Goal: Task Accomplishment & Management: Use online tool/utility

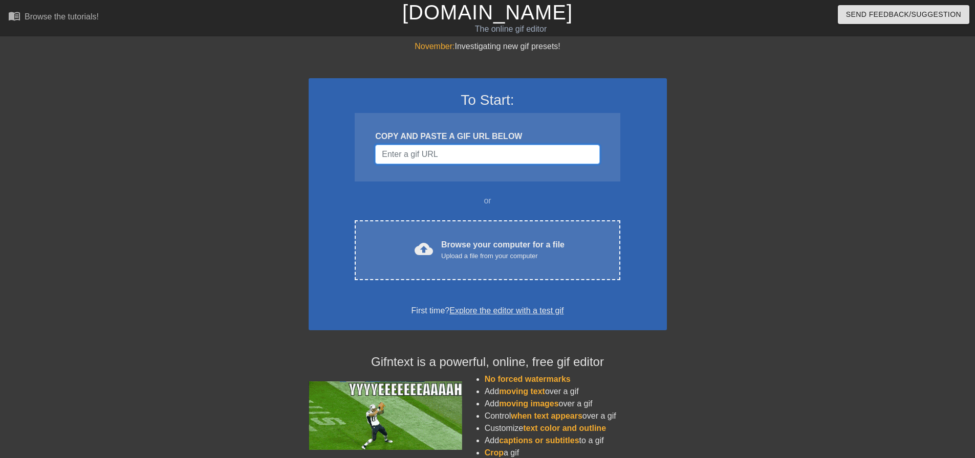
click at [453, 151] on input "Username" at bounding box center [487, 154] width 224 height 19
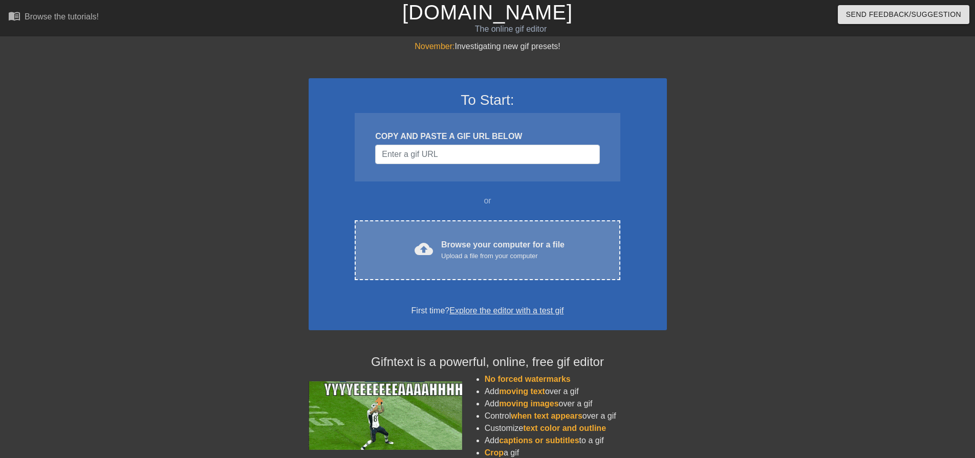
click at [464, 236] on div "cloud_upload Browse your computer for a file Upload a file from your computer C…" at bounding box center [487, 251] width 265 height 60
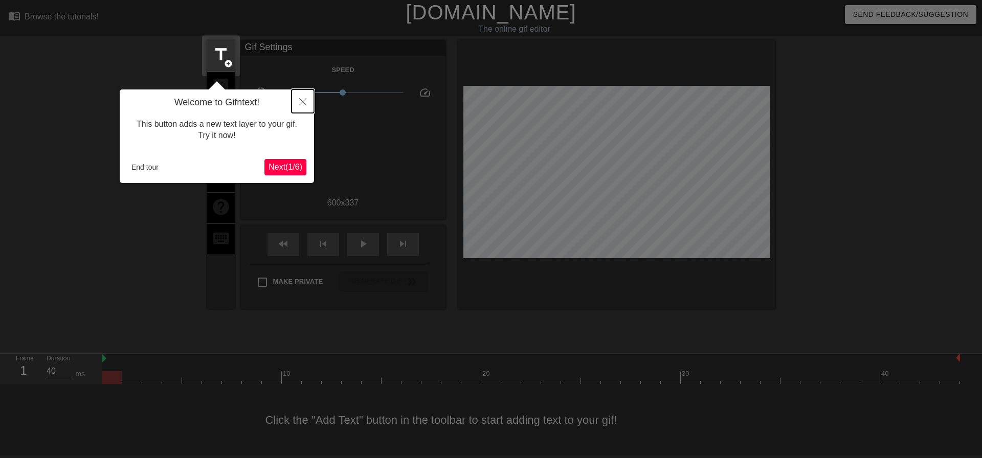
click at [303, 104] on icon "Close" at bounding box center [302, 101] width 7 height 7
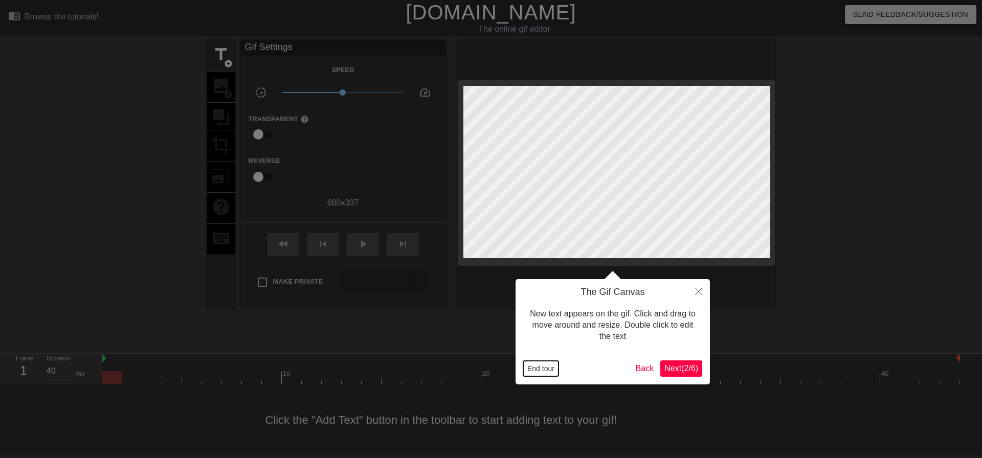
click at [548, 373] on button "End tour" at bounding box center [540, 368] width 35 height 15
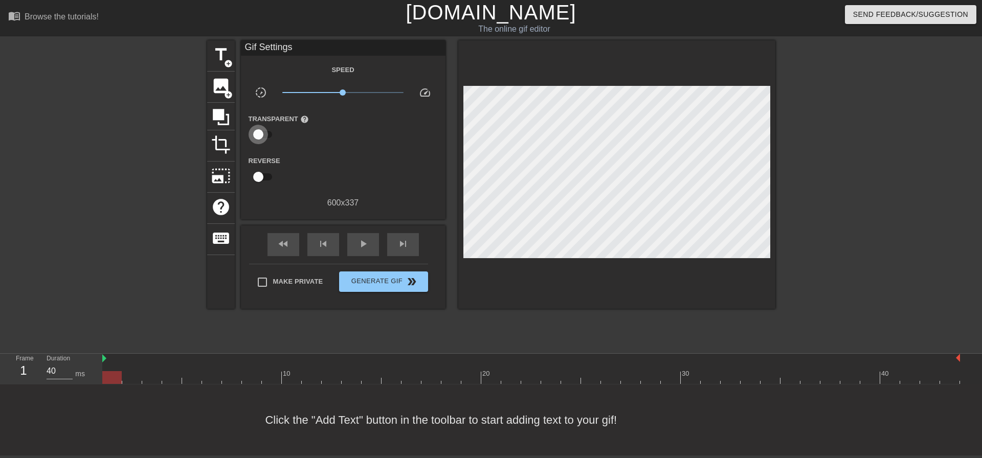
click at [259, 143] on input "checkbox" at bounding box center [258, 134] width 58 height 19
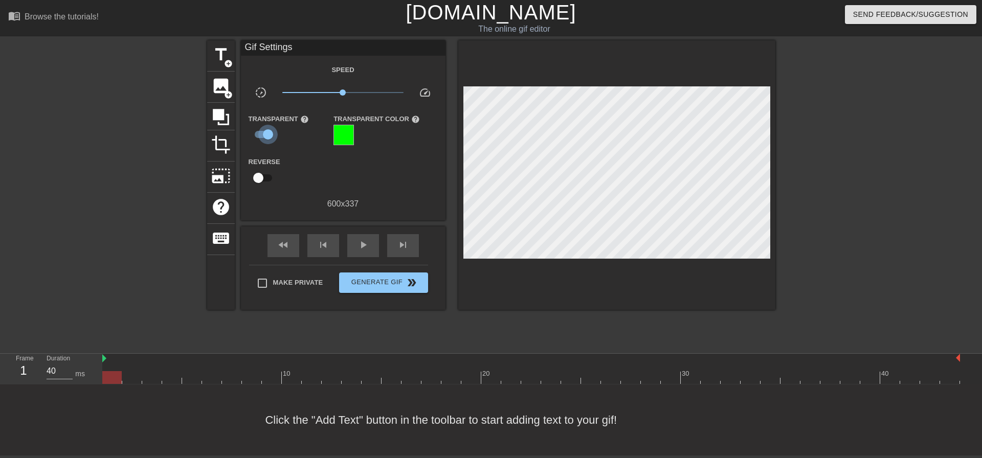
click at [260, 143] on input "checkbox" at bounding box center [268, 134] width 58 height 19
checkbox input "false"
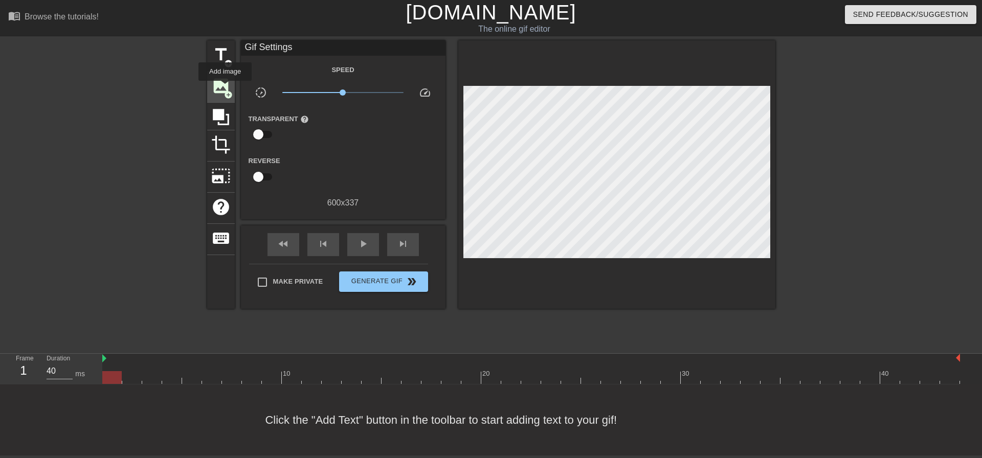
click at [225, 88] on span "image" at bounding box center [220, 85] width 19 height 19
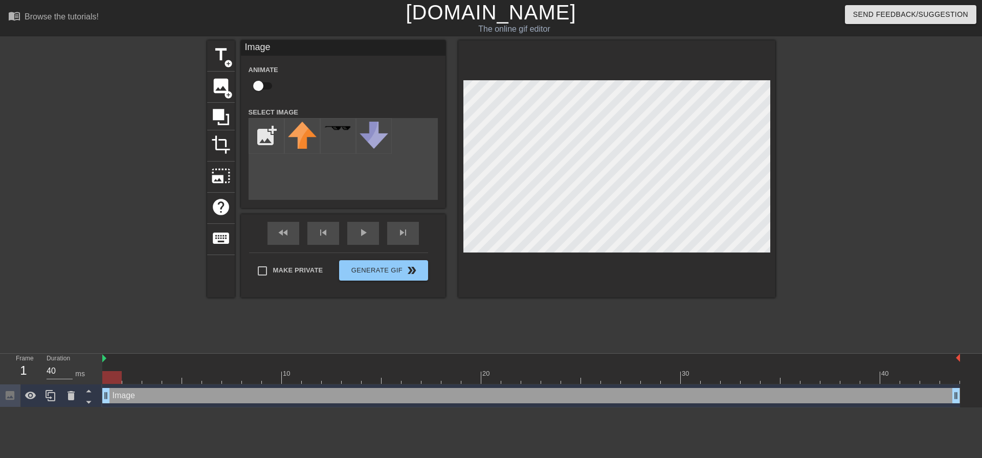
click at [347, 186] on div "add_photo_alternate" at bounding box center [343, 159] width 189 height 82
click at [261, 92] on input "checkbox" at bounding box center [258, 85] width 58 height 19
click at [297, 137] on img at bounding box center [302, 135] width 29 height 27
click at [304, 337] on div "title add_circle image add_circle crop photo_size_select_large help keyboard Im…" at bounding box center [491, 193] width 568 height 307
click at [222, 84] on span "image" at bounding box center [220, 85] width 19 height 19
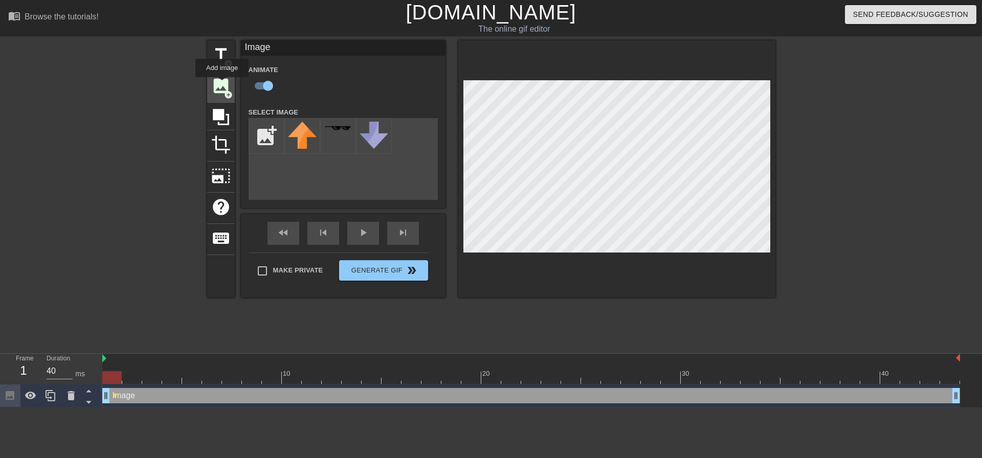
checkbox input "false"
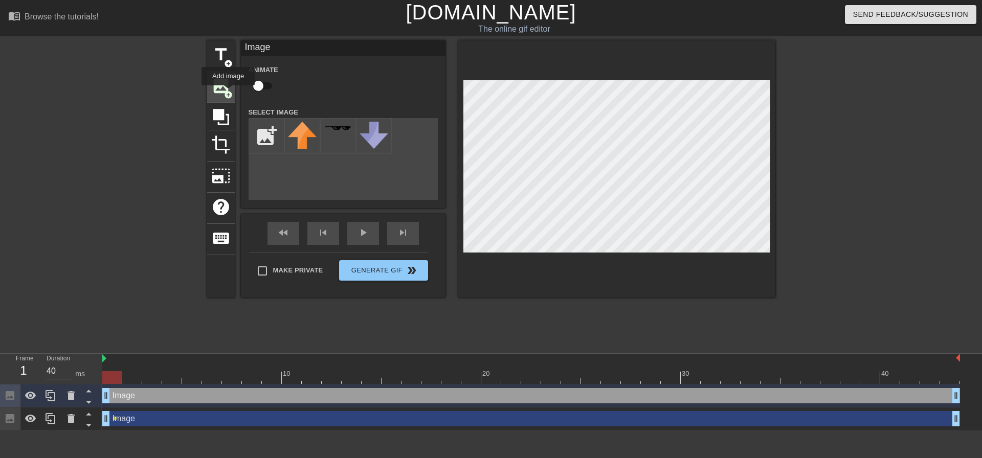
click at [228, 93] on span "add_circle" at bounding box center [228, 95] width 9 height 9
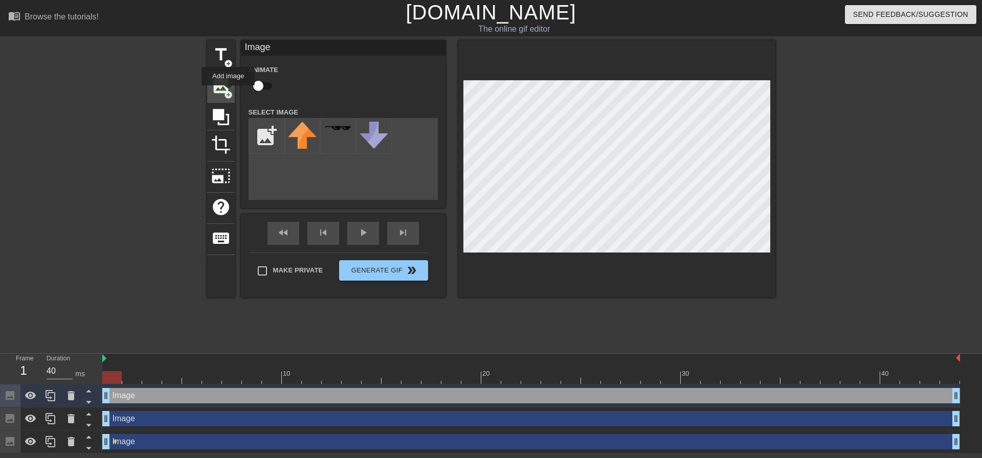
click at [228, 93] on span "add_circle" at bounding box center [228, 95] width 9 height 9
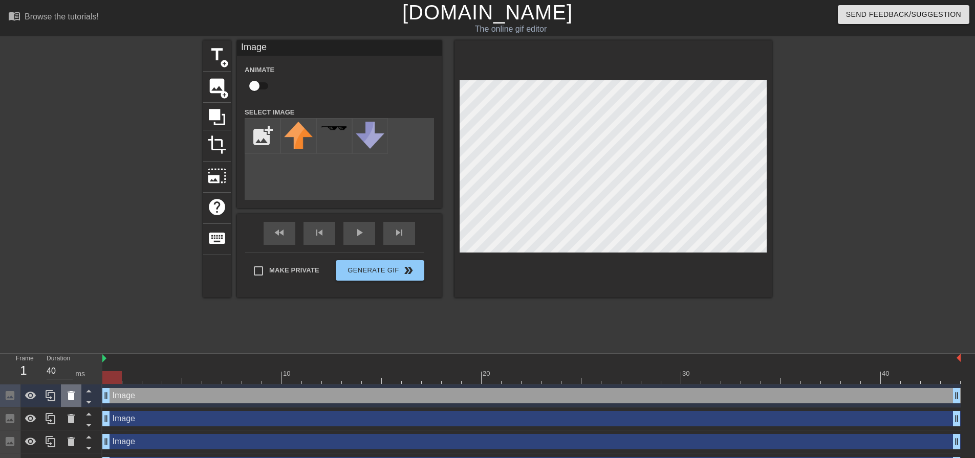
click at [74, 397] on icon at bounding box center [71, 395] width 7 height 9
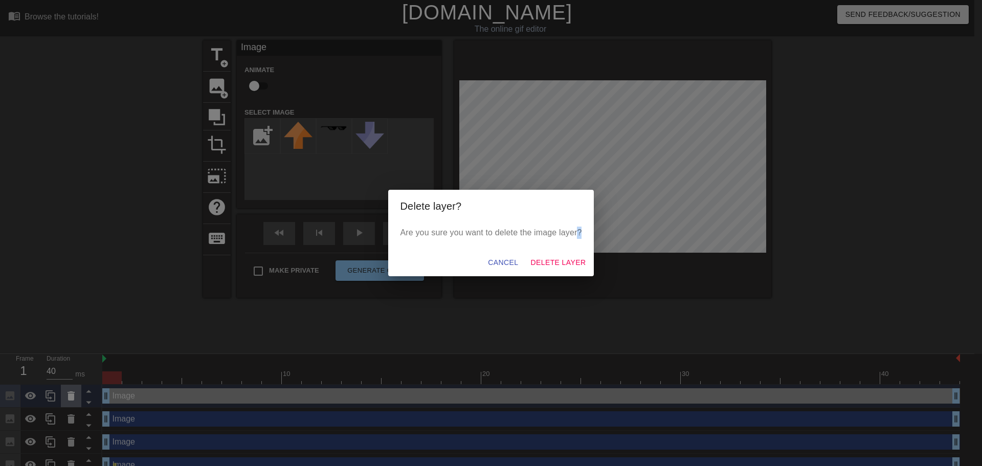
click at [73, 396] on div "Delete layer? Are you sure you want to delete the image layer? Cancel Delete La…" at bounding box center [491, 233] width 982 height 466
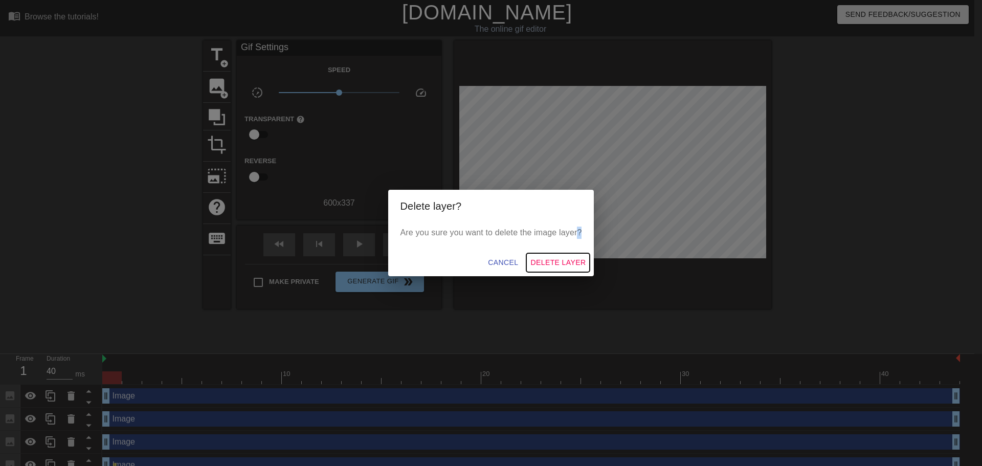
click at [543, 261] on span "Delete Layer" at bounding box center [558, 262] width 55 height 13
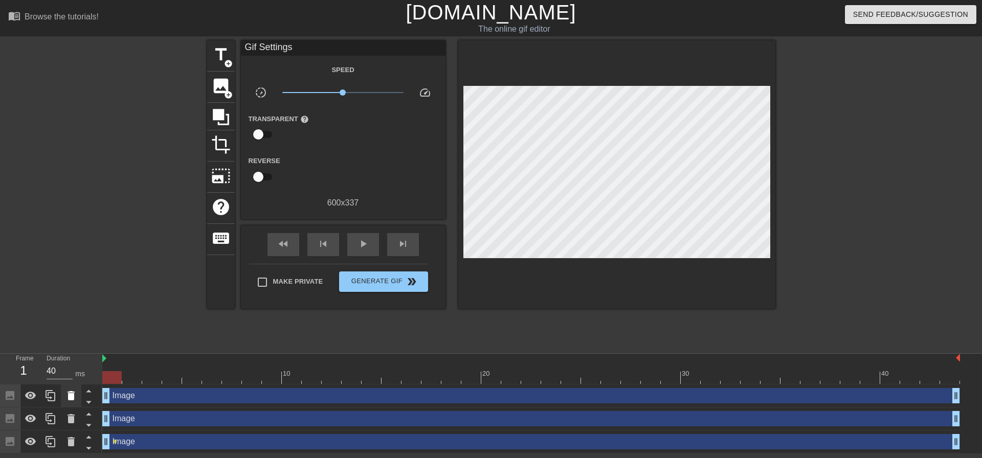
click at [74, 399] on icon at bounding box center [71, 395] width 7 height 9
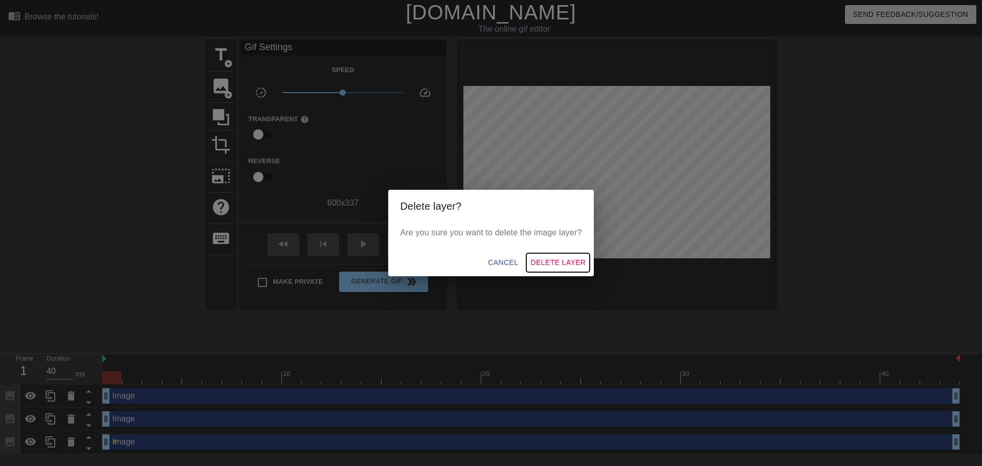
click at [545, 264] on span "Delete Layer" at bounding box center [558, 262] width 55 height 13
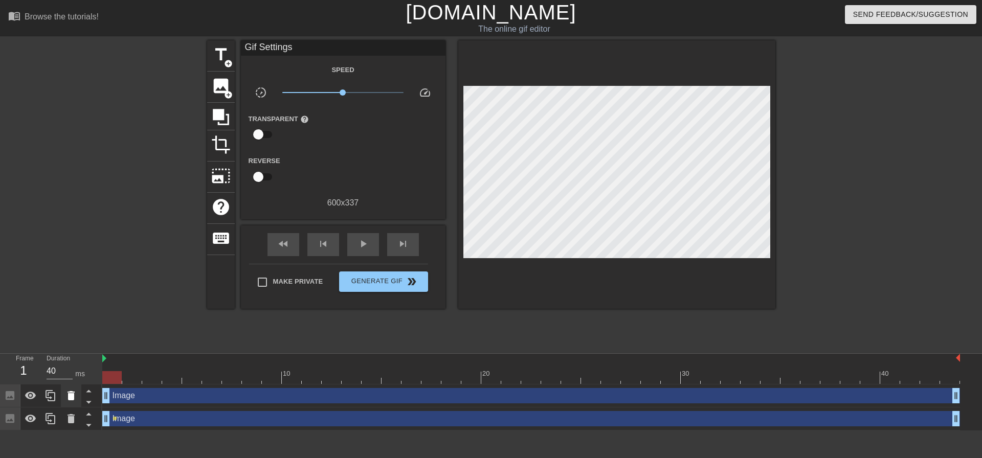
click at [71, 395] on icon at bounding box center [71, 395] width 7 height 9
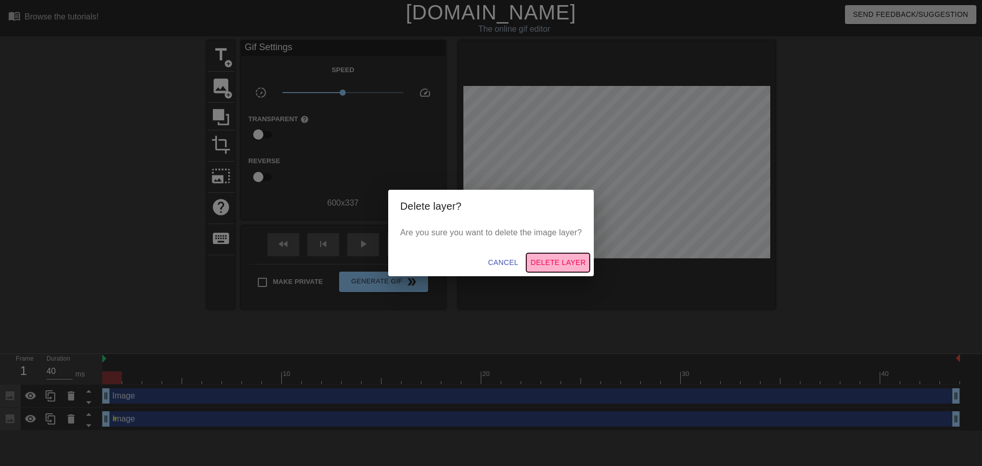
click at [557, 259] on span "Delete Layer" at bounding box center [558, 262] width 55 height 13
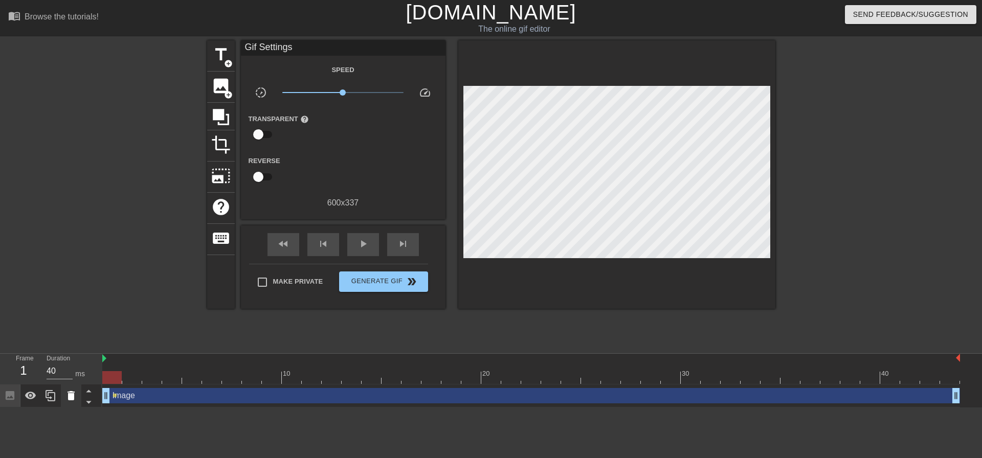
click at [69, 396] on icon at bounding box center [71, 395] width 7 height 9
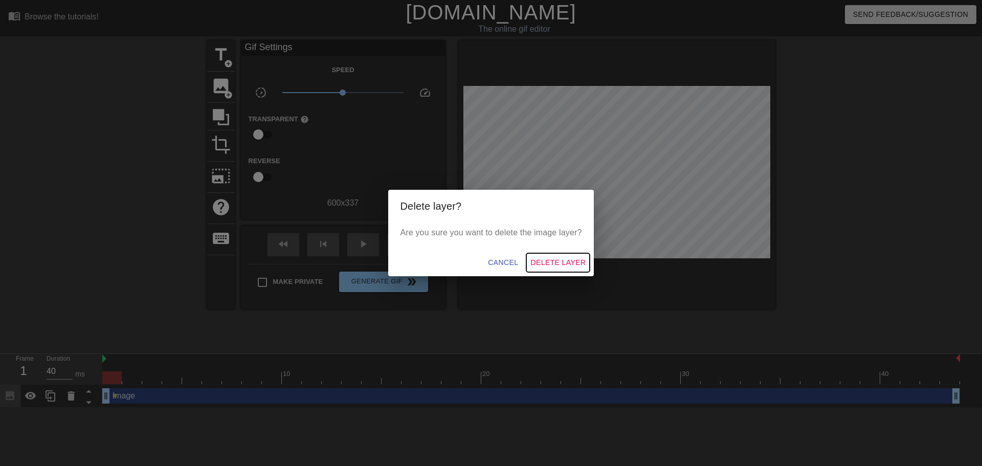
click at [574, 260] on span "Delete Layer" at bounding box center [558, 262] width 55 height 13
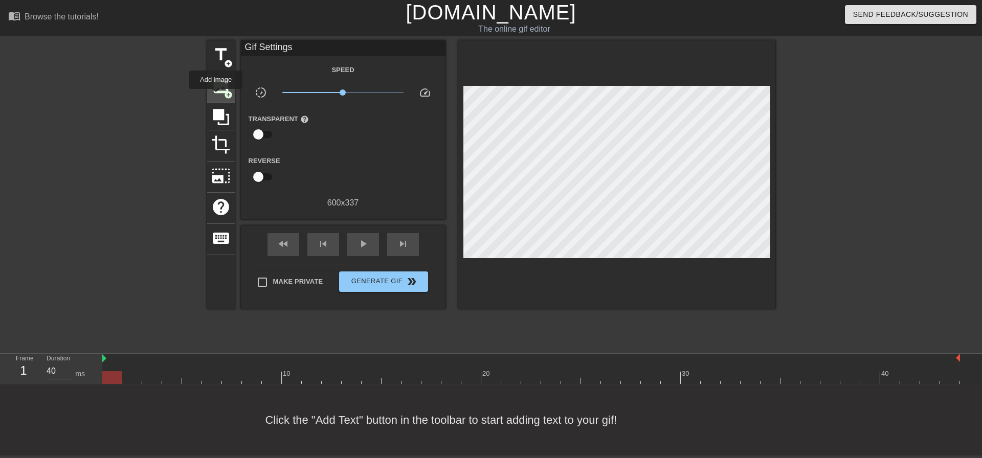
click at [216, 96] on div "image add_circle" at bounding box center [221, 87] width 28 height 31
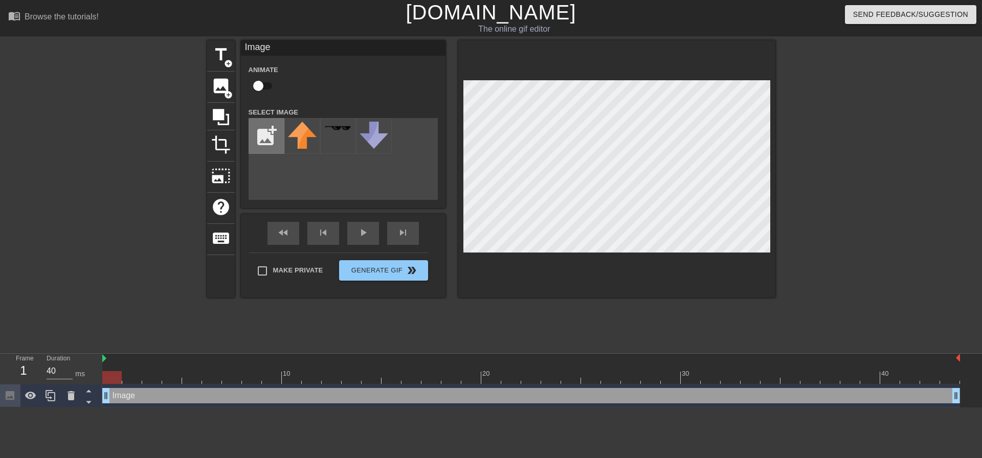
click at [266, 137] on input "file" at bounding box center [266, 136] width 35 height 35
type input "C:\fakepath\breaking-news-lower-third-free-png.webp"
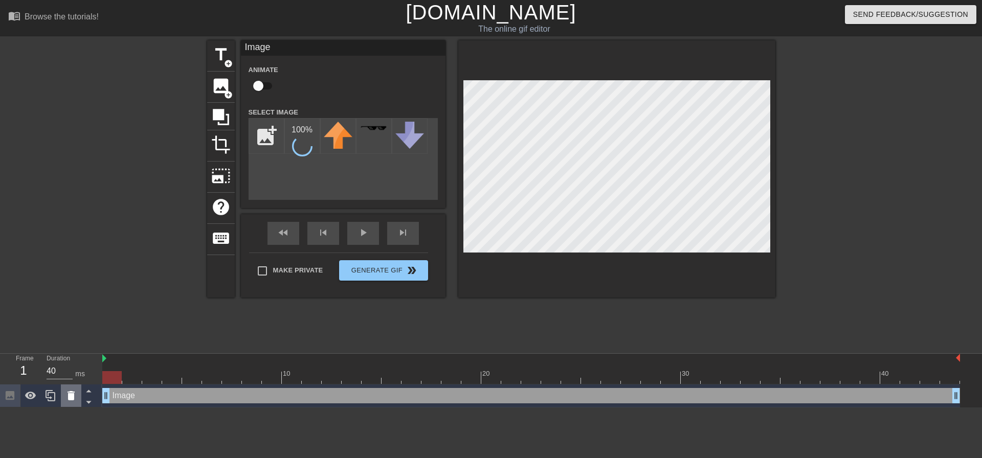
click at [67, 394] on icon at bounding box center [71, 396] width 12 height 12
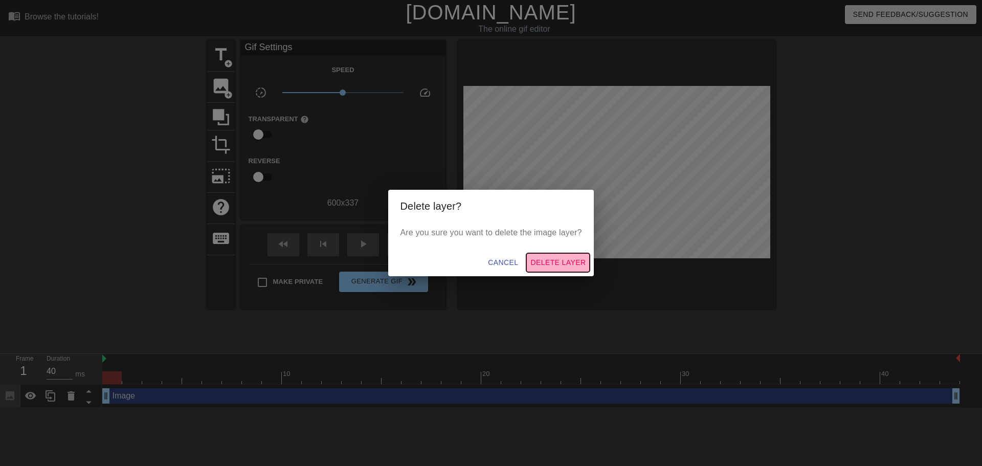
click at [564, 260] on span "Delete Layer" at bounding box center [558, 262] width 55 height 13
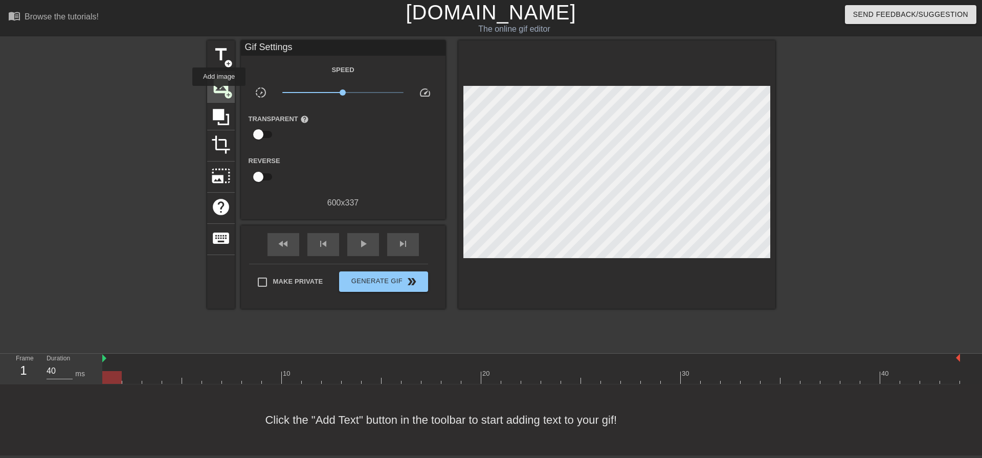
click at [219, 93] on span "image" at bounding box center [220, 85] width 19 height 19
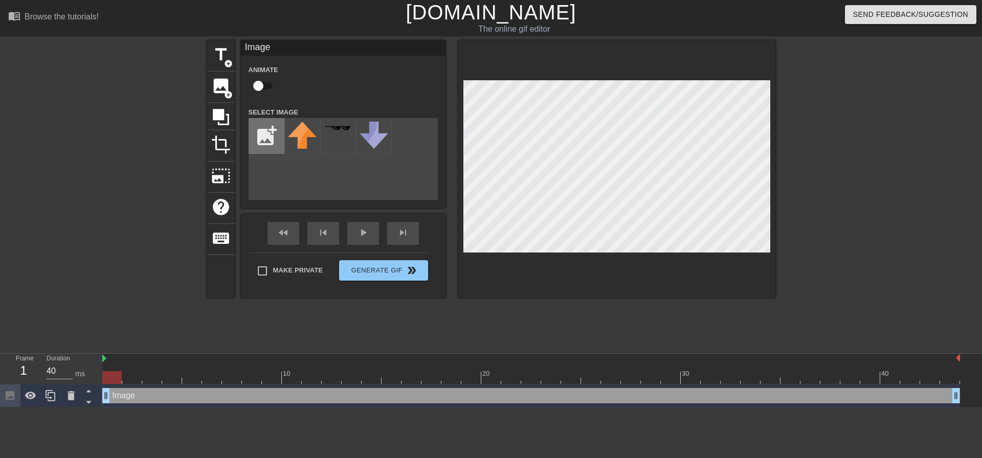
click at [265, 131] on input "file" at bounding box center [266, 136] width 35 height 35
type input "C:\fakepath\breaking-news-lower-third-free-png.webp"
click at [258, 90] on input "checkbox" at bounding box center [258, 85] width 58 height 19
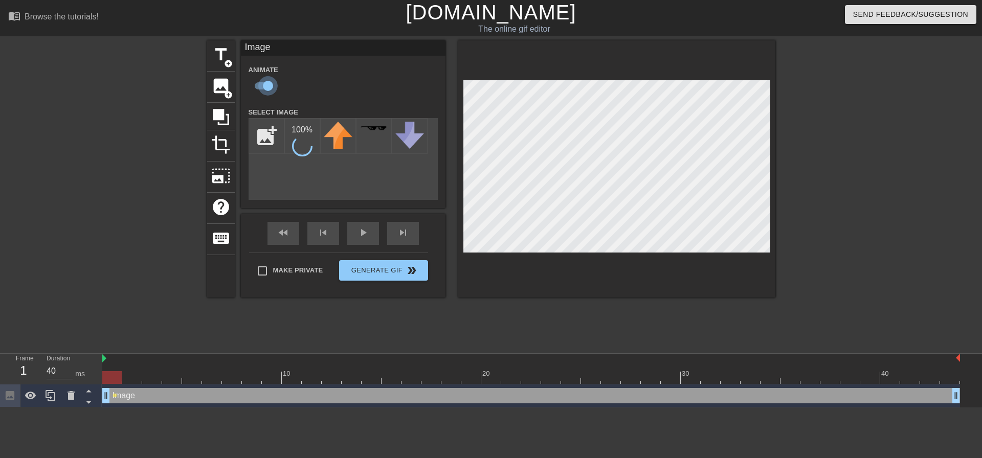
click at [269, 85] on input "checkbox" at bounding box center [268, 85] width 58 height 19
checkbox input "false"
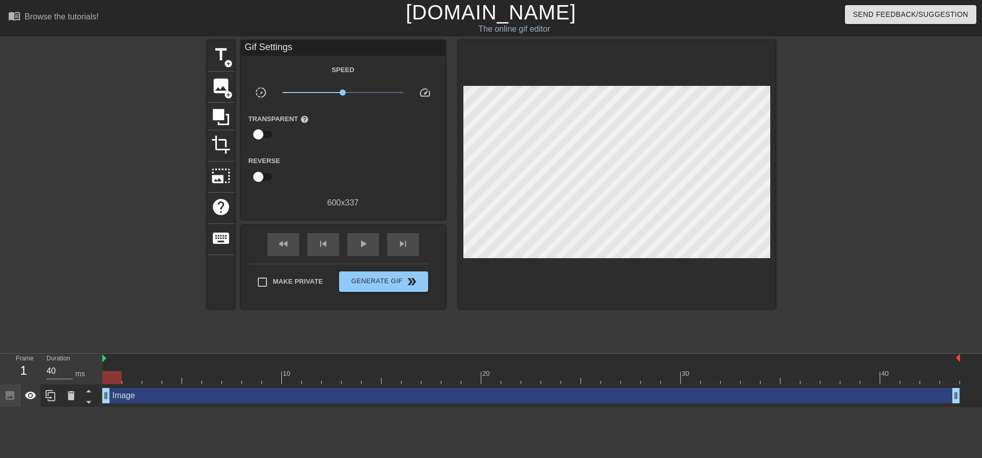
click at [33, 400] on icon at bounding box center [31, 396] width 12 height 12
click at [33, 400] on icon at bounding box center [30, 396] width 11 height 10
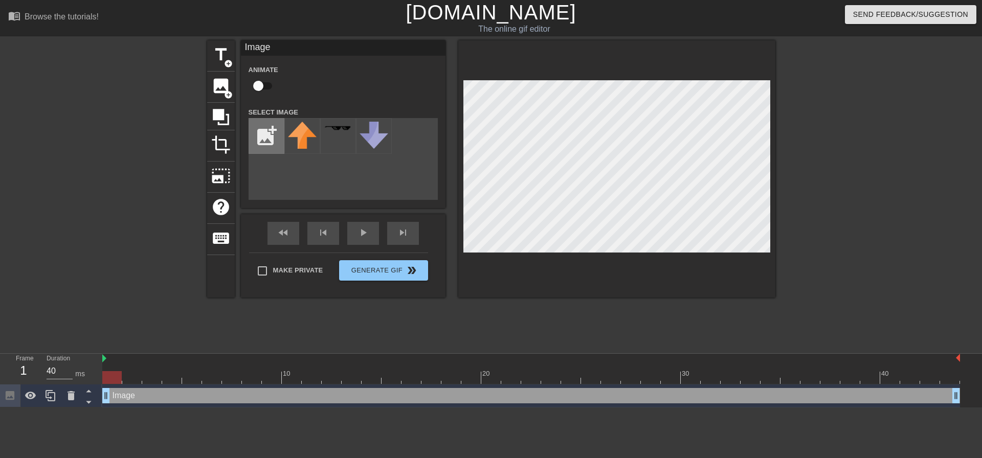
click at [270, 138] on input "file" at bounding box center [266, 136] width 35 height 35
type input "C:\fakepath\breaking-news-lower-third-free-png.webp"
click at [309, 145] on div at bounding box center [302, 136] width 36 height 36
click at [222, 57] on span "title" at bounding box center [220, 54] width 19 height 19
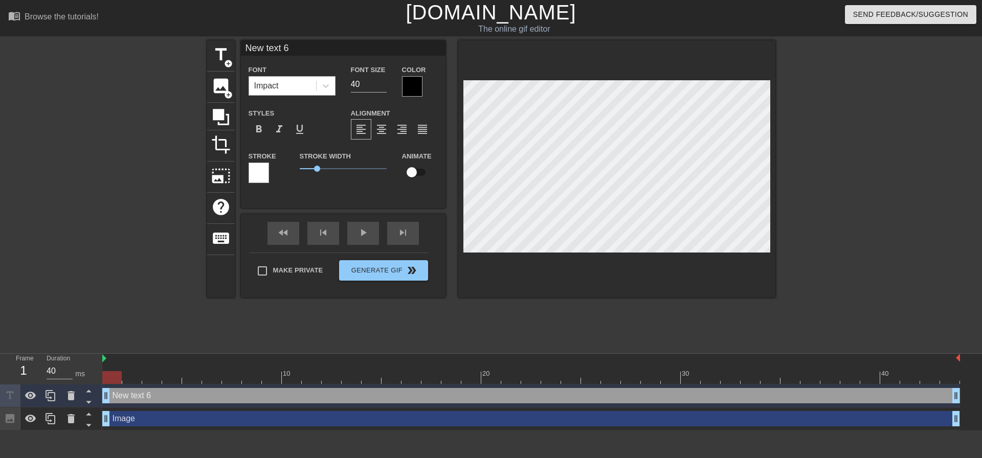
click at [312, 89] on div "Impact" at bounding box center [282, 86] width 67 height 18
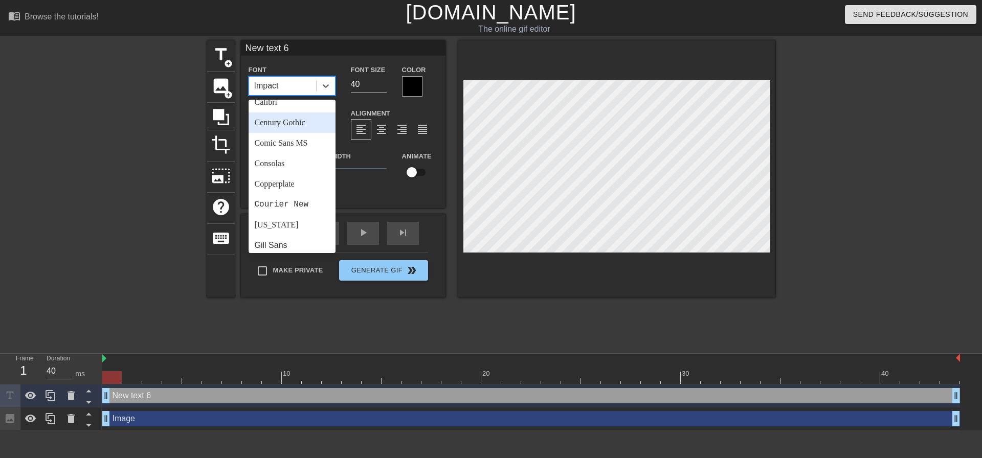
scroll to position [102, 0]
click at [296, 216] on div "[US_STATE]" at bounding box center [292, 214] width 87 height 20
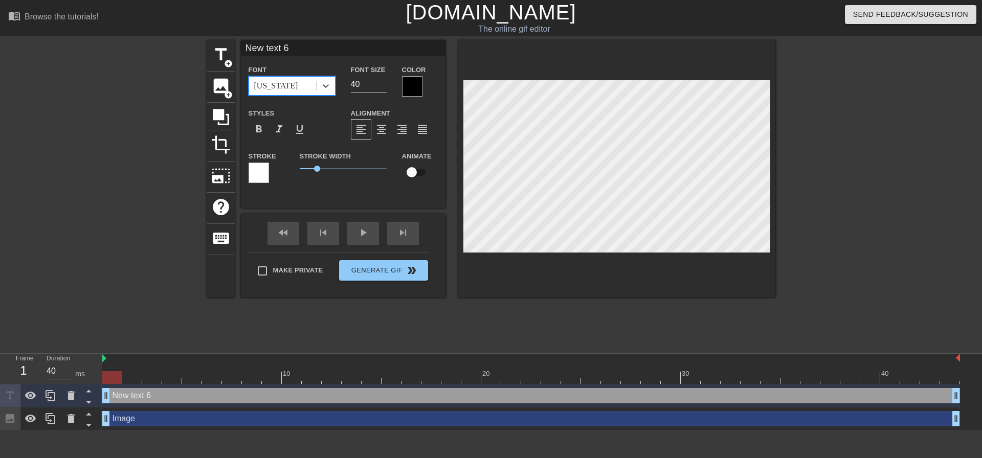
click at [408, 80] on div at bounding box center [412, 86] width 20 height 20
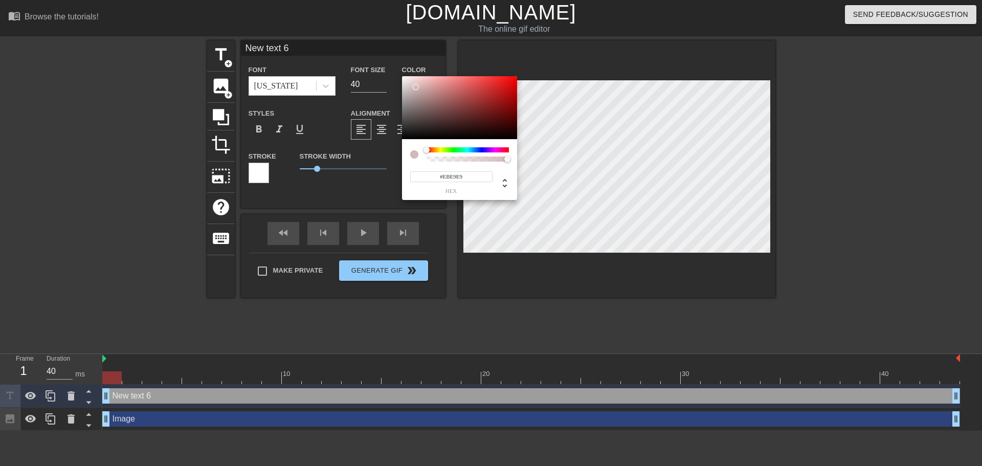
type input "#FFFFFF"
drag, startPoint x: 416, startPoint y: 87, endPoint x: 375, endPoint y: 59, distance: 49.7
click at [377, 60] on div "#FFFFFF hex" at bounding box center [491, 233] width 982 height 466
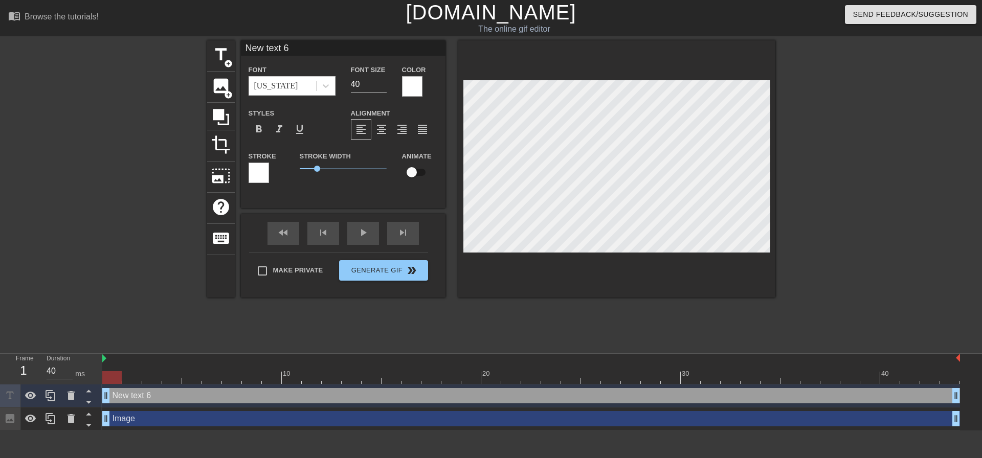
scroll to position [2, 2]
type input "text 6"
type textarea "text 6"
type input "text 6"
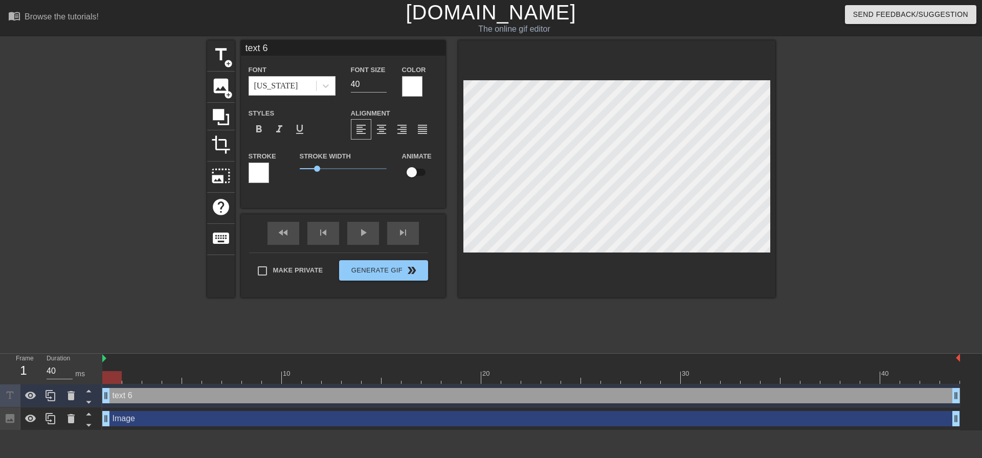
type textarea "text 6"
type input "ext 6"
type textarea "ext 6"
type input "xt 6"
type textarea "xt 6"
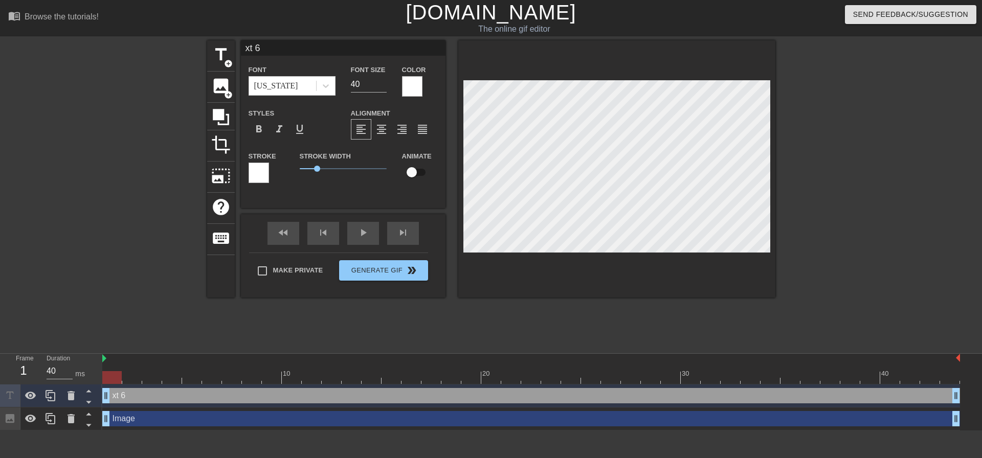
type input "t 6"
type textarea "t 6"
type input "6"
type textarea "6"
type input "6"
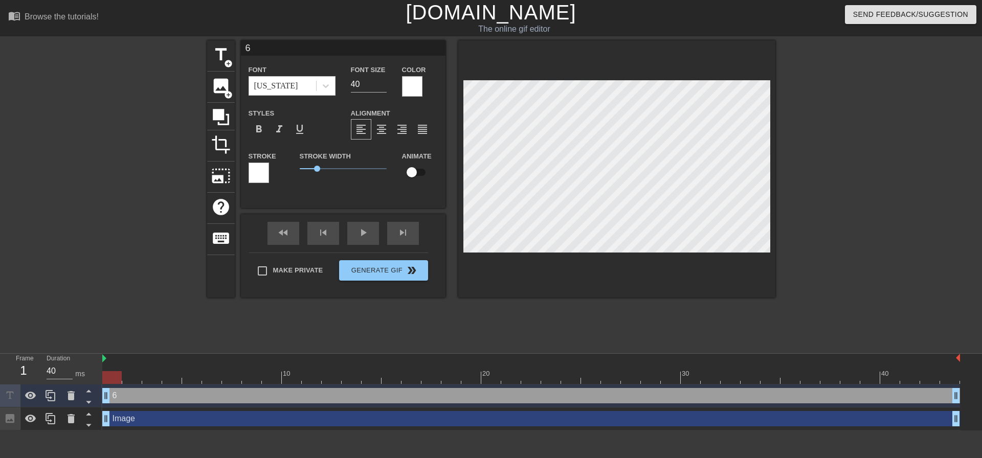
type textarea "6"
type input """
type textarea """
type input ""K"
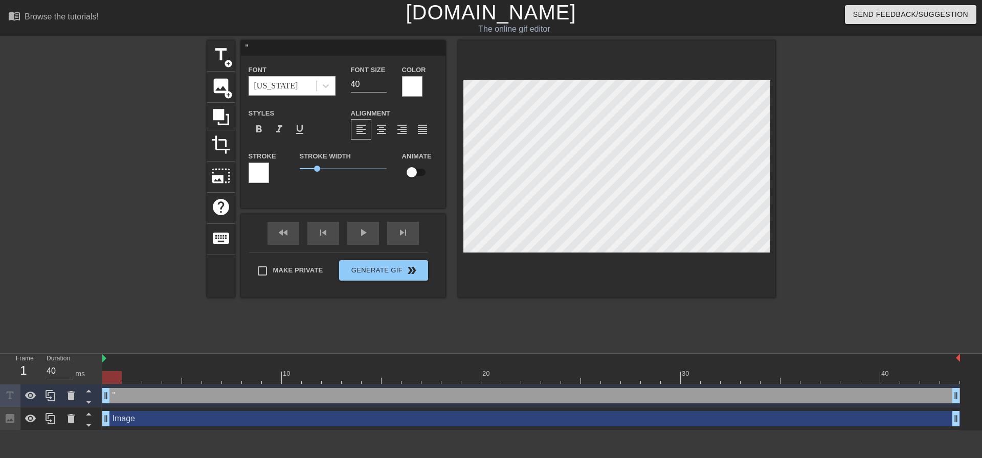
type textarea ""K"
type input ""Ki"
type textarea ""Ki"
type input ""Kil"
type textarea ""Kil"
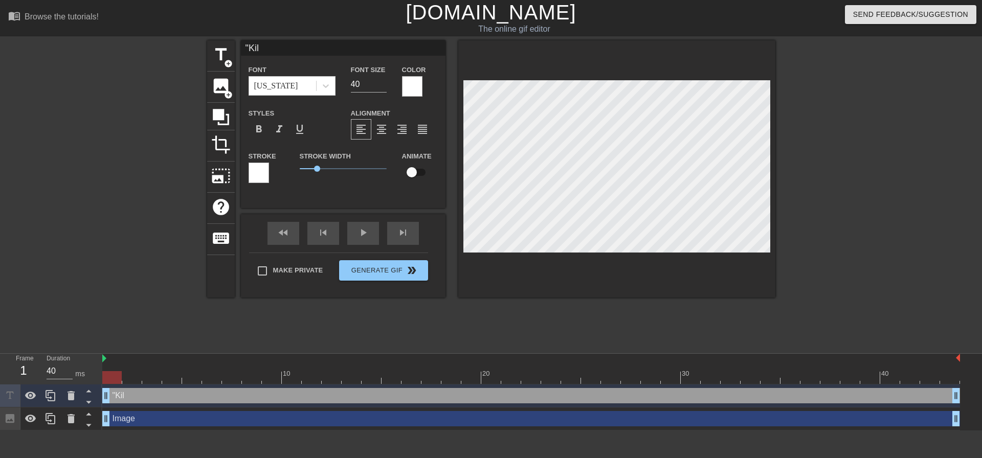
type input ""Kill"
type textarea ""Kill"
type input ""Kille"
type textarea ""Kille"
type input ""Killer"
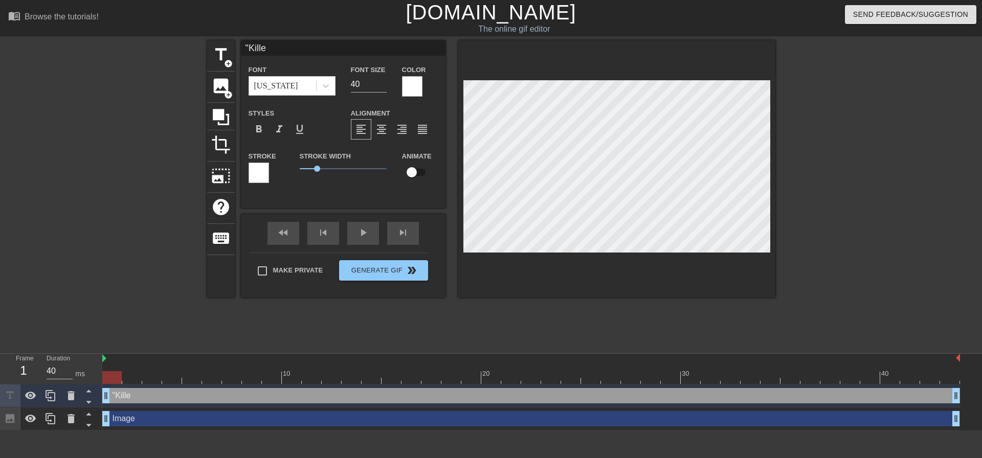
type textarea ""Killer"
type input ""Killer"
type textarea ""Killer"
type input ""Killer c"
type textarea ""Killer c"
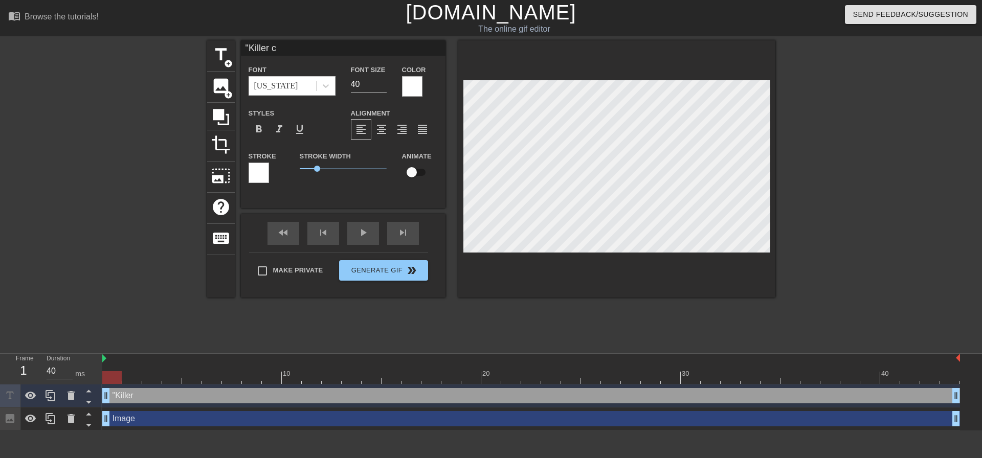
type input ""Killer cr"
type textarea ""Killer cr"
type input ""Killer cro"
type textarea ""Killer cro"
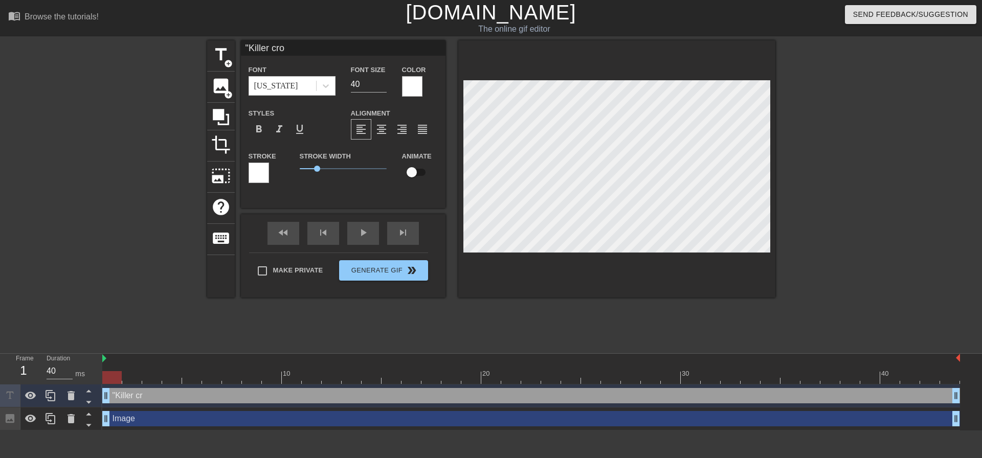
type input ""Killer croc"
type textarea ""Killer croc"
type input ""Killer croc""
type textarea ""Killer croc""
type input ""Killer croc"s"
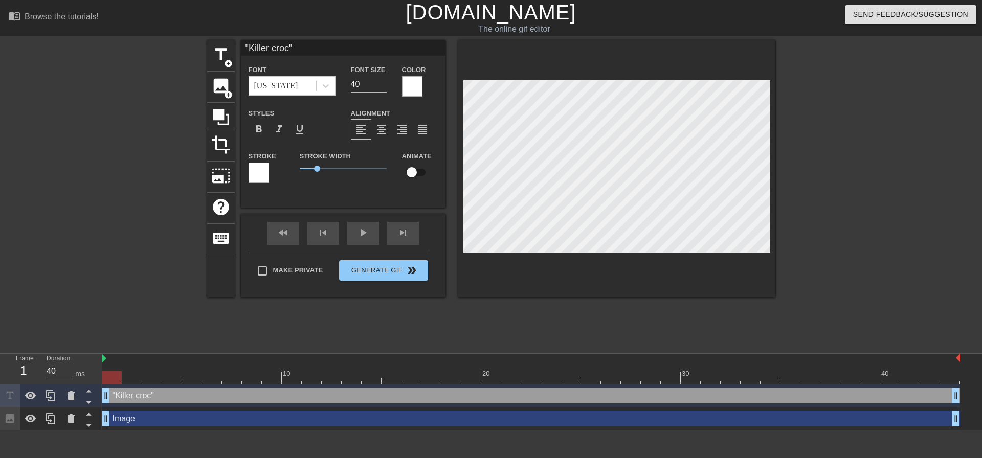
type textarea ""Killer croc"s"
type input ""Killer croc"sc"
type textarea ""Killer croc"sc"
type input ""Killer croc"sca"
type textarea ""Killer croc"sca"
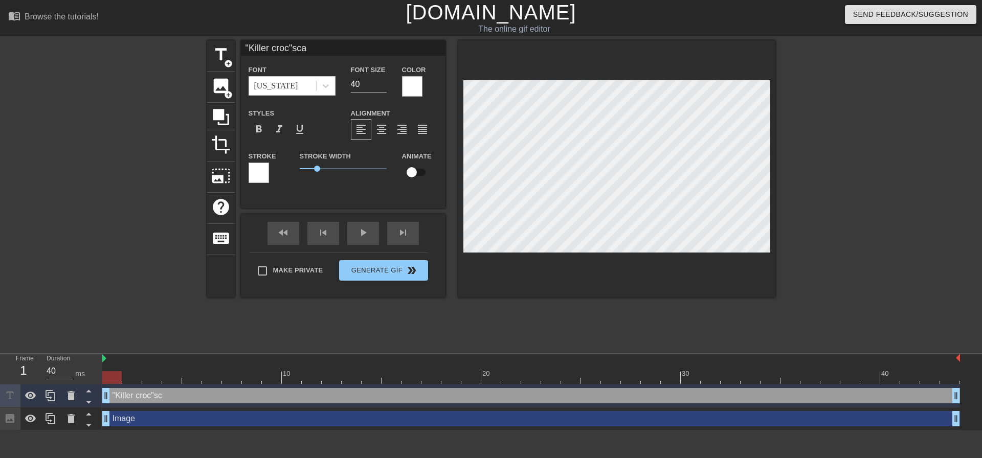
type input ""Killer croc"scap"
type textarea ""Killer croc"scap"
type input ""Killer croc"scape"
type textarea ""Killer croc"scape"
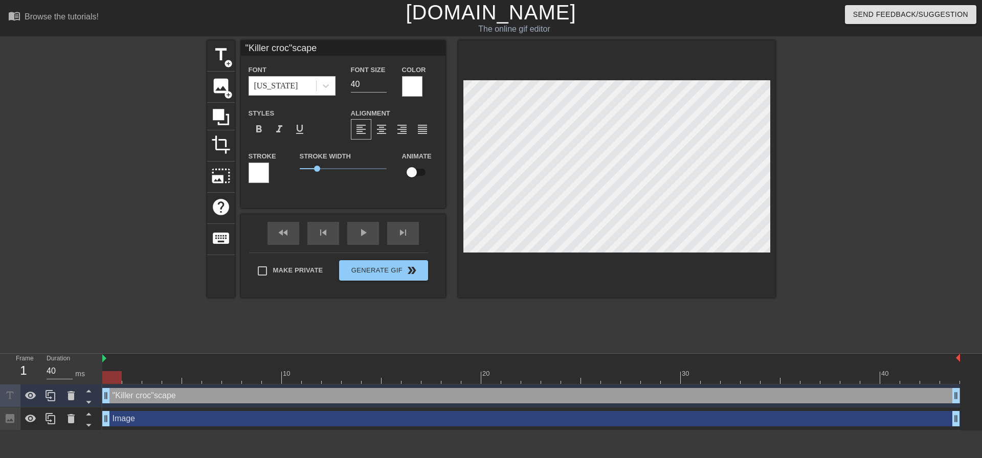
type input ""Killer croc"scap"
type textarea ""Killer croc"scap"
type input ""Killer croc"sca"
type textarea ""Killer croc"sca"
type input ""Killer croc"sc"
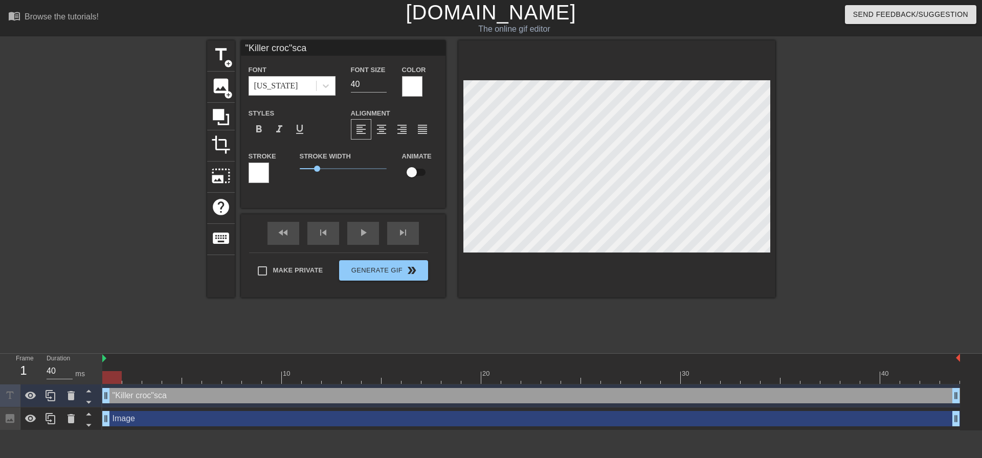
type textarea ""Killer croc"sc"
type input ""Killer croc"s"
type textarea ""Killer croc"s"
type input ""Killer croc""
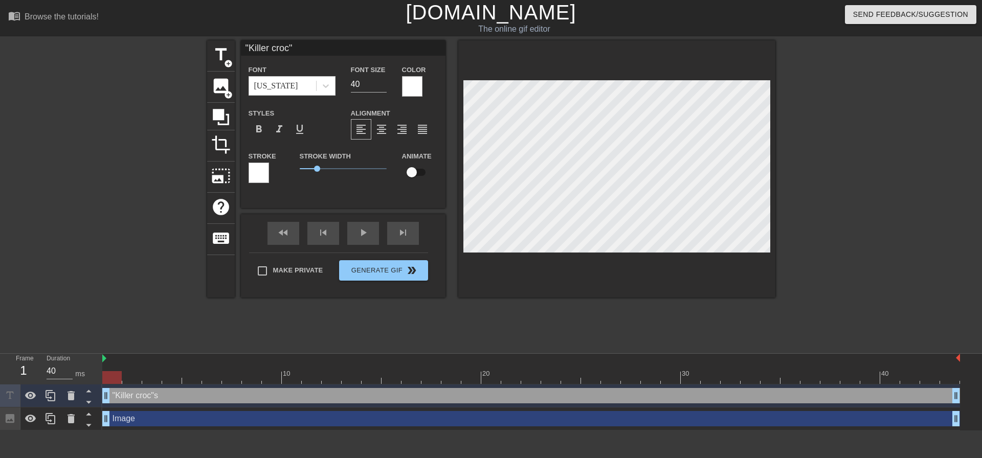
type textarea ""Killer croc""
type input ""Killer croc""
type textarea ""Killer croc""
type input ""Killer croc" e"
type textarea ""Killer croc" e"
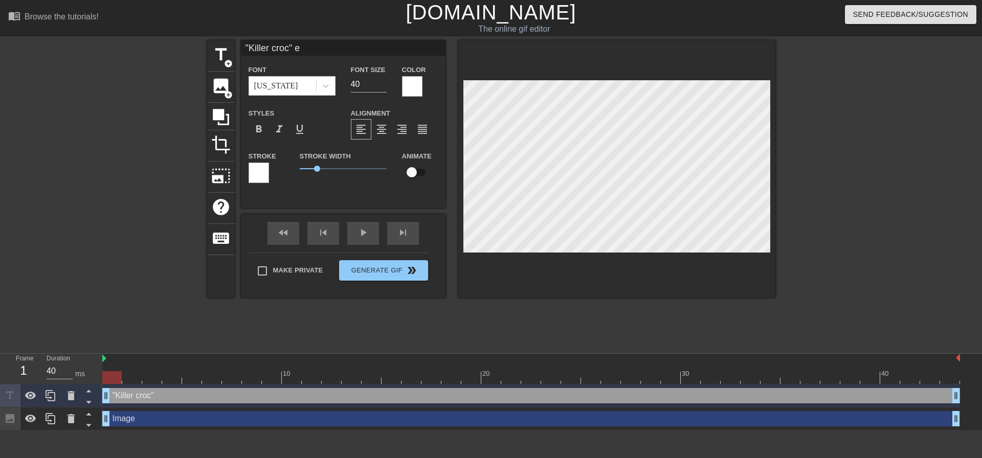
type input ""Killer croc" es"
type textarea ""Killer croc" es"
type input ""Killer croc" esc"
type textarea ""Killer croc" esc"
type input ""Killer croc" esca"
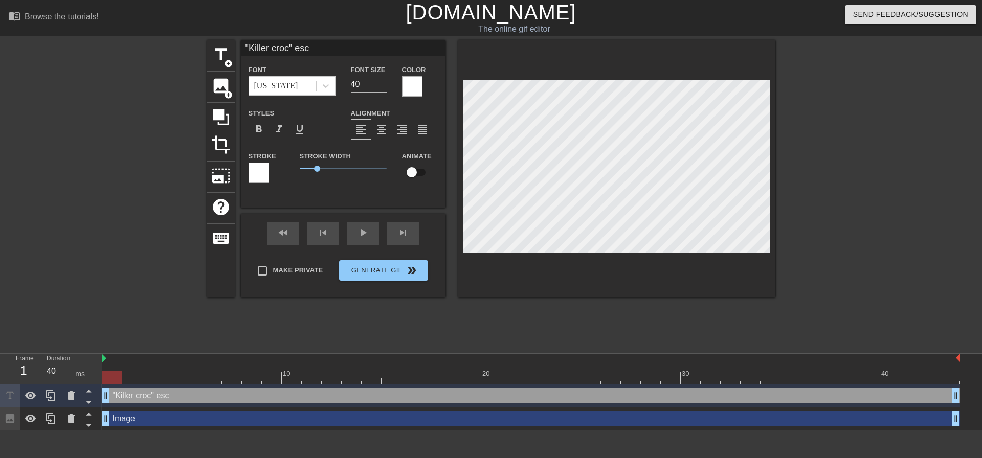
type textarea ""Killer croc" esca"
type input ""Killer croc" escap"
type textarea ""Killer croc" escap"
type input ""Killer croc" escapa"
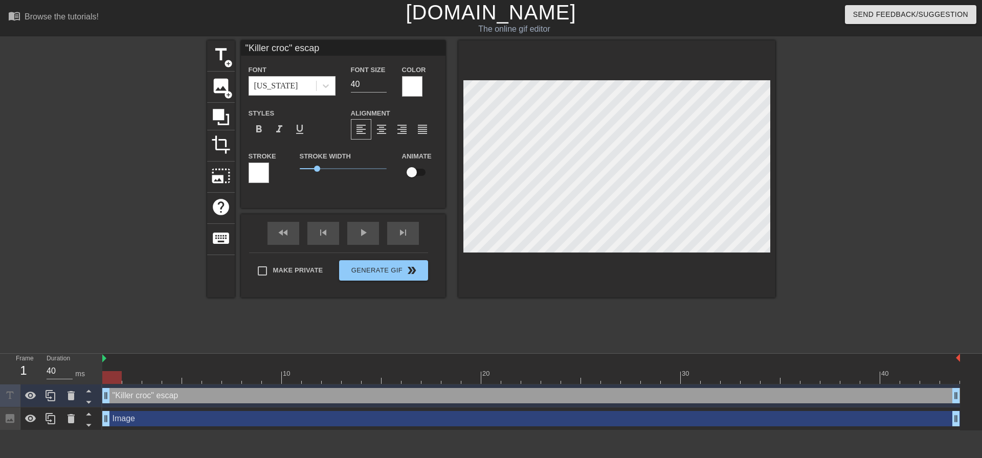
type textarea ""Killer croc" escapa"
type input ""Killer croc" escap"
type textarea ""Killer croc" escap"
type input ""Killer croc" esca"
type textarea ""Killer croc" esca"
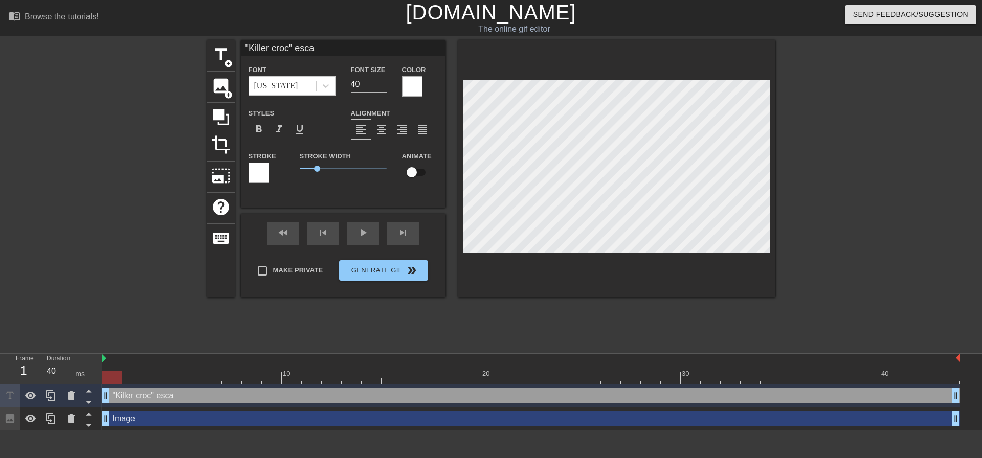
type input ""Killer croc" esc"
type textarea ""Killer croc" esc"
type input ""Killer croc" es"
type textarea ""Killer croc" es"
type input ""Killer croc" e"
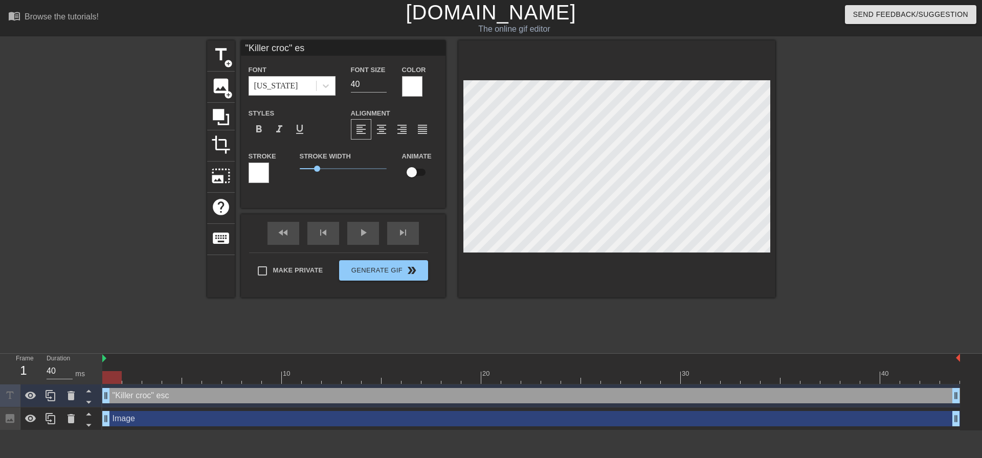
type textarea ""Killer croc" e"
type input ""Killer croc""
type textarea ""Killer croc""
type input ""Killer croc" E"
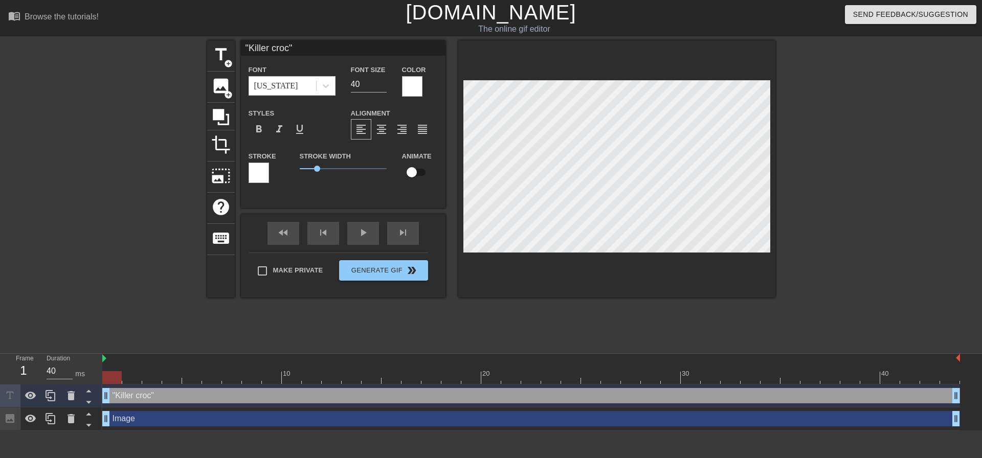
type textarea ""Killer croc" E"
type input ""Killer croc" Es"
type textarea ""Killer croc" Es"
type input ""Killer croc" Esc"
type textarea ""Killer croc" Esc"
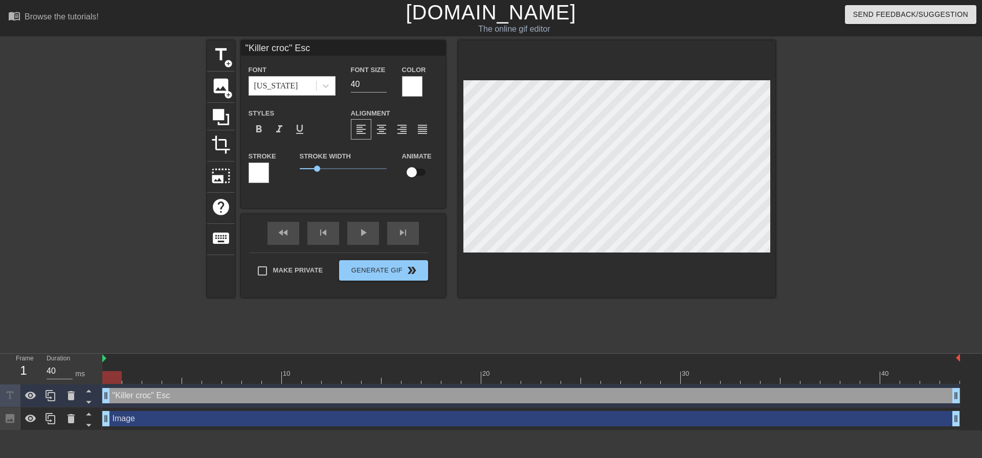
type input ""Killer croc" Esca"
type textarea ""Killer croc" Esca"
type input ""Killer croc" Escap"
type textarea ""Killer croc" Escap"
type input ""Killer croc" Escapa"
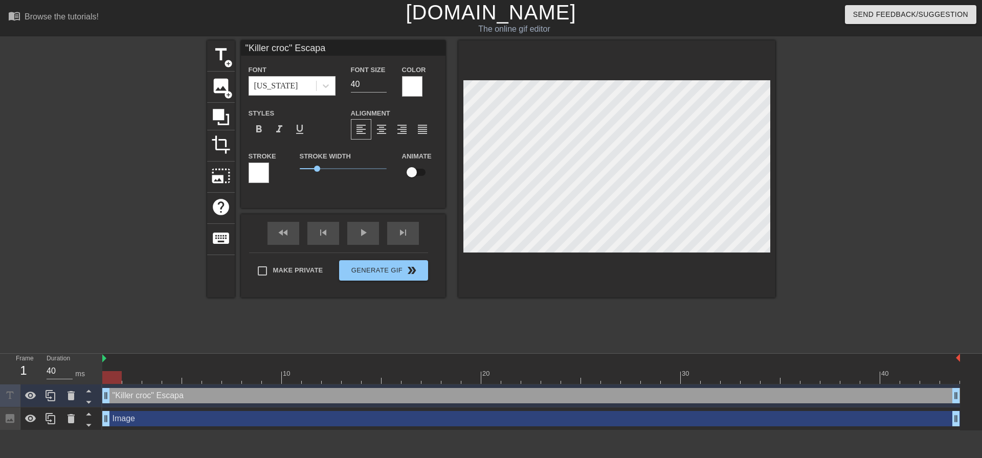
scroll to position [2, 5]
type textarea ""Killer croc" Escapa"
click at [373, 87] on input "40" at bounding box center [369, 84] width 36 height 16
type input "30"
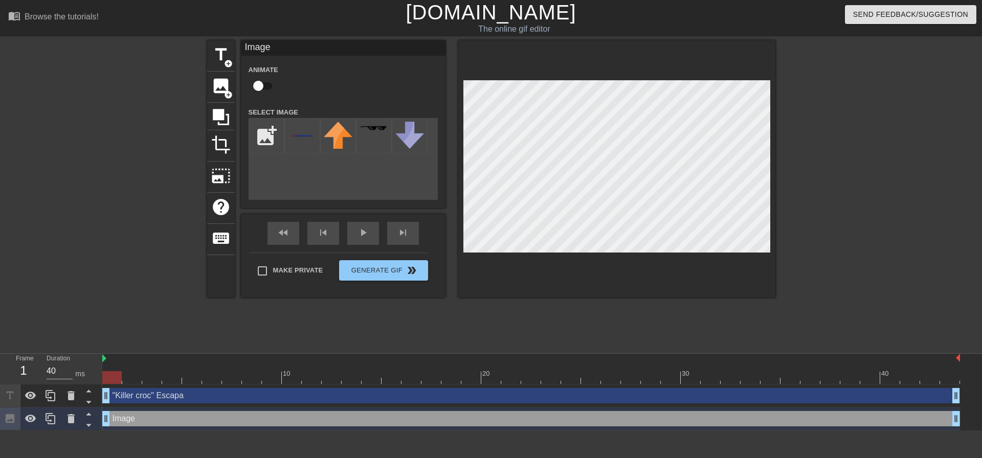
click at [10, 394] on icon at bounding box center [9, 395] width 7 height 7
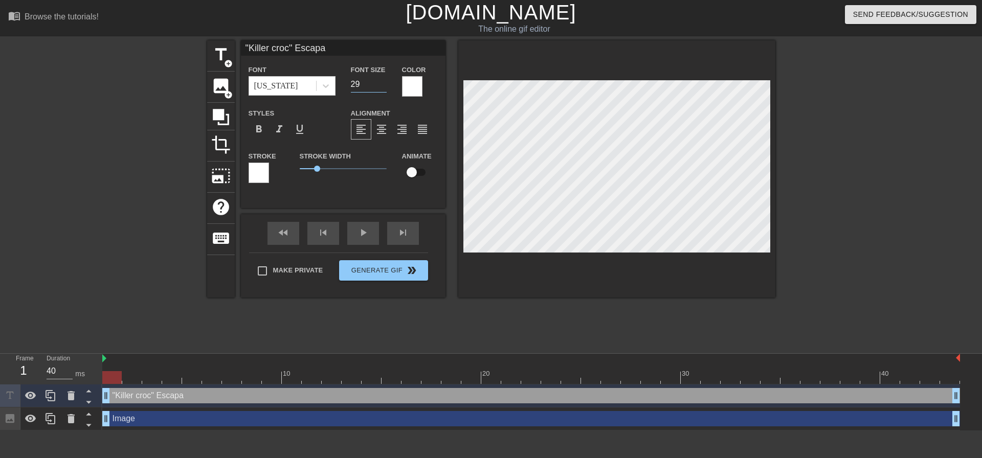
click at [386, 85] on input "29" at bounding box center [369, 84] width 36 height 16
click at [386, 85] on input "28" at bounding box center [369, 84] width 36 height 16
click at [386, 85] on input "27" at bounding box center [369, 84] width 36 height 16
click at [386, 85] on input "26" at bounding box center [369, 84] width 36 height 16
click at [385, 85] on input "25" at bounding box center [369, 84] width 36 height 16
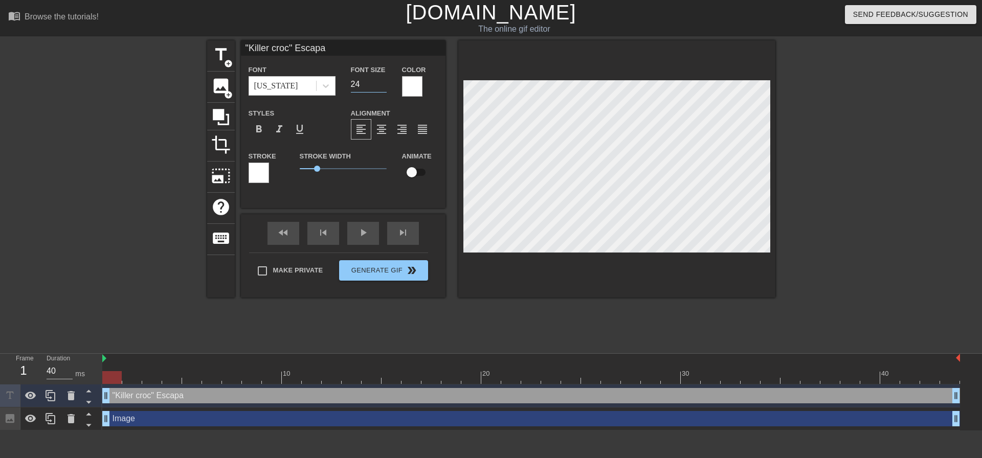
click at [385, 85] on input "24" at bounding box center [369, 84] width 36 height 16
type input "23"
click at [385, 85] on input "23" at bounding box center [369, 84] width 36 height 16
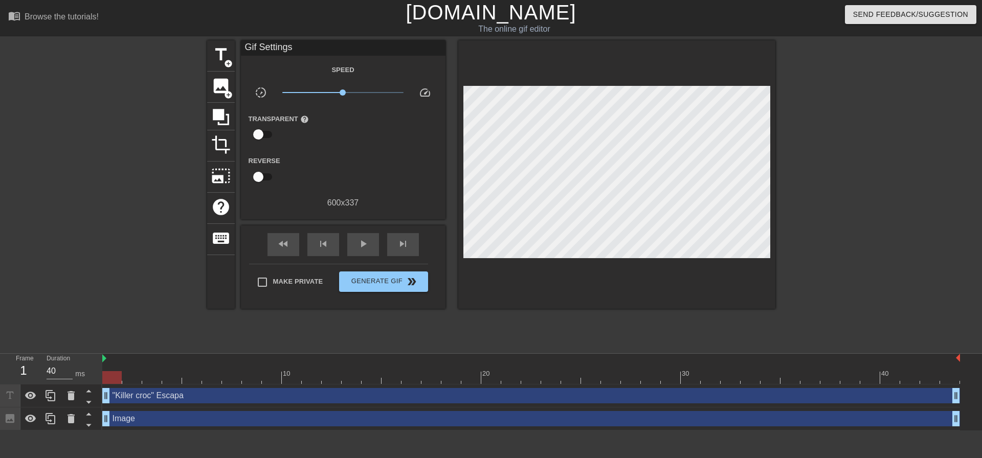
click at [38, 194] on div "title add_circle image add_circle crop photo_size_select_large help keyboard Gi…" at bounding box center [491, 193] width 982 height 307
click at [155, 395] on div ""Killer croc" Escapa drag_handle drag_handle" at bounding box center [531, 395] width 858 height 15
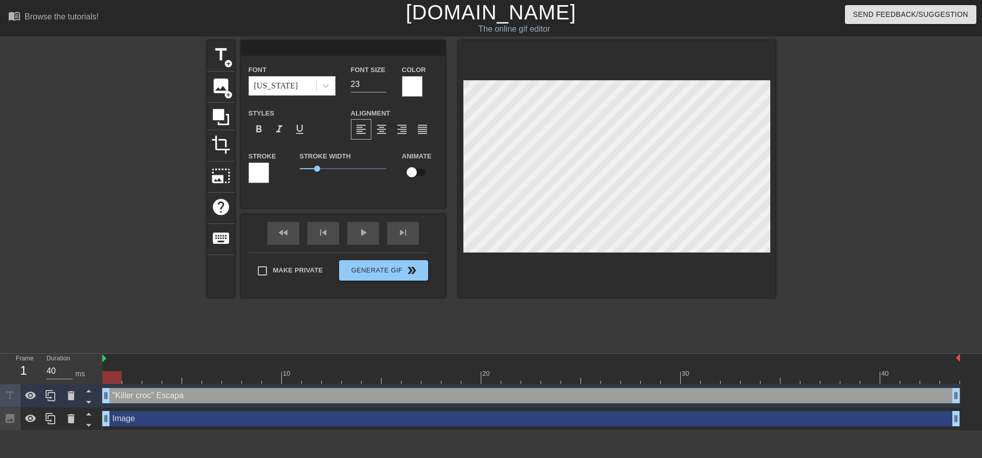
scroll to position [2, 2]
type input """"
type textarea """"
type input ""L""
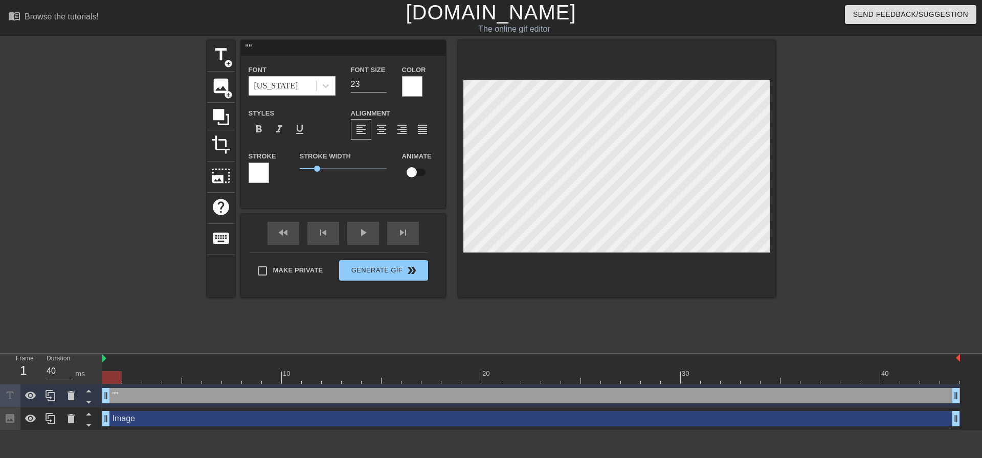
type textarea ""L""
type input """"
type textarea """"
type input ""K""
type textarea ""K""
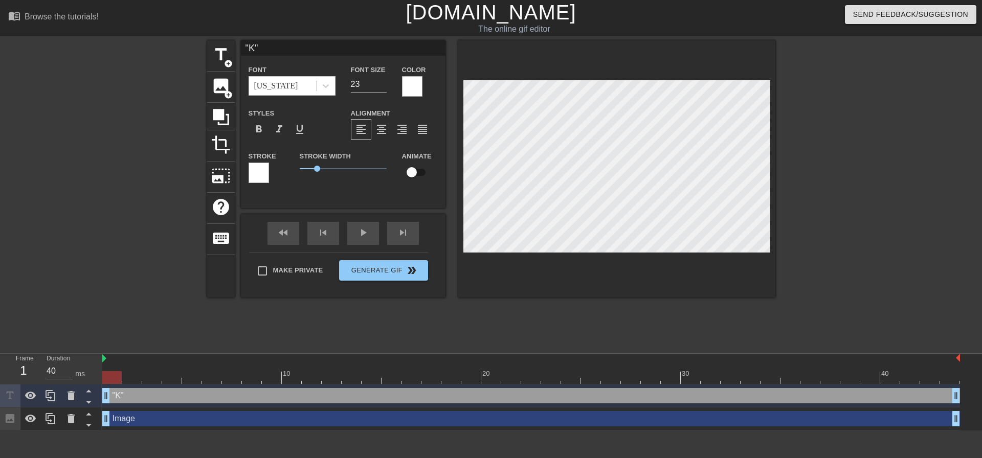
type input ""KL""
type textarea ""KL""
type input ""KLL""
type textarea ""KLL""
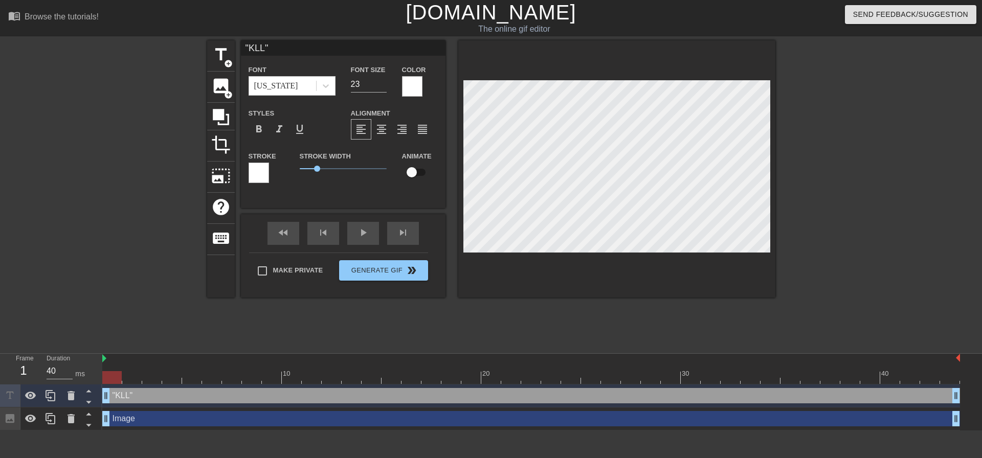
type input ""KLLE""
type textarea ""KLLE""
type input ""KLL""
type textarea ""KLL""
type input ""KL""
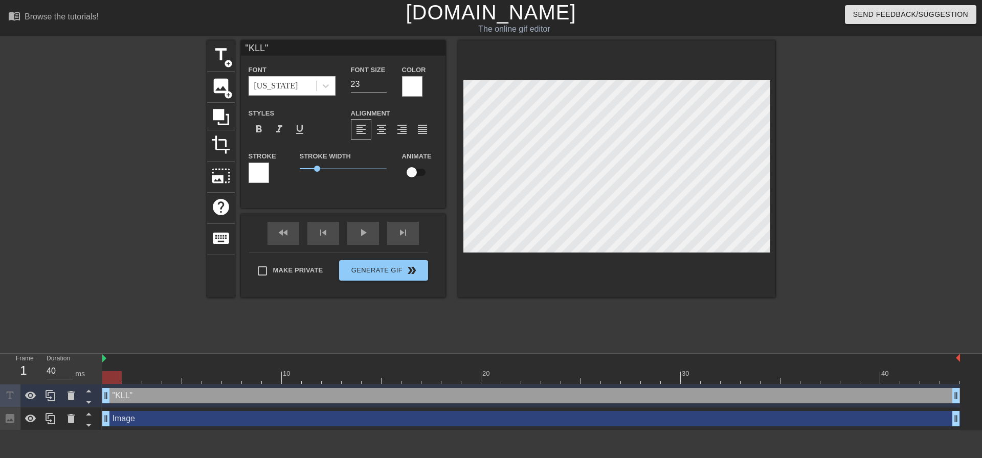
type textarea ""KL""
type input ""K""
type textarea ""K""
type input ""KI""
type textarea ""KI""
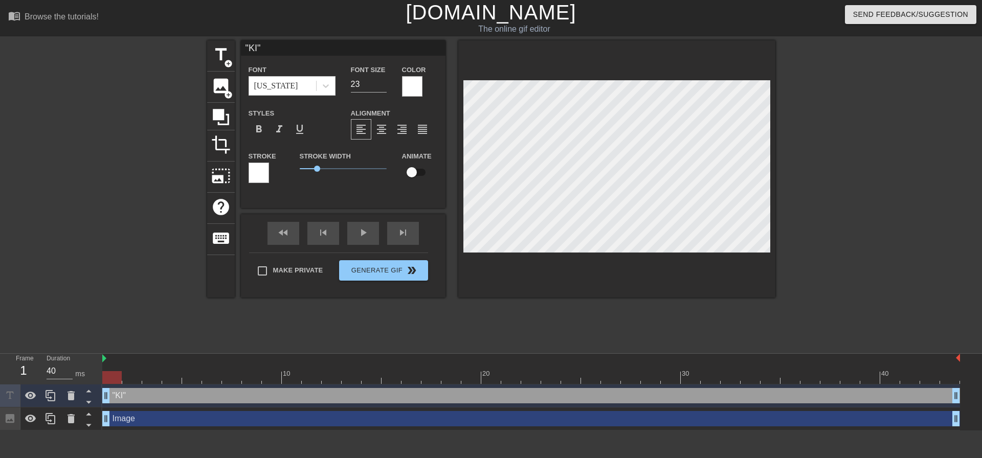
type input ""KIL""
type textarea ""KIL""
type input ""KILL""
type textarea ""KILL""
type input ""KILLE""
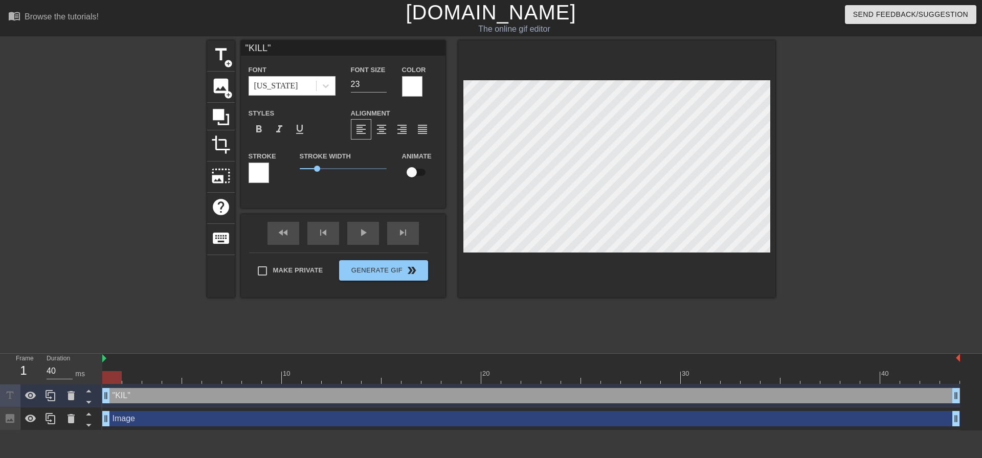
type textarea ""KILLE""
type input ""KILLER""
type textarea ""KILLER""
type input ""KILLER ""
type textarea ""KILLER ""
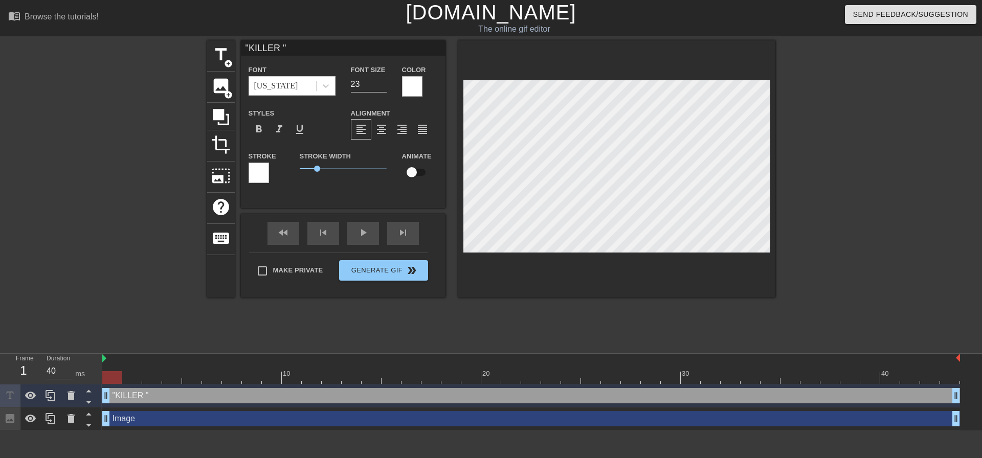
type input ""KILLER C""
type textarea ""KILLER C""
type input ""KILLER CR""
type textarea ""KILLER CR""
type input ""KILLER CRO""
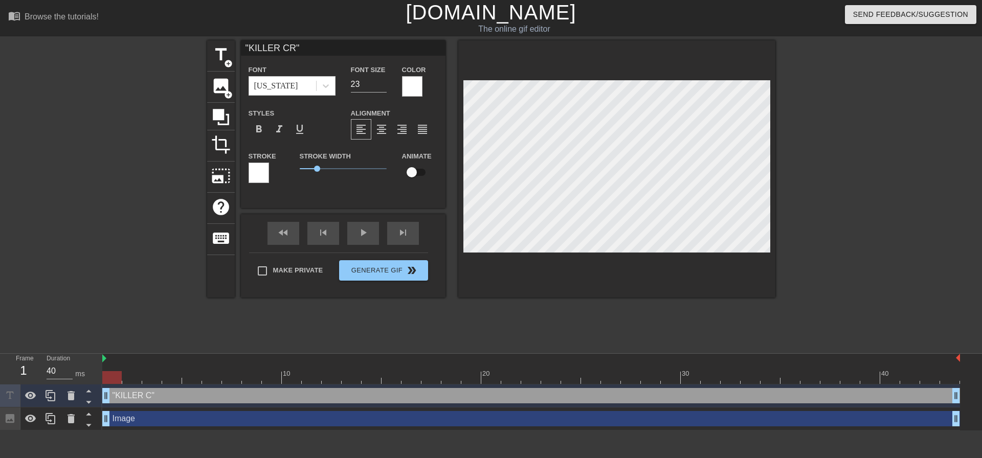
type textarea ""KILLER CRO""
type input ""KILLER CROC""
type textarea ""KILLER CROC""
type input ""KILLER CROC""
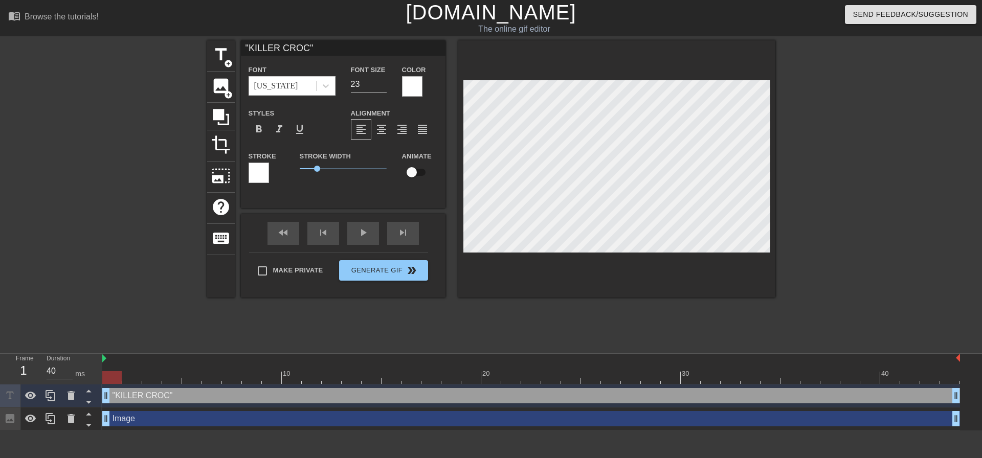
type textarea ""KILLER CROC""
type input ""KILLER CROC" E"
type textarea ""KILLER CROC" E"
type input ""KILLER CROC" ES"
type textarea ""KILLER CROC" ES"
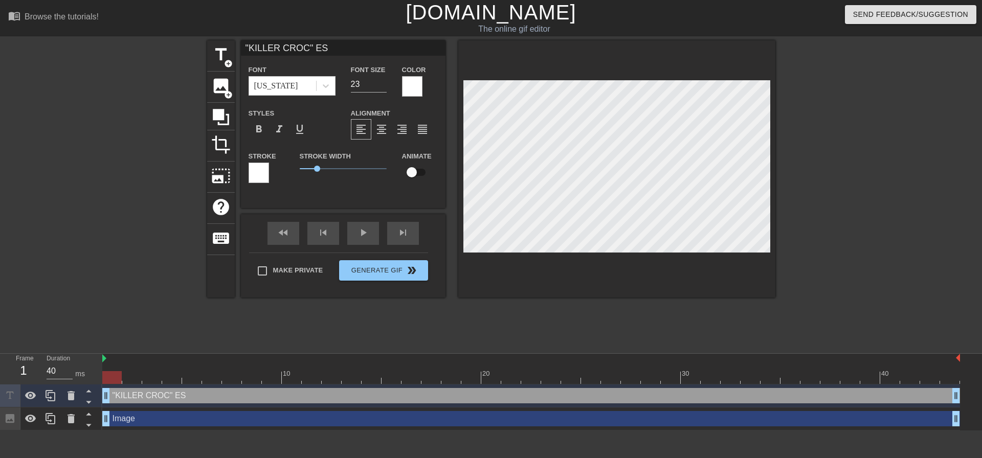
type input ""KILLER CROC" ESC"
type textarea ""KILLER CROC" ESC"
type input ""KILLER CROC" ESCA"
type textarea ""KILLER CROC" ESCA"
type input ""KILLER CROC" ESCAP"
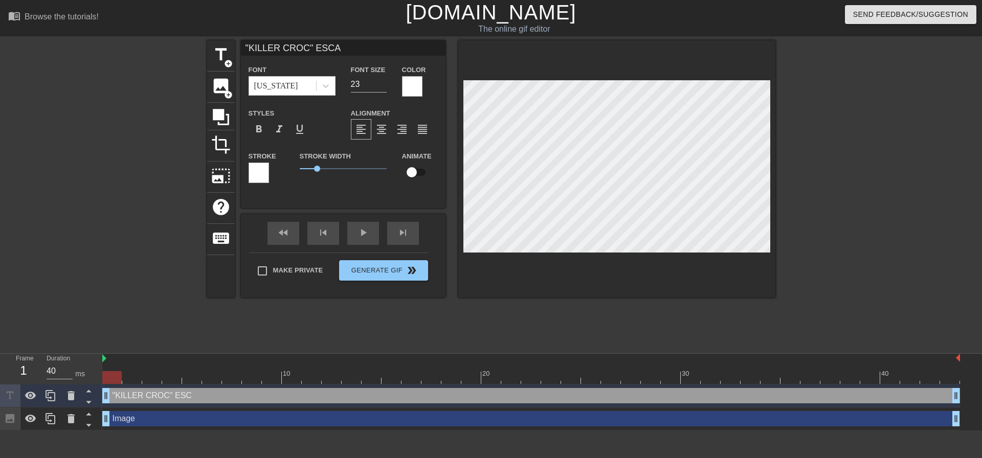
type textarea ""KILLER CROC" ESCAP"
type input ""KILLER CROC" ESCAPA"
type textarea ""KILLER CROC" ESCAPA"
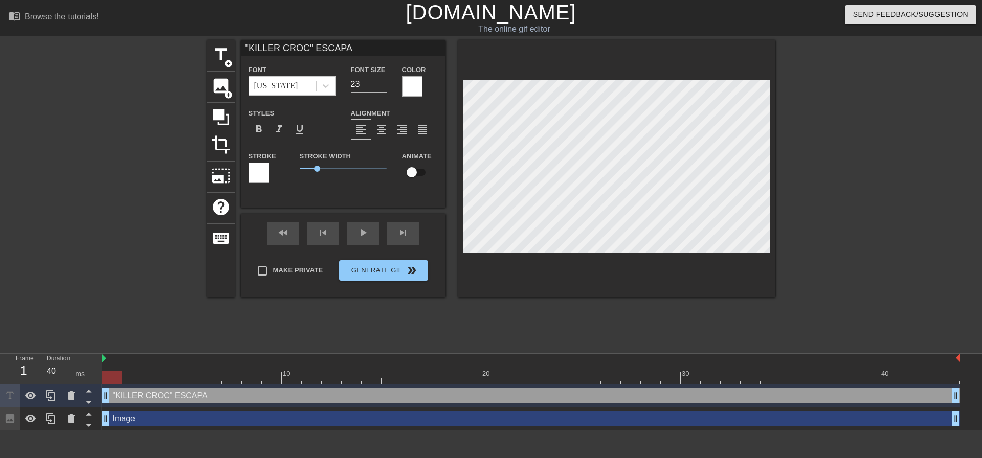
type input ""KILLER CROC" ESCAPA"
type textarea ""KILLER CROC" ESCAPA"
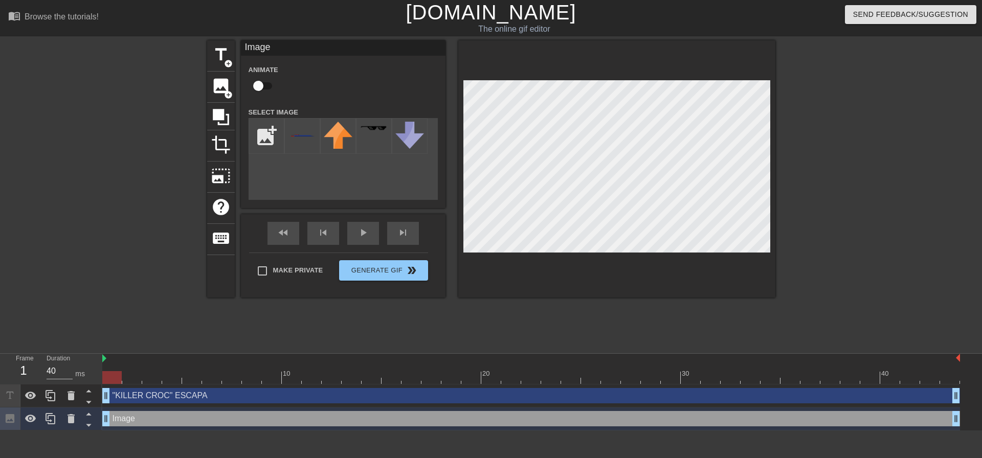
click at [273, 390] on div ""KILLER CROC" ESCAPA drag_handle drag_handle" at bounding box center [531, 395] width 858 height 15
click at [211, 393] on div ""KILLER CROC" ESCAPA drag_handle drag_handle" at bounding box center [531, 395] width 858 height 15
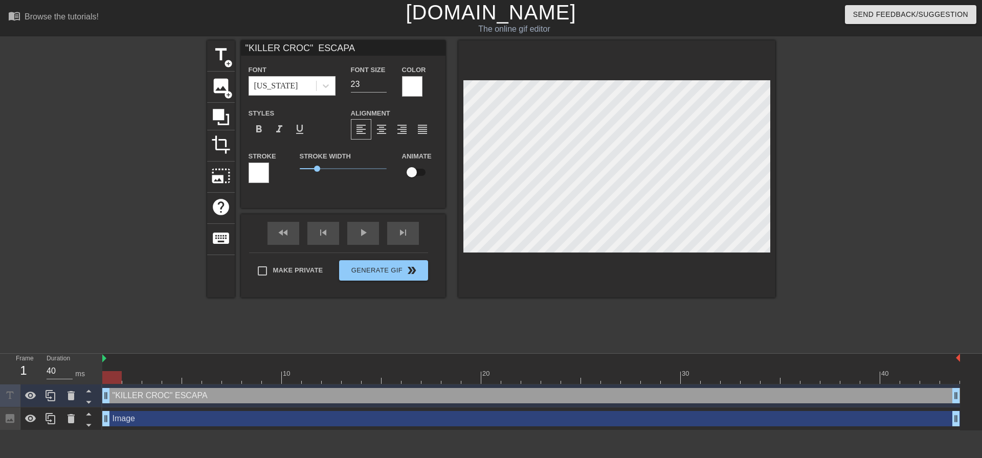
scroll to position [2, 6]
type input ""KILLER CROC" ESCAPA:"
type textarea ""KILLER CROC" ESCAPA:"
type input ""KILLER CROC" ESCAPA:"
type textarea ""KILLER CROC" ESCAPA:"
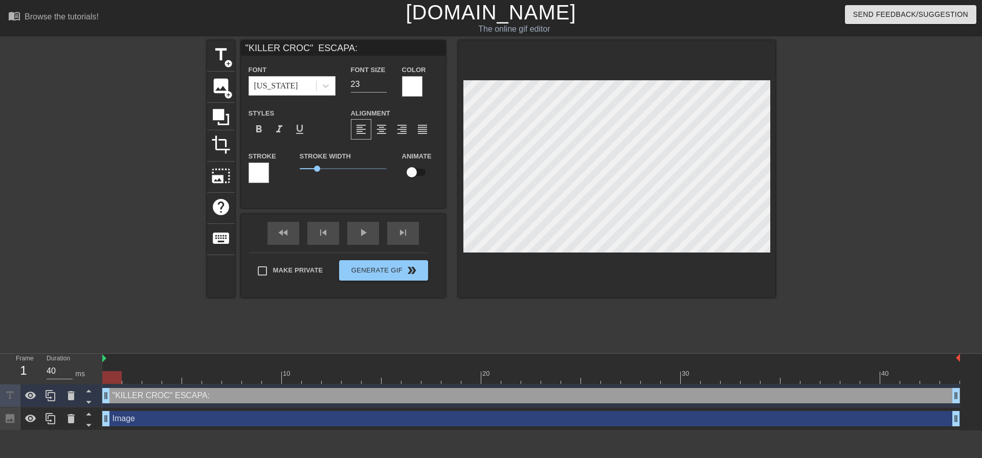
type input ""KILLER CROC" ESCAPA: C"
type textarea ""KILLER CROC" ESCAPA: C"
type input ""KILLER CROC" ESCAPA: Ca"
type textarea ""KILLER CROC" ESCAPA: Ca"
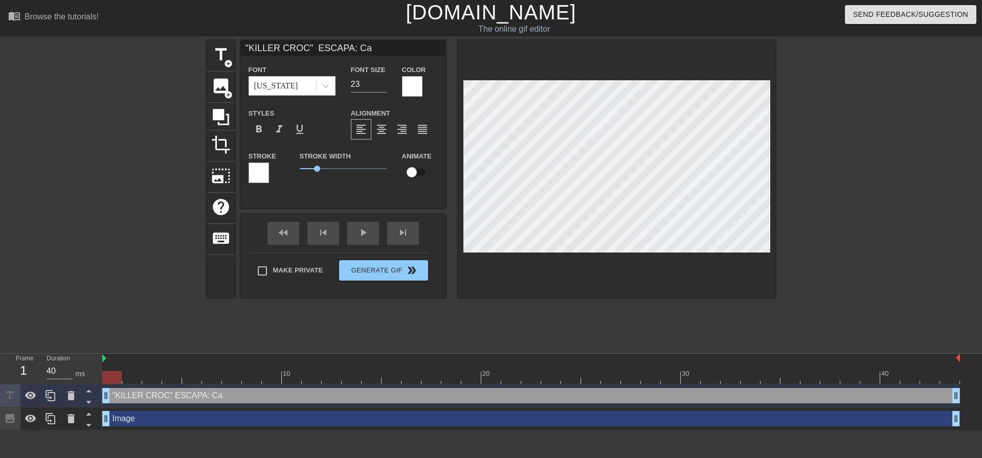
type input ""KILLER CROC" ESCAPA: [PERSON_NAME]"
type textarea ""KILLER CROC" ESCAPA: [PERSON_NAME]"
type input ""KILLER CROC" ESCAPA: Caos"
type textarea ""KILLER CROC" ESCAPA: Caos"
type input ""KILLER CROC" ESCAPA: Caos"
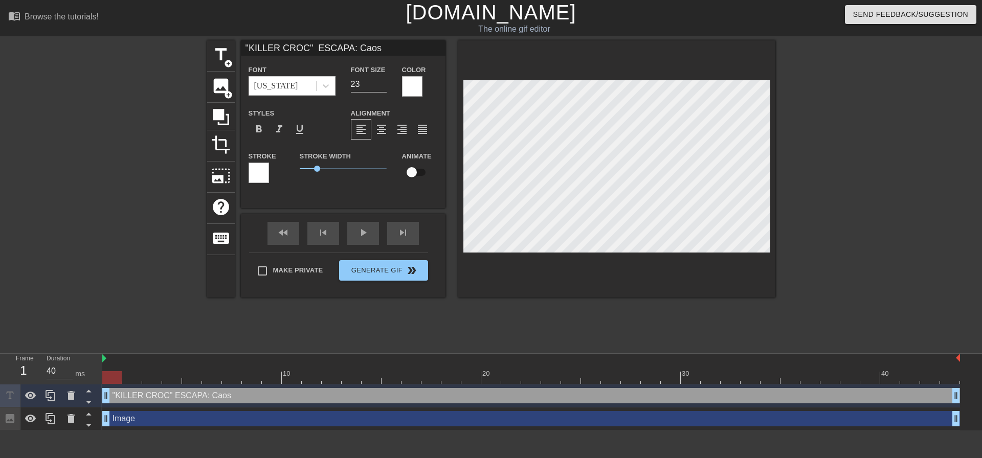
type textarea ""KILLER CROC" ESCAPA: Caos"
type input ""KILLER CROC" ESCAPA: [PERSON_NAME] e"
type textarea ""KILLER CROC" ESCAPA: [PERSON_NAME] e"
type input ""KILLER CROC" ESCAPA: Caos en"
type textarea ""KILLER CROC" ESCAPA: Caos en"
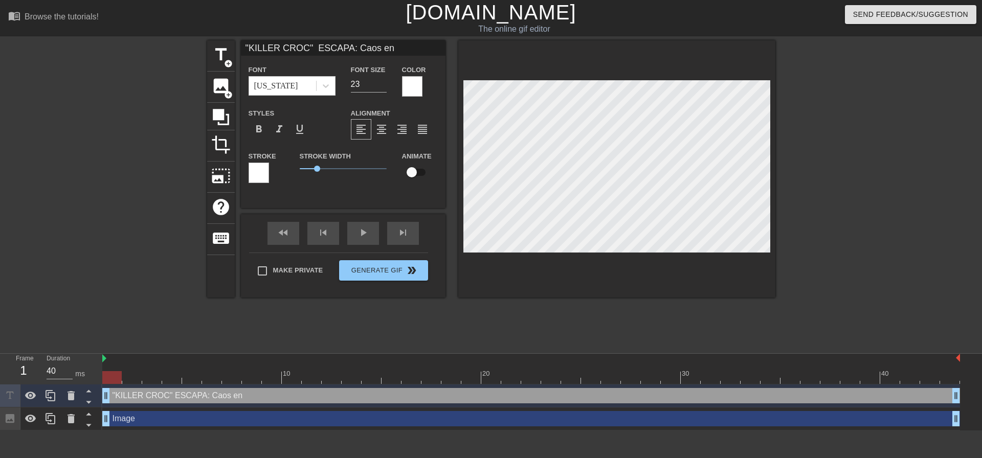
scroll to position [2, 8]
type input ""KILLER CROC" ESCAPA: Caos en"
type textarea ""KILLER CROC" ESCAPA: Caos en"
type input ""KILLER CROC" ESCAPA: Caos en"
type textarea ""KILLER CROC" ESCAPA: Caos en"
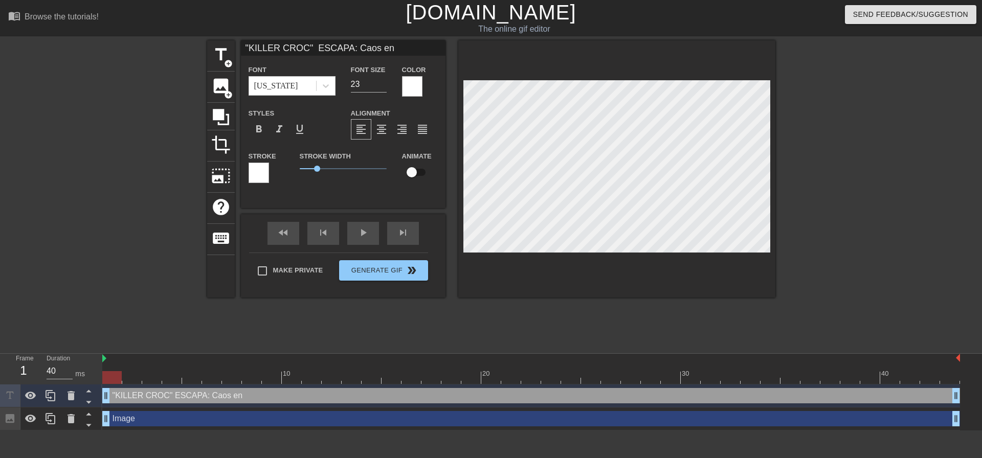
type input ""KILLER CROC" ESCAPA: [PERSON_NAME] e"
type textarea ""KILLER CROC" ESCAPA: [PERSON_NAME] e"
type input ""KILLER CROC" ESCAPA: Caos"
type textarea ""KILLER CROC" ESCAPA: Caos"
type input ""KILLER CROC" ESCAPA: Caos"
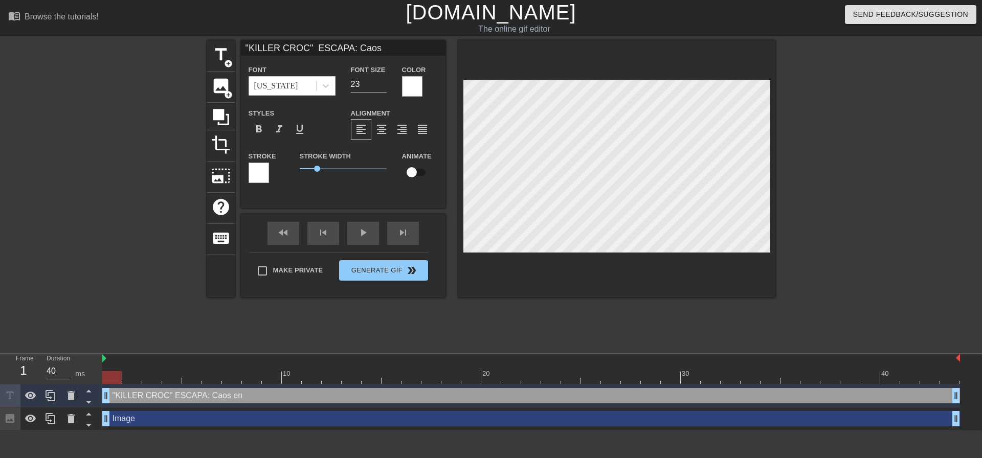
type textarea ""KILLER CROC" ESCAPA: Caos"
type input ""KILLER CROC" ESCAPA: [PERSON_NAME]"
type textarea ""KILLER CROC" ESCAPA: [PERSON_NAME]"
type input ""KILLER CROC" ESCAPA: Ca"
type textarea ""KILLER CROC" ESCAPA: Ca"
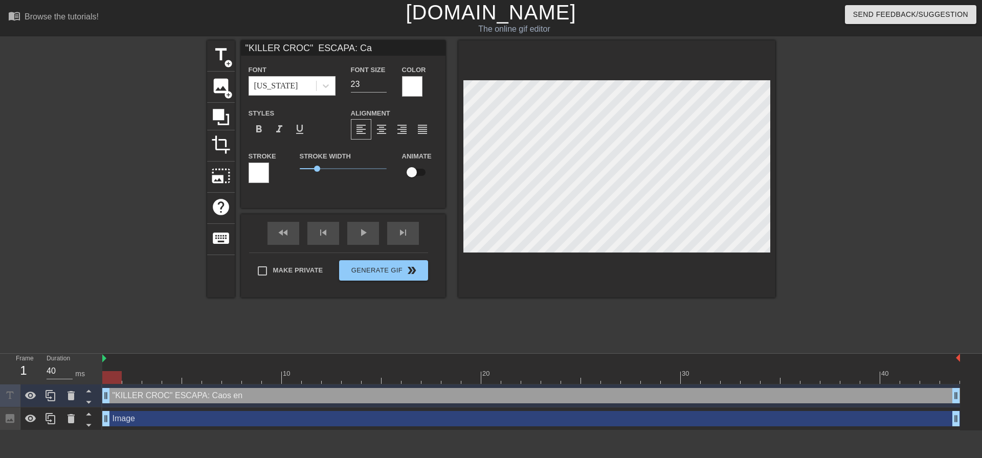
type input ""KILLER CROC" ESCAPA: C"
click at [367, 88] on input "23" at bounding box center [369, 84] width 36 height 16
click at [382, 87] on input "22" at bounding box center [369, 84] width 36 height 16
click at [382, 87] on input "21" at bounding box center [369, 84] width 36 height 16
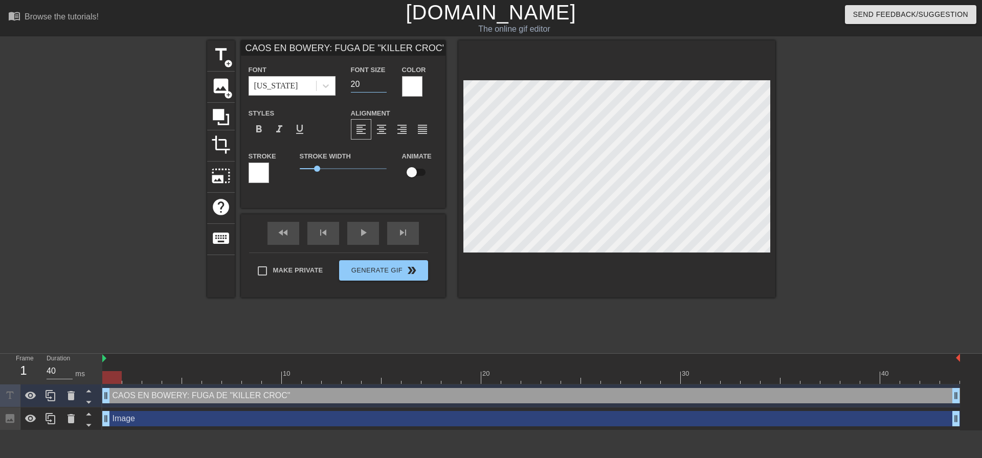
click at [382, 87] on input "20" at bounding box center [369, 84] width 36 height 16
click at [382, 87] on input "19" at bounding box center [369, 84] width 36 height 16
click at [382, 87] on input "18" at bounding box center [369, 84] width 36 height 16
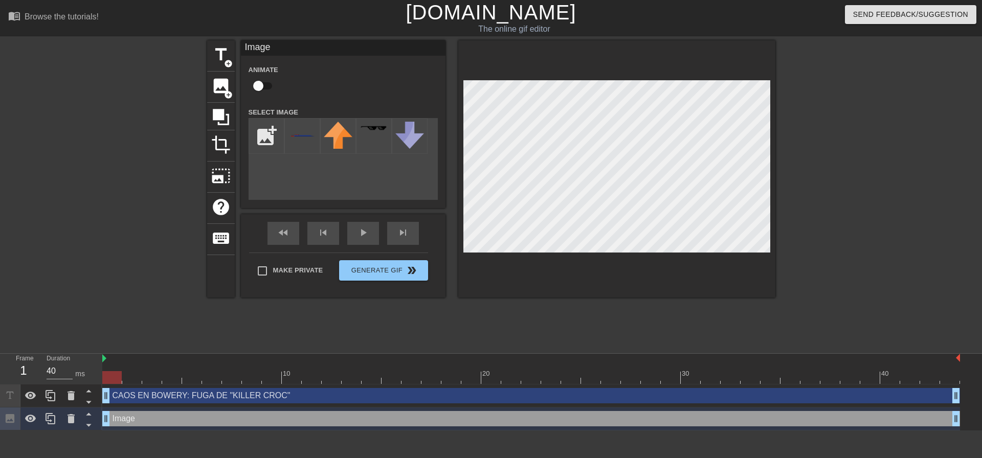
click at [150, 391] on div "CAOS EN BOWERY: FUGA DE "KILLER CROC" drag_handle drag_handle" at bounding box center [531, 395] width 858 height 15
click at [258, 397] on div "CAOS EN BOWERY: FUGA DE "KILLER CROC" drag_handle drag_handle" at bounding box center [531, 395] width 858 height 15
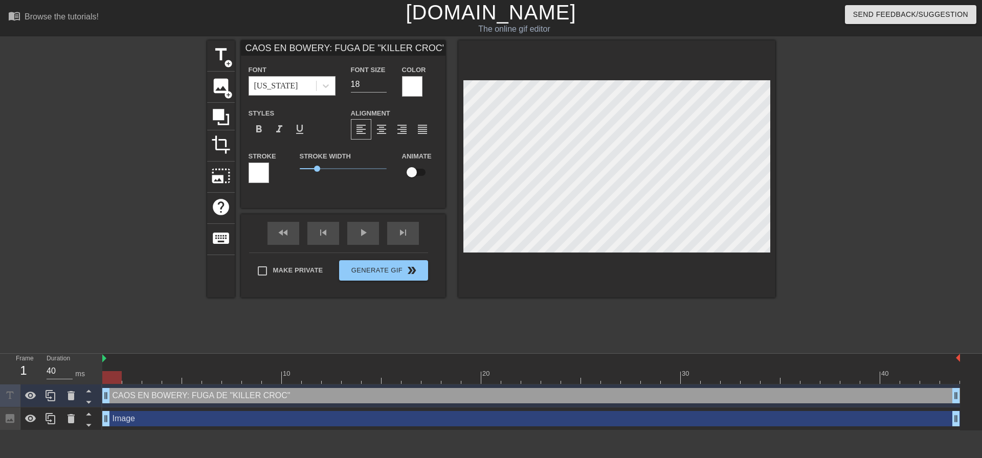
click at [271, 90] on div "[US_STATE]" at bounding box center [276, 86] width 44 height 12
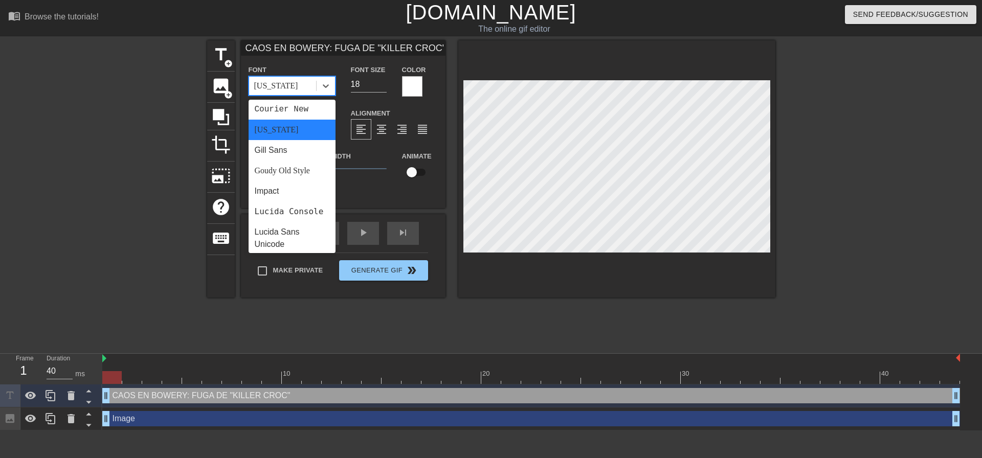
scroll to position [205, 0]
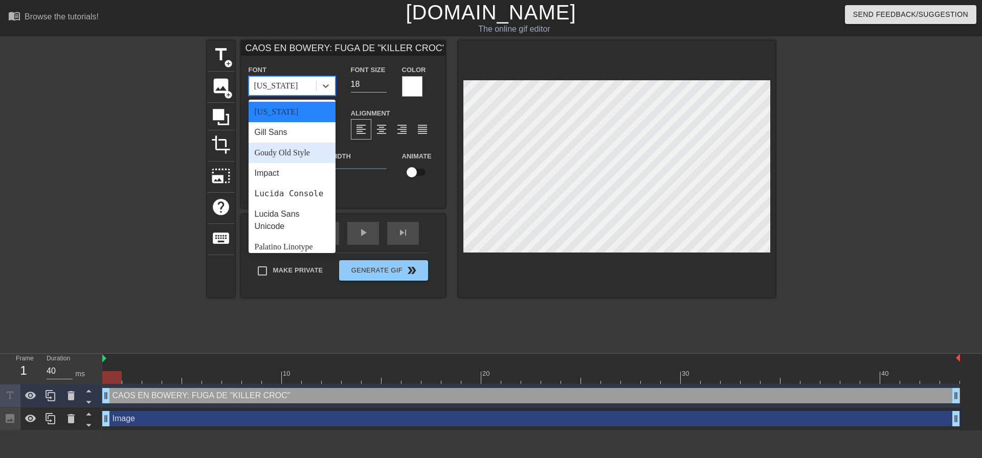
click at [303, 153] on div "Goudy Old Style" at bounding box center [292, 153] width 87 height 20
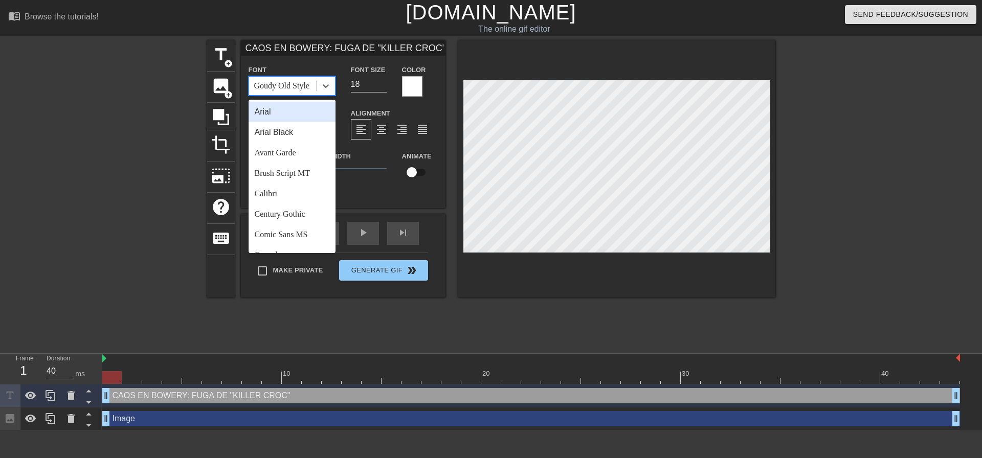
click at [291, 92] on div "Goudy Old Style" at bounding box center [282, 86] width 67 height 18
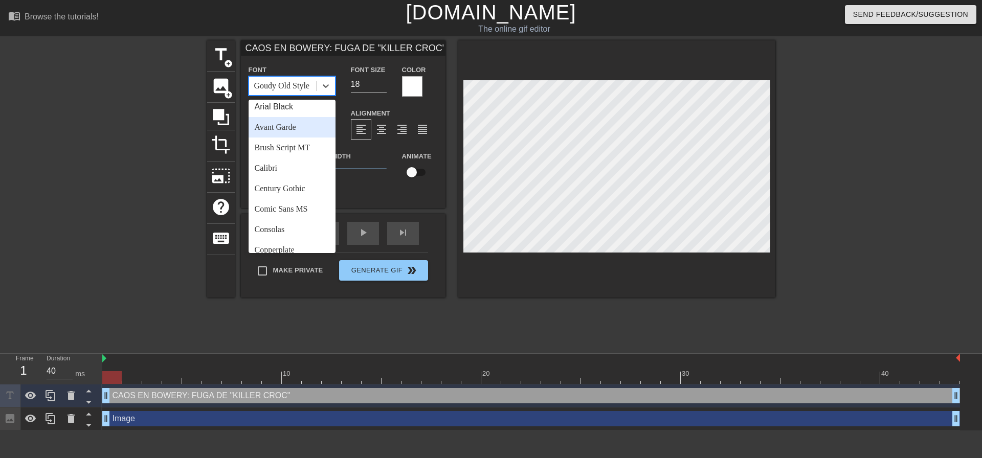
scroll to position [51, 0]
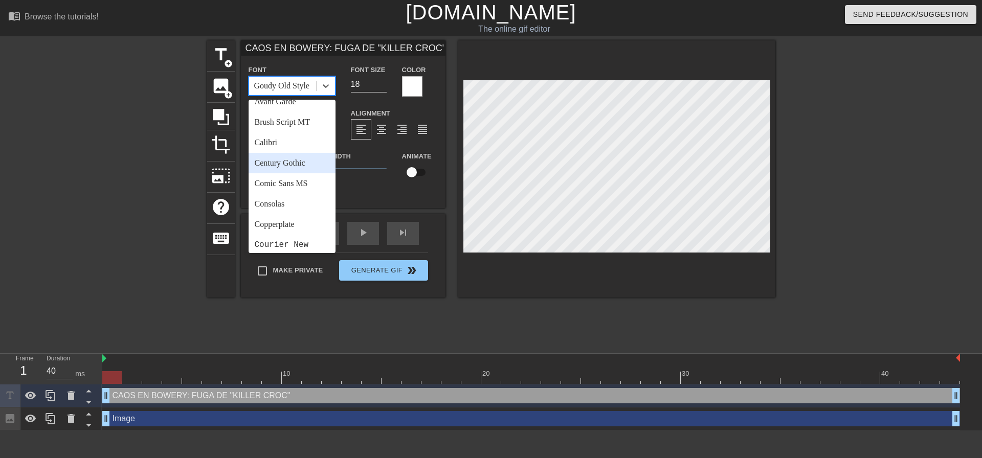
click at [282, 169] on div "Century Gothic" at bounding box center [292, 163] width 87 height 20
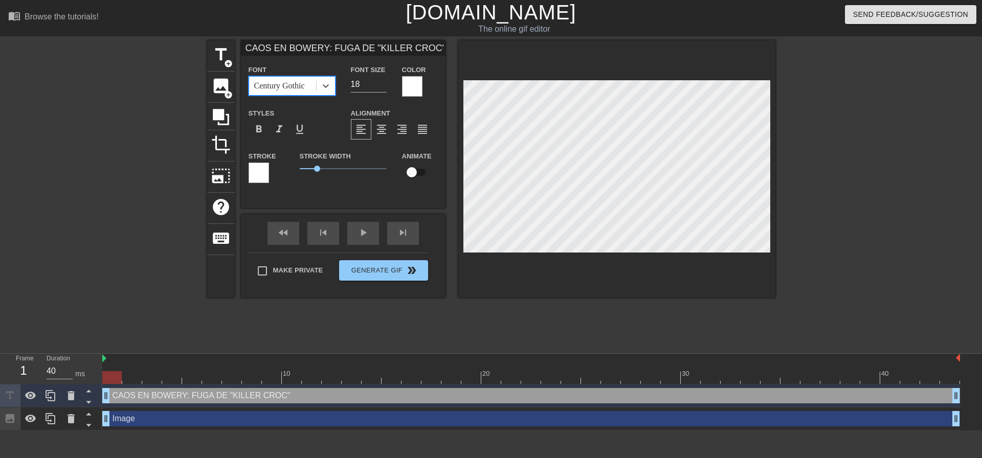
click at [305, 92] on div "Century Gothic" at bounding box center [282, 86] width 67 height 18
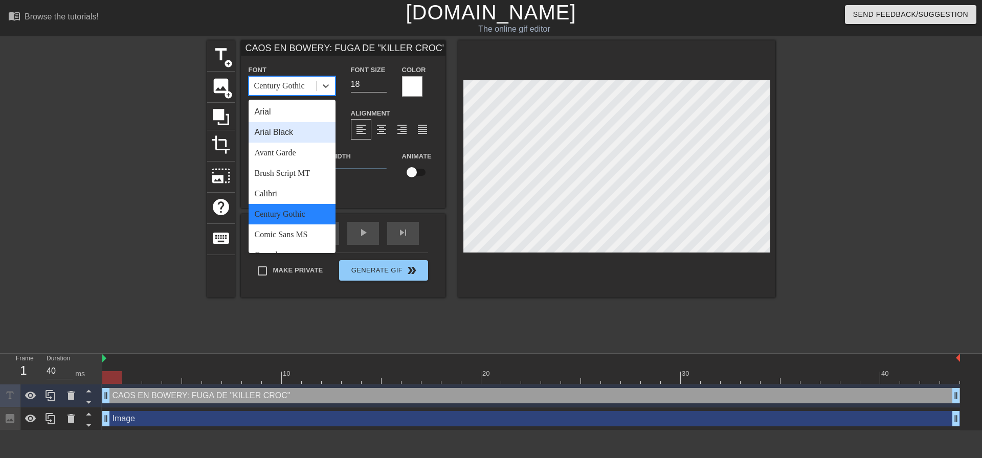
click at [293, 130] on div "Arial Black" at bounding box center [292, 132] width 87 height 20
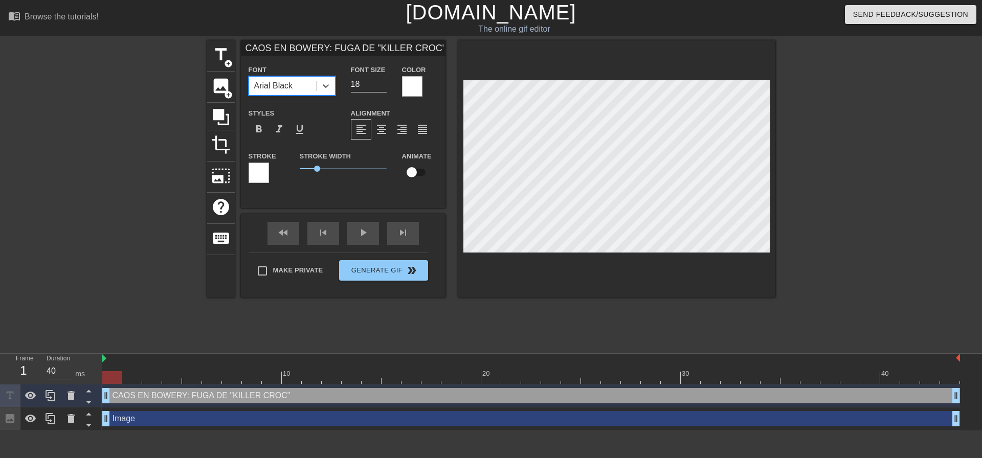
click at [289, 94] on div "Arial Black" at bounding box center [282, 86] width 67 height 18
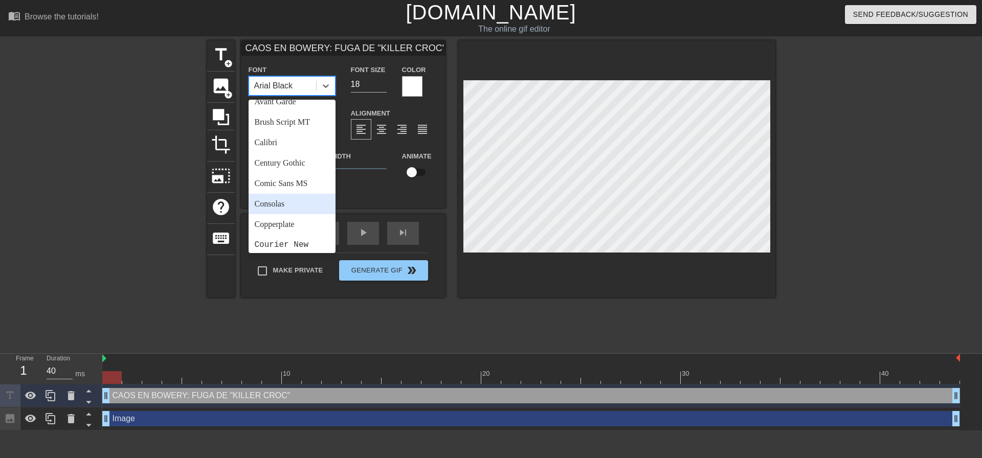
click at [283, 205] on div "Consolas" at bounding box center [292, 204] width 87 height 20
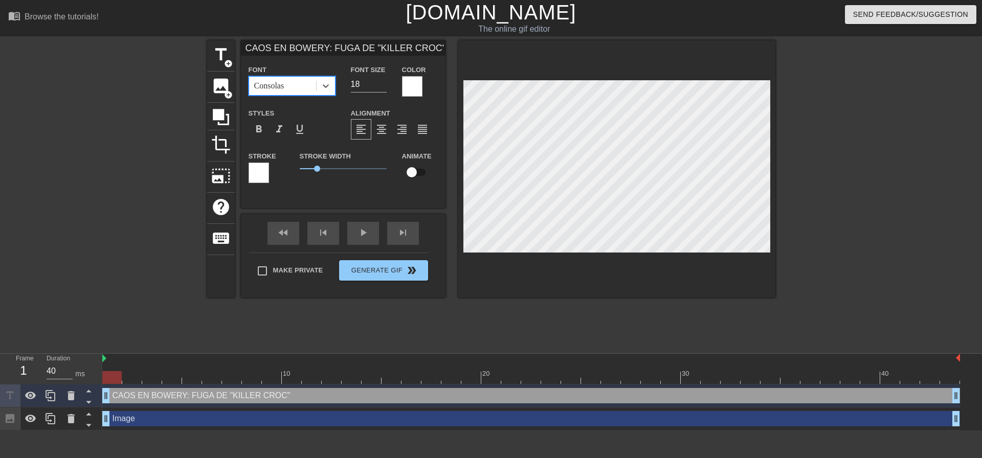
click at [268, 89] on div "Consolas" at bounding box center [269, 86] width 30 height 12
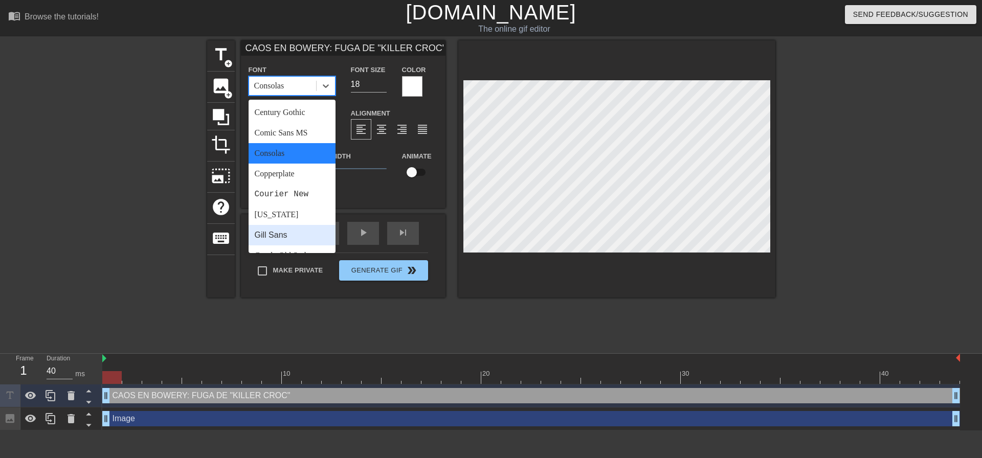
scroll to position [102, 0]
click at [288, 195] on div "Courier New" at bounding box center [292, 194] width 87 height 20
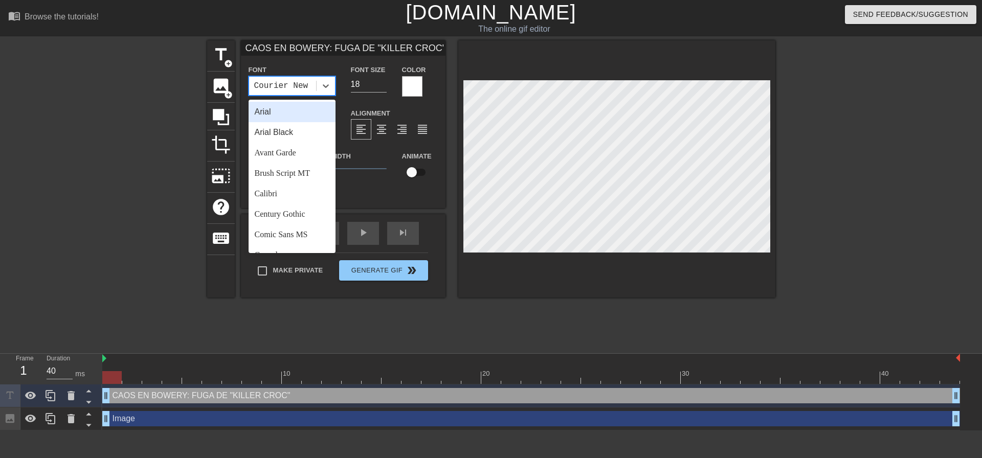
click at [273, 92] on div "Courier New" at bounding box center [282, 86] width 67 height 18
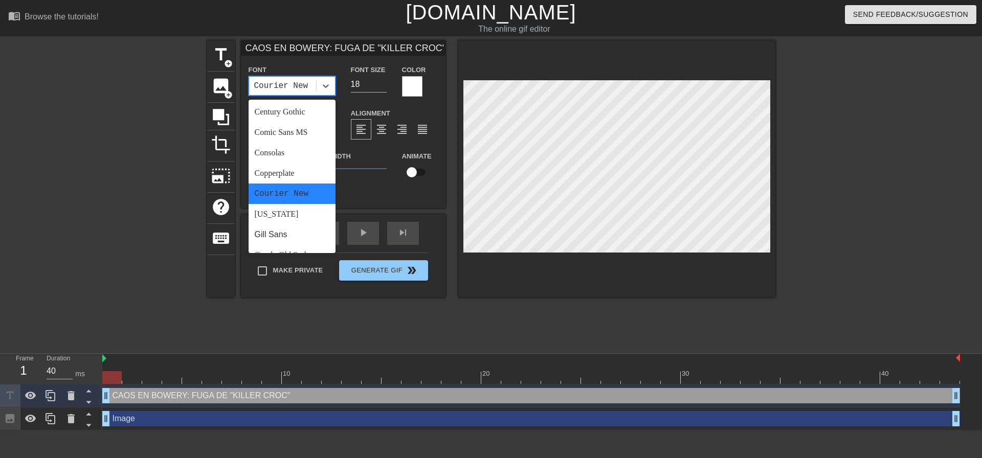
scroll to position [153, 0]
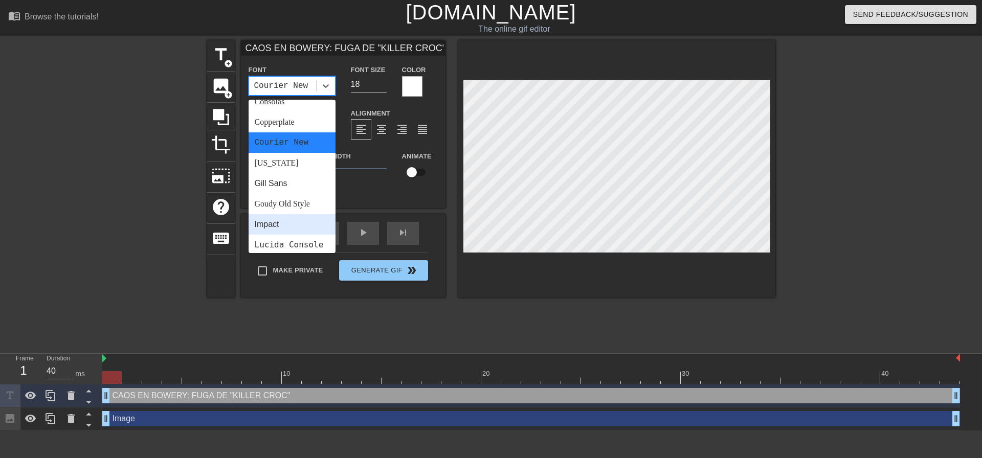
click at [294, 228] on div "Impact" at bounding box center [292, 224] width 87 height 20
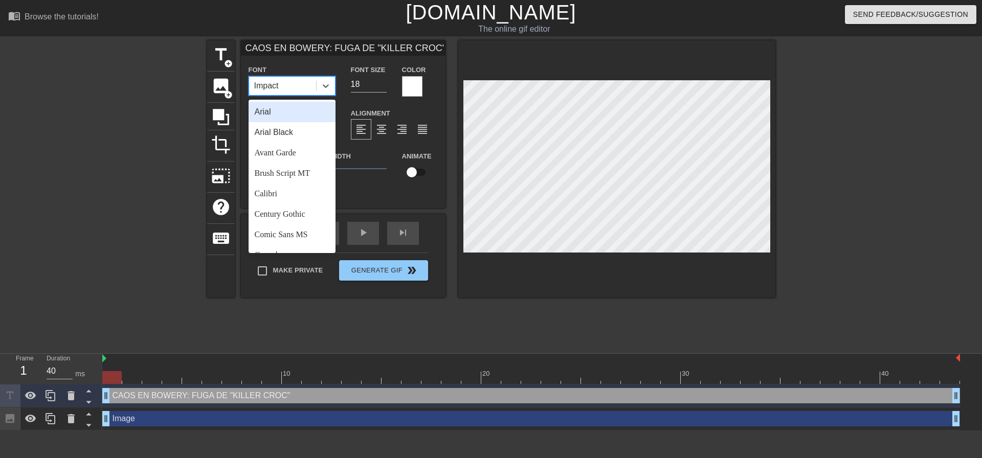
click at [283, 84] on div "Impact" at bounding box center [282, 86] width 67 height 18
click at [289, 221] on div "[US_STATE]" at bounding box center [292, 214] width 87 height 20
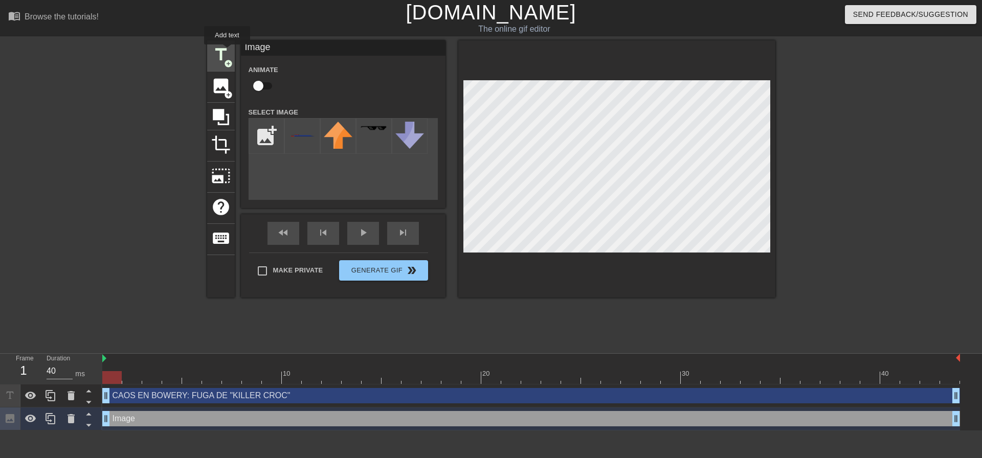
click at [228, 52] on span "title" at bounding box center [220, 54] width 19 height 19
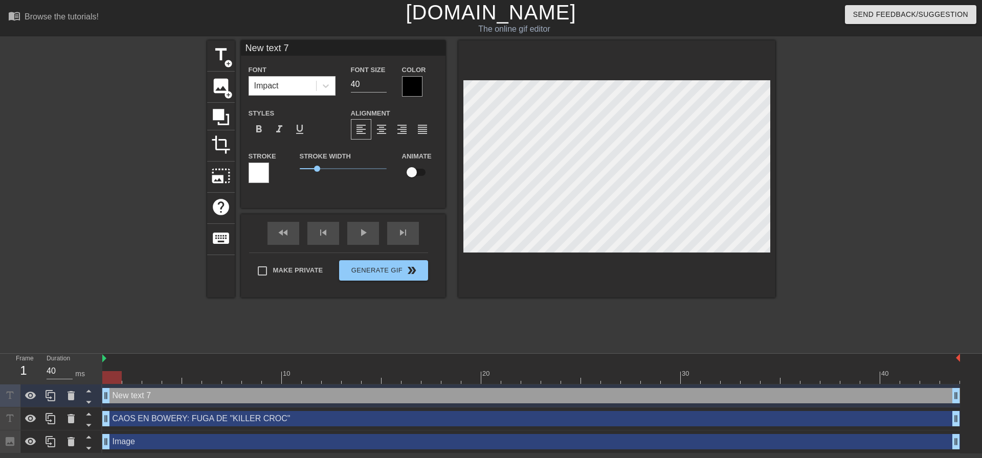
click at [412, 96] on div at bounding box center [412, 86] width 20 height 20
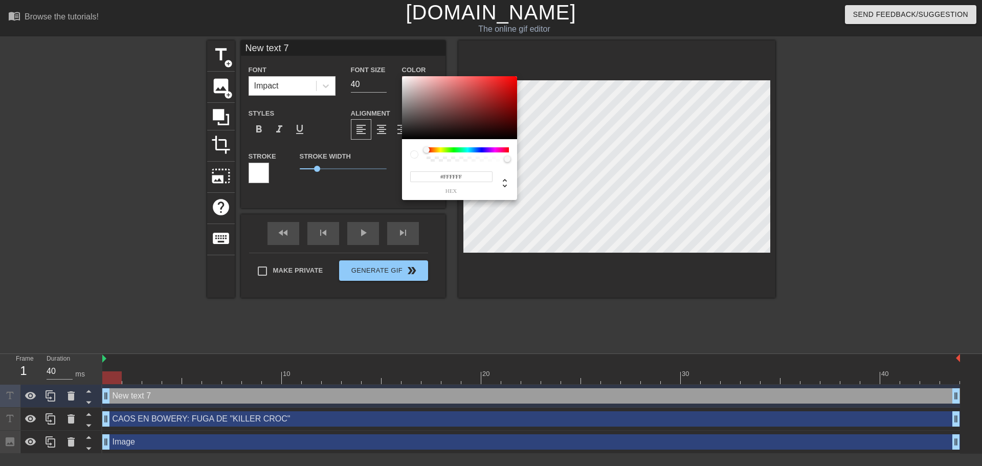
drag, startPoint x: 399, startPoint y: 65, endPoint x: 387, endPoint y: 57, distance: 14.3
click at [387, 57] on div "#FFFFFF hex" at bounding box center [491, 233] width 982 height 466
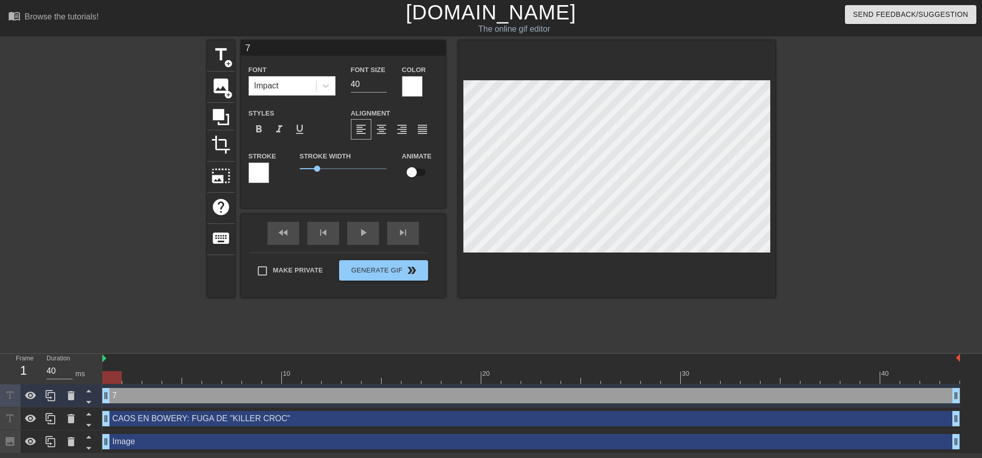
scroll to position [2, 1]
click at [264, 134] on span "format_bold" at bounding box center [259, 129] width 12 height 12
click at [297, 130] on span "format_underline" at bounding box center [300, 129] width 12 height 12
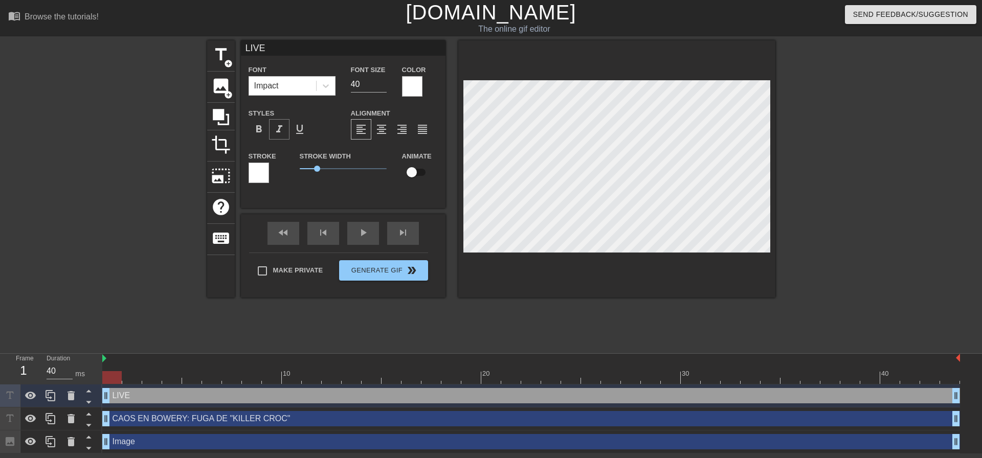
click at [279, 131] on span "format_italic" at bounding box center [279, 129] width 12 height 12
click at [357, 84] on input "40" at bounding box center [369, 84] width 36 height 16
click at [381, 88] on input "39" at bounding box center [369, 84] width 36 height 16
click at [381, 88] on input "38" at bounding box center [369, 84] width 36 height 16
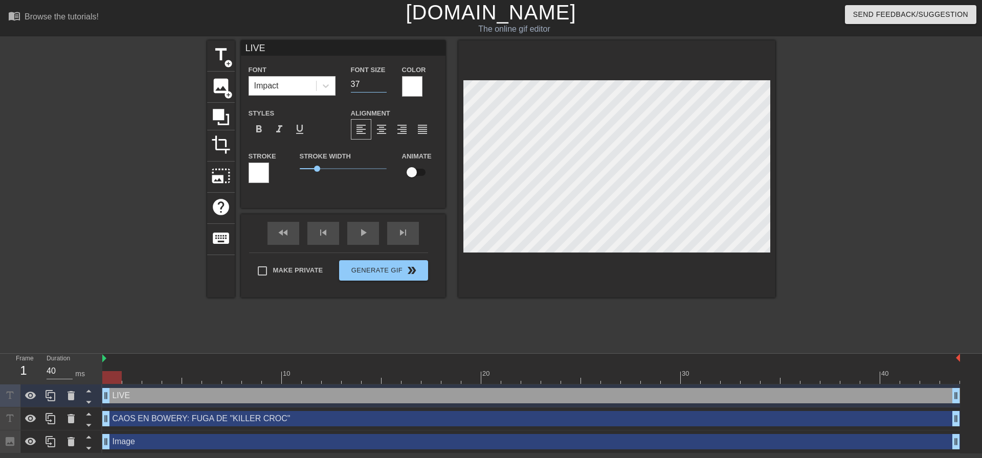
click at [381, 88] on input "37" at bounding box center [369, 84] width 36 height 16
click at [381, 88] on input "36" at bounding box center [369, 84] width 36 height 16
click at [381, 88] on input "35" at bounding box center [369, 84] width 36 height 16
click at [381, 88] on input "34" at bounding box center [369, 84] width 36 height 16
click at [381, 88] on input "28" at bounding box center [369, 84] width 36 height 16
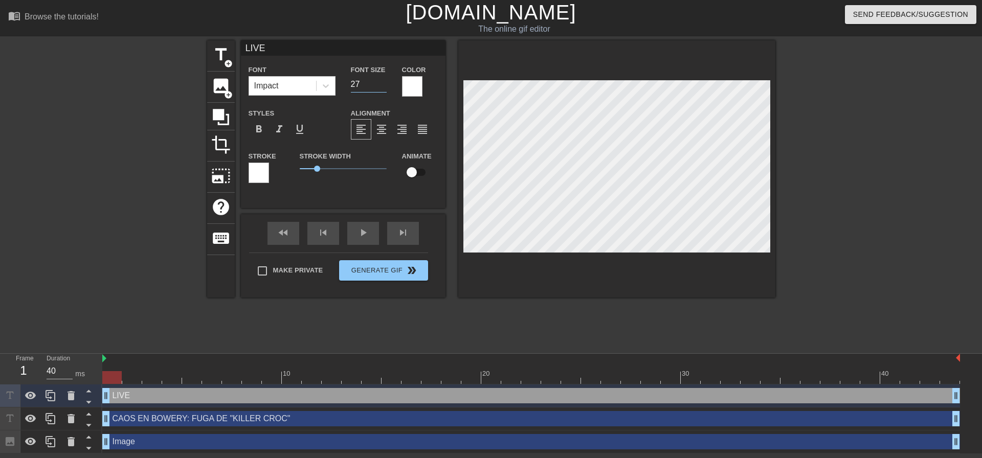
click at [381, 88] on input "27" at bounding box center [369, 84] width 36 height 16
click at [381, 88] on input "26" at bounding box center [369, 84] width 36 height 16
click at [381, 88] on input "25" at bounding box center [369, 84] width 36 height 16
click at [381, 88] on input "24" at bounding box center [369, 84] width 36 height 16
click at [381, 88] on input "23" at bounding box center [369, 84] width 36 height 16
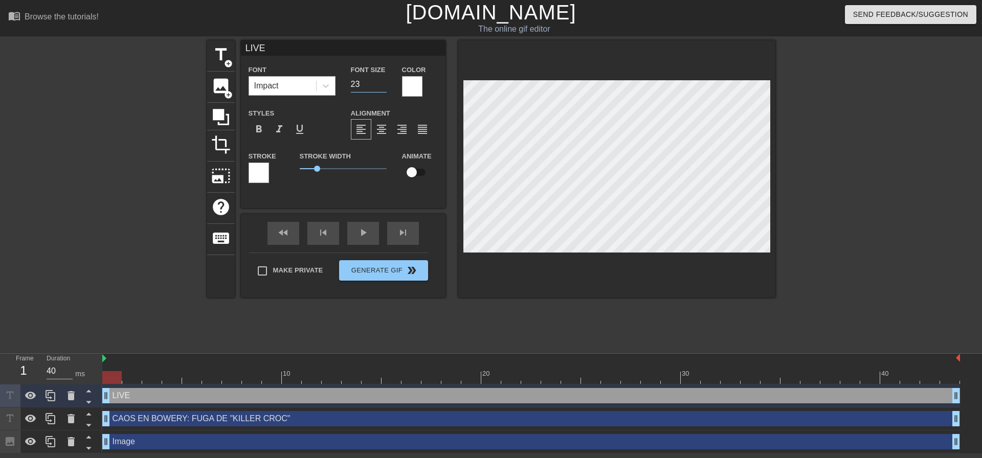
click at [283, 82] on div "Impact" at bounding box center [282, 86] width 67 height 18
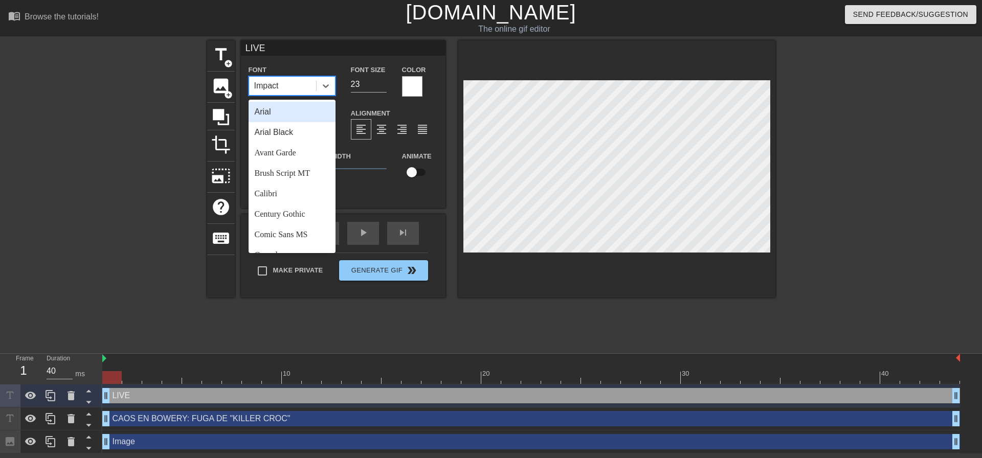
click at [288, 111] on div "Arial" at bounding box center [292, 112] width 87 height 20
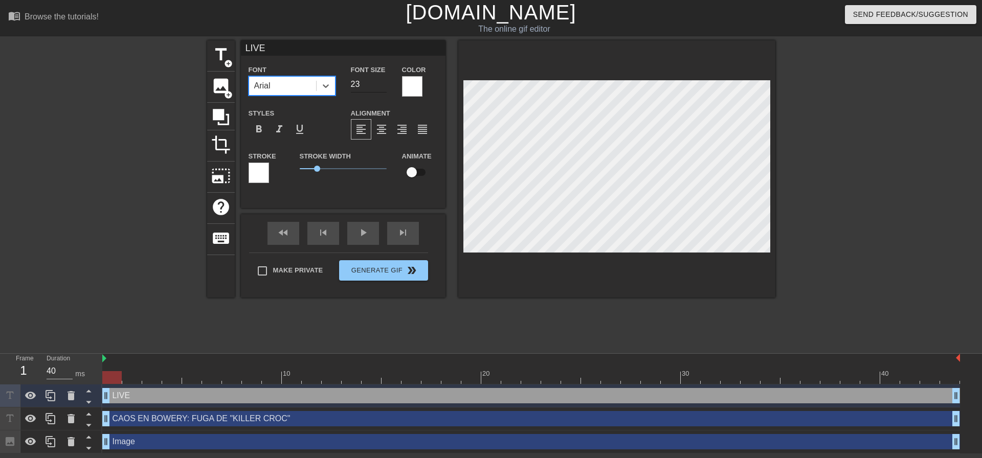
click at [360, 86] on input "23" at bounding box center [369, 84] width 36 height 16
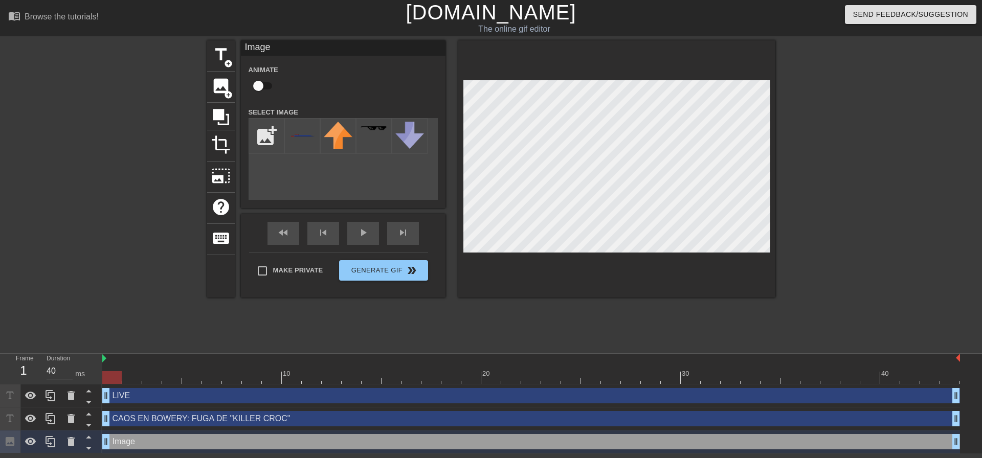
click at [136, 393] on div "LIVE drag_handle drag_handle" at bounding box center [531, 395] width 858 height 15
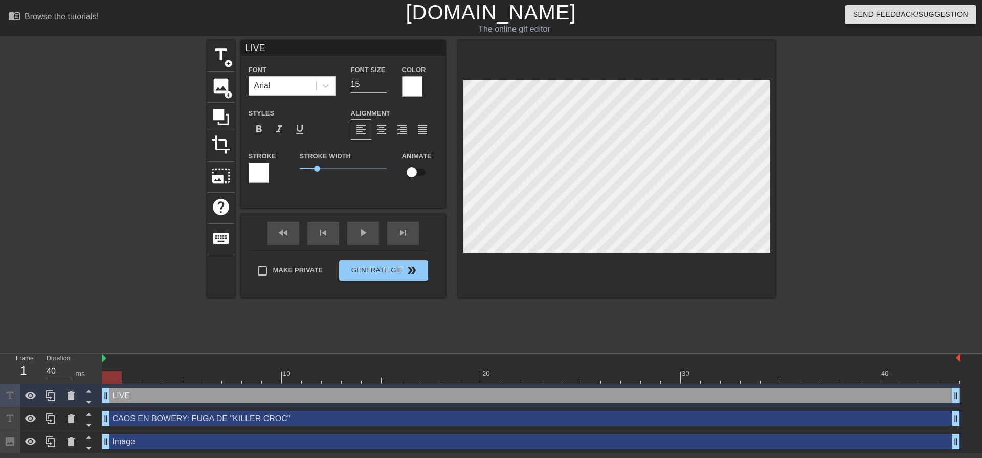
click at [843, 223] on div at bounding box center [864, 193] width 153 height 307
click at [280, 129] on span "format_italic" at bounding box center [279, 129] width 12 height 12
click at [372, 89] on input "15" at bounding box center [369, 84] width 36 height 16
click at [97, 86] on div at bounding box center [117, 193] width 153 height 307
click at [821, 208] on div at bounding box center [864, 193] width 153 height 307
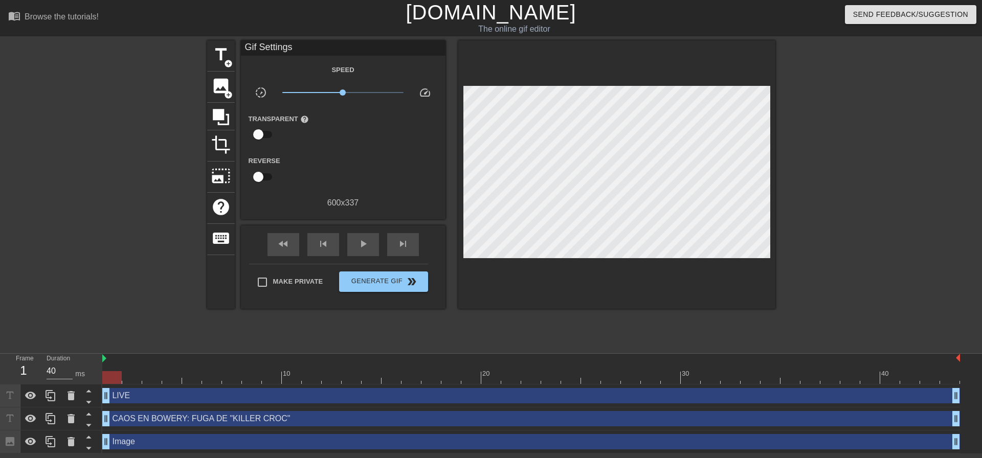
click at [137, 396] on div "LIVE drag_handle drag_handle" at bounding box center [531, 395] width 858 height 15
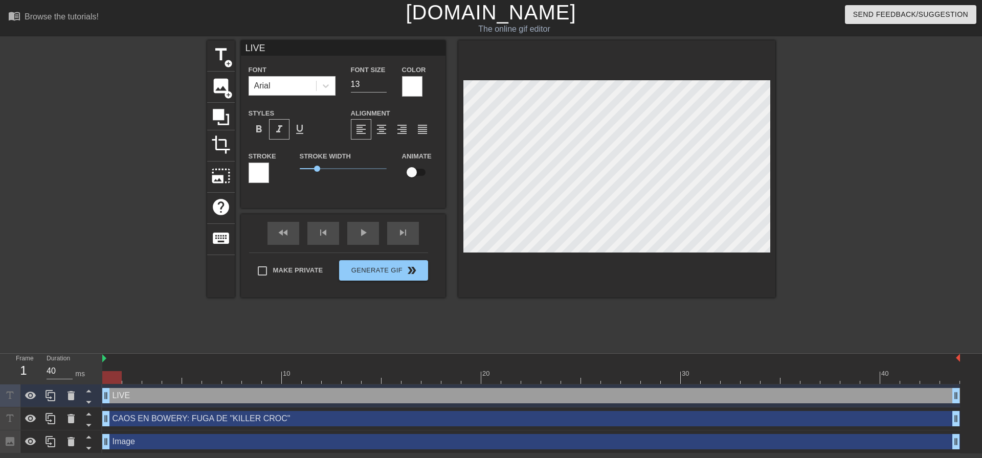
click at [280, 128] on span "format_italic" at bounding box center [279, 129] width 12 height 12
click at [295, 89] on div "Arial" at bounding box center [282, 86] width 67 height 18
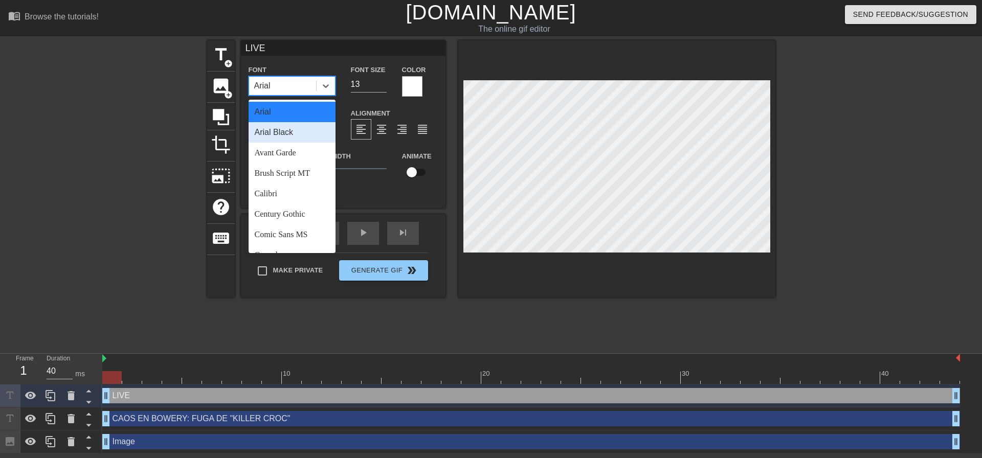
click at [307, 127] on div "Arial Black" at bounding box center [292, 132] width 87 height 20
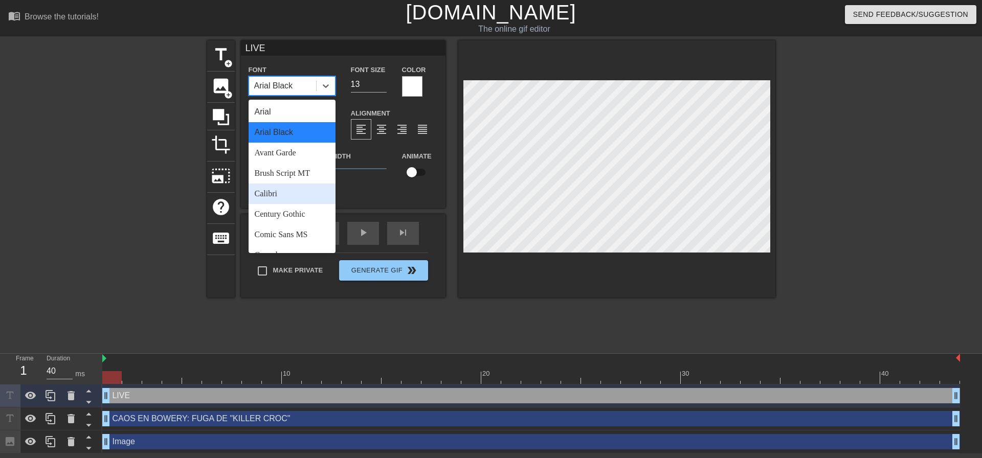
click at [292, 199] on div "Calibri" at bounding box center [292, 194] width 87 height 20
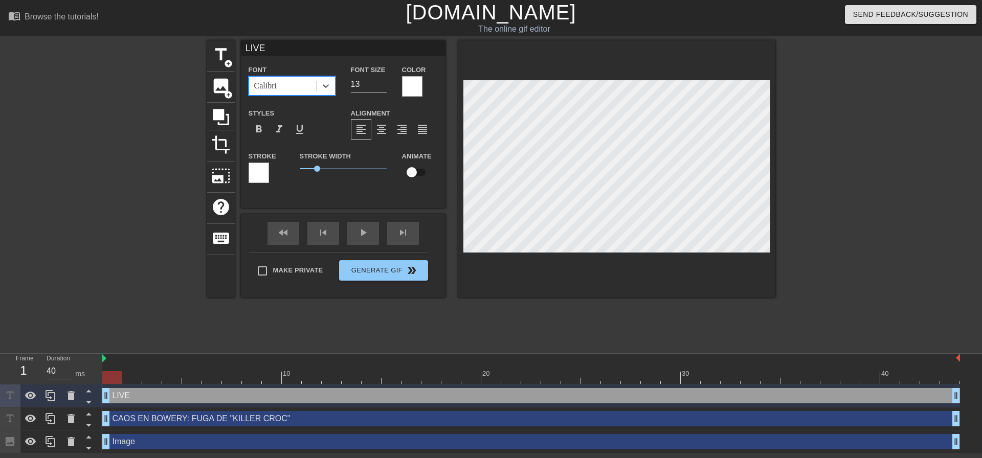
click at [845, 254] on div at bounding box center [864, 193] width 153 height 307
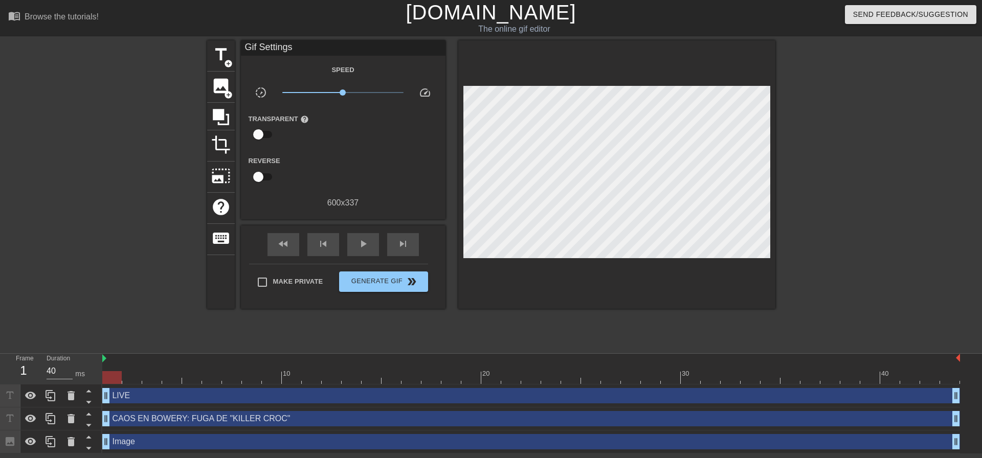
click at [133, 392] on div "LIVE drag_handle drag_handle" at bounding box center [531, 395] width 858 height 15
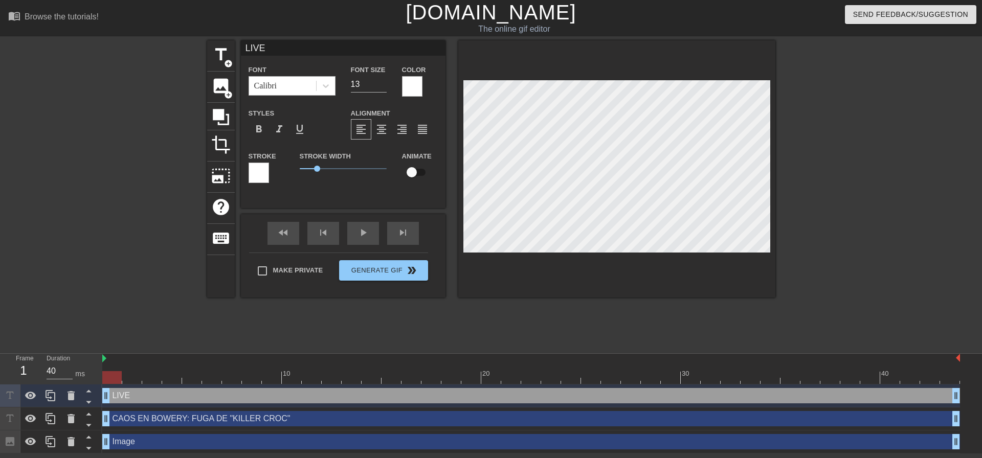
click at [300, 89] on div "Calibri" at bounding box center [282, 86] width 67 height 18
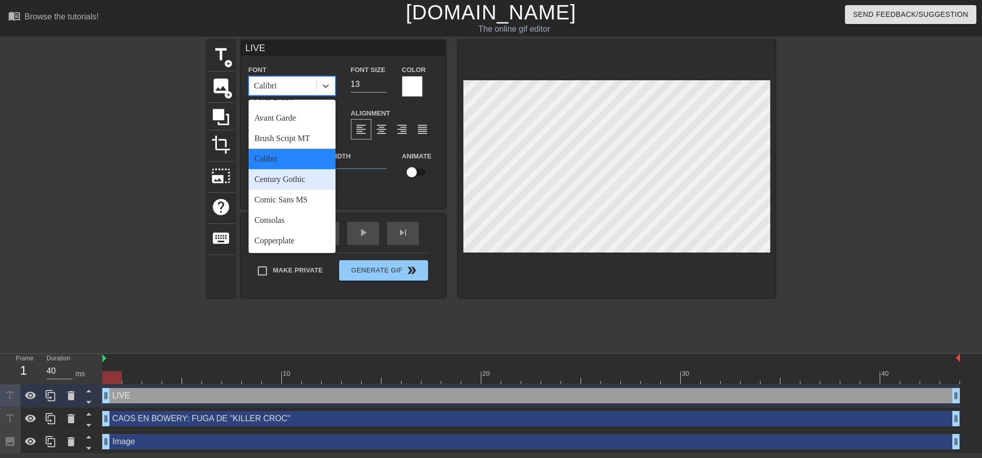
scroll to position [51, 0]
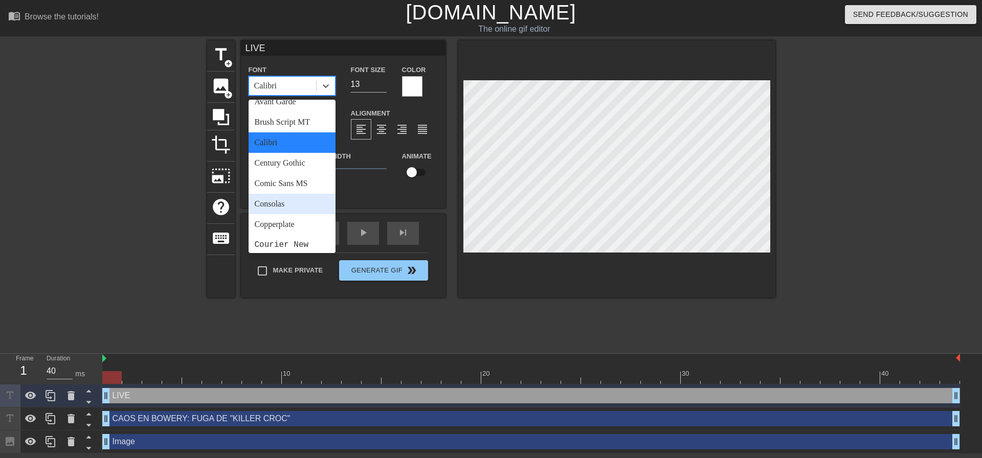
click at [290, 205] on div "Consolas" at bounding box center [292, 204] width 87 height 20
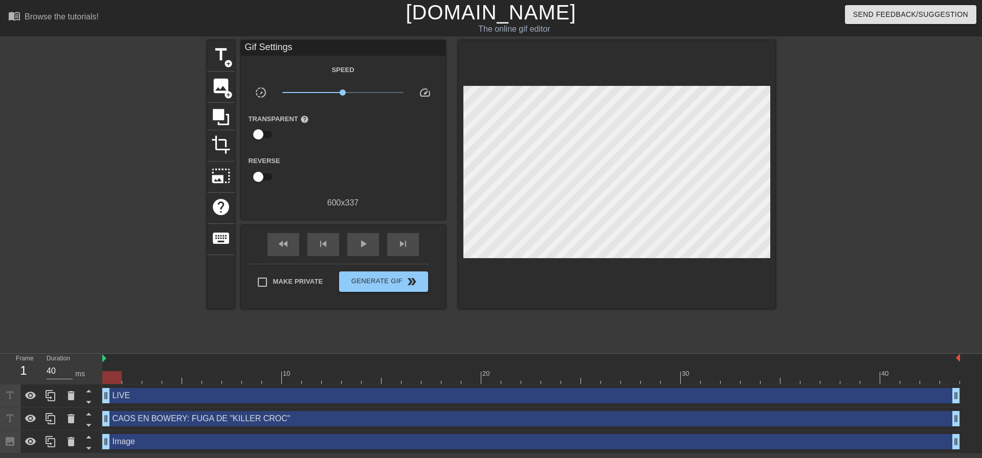
click at [804, 237] on div at bounding box center [864, 193] width 153 height 307
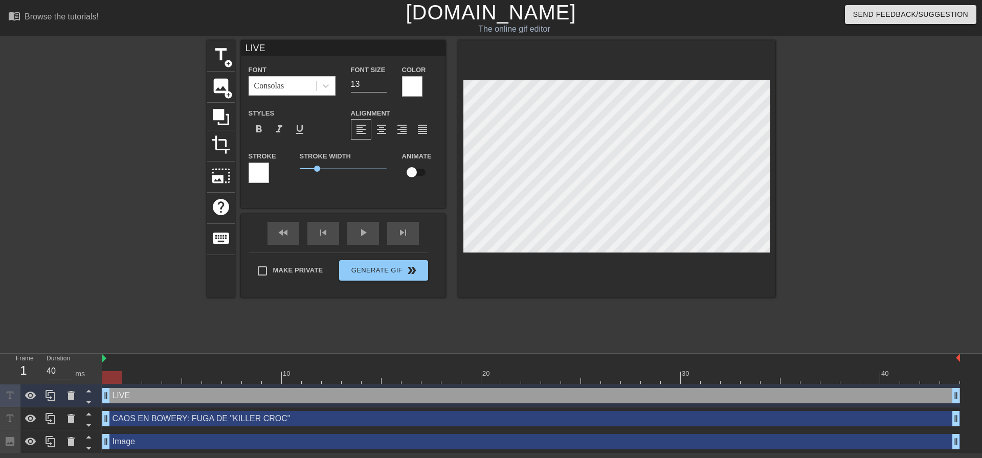
click at [843, 247] on div at bounding box center [864, 193] width 153 height 307
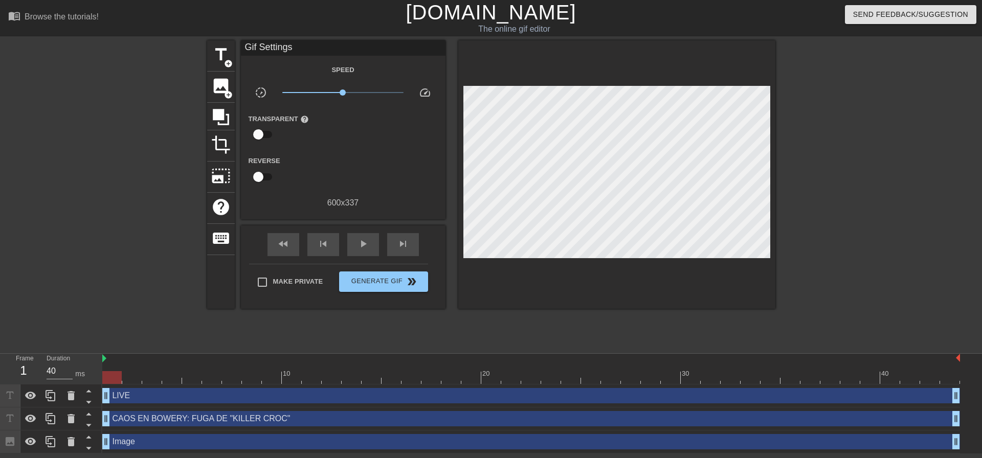
click at [120, 392] on div "LIVE drag_handle drag_handle" at bounding box center [531, 395] width 858 height 15
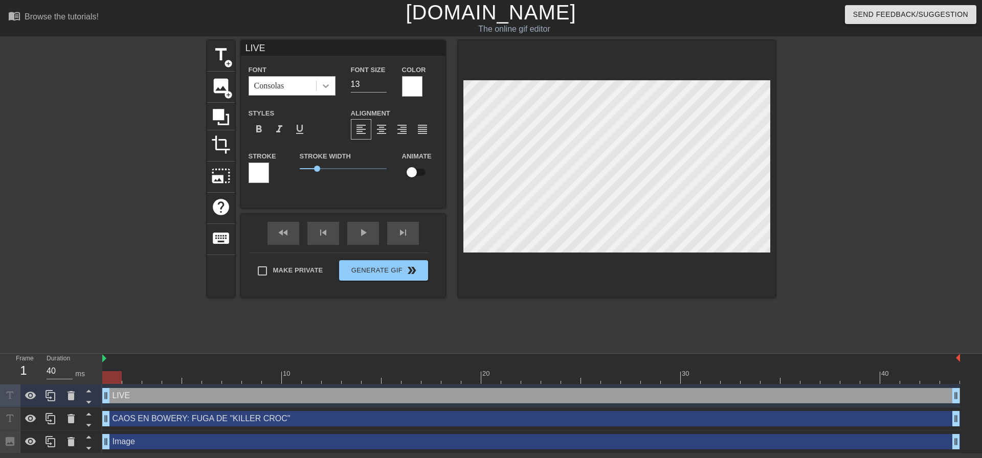
click at [323, 83] on icon at bounding box center [326, 86] width 10 height 10
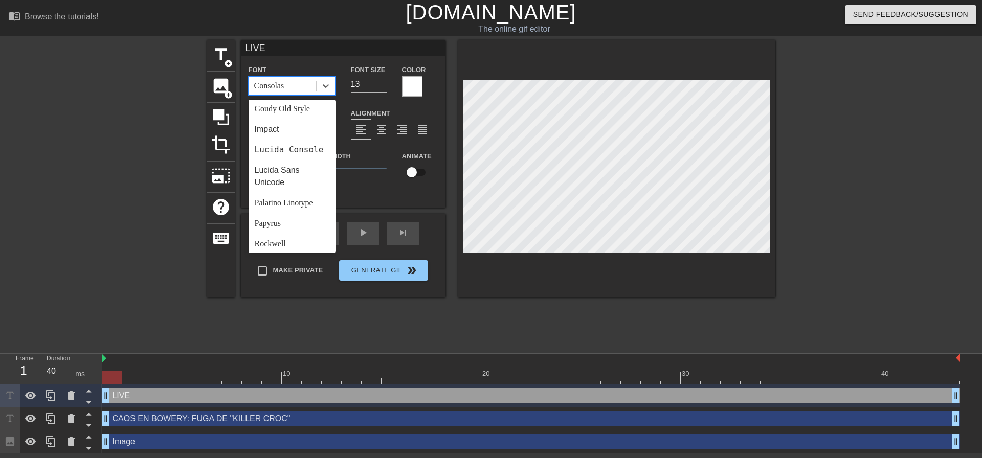
scroll to position [256, 0]
click at [278, 121] on div "Impact" at bounding box center [292, 122] width 87 height 20
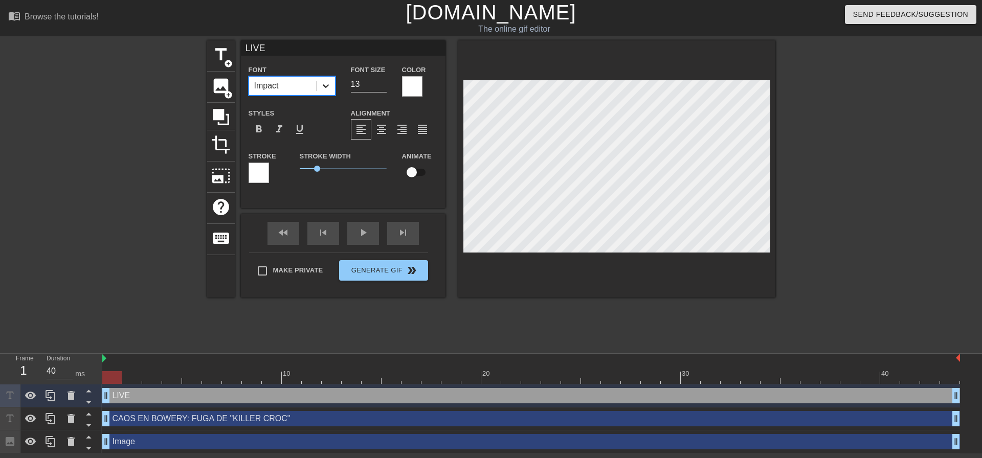
click at [321, 82] on icon at bounding box center [326, 86] width 10 height 10
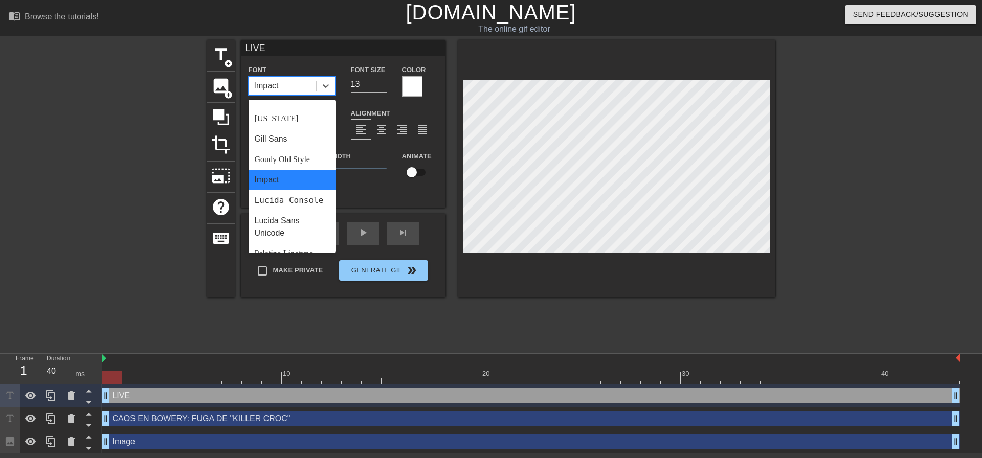
scroll to position [205, 0]
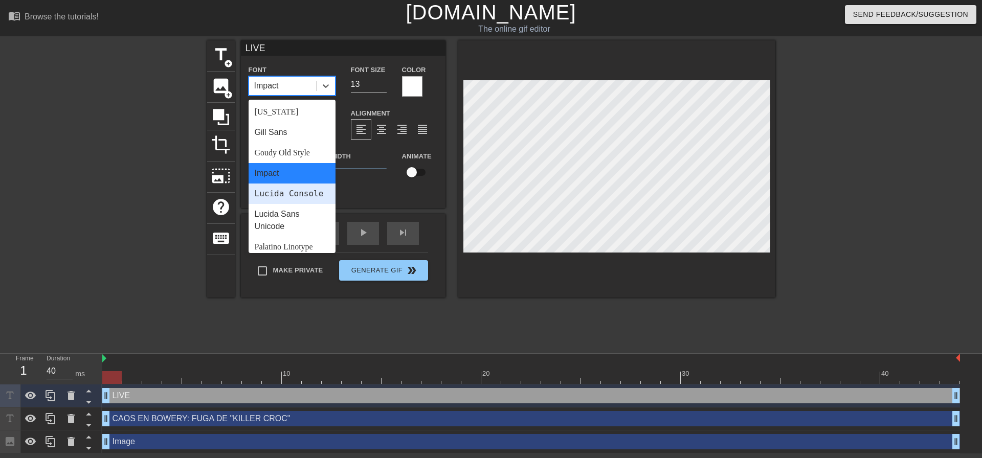
click at [295, 204] on div "Lucida Console" at bounding box center [292, 194] width 87 height 20
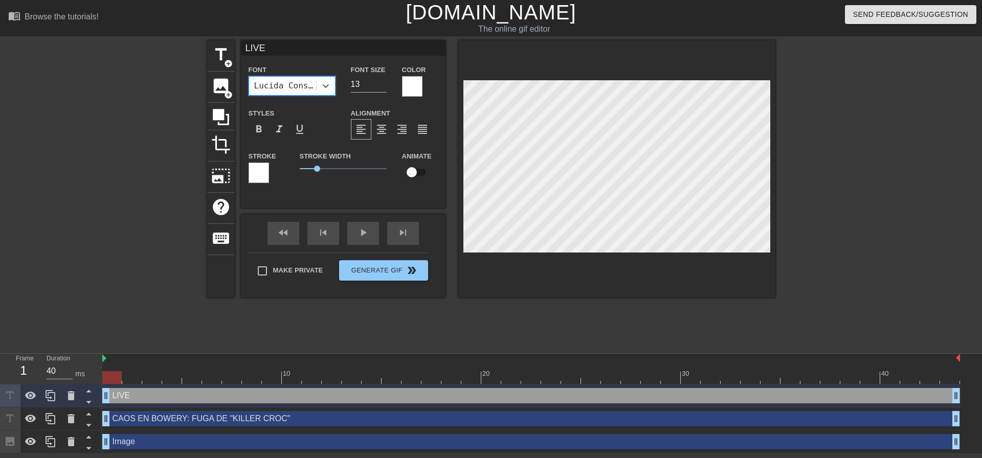
click at [883, 246] on div at bounding box center [864, 193] width 153 height 307
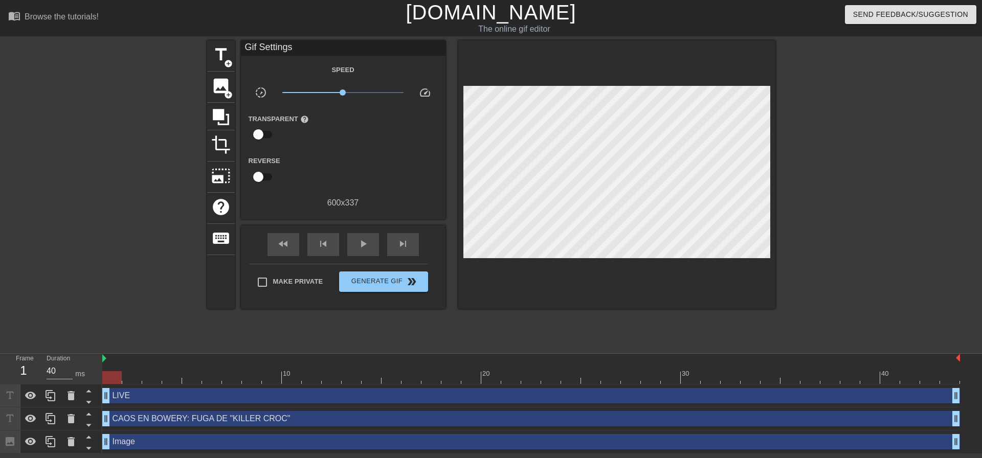
click at [153, 390] on div "LIVE drag_handle drag_handle" at bounding box center [531, 395] width 858 height 15
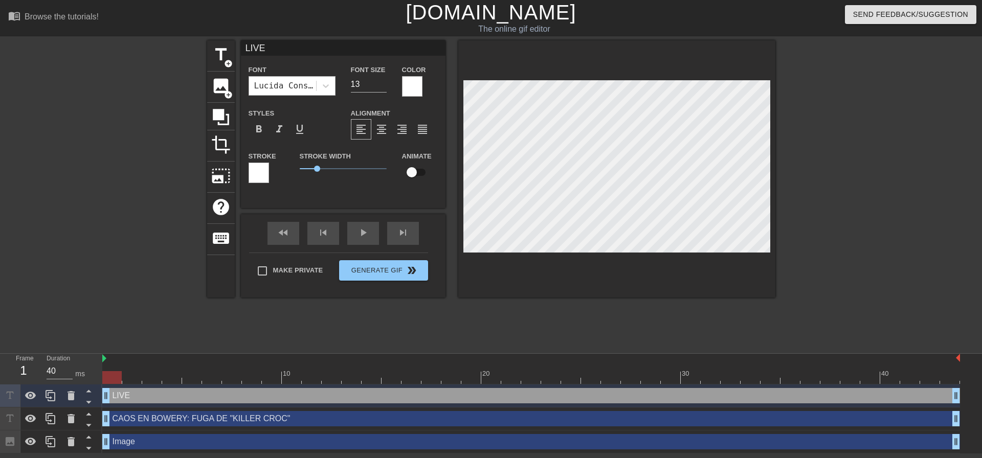
click at [309, 83] on div "Lucida Console" at bounding box center [285, 86] width 63 height 12
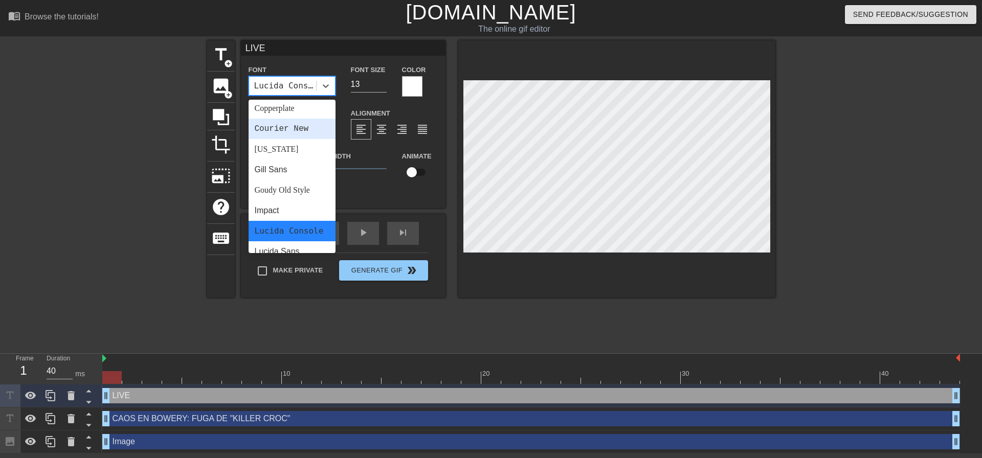
scroll to position [153, 0]
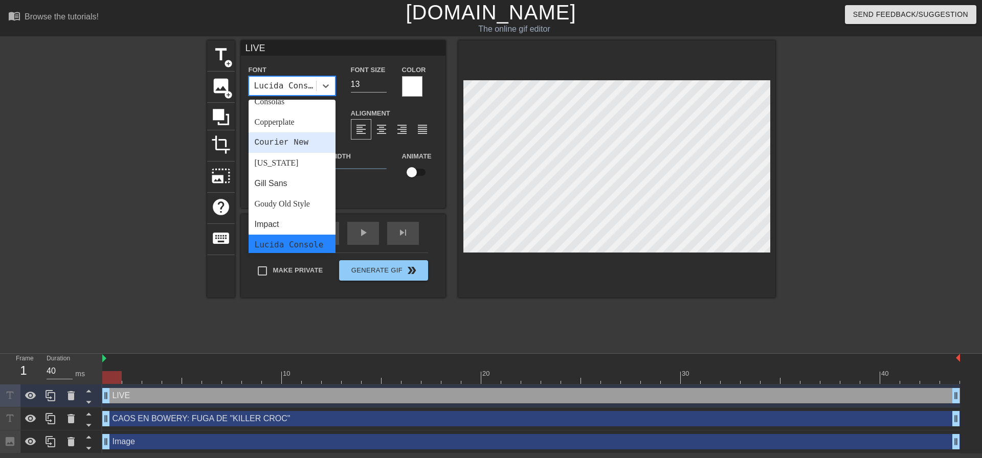
click at [290, 150] on div "Courier New" at bounding box center [292, 143] width 87 height 20
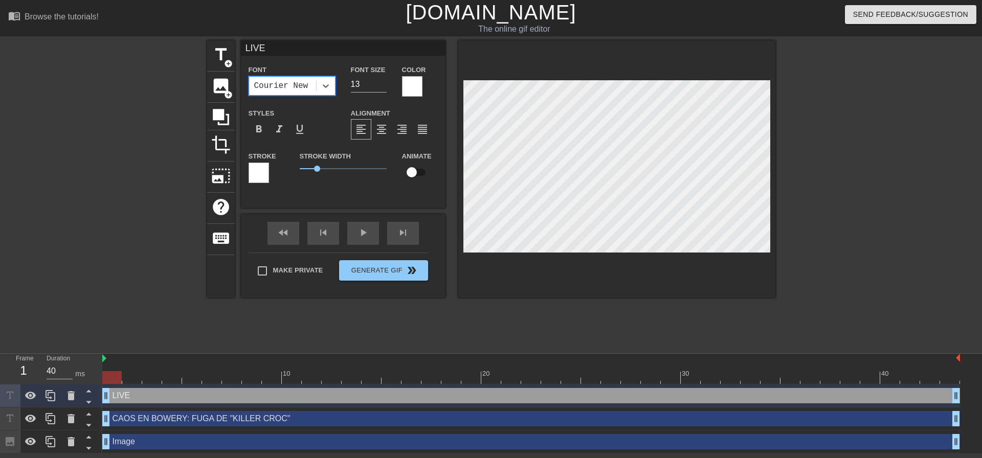
click at [522, 340] on div "title add_circle image add_circle crop photo_size_select_large help keyboard LI…" at bounding box center [491, 193] width 568 height 307
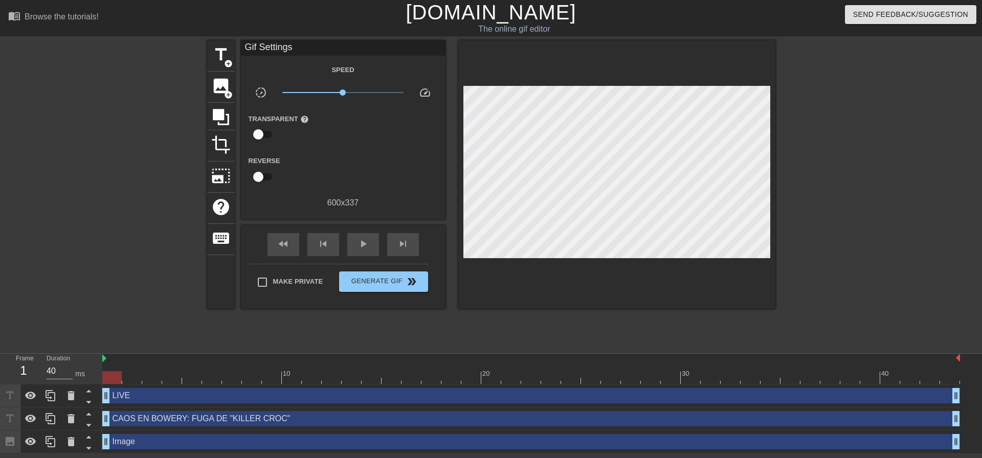
click at [137, 391] on div "LIVE drag_handle drag_handle" at bounding box center [531, 395] width 858 height 15
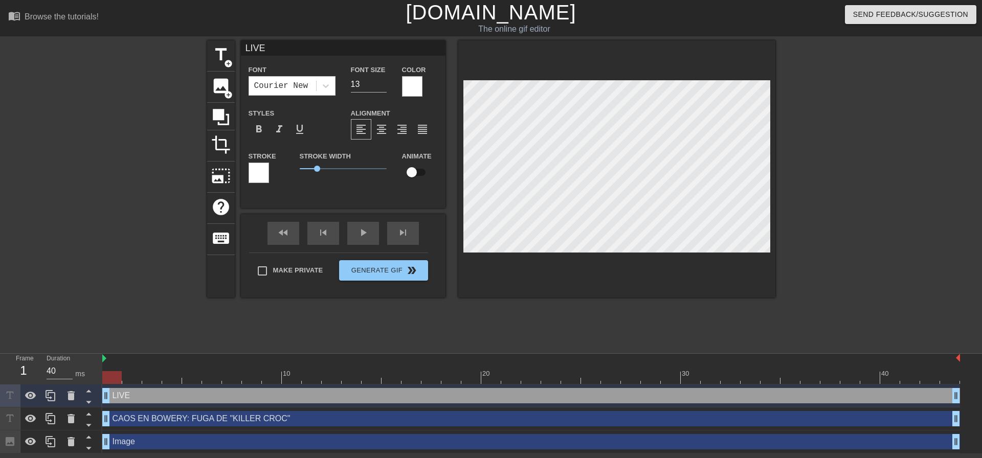
click at [482, 312] on div "title add_circle image add_circle crop photo_size_select_large help keyboard LI…" at bounding box center [491, 193] width 568 height 307
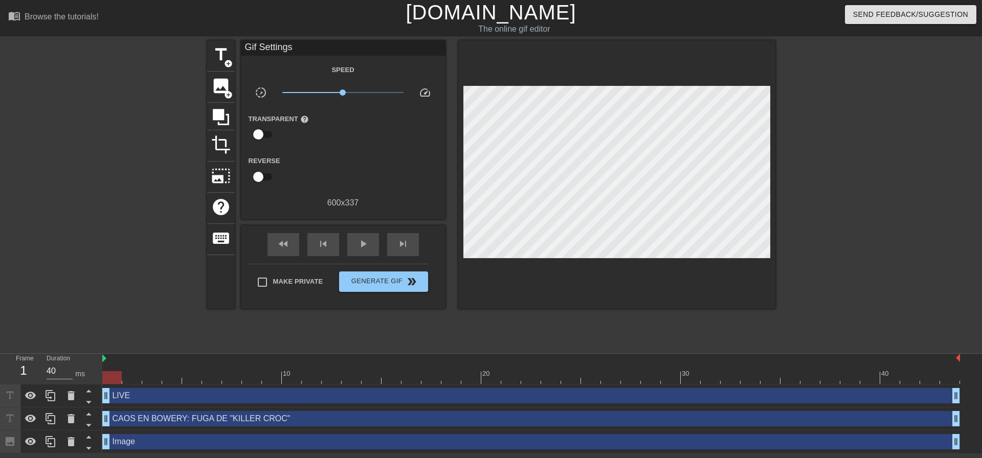
click at [167, 402] on div "LIVE drag_handle drag_handle" at bounding box center [531, 395] width 858 height 15
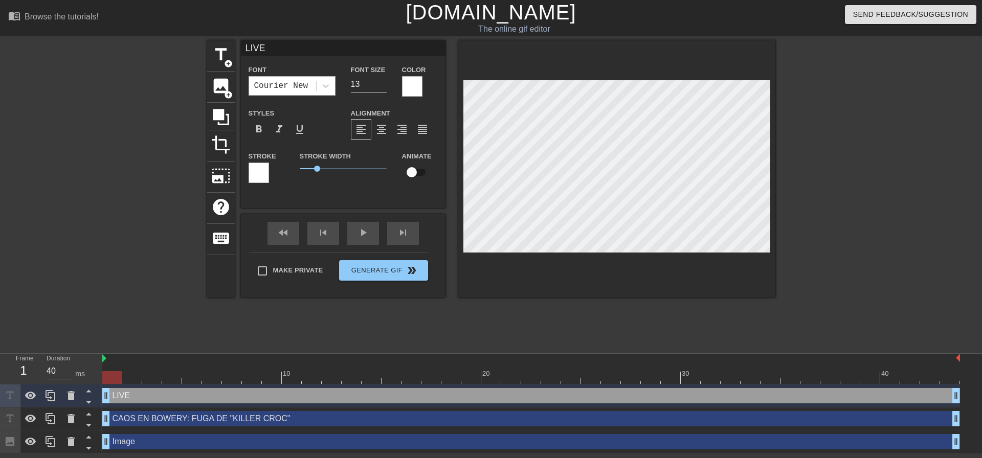
click at [301, 86] on div "Courier New" at bounding box center [281, 86] width 54 height 12
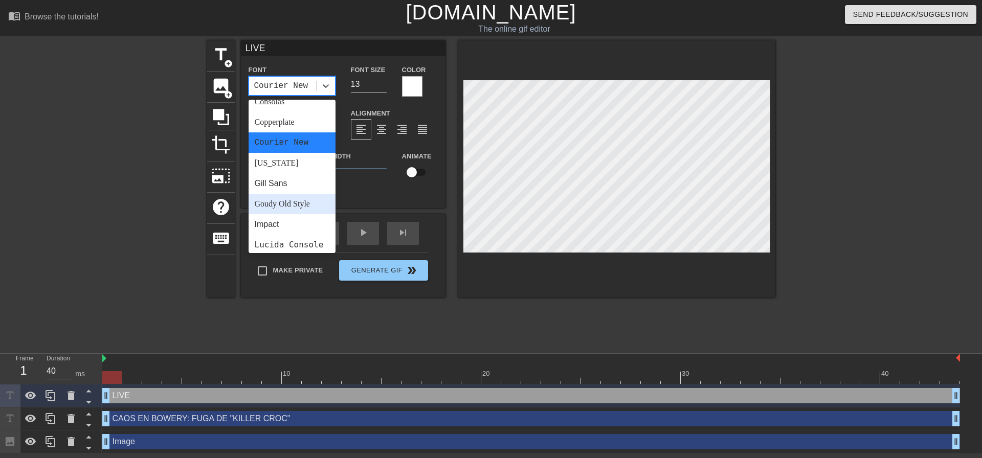
click at [288, 210] on div "Goudy Old Style" at bounding box center [292, 204] width 87 height 20
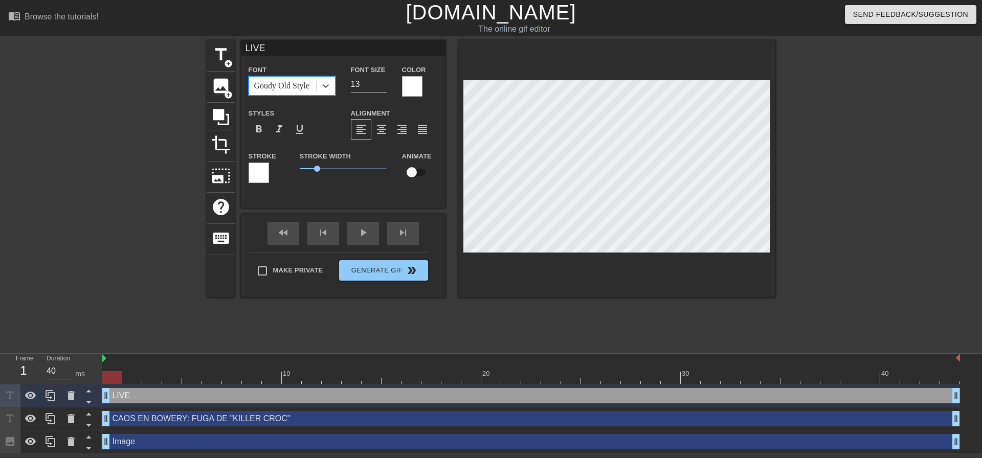
click at [298, 99] on div "Font option [PERSON_NAME] Old Style, selected. 0 results available. Select is f…" at bounding box center [343, 127] width 189 height 129
click at [568, 317] on div "title add_circle image add_circle crop photo_size_select_large help keyboard LI…" at bounding box center [491, 193] width 568 height 307
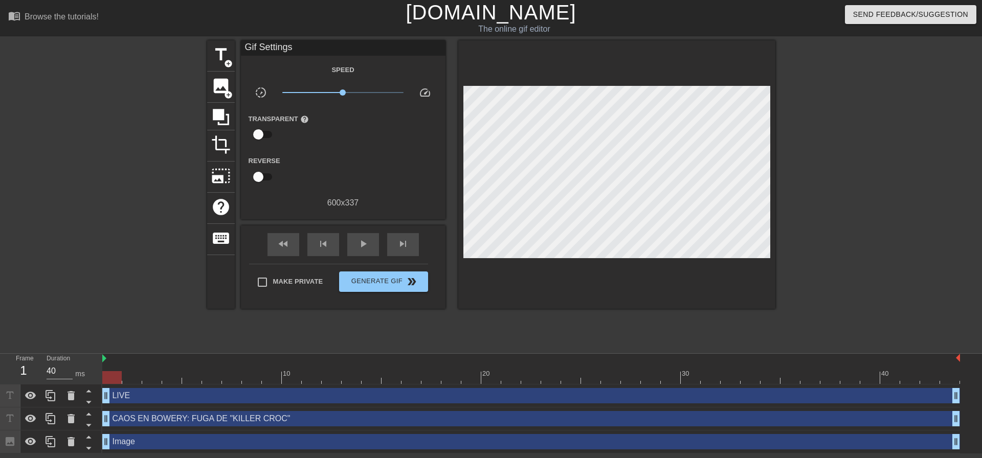
click at [287, 119] on label "Transparent help" at bounding box center [279, 119] width 60 height 10
click at [150, 401] on div "LIVE drag_handle drag_handle" at bounding box center [531, 395] width 858 height 15
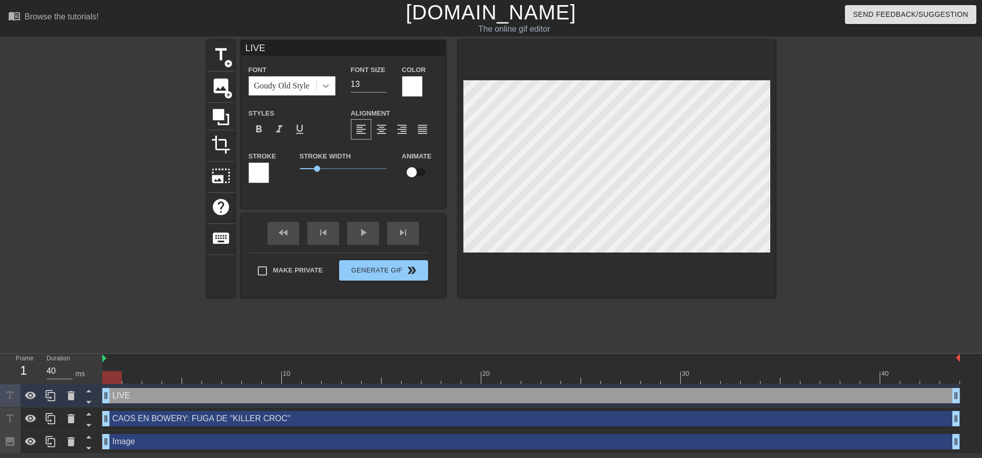
click at [326, 82] on icon at bounding box center [326, 86] width 10 height 10
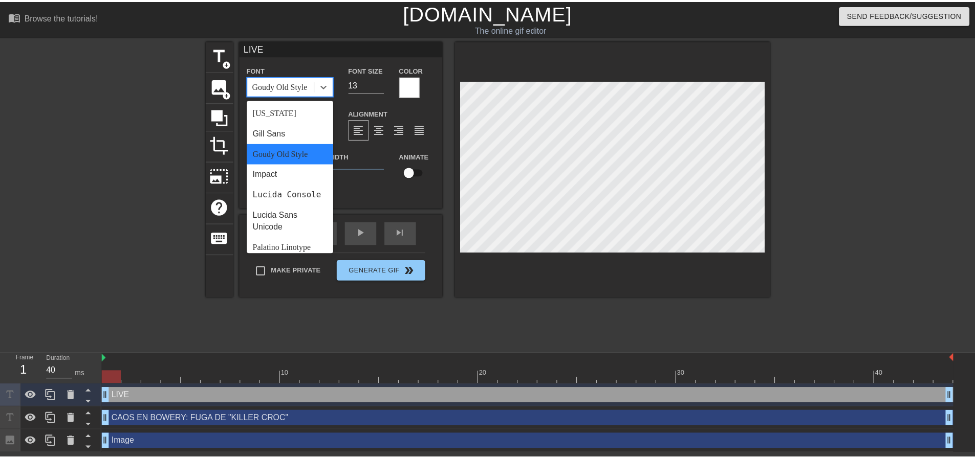
scroll to position [205, 0]
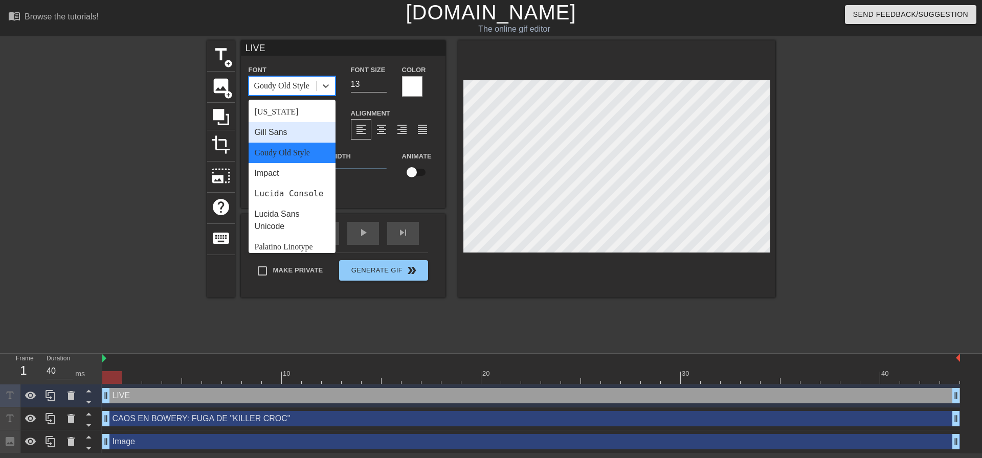
click at [271, 130] on div "Gill Sans" at bounding box center [292, 132] width 87 height 20
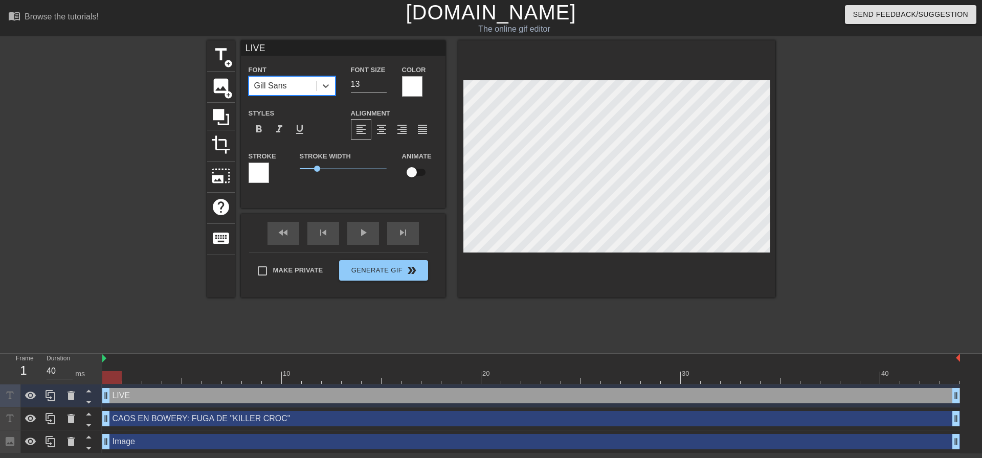
click at [429, 319] on div "title add_circle image add_circle crop photo_size_select_large help keyboard LI…" at bounding box center [491, 193] width 568 height 307
click at [585, 305] on div "title add_circle image add_circle crop photo_size_select_large help keyboard LI…" at bounding box center [491, 193] width 568 height 307
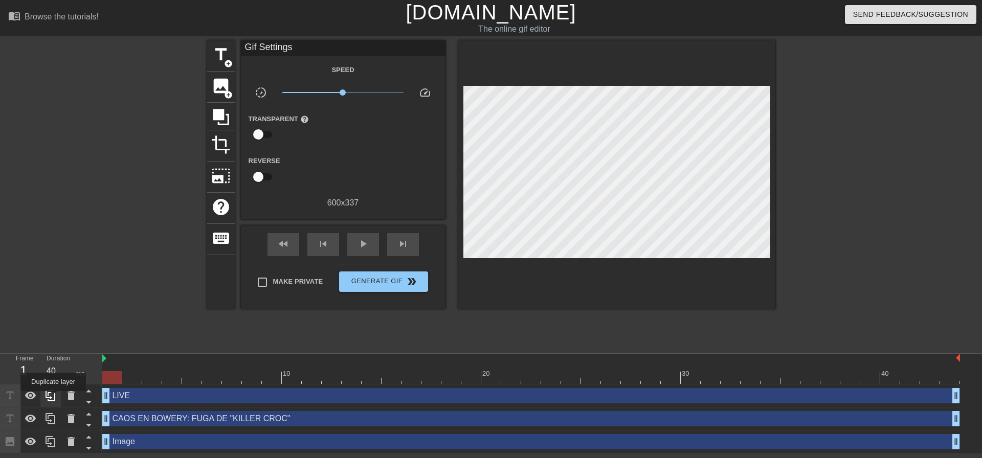
click at [53, 399] on icon at bounding box center [51, 396] width 12 height 12
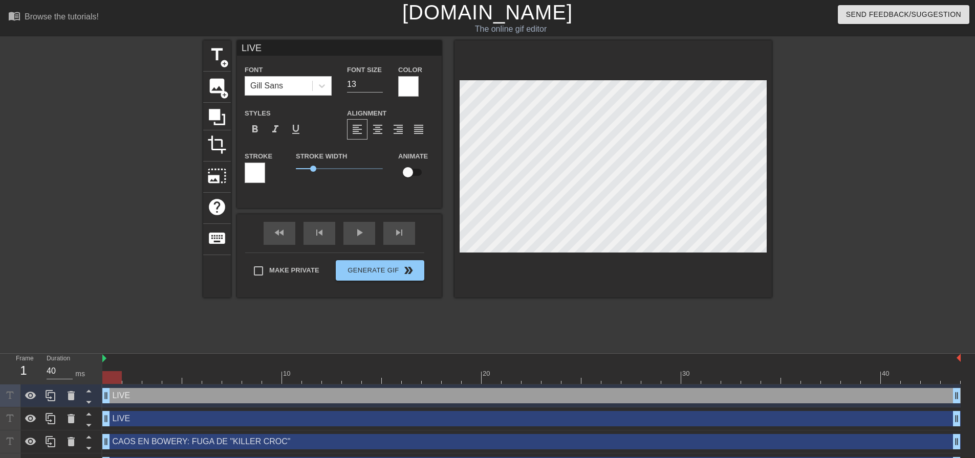
click at [155, 393] on div "LIVE drag_handle drag_handle" at bounding box center [531, 395] width 858 height 15
click at [126, 397] on div "LIVE drag_handle drag_handle" at bounding box center [531, 395] width 858 height 15
click at [123, 396] on div "LIVE drag_handle drag_handle" at bounding box center [531, 395] width 858 height 15
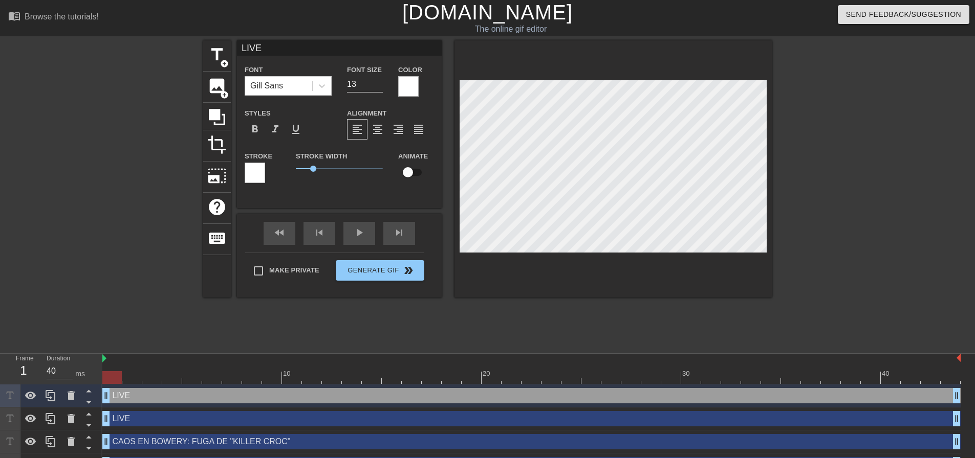
click at [201, 396] on div "LIVE drag_handle drag_handle" at bounding box center [531, 395] width 858 height 15
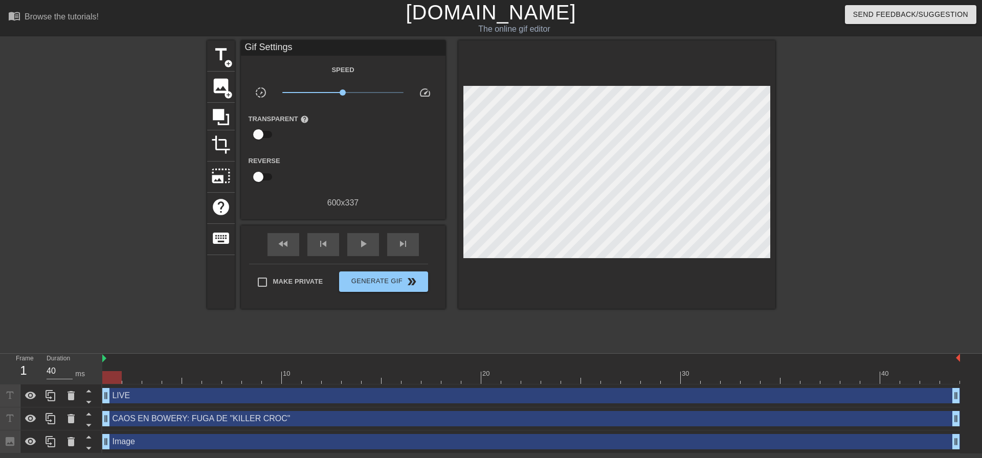
click at [165, 398] on div "LIVE drag_handle drag_handle" at bounding box center [531, 395] width 858 height 15
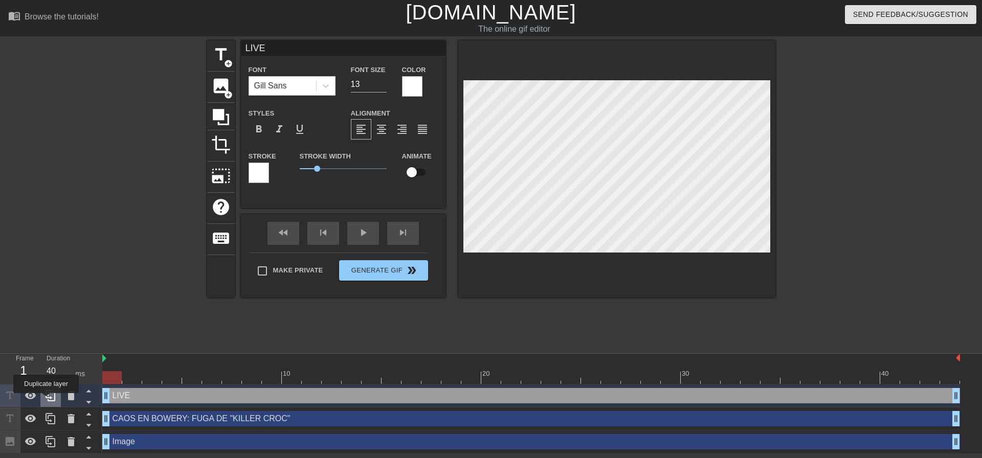
click at [47, 400] on icon at bounding box center [51, 396] width 12 height 12
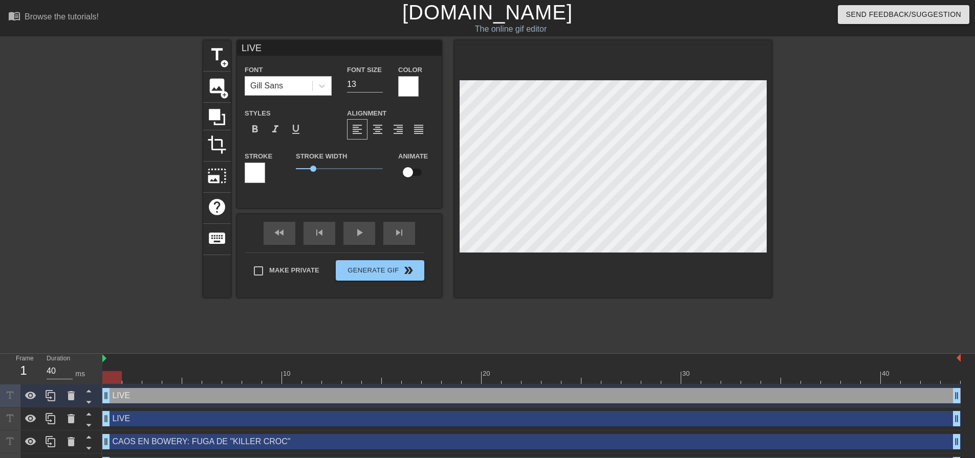
click at [128, 399] on div "LIVE drag_handle drag_handle" at bounding box center [531, 395] width 858 height 15
click at [128, 398] on div "LIVE drag_handle drag_handle" at bounding box center [531, 395] width 858 height 15
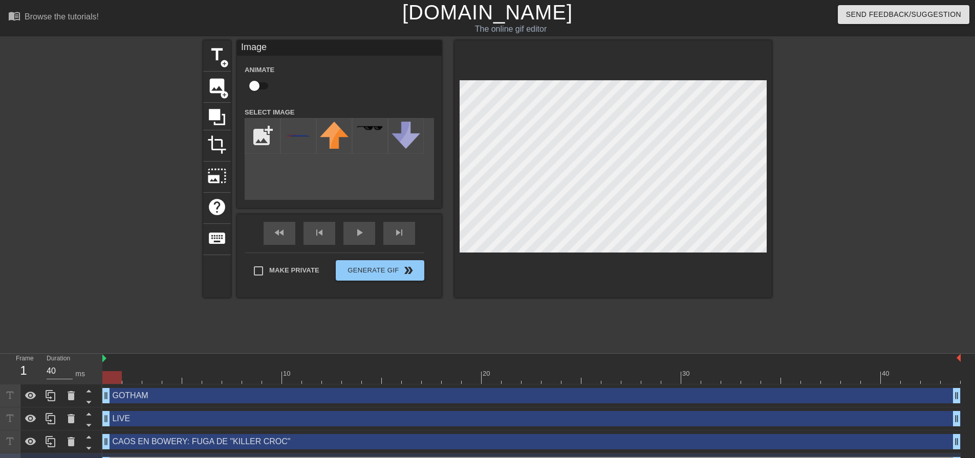
click at [531, 286] on div at bounding box center [612, 168] width 317 height 257
click at [857, 243] on div at bounding box center [860, 193] width 153 height 307
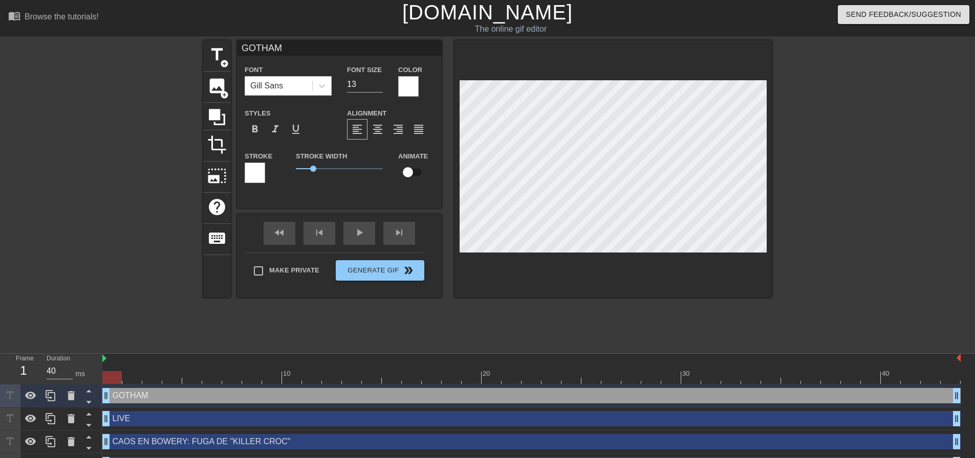
click at [561, 339] on div "title add_circle image add_circle crop photo_size_select_large help keyboard GO…" at bounding box center [487, 193] width 568 height 307
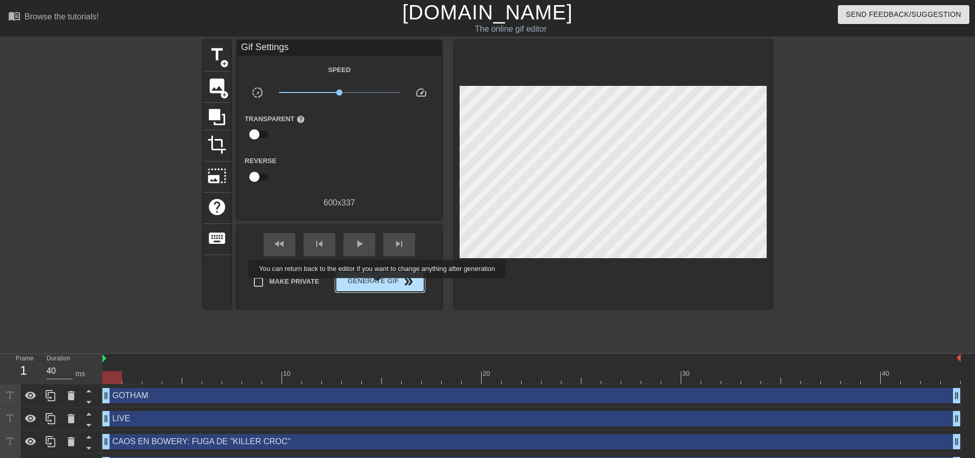
click at [378, 286] on span "Generate Gif double_arrow" at bounding box center [380, 282] width 80 height 12
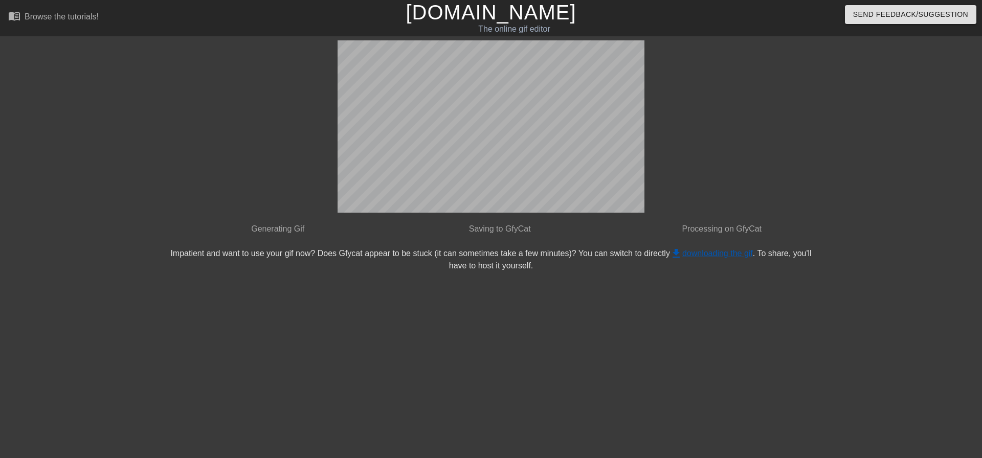
click at [715, 256] on link "get_app downloading the gif" at bounding box center [711, 253] width 83 height 9
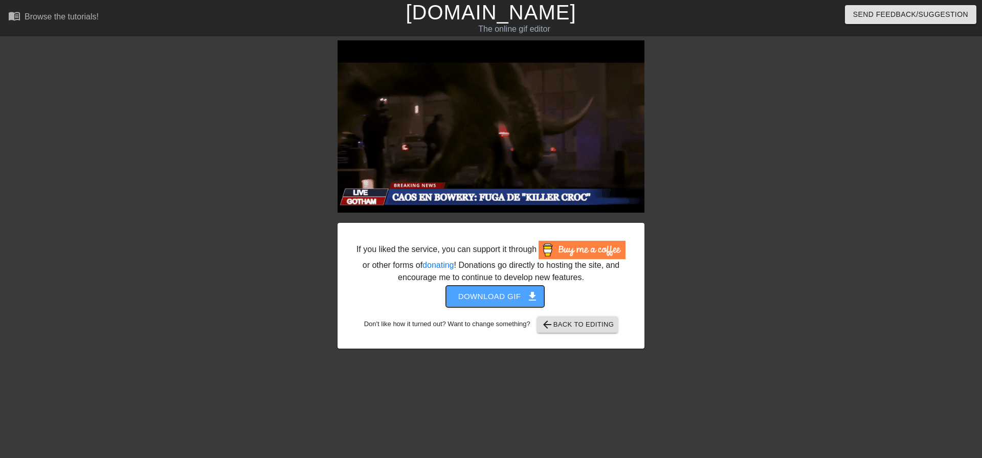
click at [501, 296] on span "Download gif get_app" at bounding box center [495, 296] width 74 height 13
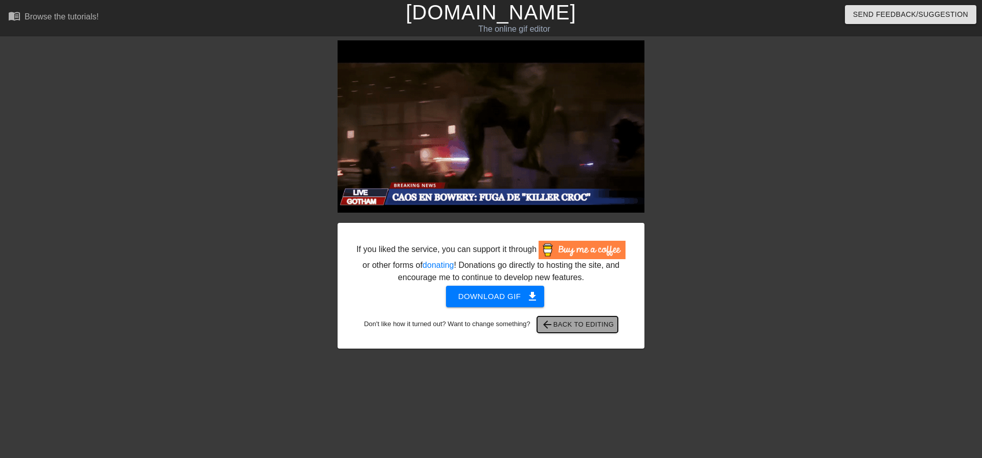
click at [570, 324] on span "arrow_back Back to Editing" at bounding box center [577, 325] width 73 height 12
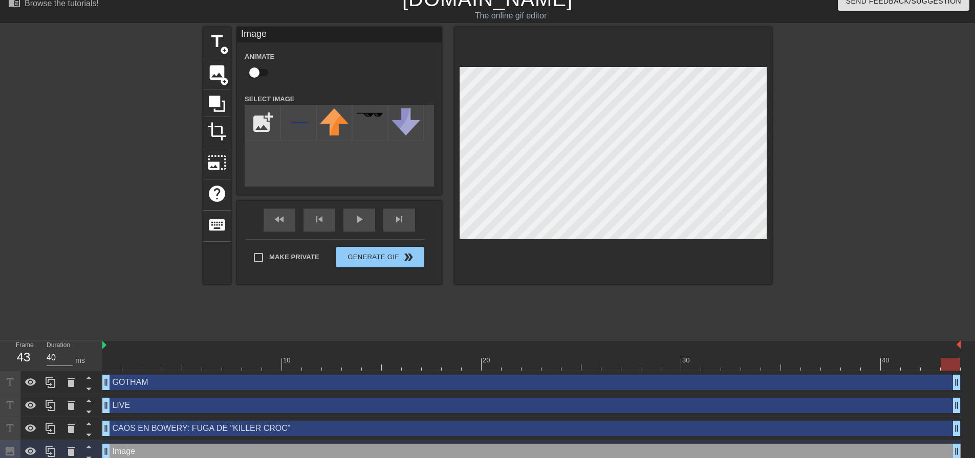
scroll to position [20, 0]
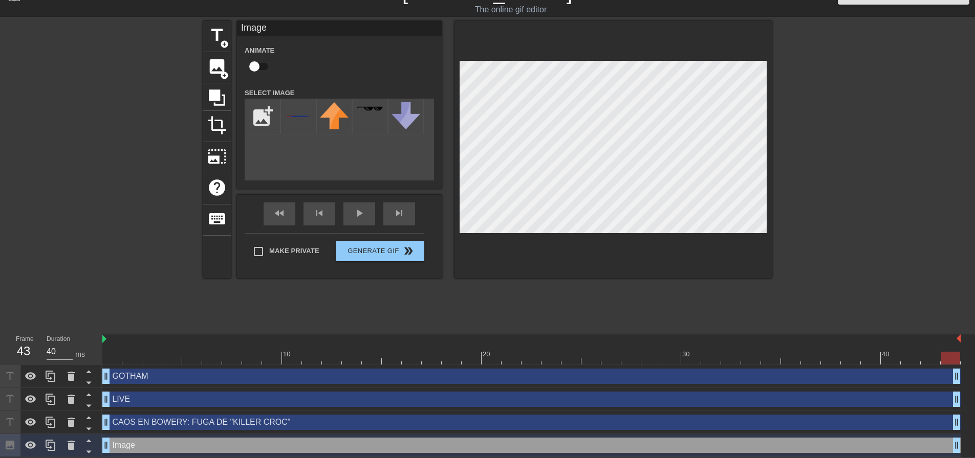
click at [208, 448] on div "Image drag_handle drag_handle" at bounding box center [531, 445] width 858 height 15
click at [34, 446] on icon at bounding box center [30, 446] width 11 height 8
click at [34, 446] on icon at bounding box center [30, 446] width 11 height 10
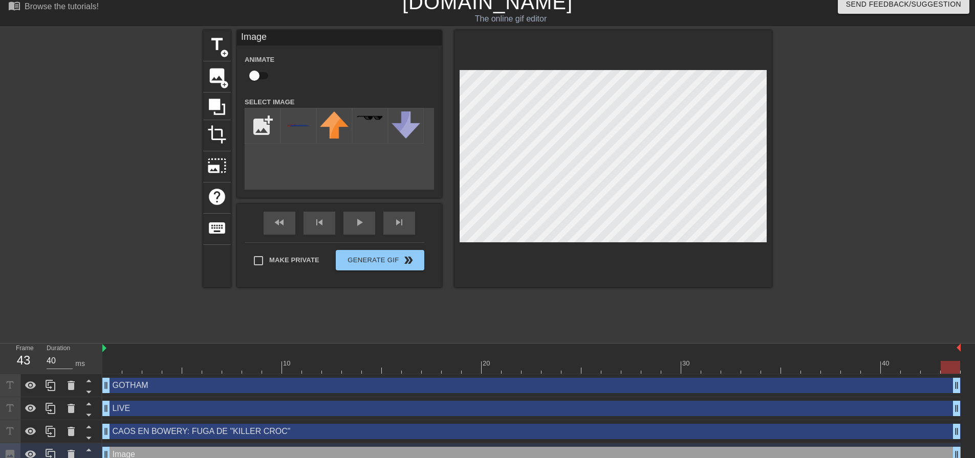
scroll to position [0, 0]
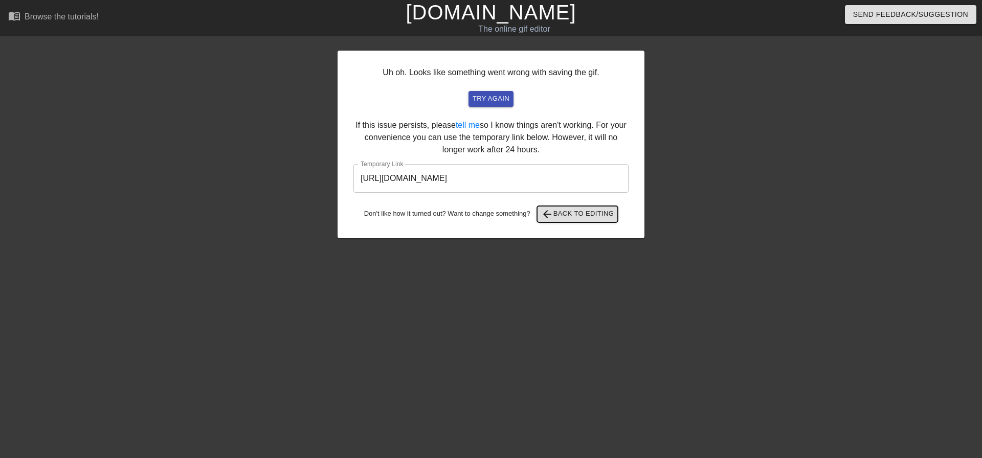
click at [550, 213] on span "arrow_back" at bounding box center [547, 214] width 12 height 12
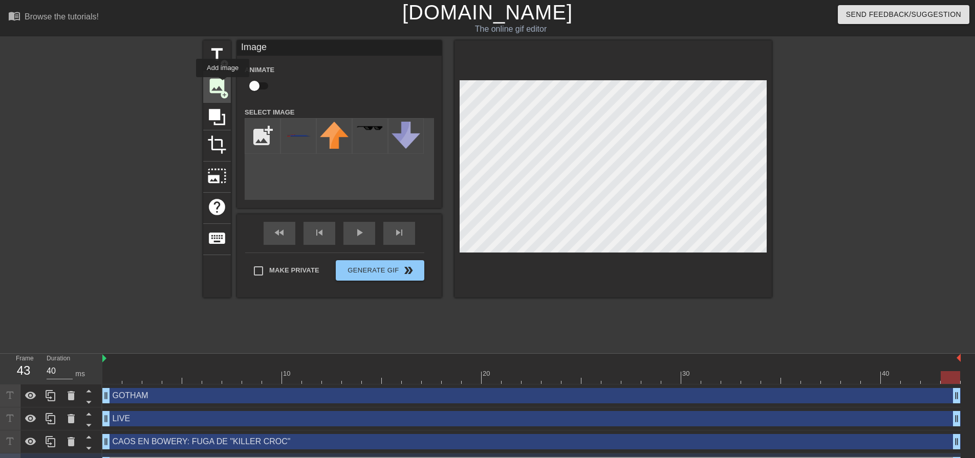
click at [223, 84] on span "image" at bounding box center [216, 85] width 19 height 19
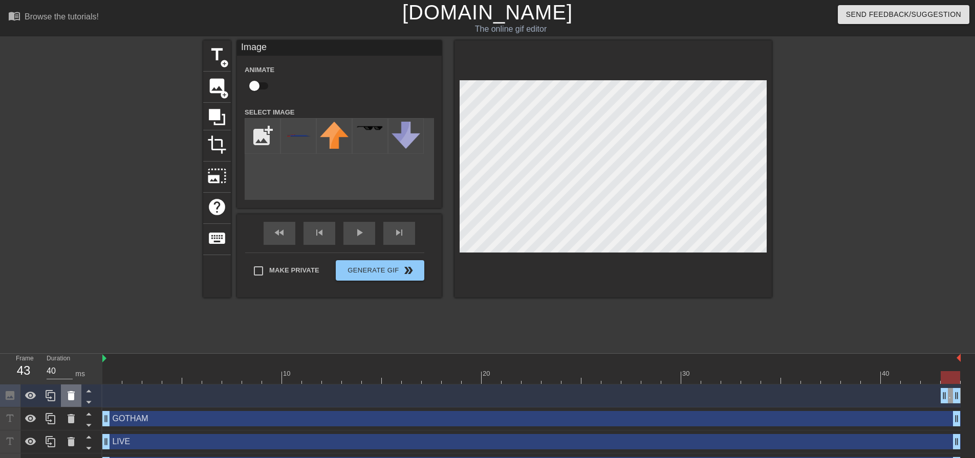
click at [68, 396] on icon at bounding box center [71, 396] width 12 height 12
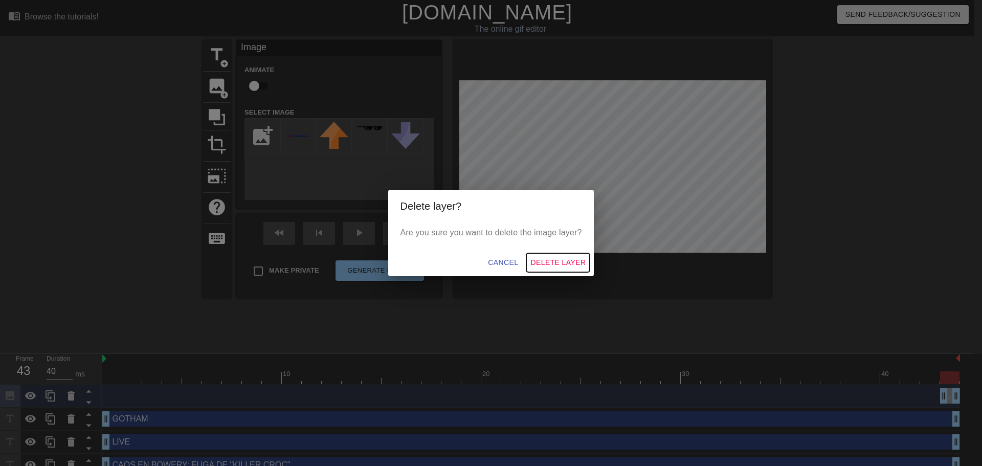
click at [560, 257] on span "Delete Layer" at bounding box center [558, 262] width 55 height 13
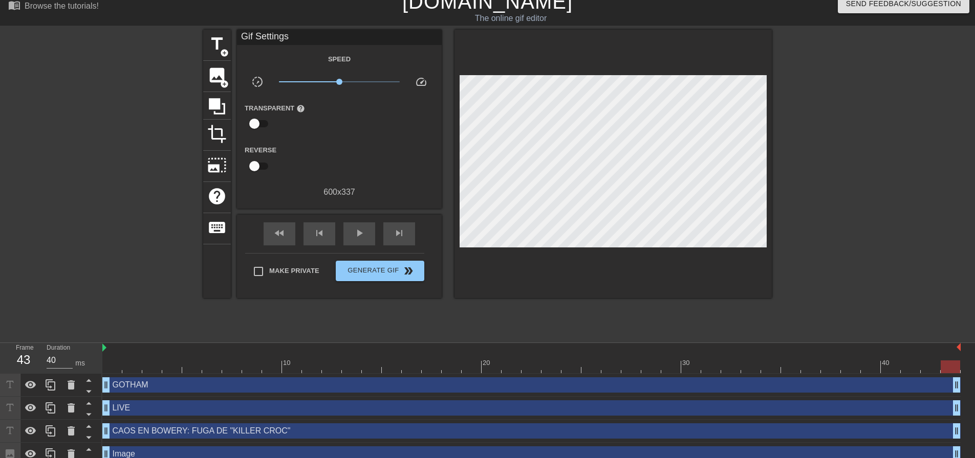
scroll to position [20, 0]
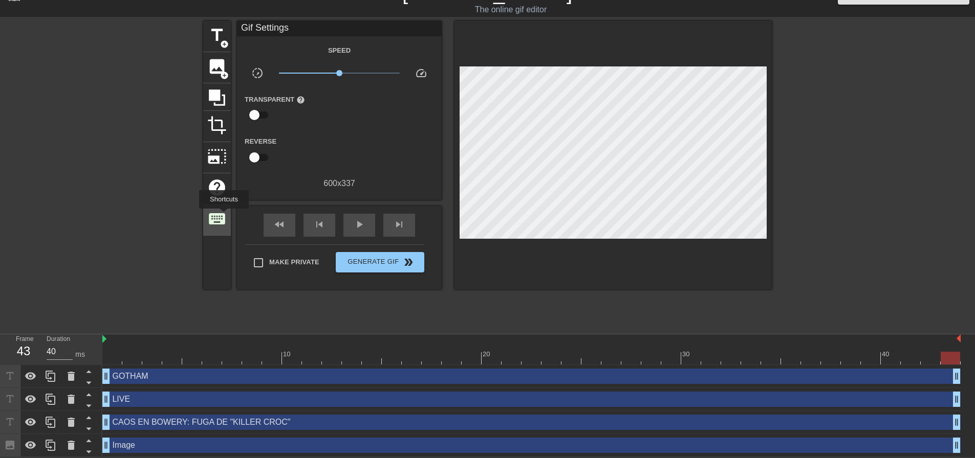
click at [224, 216] on span "keyboard" at bounding box center [216, 218] width 19 height 19
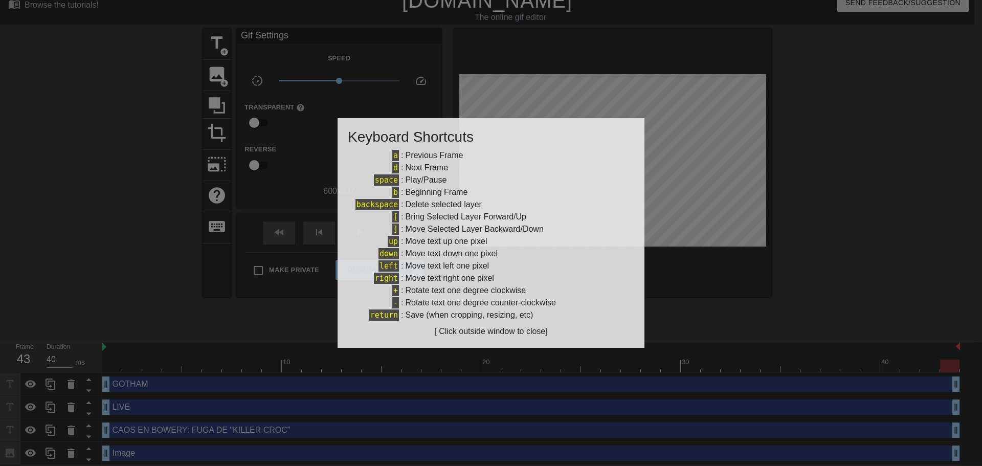
click at [218, 217] on div at bounding box center [491, 233] width 982 height 466
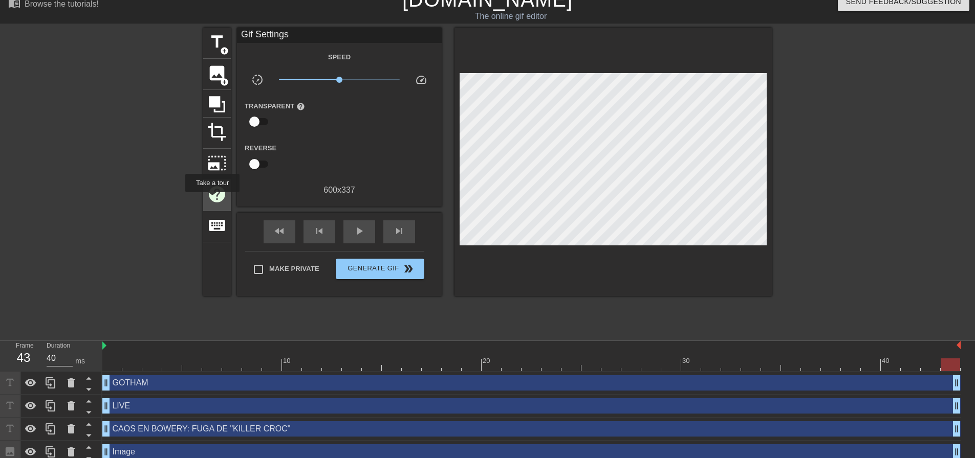
click at [212, 200] on span "help" at bounding box center [216, 194] width 19 height 19
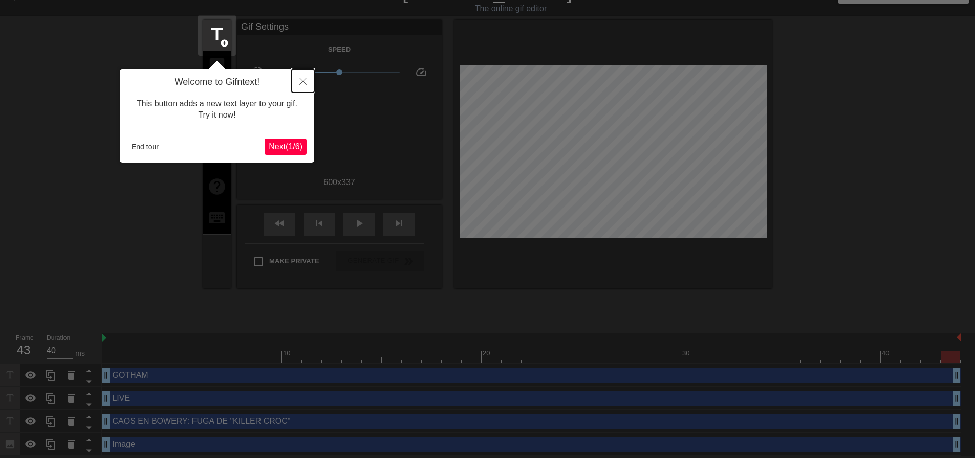
click at [298, 80] on button "Close" at bounding box center [303, 81] width 23 height 24
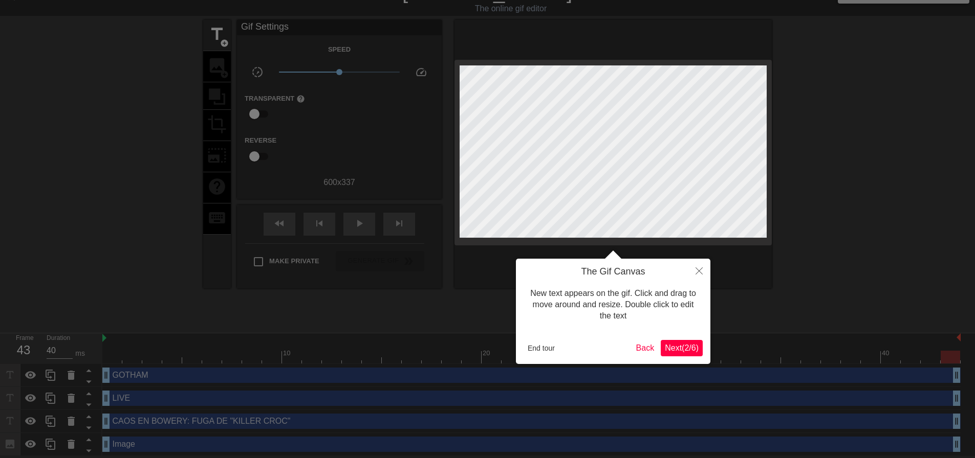
scroll to position [0, 0]
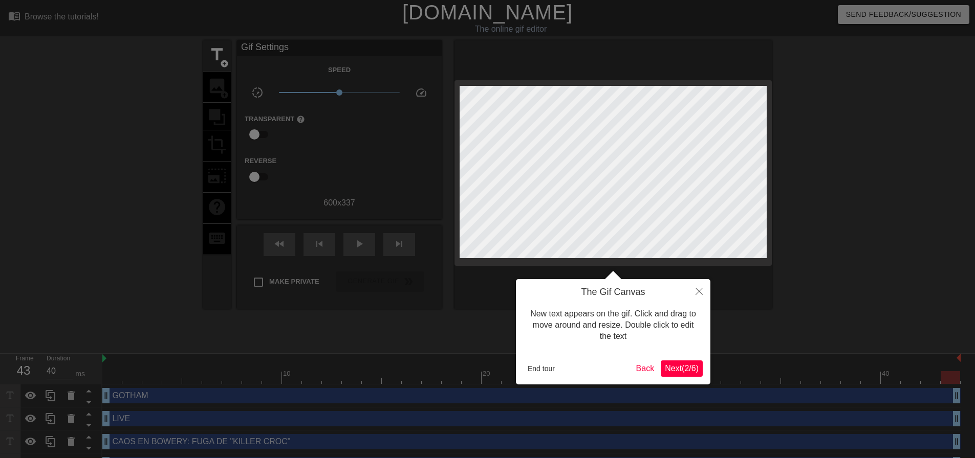
click at [665, 367] on span "Next ( 2 / 6 )" at bounding box center [682, 368] width 34 height 9
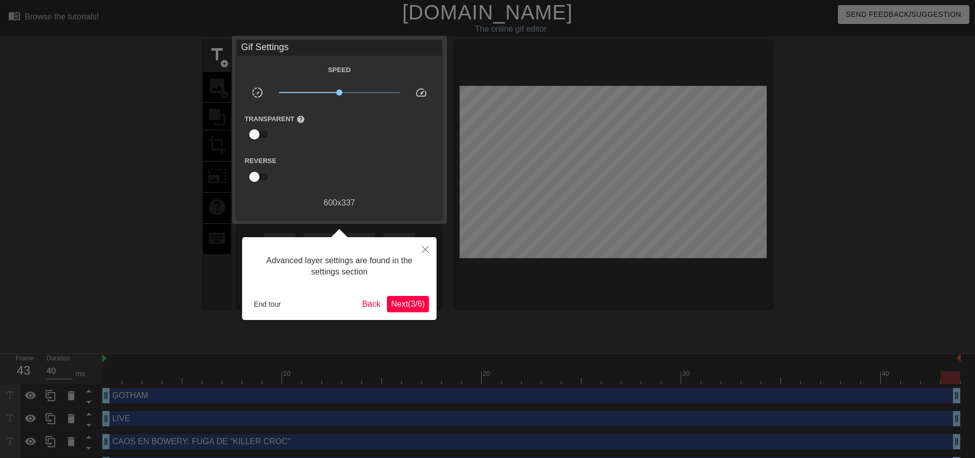
scroll to position [20, 0]
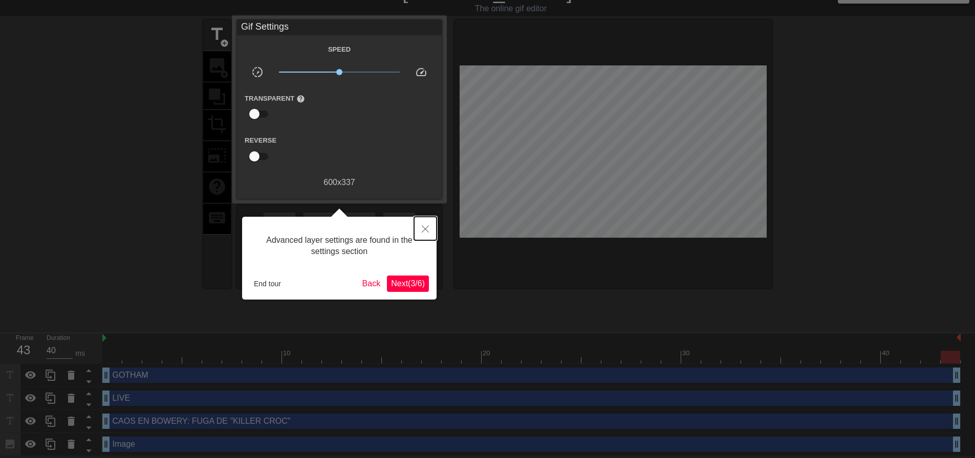
click at [426, 225] on button "Close" at bounding box center [425, 229] width 23 height 24
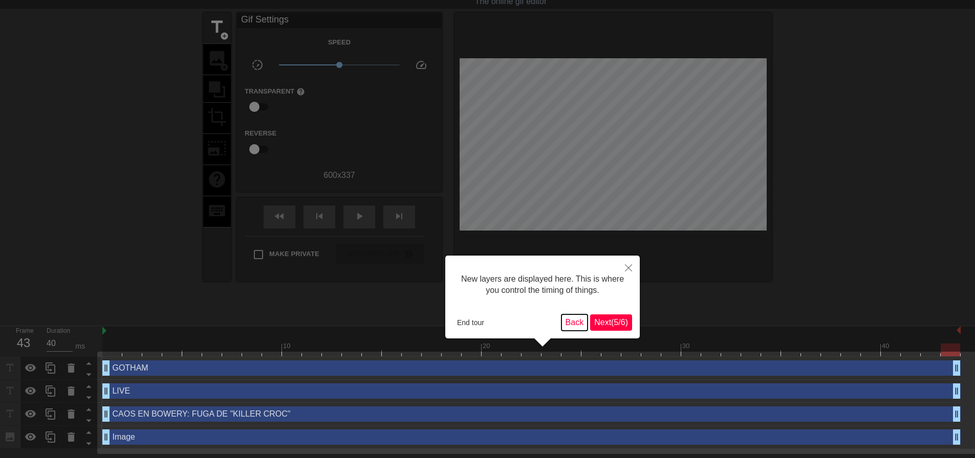
click at [570, 320] on button "Back" at bounding box center [574, 323] width 27 height 16
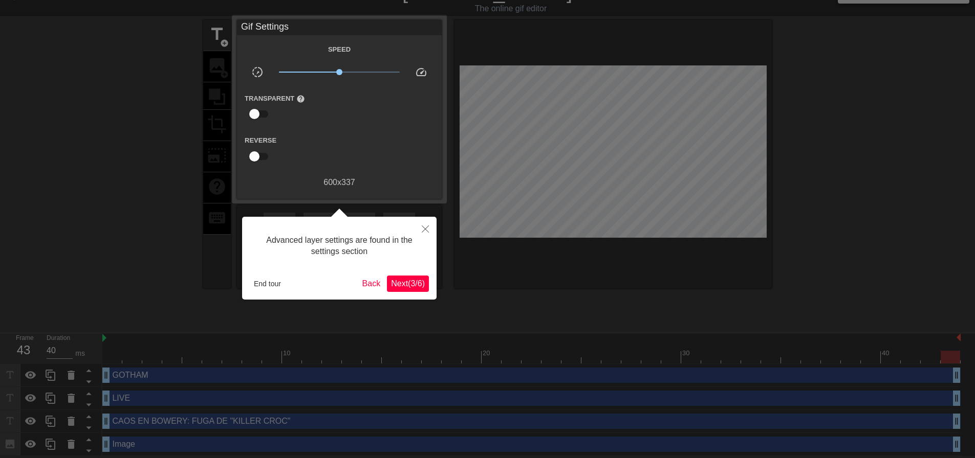
click at [418, 279] on span "Next ( 3 / 6 )" at bounding box center [408, 283] width 34 height 9
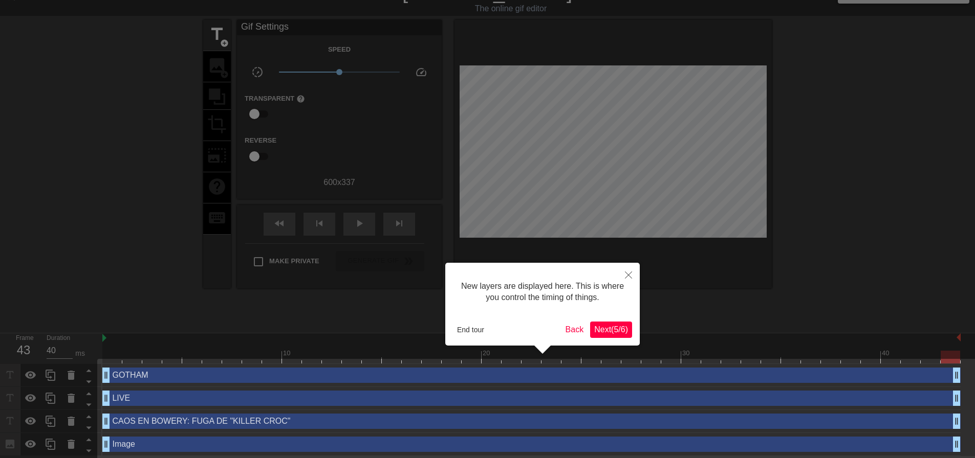
scroll to position [28, 0]
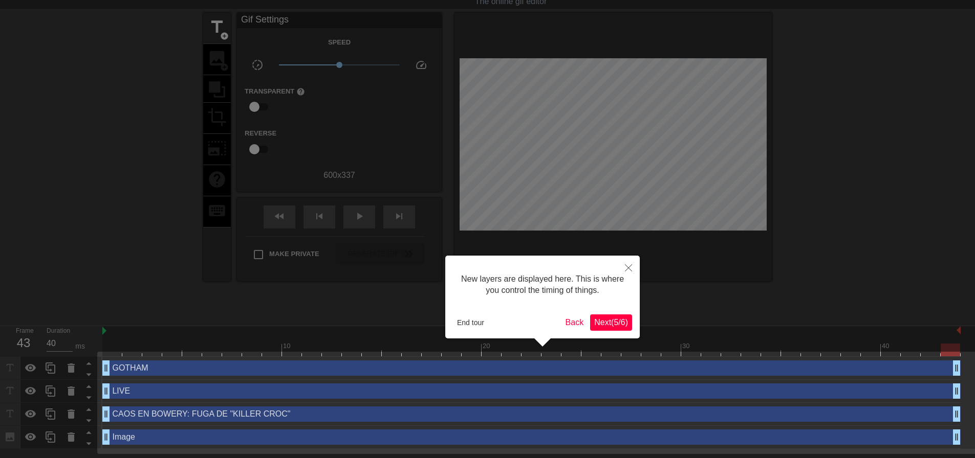
click at [604, 321] on span "Next ( 5 / 6 )" at bounding box center [611, 322] width 34 height 9
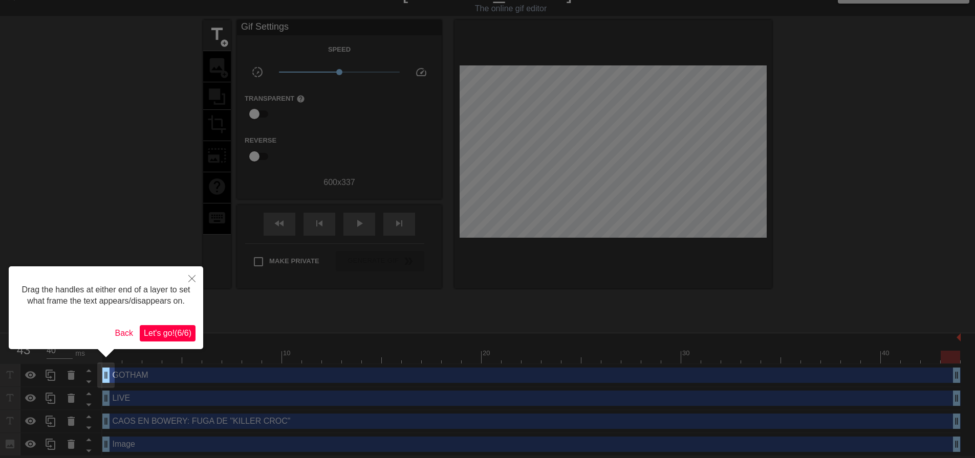
scroll to position [0, 0]
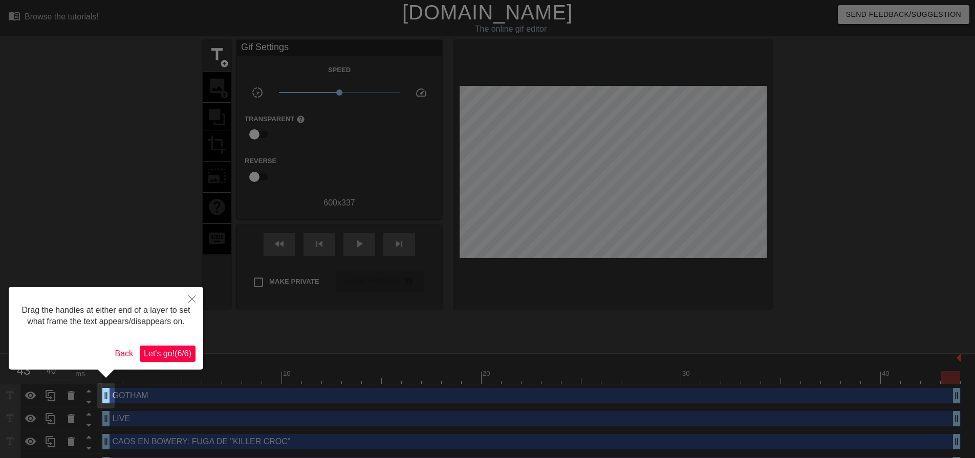
click at [154, 349] on span "Let's go! ( 6 / 6 )" at bounding box center [168, 353] width 48 height 9
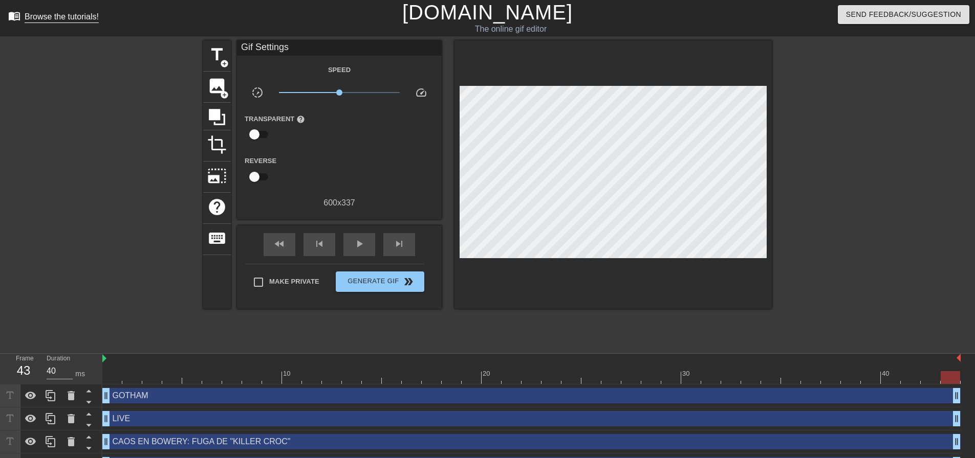
click at [46, 17] on div "Browse the tutorials!" at bounding box center [62, 16] width 74 height 9
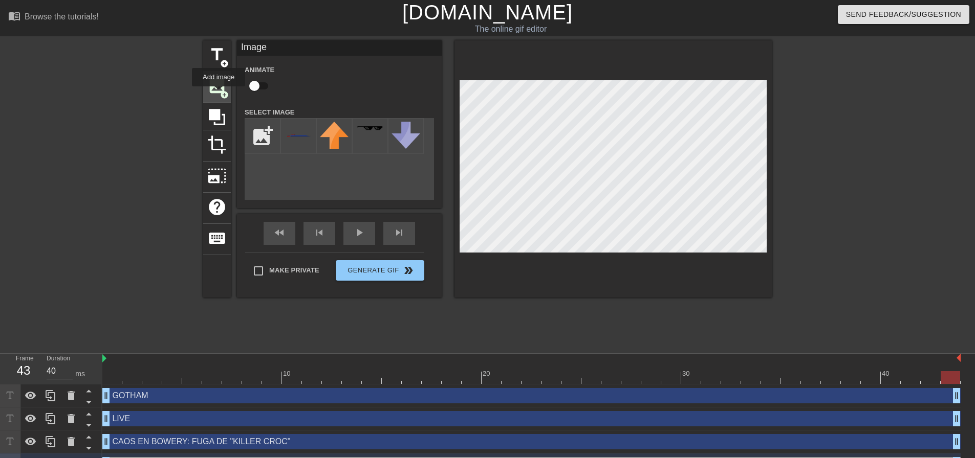
click at [218, 94] on span "image" at bounding box center [216, 85] width 19 height 19
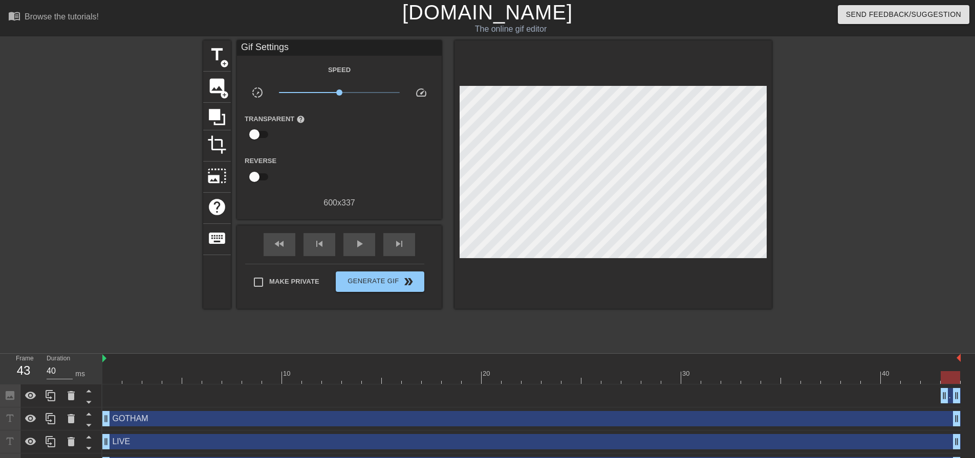
drag, startPoint x: 150, startPoint y: 401, endPoint x: 135, endPoint y: 398, distance: 15.7
click at [135, 398] on div "Image drag_handle drag_handle" at bounding box center [531, 395] width 858 height 15
click at [137, 404] on div "Image drag_handle drag_handle" at bounding box center [531, 396] width 858 height 23
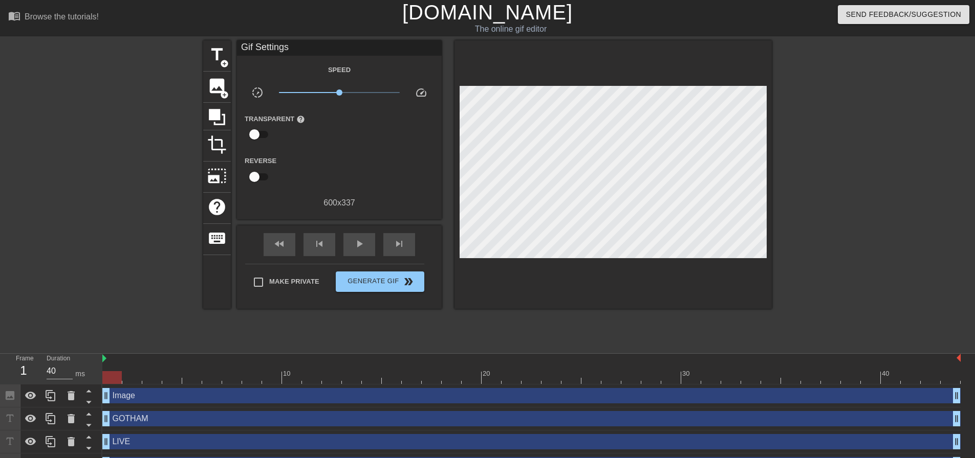
drag, startPoint x: 943, startPoint y: 393, endPoint x: 41, endPoint y: 381, distance: 902.1
click at [0, 380] on div "Frame 1 Duration 40 ms 10 20 30 40 Image drag_handle drag_handle GOTHAM drag_ha…" at bounding box center [487, 427] width 975 height 146
click at [66, 396] on icon at bounding box center [71, 396] width 12 height 12
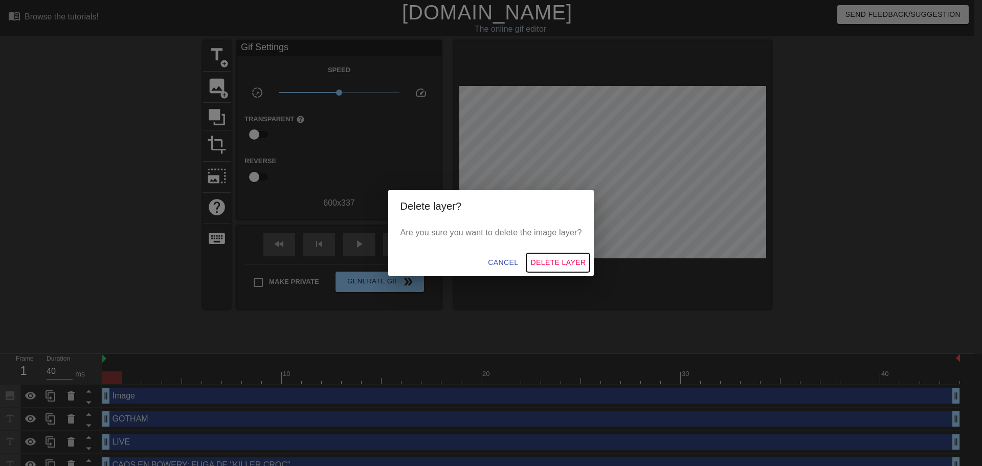
click at [536, 261] on span "Delete Layer" at bounding box center [558, 262] width 55 height 13
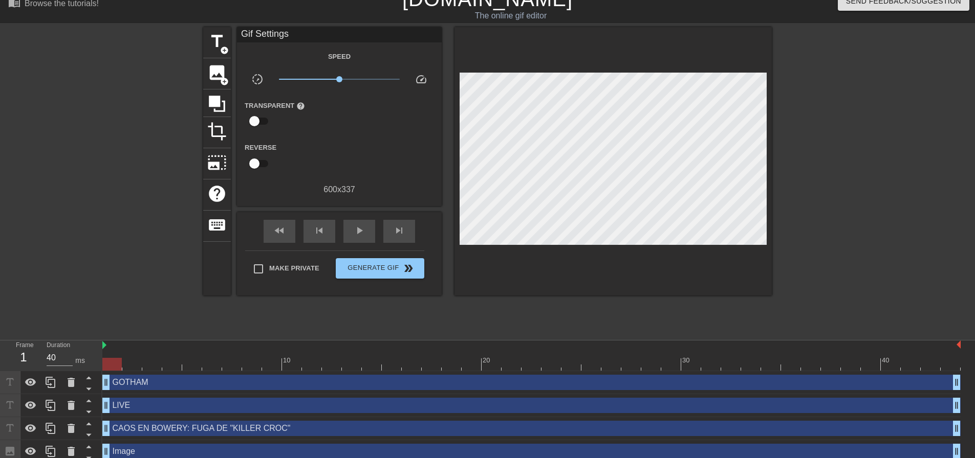
scroll to position [20, 0]
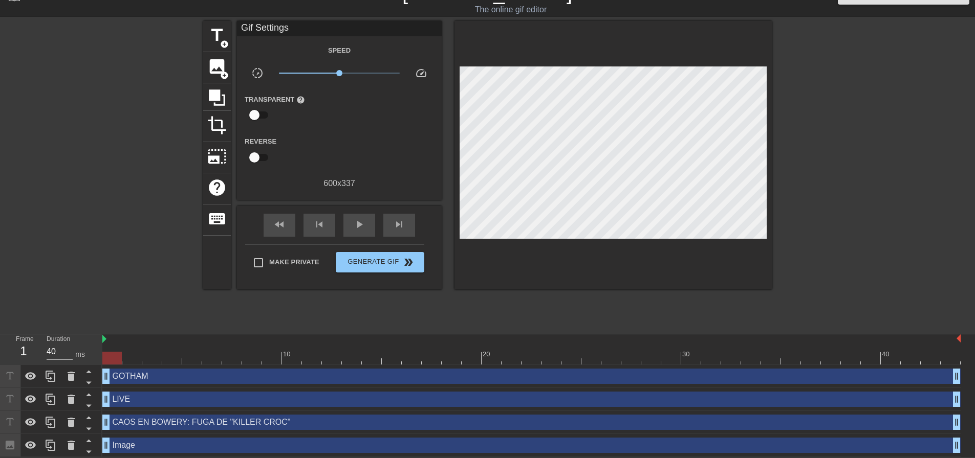
click at [144, 452] on div "Image drag_handle drag_handle" at bounding box center [531, 445] width 858 height 23
drag, startPoint x: 109, startPoint y: 443, endPoint x: 58, endPoint y: 450, distance: 51.7
click at [79, 449] on div "Frame 1 Duration 40 ms 10 20 30 40 GOTHAM drag_handle drag_handle LIVE drag_han…" at bounding box center [487, 396] width 975 height 123
click at [66, 448] on icon at bounding box center [71, 446] width 12 height 12
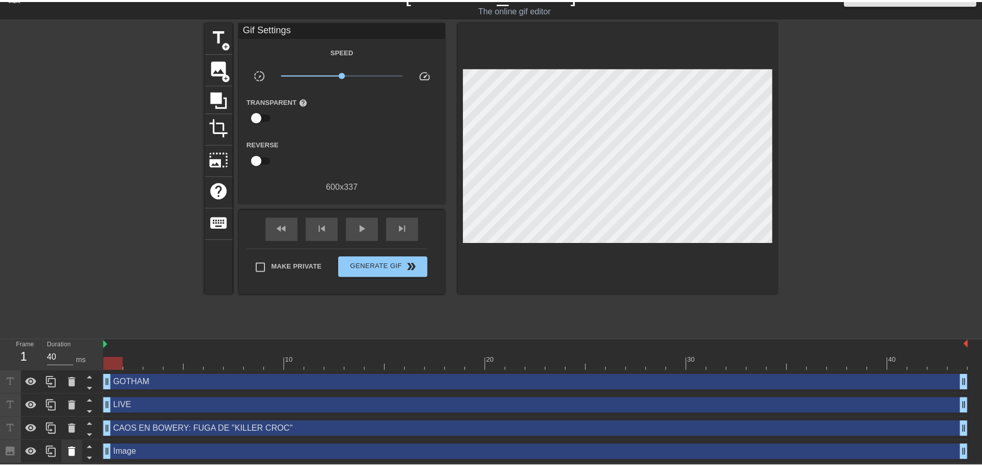
scroll to position [13, 0]
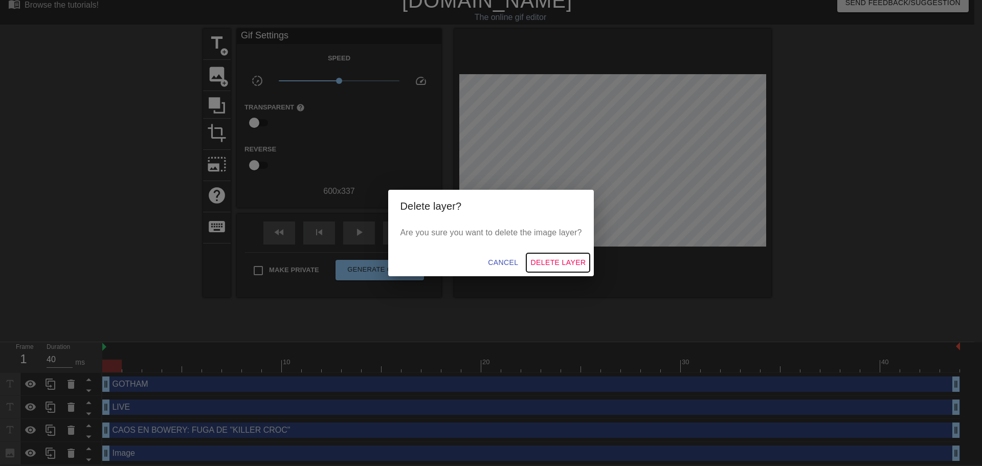
click at [544, 259] on span "Delete Layer" at bounding box center [558, 262] width 55 height 13
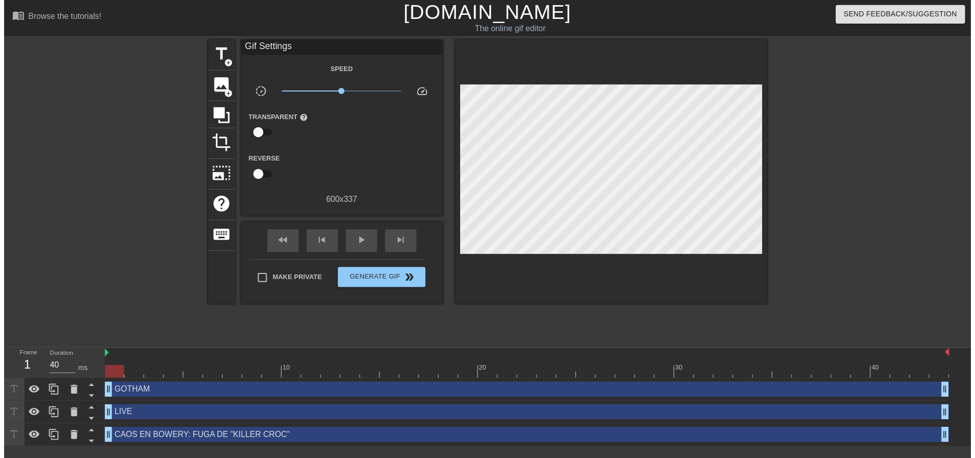
scroll to position [0, 0]
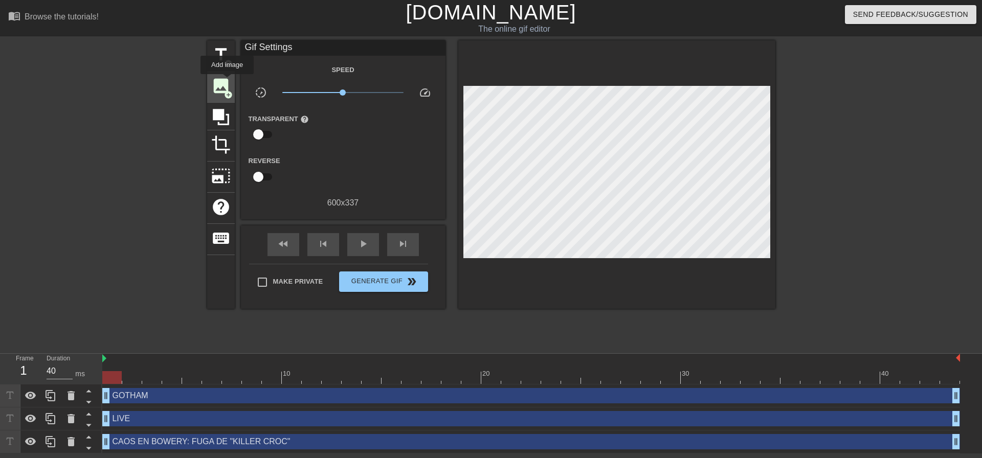
click at [227, 81] on span "image" at bounding box center [220, 85] width 19 height 19
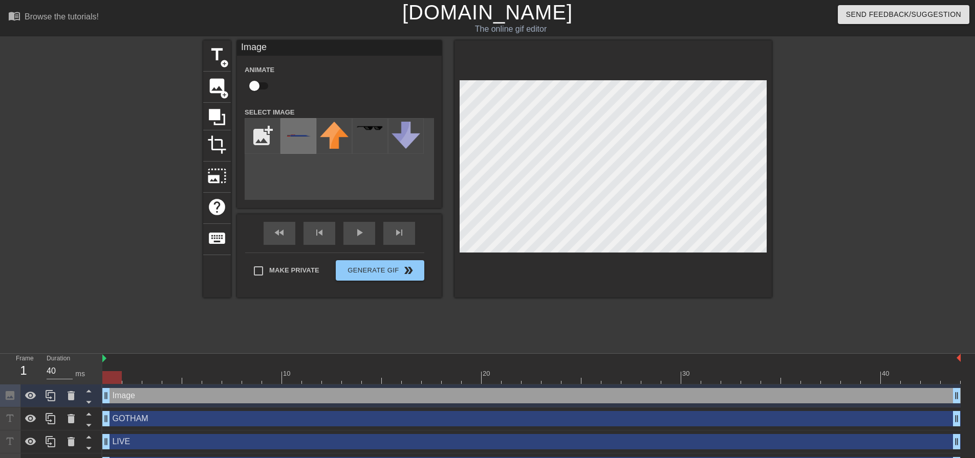
click at [292, 140] on div at bounding box center [298, 136] width 36 height 36
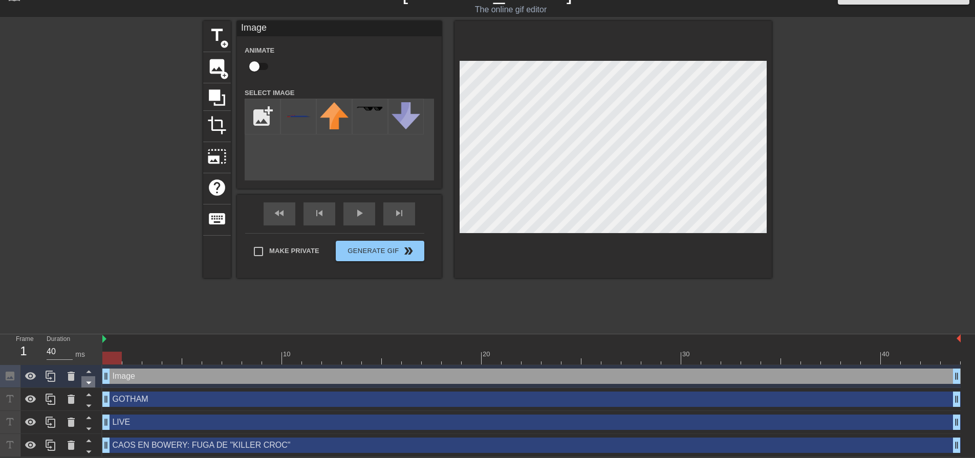
click at [85, 377] on icon at bounding box center [88, 383] width 13 height 13
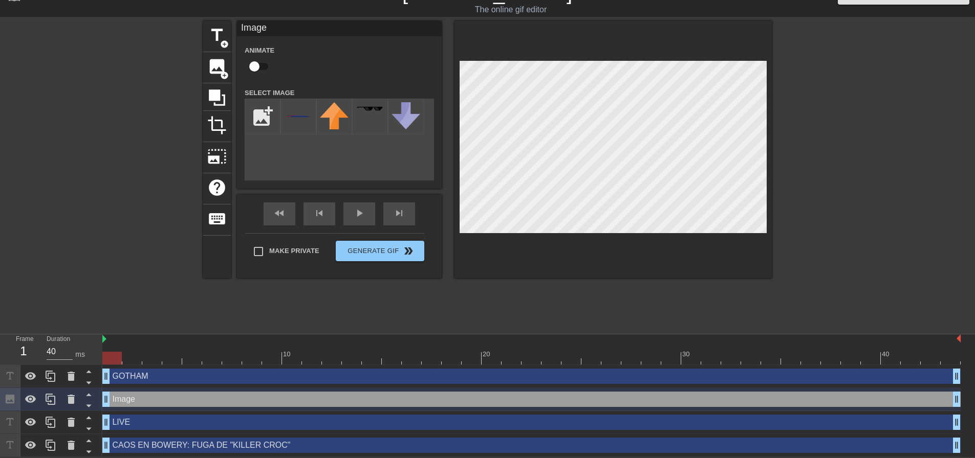
click at [85, 377] on icon at bounding box center [88, 383] width 13 height 13
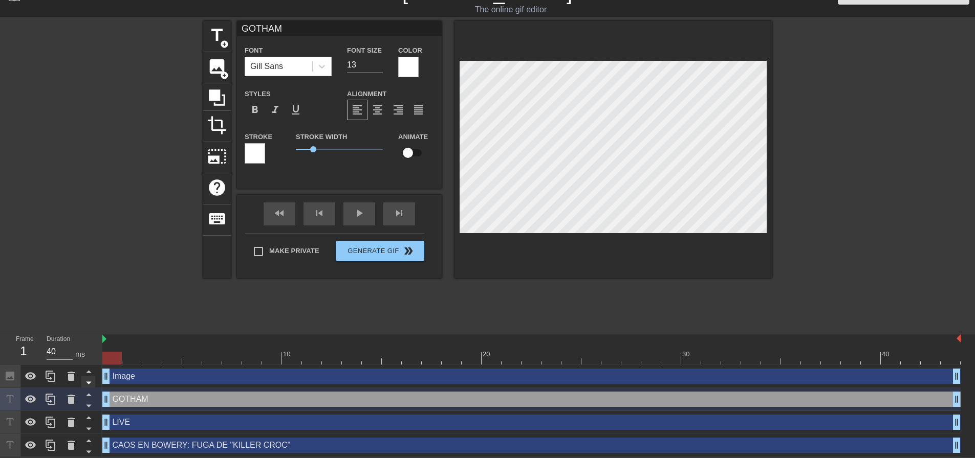
click at [90, 386] on icon at bounding box center [88, 383] width 13 height 13
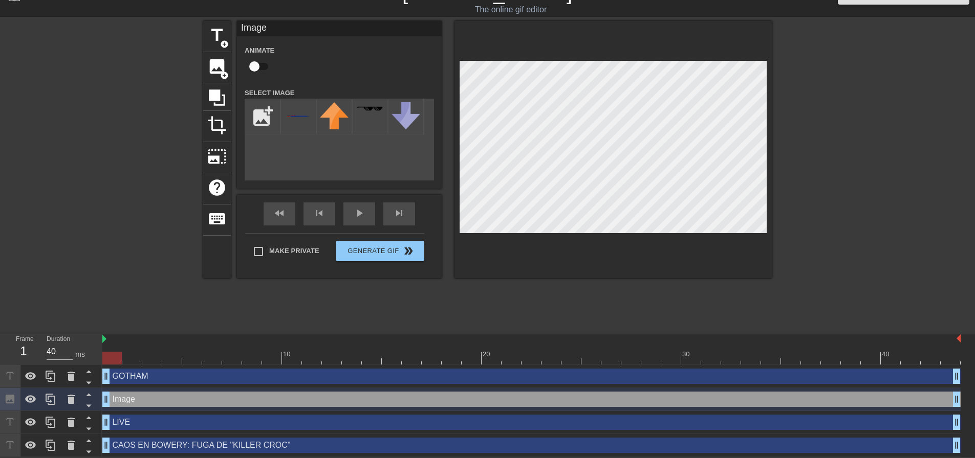
click at [90, 386] on icon at bounding box center [88, 383] width 13 height 13
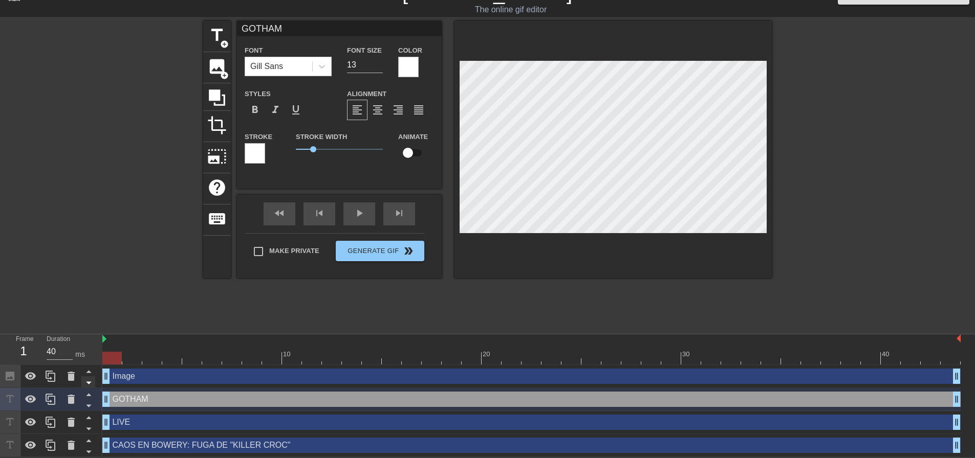
click at [87, 386] on icon at bounding box center [88, 383] width 13 height 13
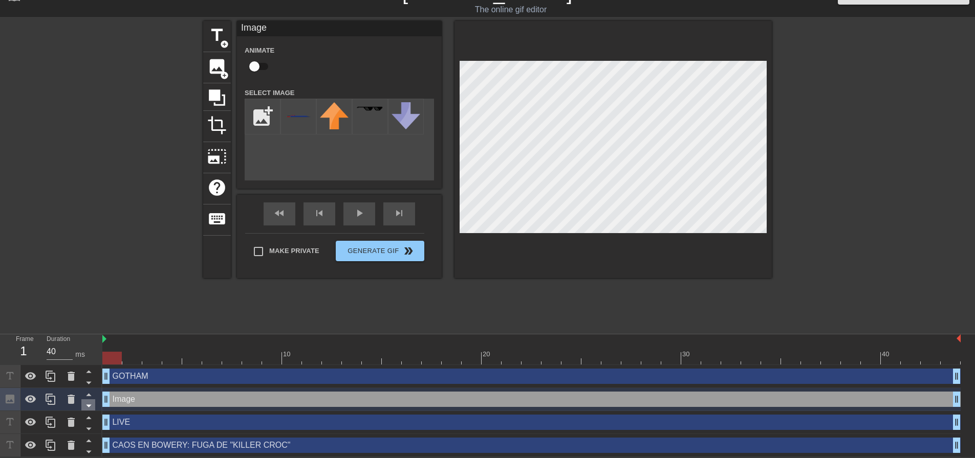
click at [86, 406] on icon at bounding box center [88, 406] width 13 height 13
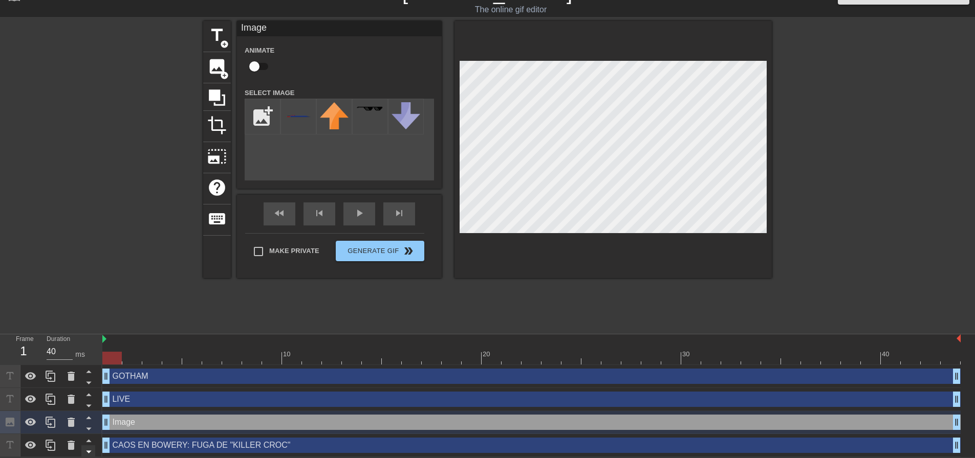
click at [87, 429] on icon at bounding box center [88, 429] width 5 height 3
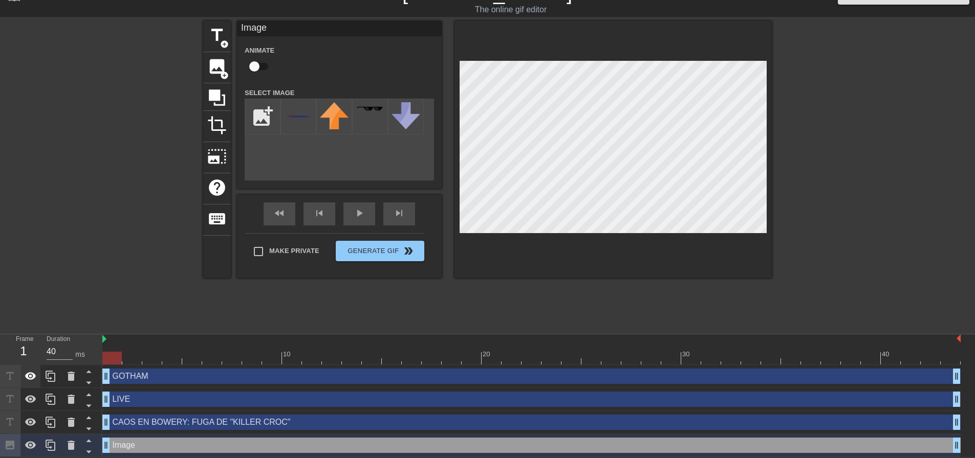
click at [24, 376] on div at bounding box center [30, 376] width 20 height 23
click at [30, 398] on icon at bounding box center [30, 400] width 11 height 8
click at [28, 416] on icon at bounding box center [31, 422] width 12 height 12
click at [26, 445] on icon at bounding box center [30, 446] width 11 height 8
click at [223, 62] on span "image" at bounding box center [216, 66] width 19 height 19
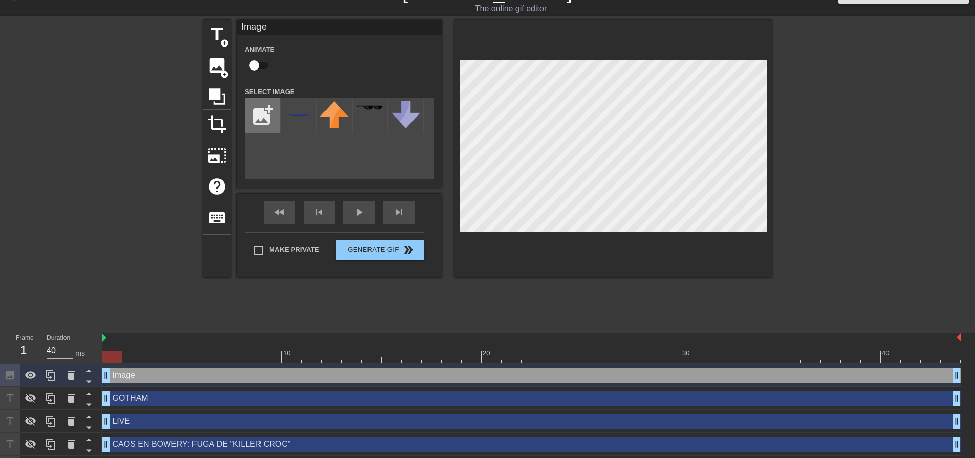
click at [255, 112] on input "file" at bounding box center [262, 115] width 35 height 35
click at [230, 447] on div "CAOS EN BOWERY: FUGA DE "KILLER CROC" drag_handle drag_handle" at bounding box center [531, 444] width 858 height 15
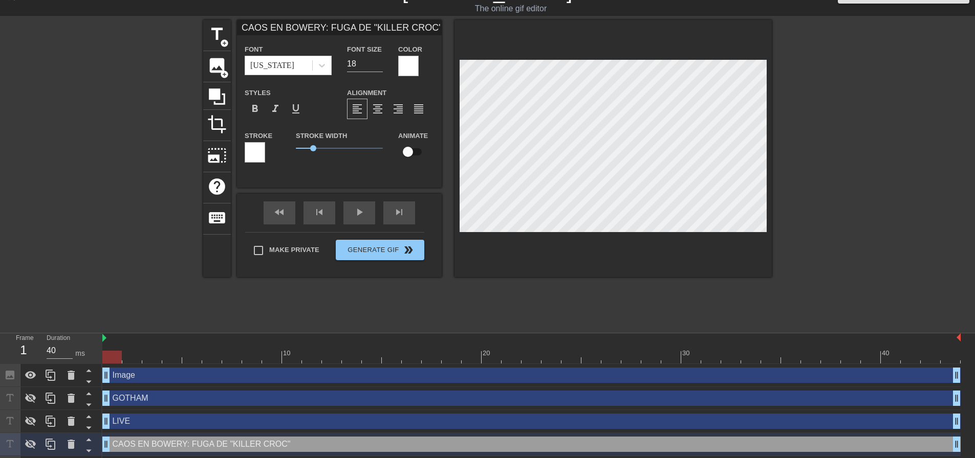
click at [199, 439] on div "CAOS EN BOWERY: FUGA DE "KILLER CROC" drag_handle drag_handle" at bounding box center [531, 444] width 858 height 15
click at [201, 446] on div "CAOS EN BOWERY: FUGA DE "KILLER CROC" drag_handle drag_handle" at bounding box center [531, 444] width 858 height 15
click at [199, 447] on div "CAOS EN BOWERY: FUGA DE "KILLER CROC" drag_handle drag_handle" at bounding box center [531, 444] width 858 height 15
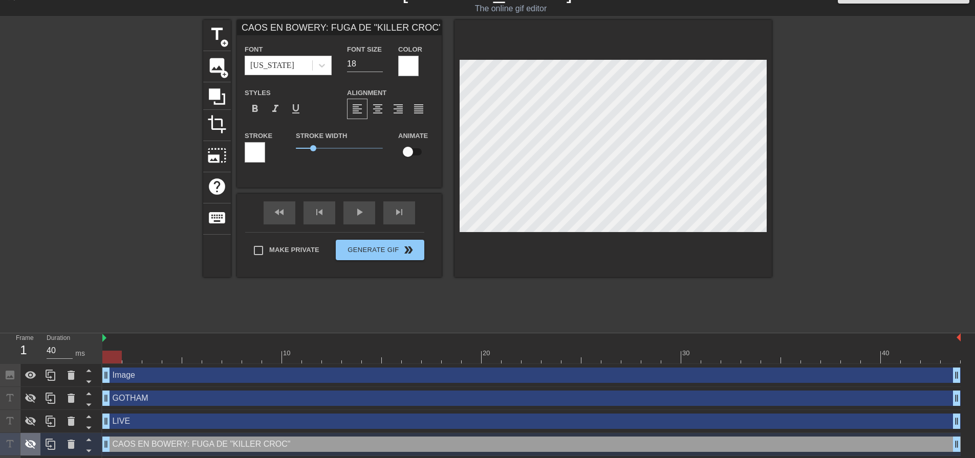
click at [27, 438] on div at bounding box center [30, 444] width 20 height 23
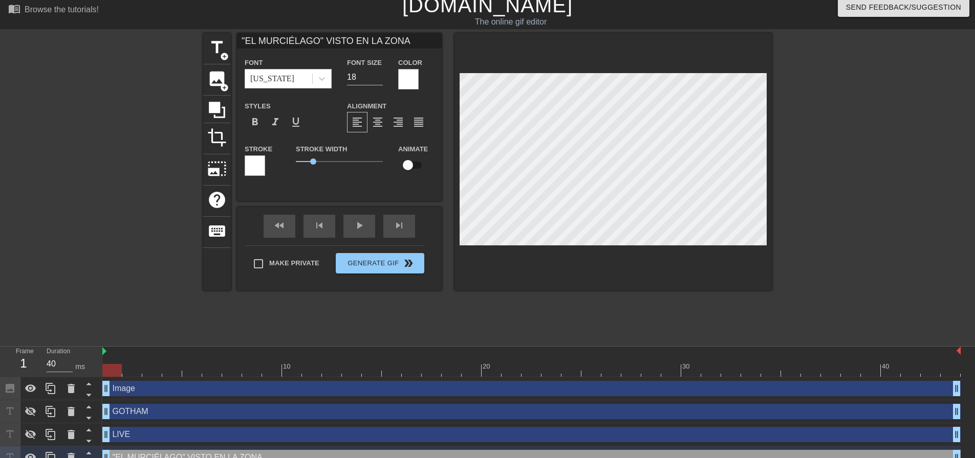
scroll to position [0, 0]
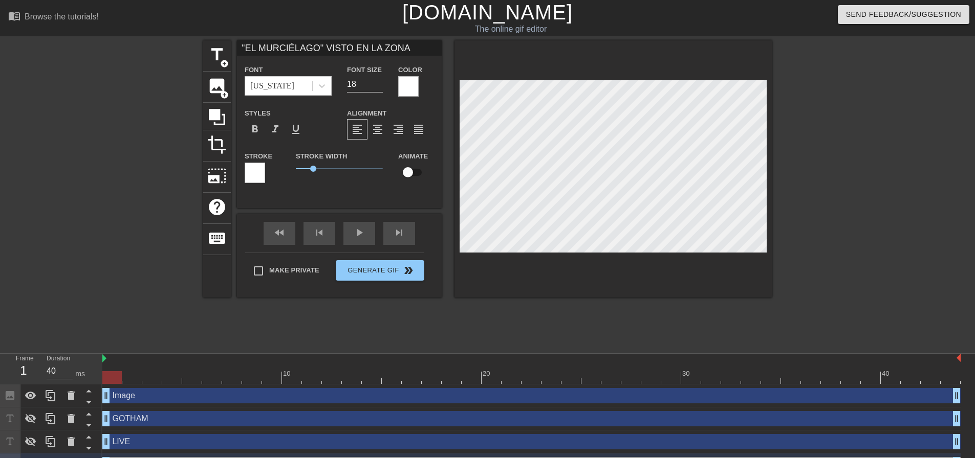
click at [219, 396] on div "Image drag_handle drag_handle" at bounding box center [531, 395] width 858 height 15
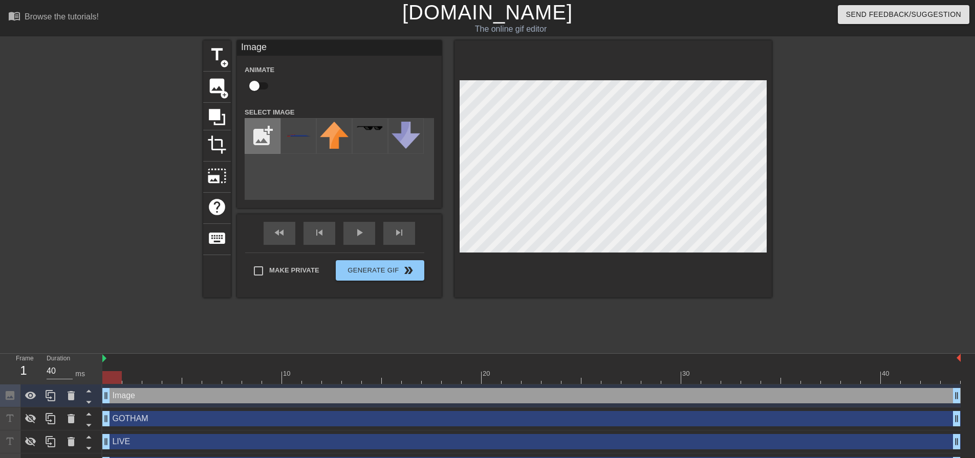
click at [262, 133] on input "file" at bounding box center [262, 136] width 35 height 35
click at [294, 140] on div at bounding box center [298, 136] width 36 height 36
click at [779, 260] on div "title add_circle image add_circle crop photo_size_select_large help keyboard Im…" at bounding box center [487, 193] width 975 height 307
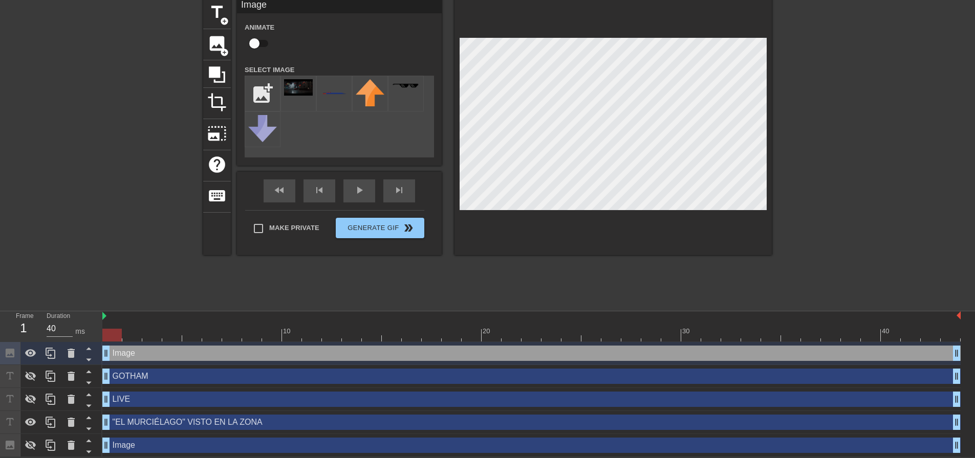
scroll to position [43, 0]
click at [91, 357] on icon at bounding box center [88, 360] width 13 height 13
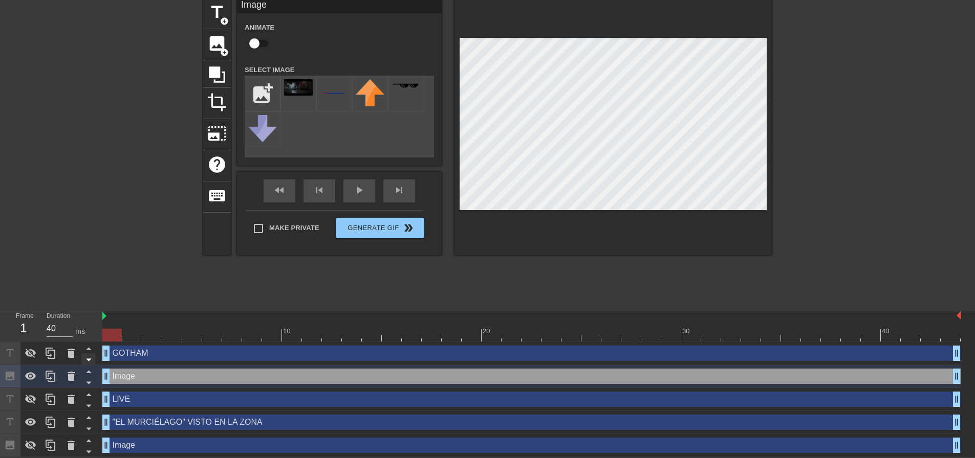
click at [90, 357] on icon at bounding box center [88, 360] width 13 height 13
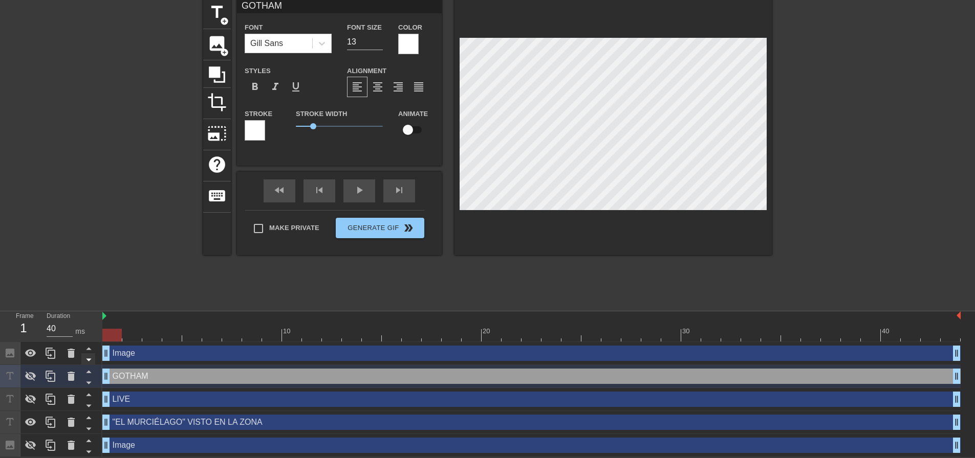
click at [88, 360] on icon at bounding box center [88, 360] width 5 height 3
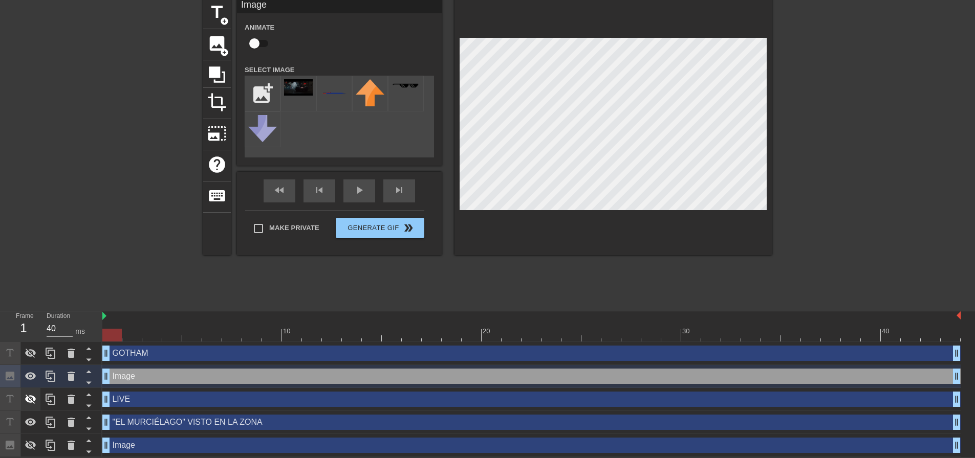
click at [33, 403] on icon at bounding box center [31, 399] width 12 height 12
click at [27, 358] on icon at bounding box center [31, 353] width 12 height 12
click at [33, 445] on icon at bounding box center [31, 446] width 12 height 12
click at [83, 382] on icon at bounding box center [88, 383] width 13 height 13
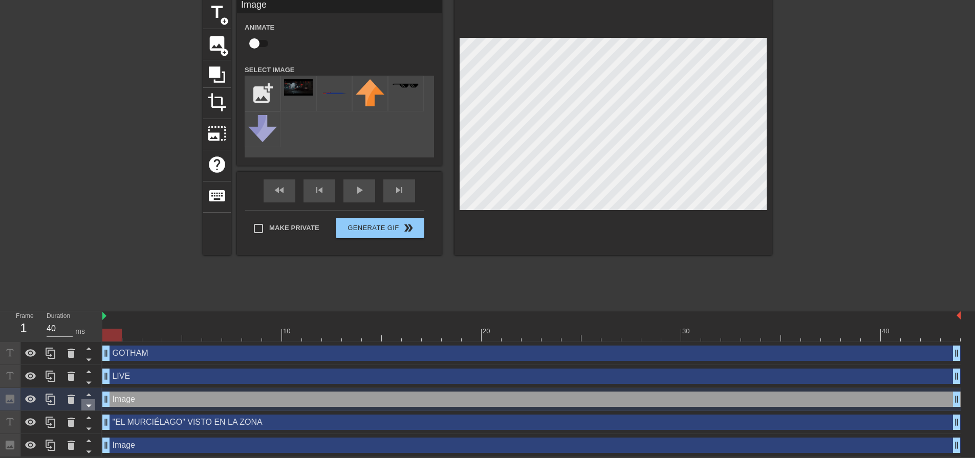
click at [89, 406] on icon at bounding box center [88, 406] width 5 height 3
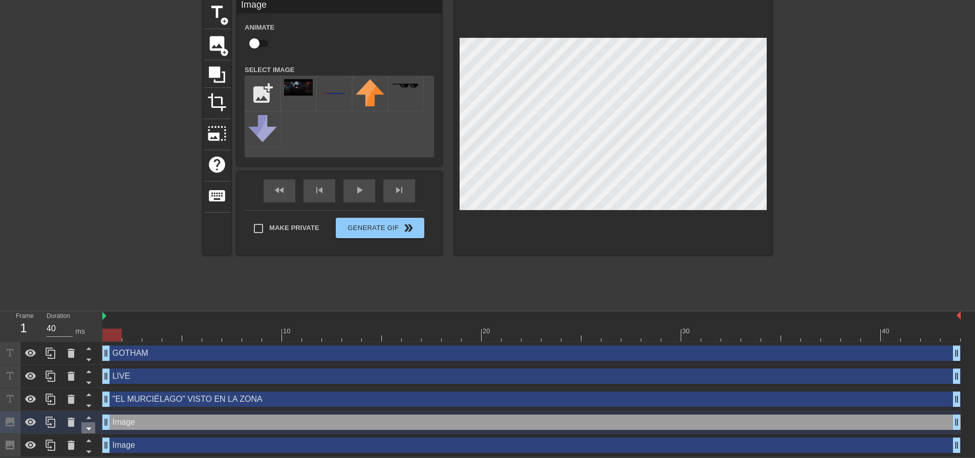
click at [89, 433] on icon at bounding box center [88, 429] width 13 height 13
click at [351, 192] on div "play_arrow" at bounding box center [359, 191] width 32 height 23
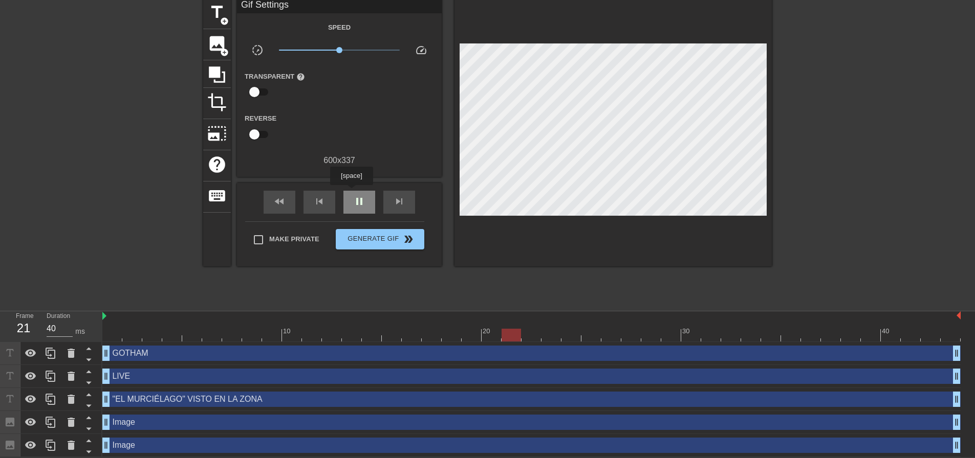
click at [351, 192] on div "pause" at bounding box center [359, 202] width 32 height 23
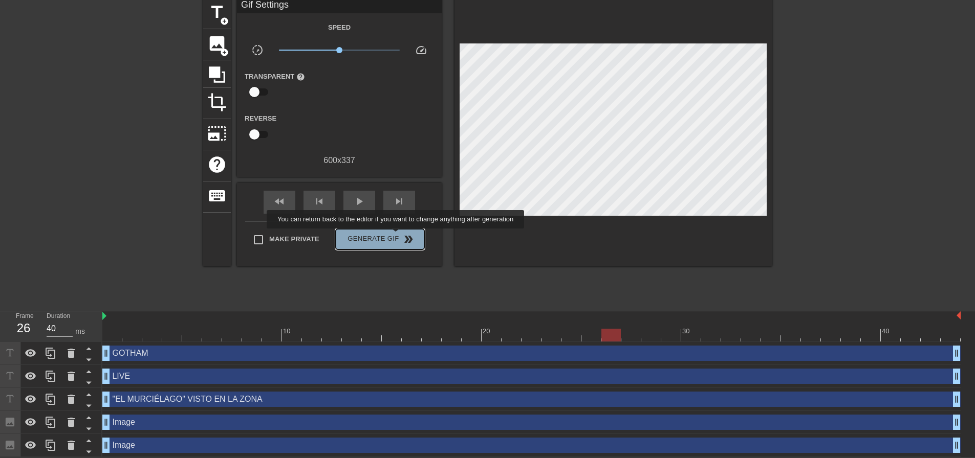
click at [397, 236] on span "Generate Gif double_arrow" at bounding box center [380, 239] width 80 height 12
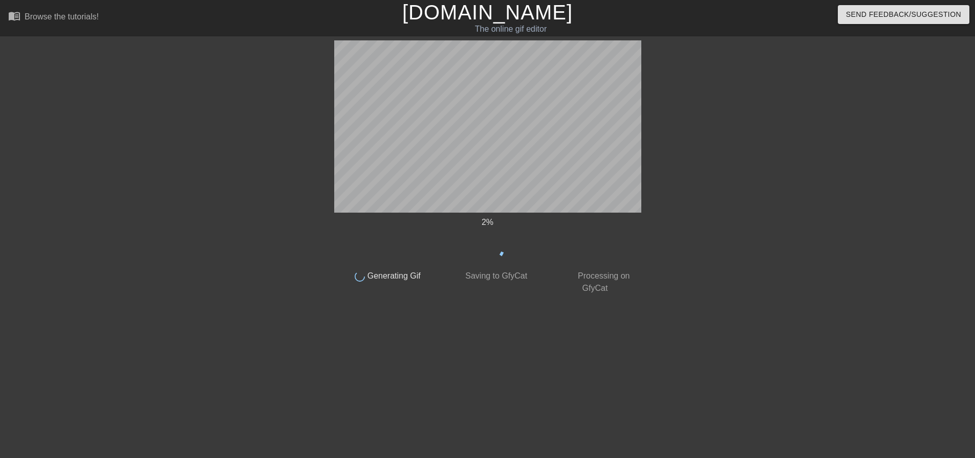
scroll to position [0, 0]
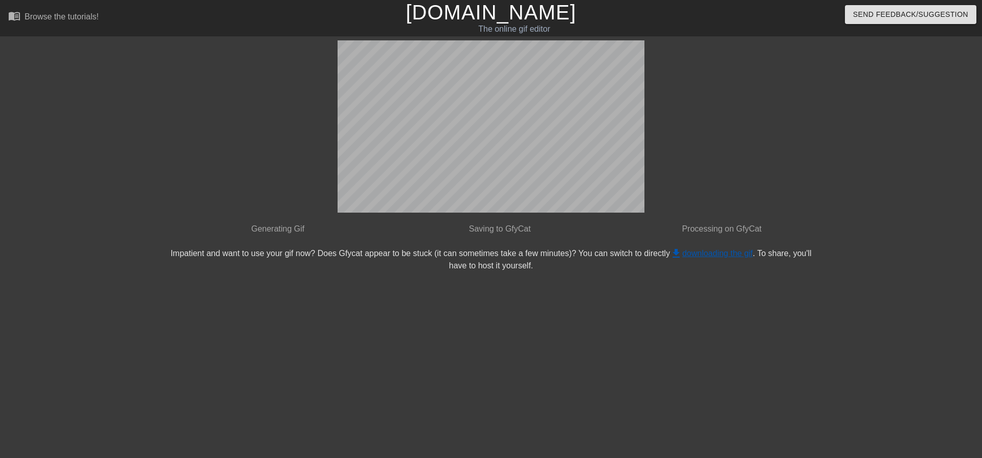
click at [729, 256] on link "get_app downloading the gif" at bounding box center [711, 253] width 83 height 9
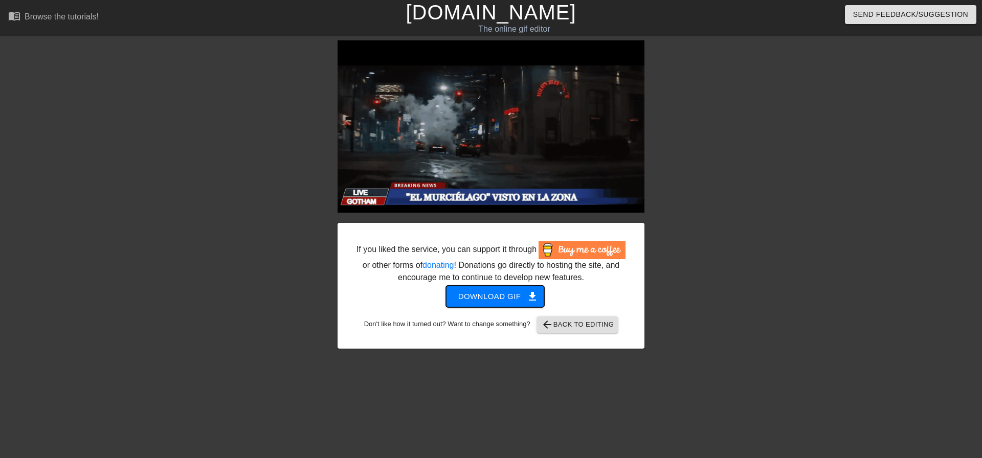
click at [474, 293] on span "Download gif get_app" at bounding box center [495, 296] width 74 height 13
click at [503, 118] on img at bounding box center [491, 126] width 307 height 172
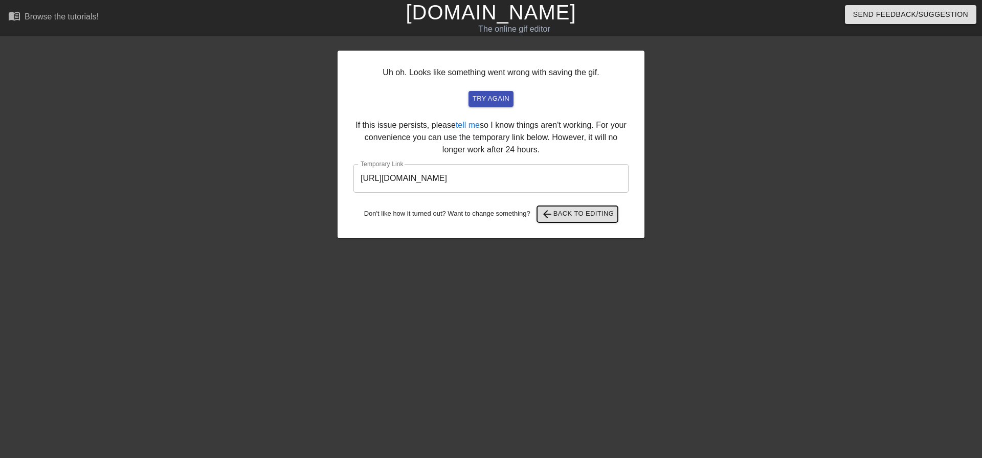
click at [587, 210] on span "arrow_back Back to Editing" at bounding box center [577, 214] width 73 height 12
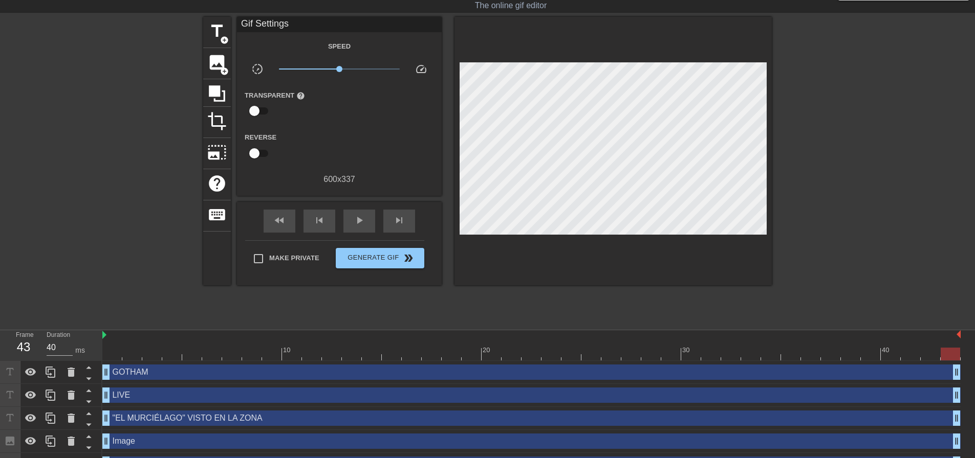
scroll to position [43, 0]
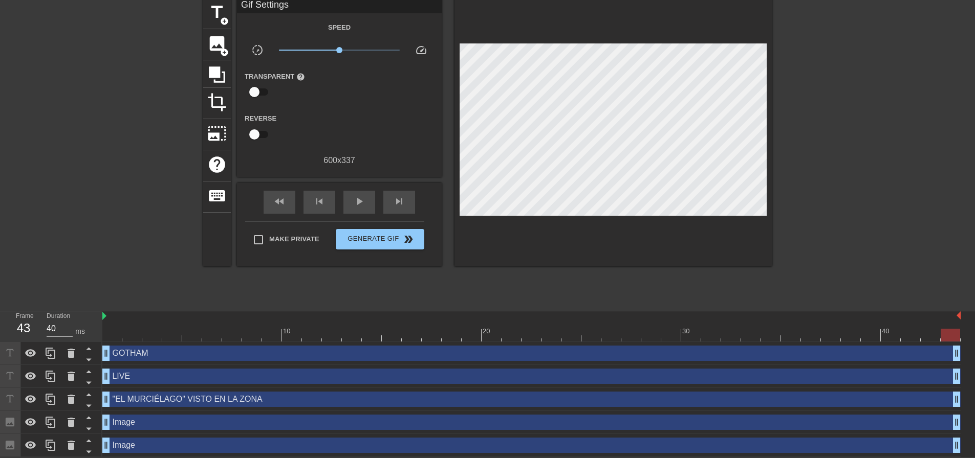
click at [168, 426] on div "Image drag_handle drag_handle" at bounding box center [531, 422] width 858 height 15
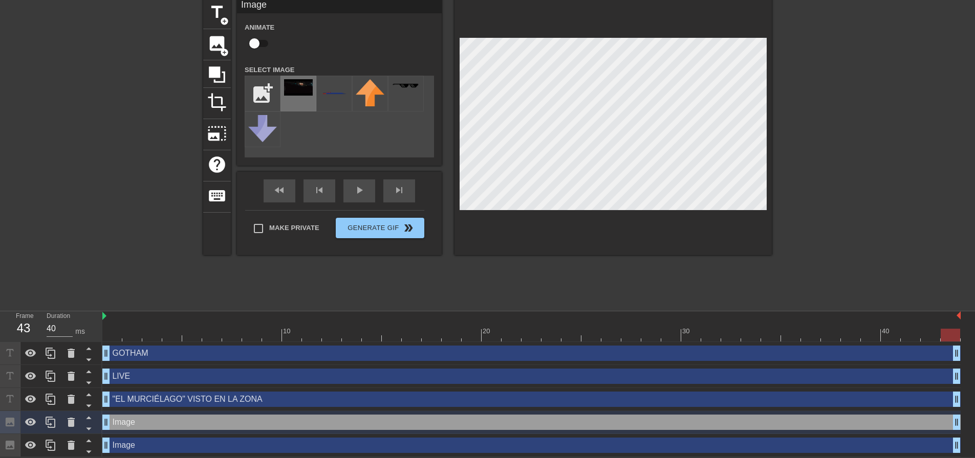
click at [297, 92] on img at bounding box center [298, 87] width 29 height 16
click at [259, 39] on input "checkbox" at bounding box center [254, 43] width 58 height 19
click at [301, 90] on img at bounding box center [298, 87] width 29 height 16
click at [757, 218] on div at bounding box center [612, 126] width 317 height 257
click at [90, 427] on icon at bounding box center [88, 429] width 13 height 13
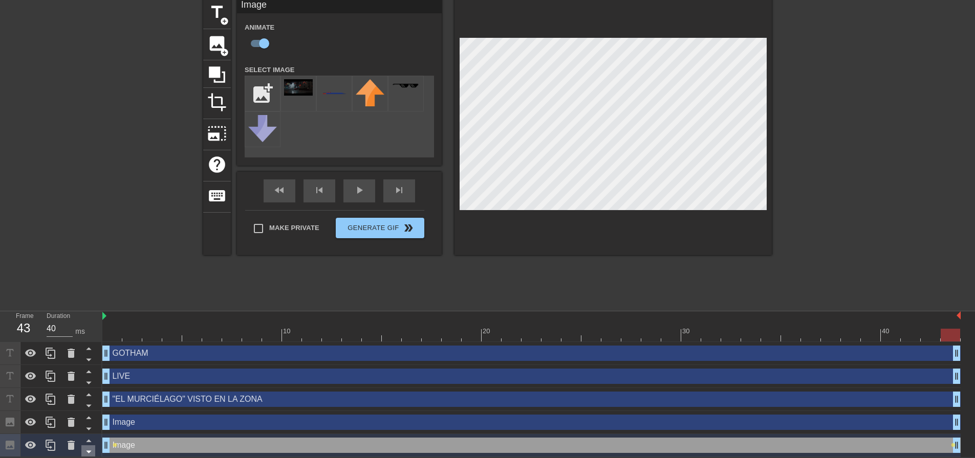
click at [86, 446] on icon at bounding box center [88, 452] width 13 height 13
click at [169, 424] on div "Image drag_handle drag_handle" at bounding box center [531, 422] width 858 height 15
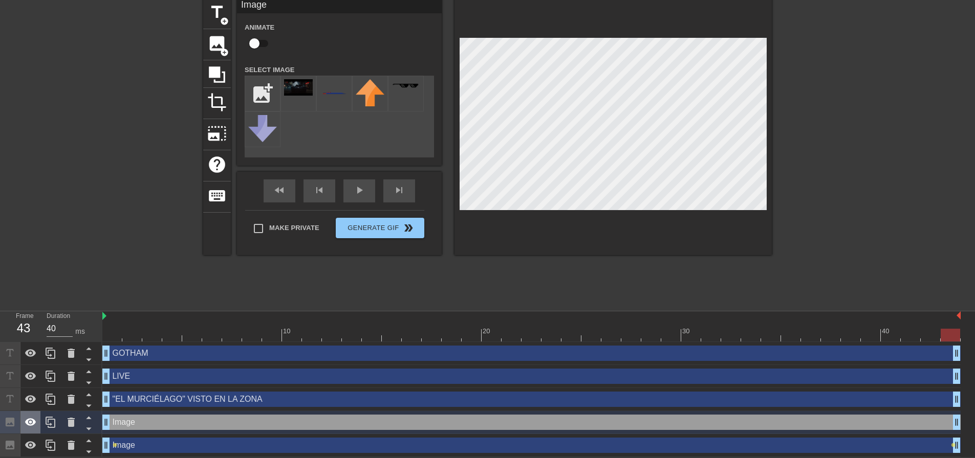
click at [32, 426] on icon at bounding box center [31, 422] width 12 height 12
click at [33, 425] on icon at bounding box center [30, 423] width 11 height 8
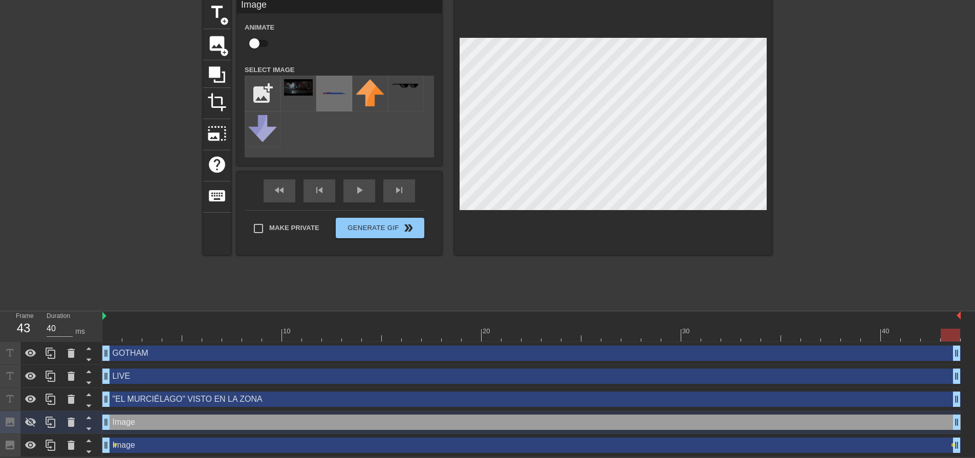
click at [337, 96] on div at bounding box center [334, 94] width 36 height 36
click at [27, 426] on icon at bounding box center [31, 422] width 12 height 12
click at [87, 420] on icon at bounding box center [88, 417] width 13 height 13
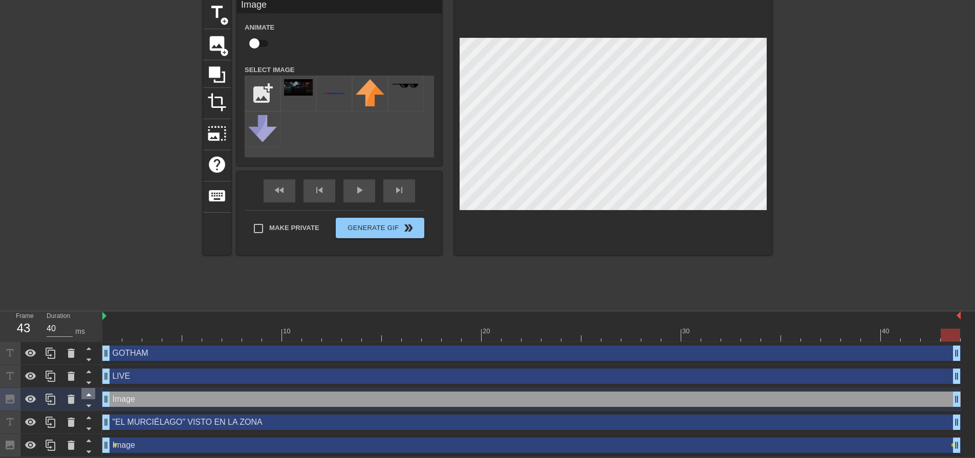
click at [87, 420] on icon at bounding box center [88, 417] width 13 height 13
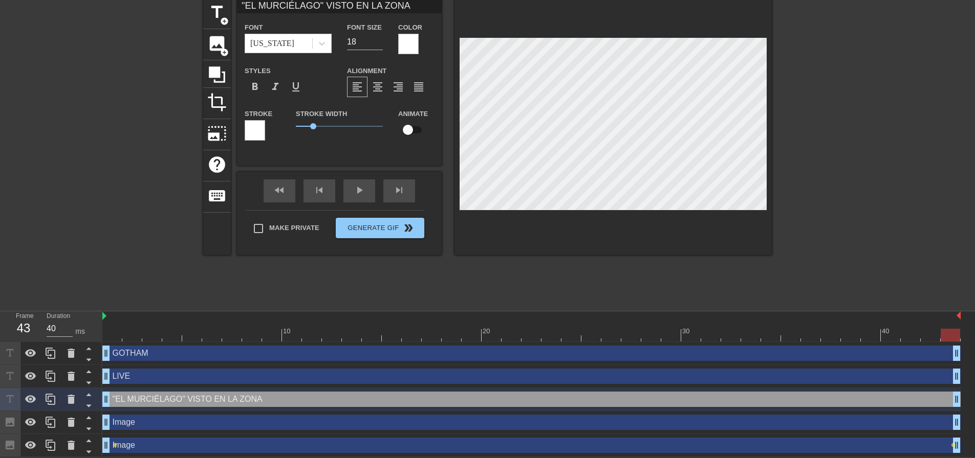
click at [150, 423] on div "Image drag_handle drag_handle" at bounding box center [531, 422] width 858 height 15
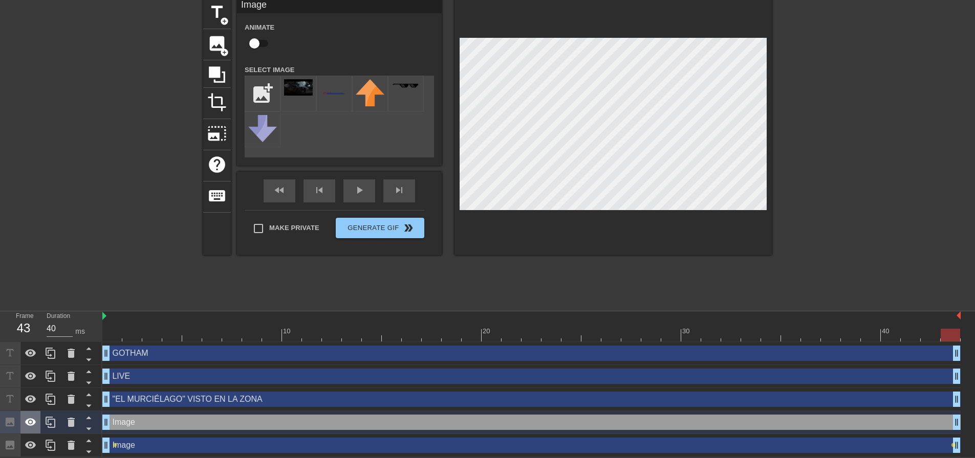
click at [35, 421] on icon at bounding box center [31, 422] width 12 height 12
click at [324, 96] on div at bounding box center [334, 94] width 36 height 36
click at [329, 94] on img at bounding box center [334, 87] width 29 height 16
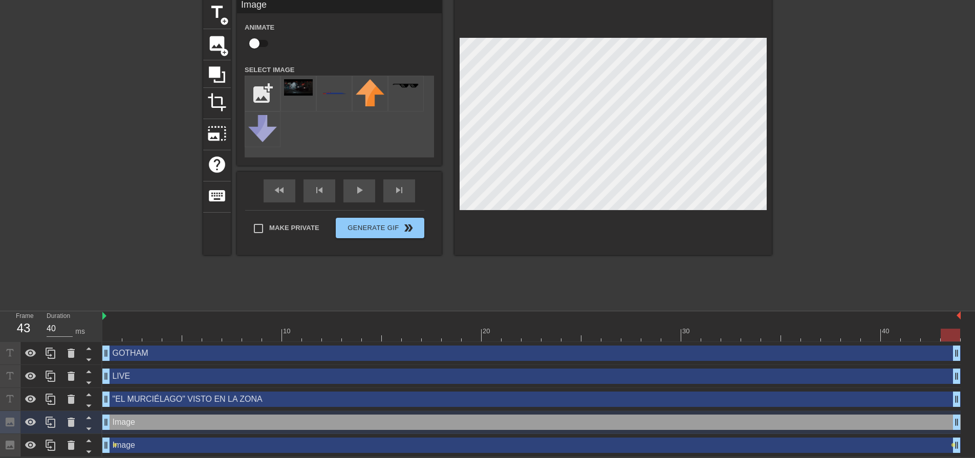
click at [151, 425] on div "Image drag_handle drag_handle" at bounding box center [531, 422] width 858 height 15
click at [68, 419] on icon at bounding box center [71, 422] width 7 height 9
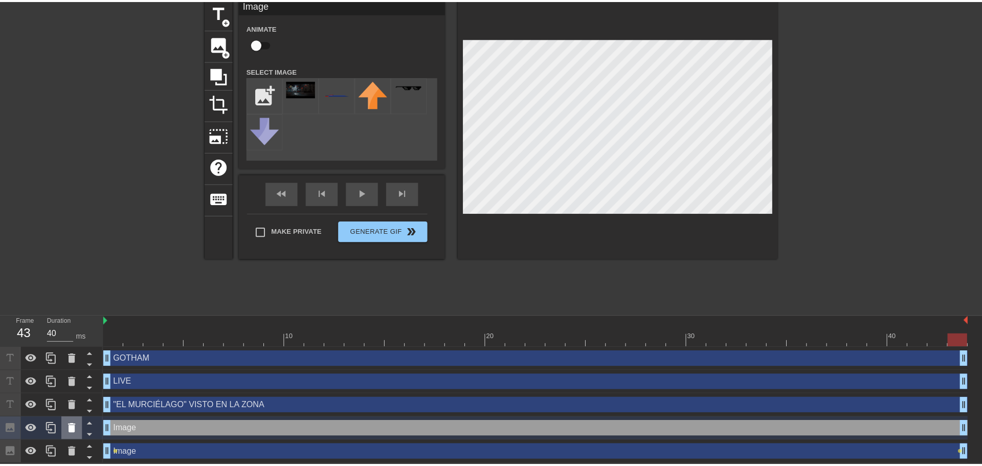
scroll to position [36, 0]
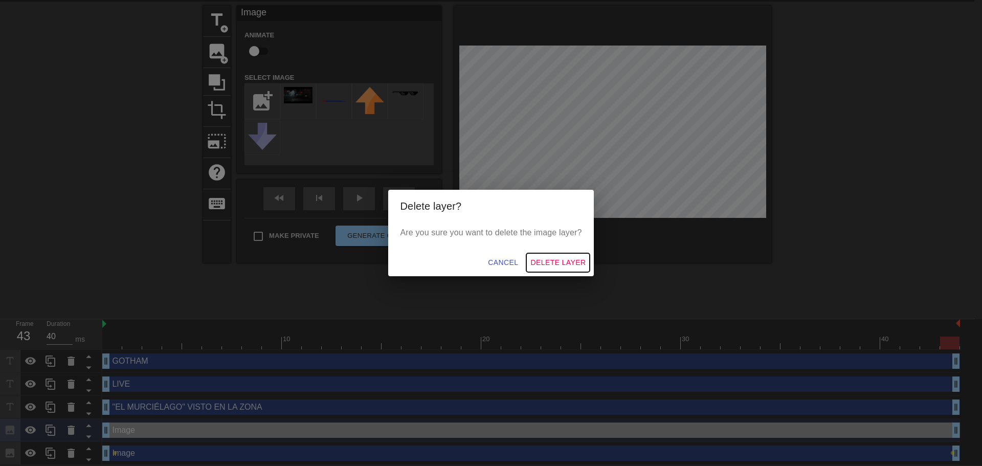
click at [559, 262] on span "Delete Layer" at bounding box center [558, 262] width 55 height 13
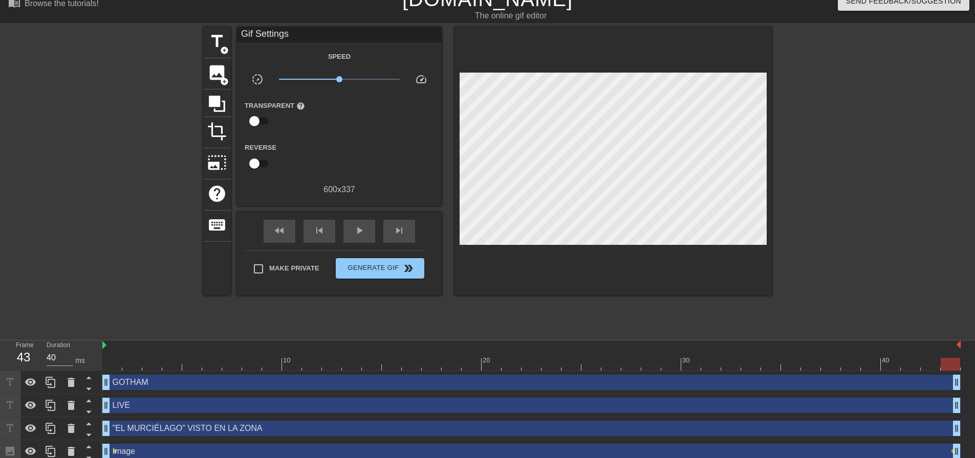
scroll to position [20, 0]
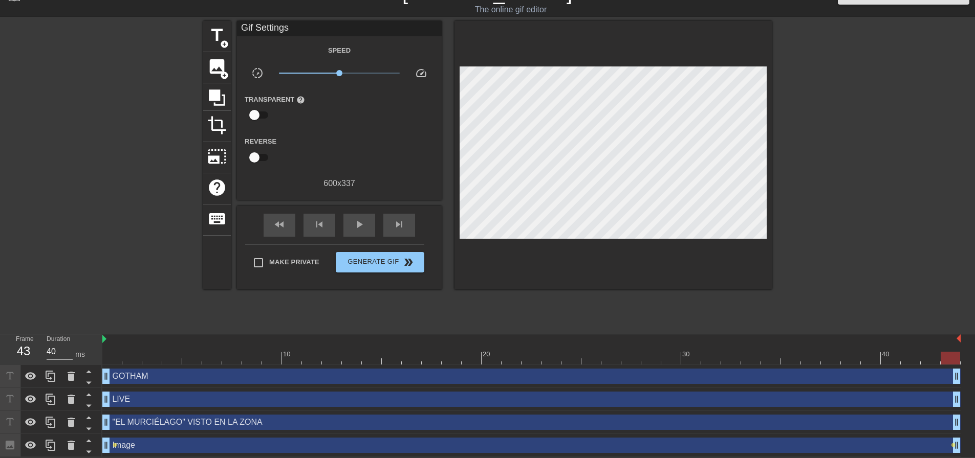
click at [231, 67] on div "title add_circle image add_circle crop photo_size_select_large help keyboard Gi…" at bounding box center [487, 155] width 568 height 269
click at [225, 68] on span "image" at bounding box center [216, 66] width 19 height 19
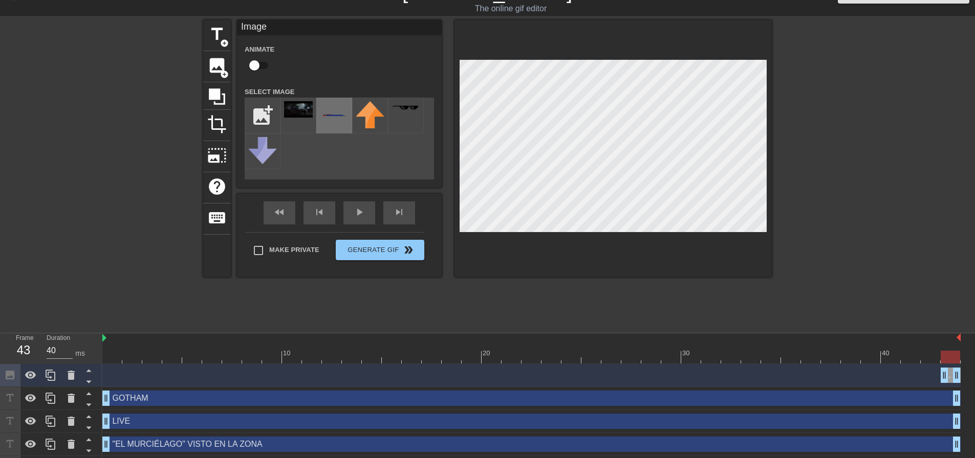
click at [328, 104] on img at bounding box center [334, 109] width 29 height 16
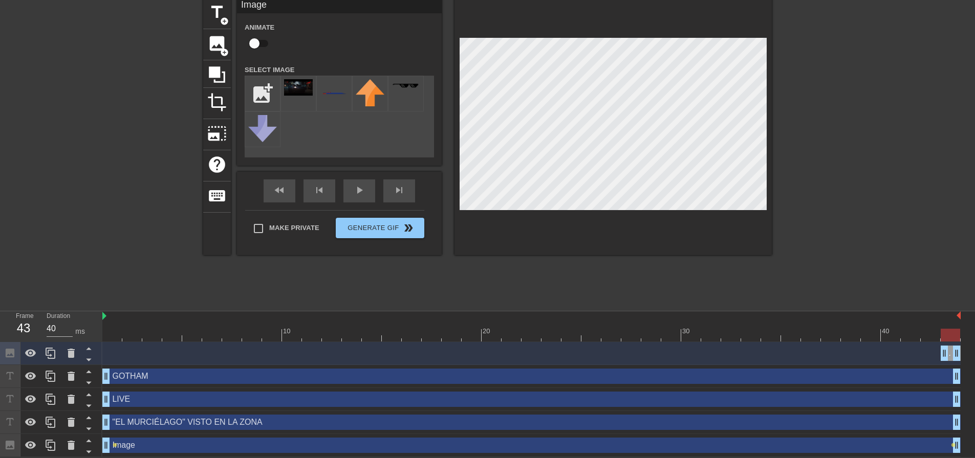
scroll to position [43, 0]
click at [86, 357] on icon at bounding box center [88, 360] width 13 height 13
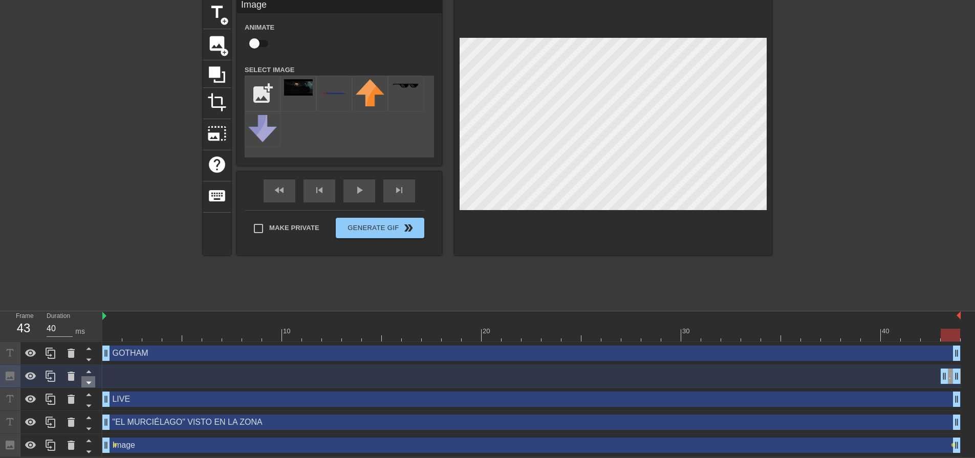
click at [90, 378] on icon at bounding box center [88, 383] width 13 height 13
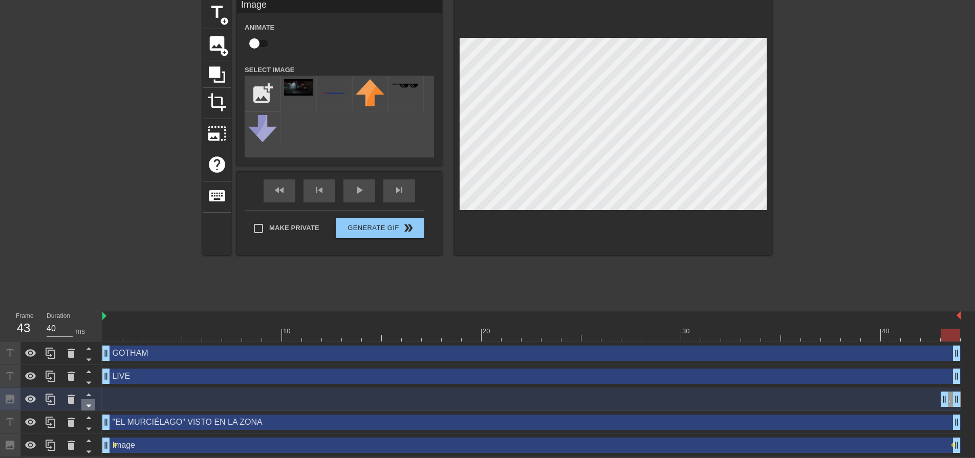
click at [88, 404] on icon at bounding box center [88, 406] width 13 height 13
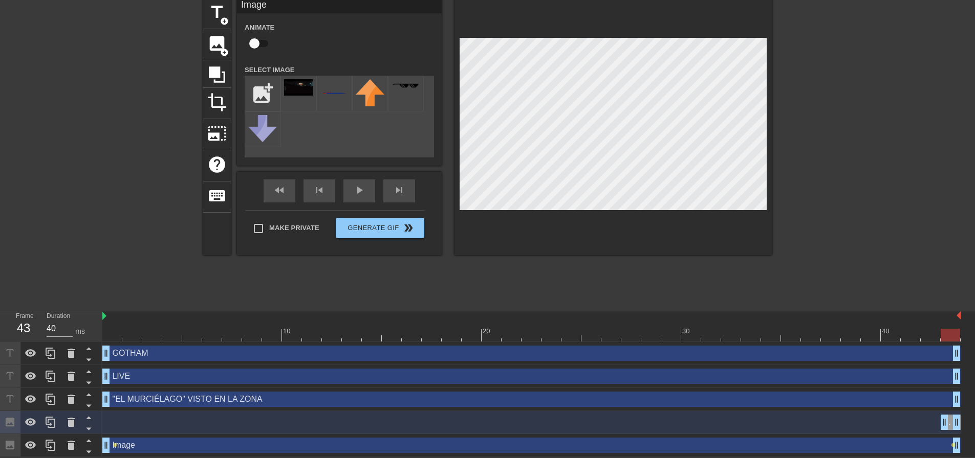
click at [185, 443] on div "Image drag_handle drag_handle" at bounding box center [531, 445] width 858 height 15
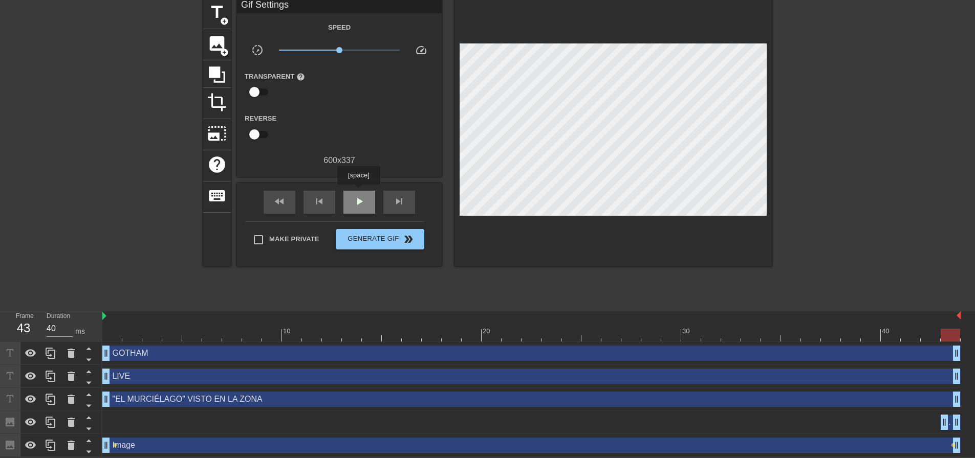
click at [358, 192] on div "play_arrow" at bounding box center [359, 202] width 32 height 23
click at [355, 199] on span "pause" at bounding box center [359, 201] width 12 height 12
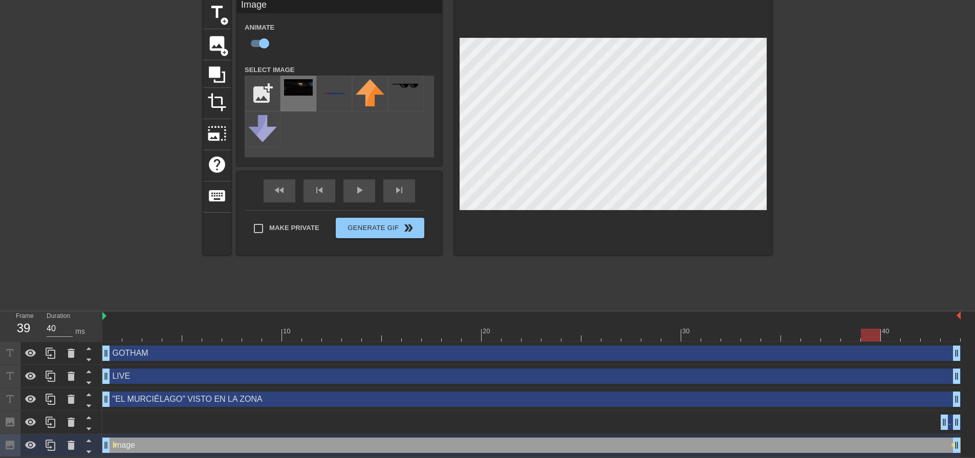
click at [307, 98] on div at bounding box center [298, 94] width 36 height 36
click at [305, 93] on img at bounding box center [298, 87] width 29 height 16
click at [305, 92] on img at bounding box center [298, 87] width 29 height 16
click at [74, 444] on icon at bounding box center [71, 445] width 7 height 9
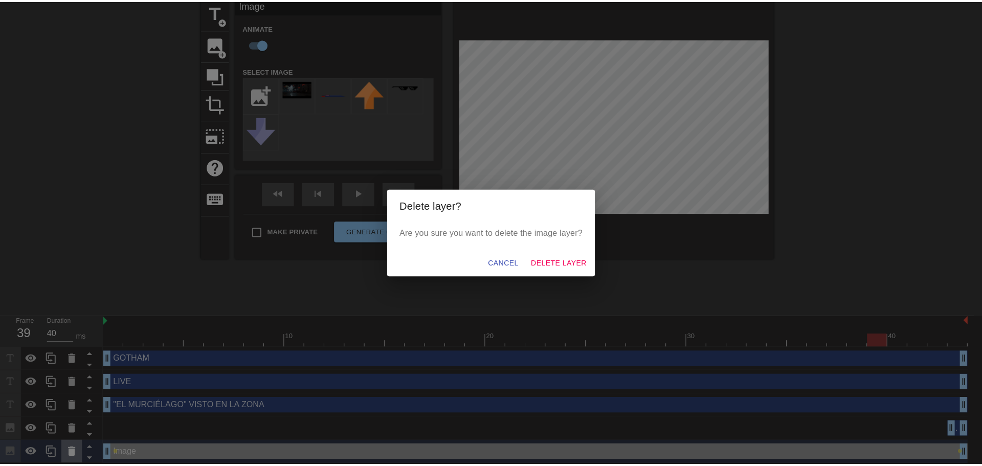
scroll to position [36, 0]
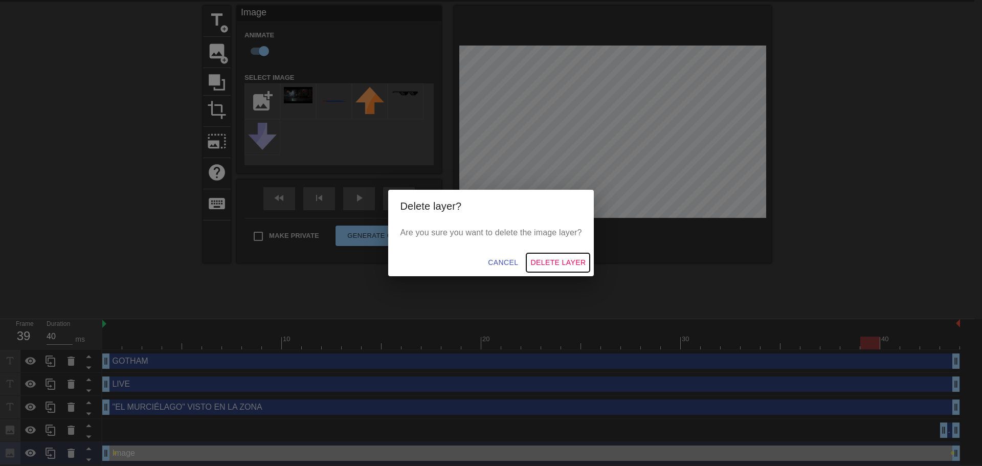
click at [534, 257] on span "Delete Layer" at bounding box center [558, 262] width 55 height 13
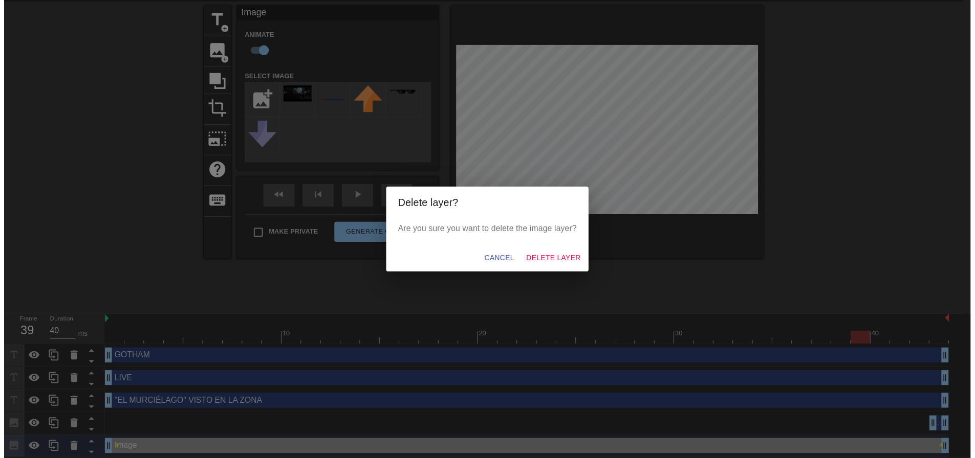
scroll to position [20, 0]
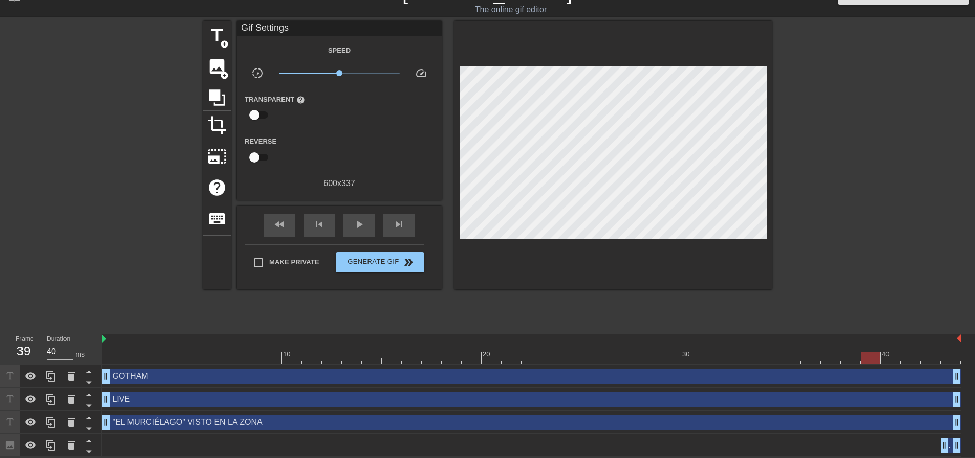
click at [139, 418] on div ""EL MURCIÉLAGO" VISTO EN LA ZONA drag_handle drag_handle" at bounding box center [531, 422] width 858 height 15
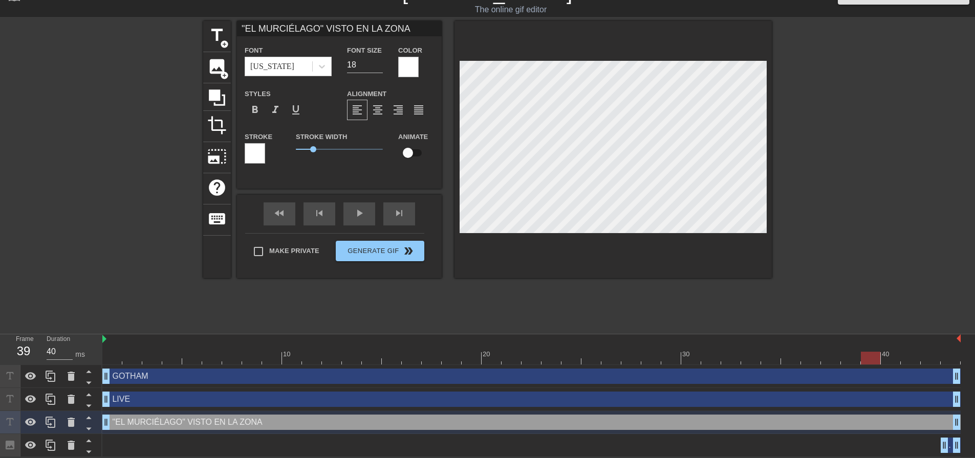
click at [156, 403] on div "LIVE drag_handle drag_handle" at bounding box center [531, 399] width 858 height 15
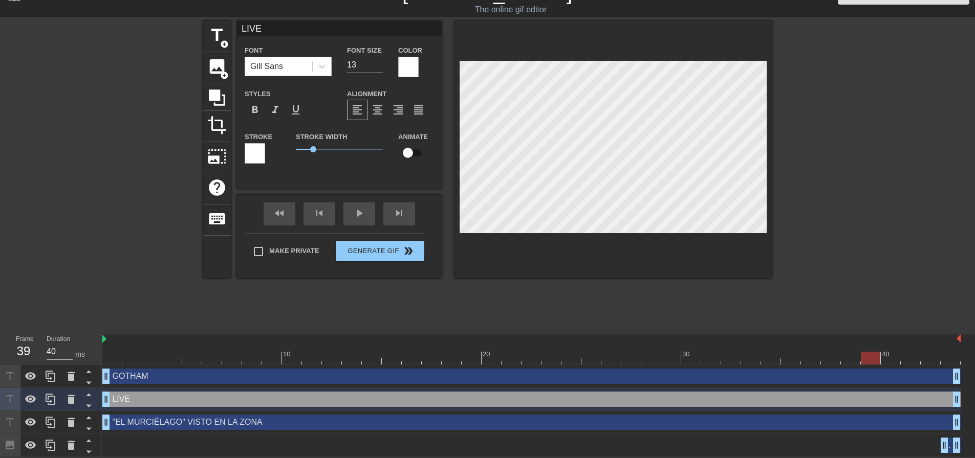
click at [170, 438] on div "Image drag_handle drag_handle" at bounding box center [531, 445] width 858 height 15
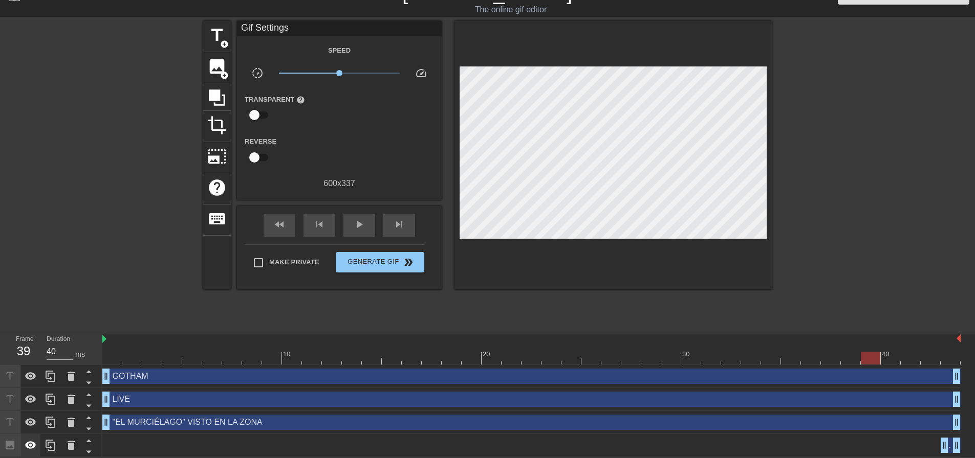
click at [33, 448] on icon at bounding box center [30, 446] width 11 height 8
click at [33, 448] on icon at bounding box center [30, 446] width 11 height 10
click at [85, 441] on icon at bounding box center [88, 440] width 13 height 13
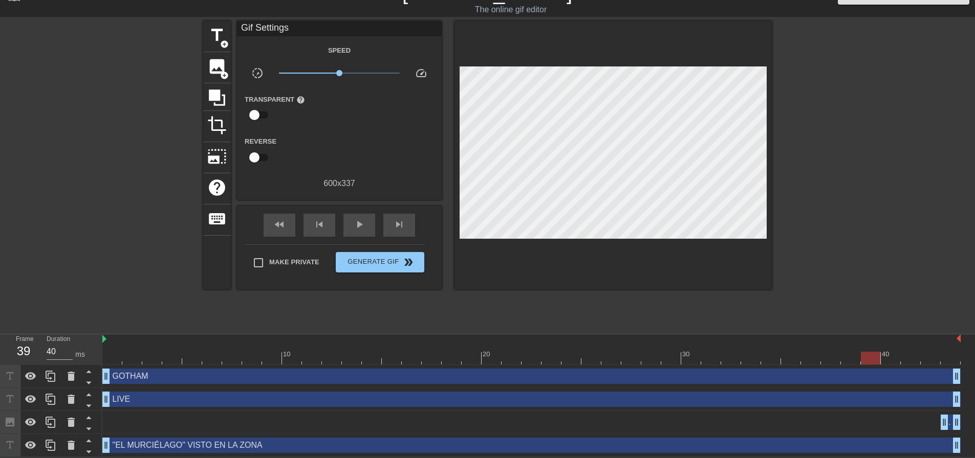
click at [130, 425] on div "Image drag_handle drag_handle" at bounding box center [531, 422] width 858 height 15
click at [263, 112] on input "checkbox" at bounding box center [254, 114] width 58 height 19
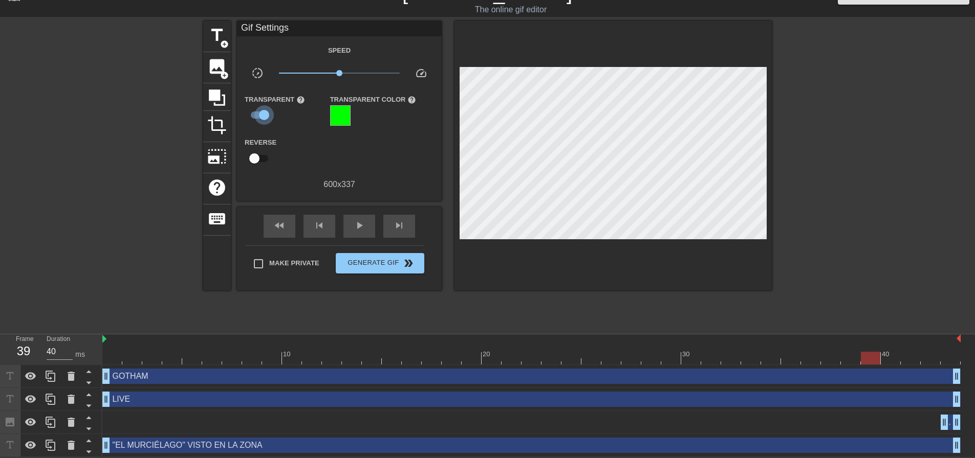
click at [263, 113] on input "checkbox" at bounding box center [264, 114] width 58 height 19
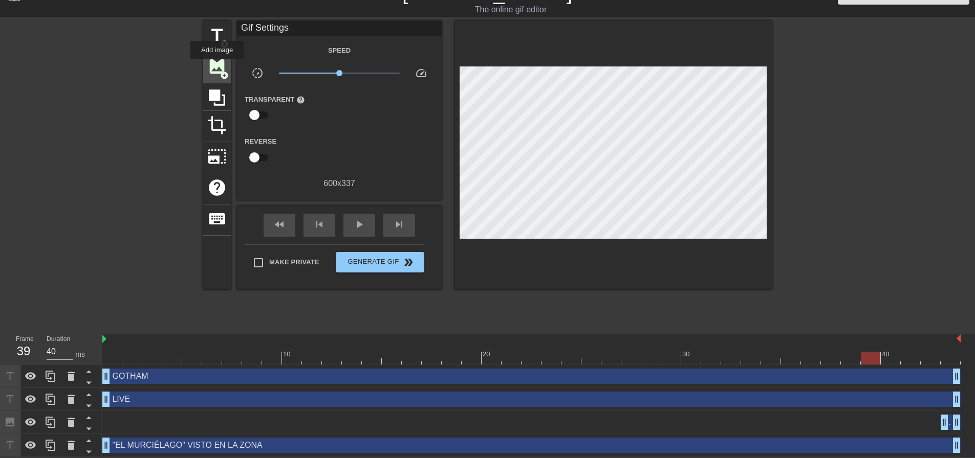
click at [217, 67] on span "image" at bounding box center [216, 66] width 19 height 19
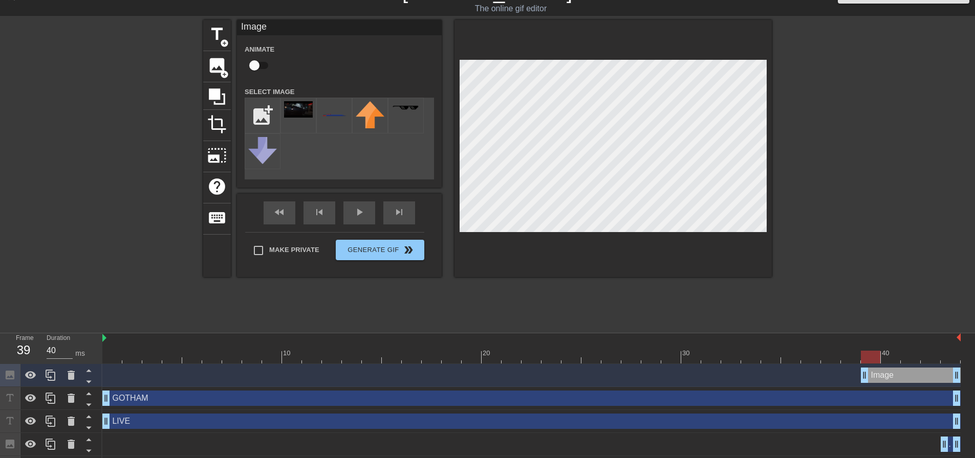
click at [888, 375] on div "Image drag_handle drag_handle" at bounding box center [911, 375] width 100 height 15
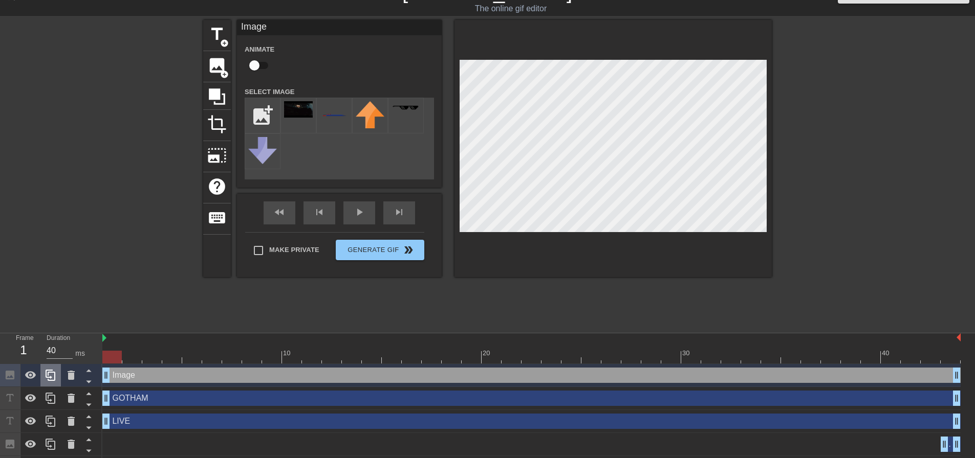
drag, startPoint x: 866, startPoint y: 375, endPoint x: 51, endPoint y: 381, distance: 815.1
click at [0, 383] on div "Frame 1 Duration 40 ms 10 20 30 40 Image drag_handle drag_handle GOTHAM drag_ha…" at bounding box center [487, 407] width 975 height 146
click at [147, 375] on div "Image drag_handle drag_handle" at bounding box center [531, 375] width 858 height 15
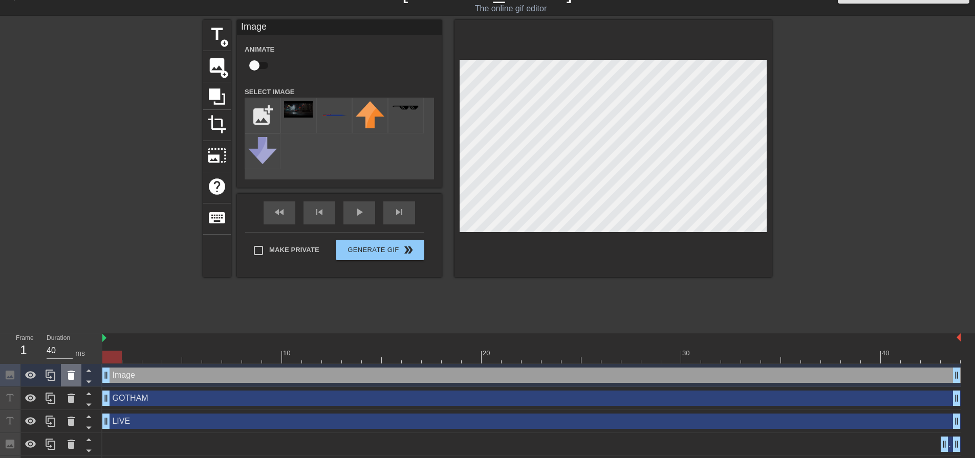
click at [74, 372] on icon at bounding box center [71, 375] width 7 height 9
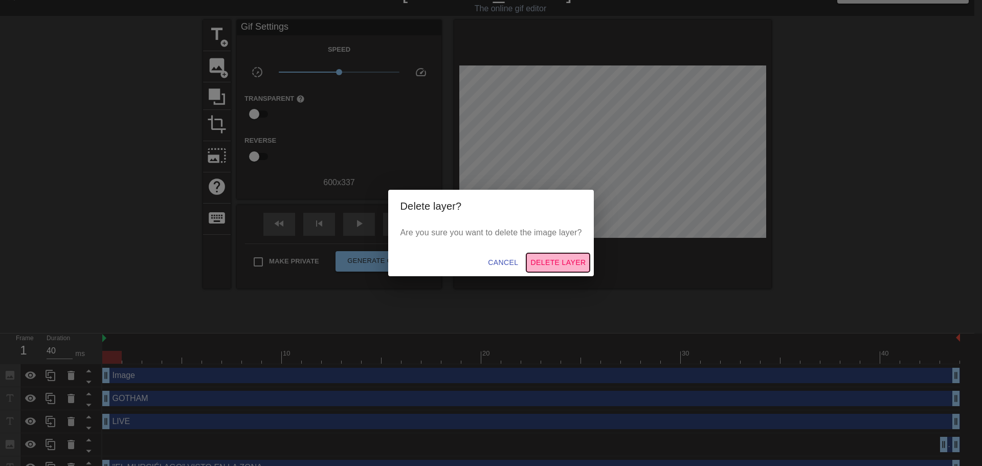
click at [551, 261] on span "Delete Layer" at bounding box center [558, 262] width 55 height 13
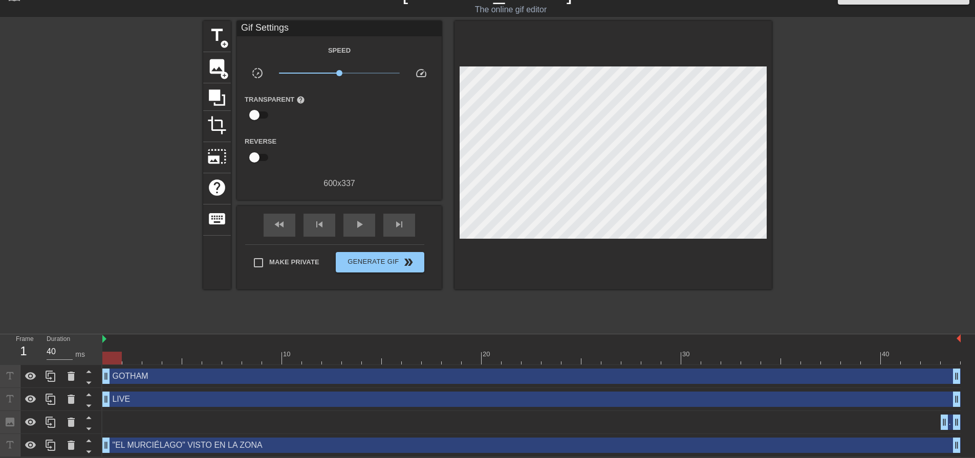
click at [222, 419] on div "Image drag_handle drag_handle" at bounding box center [531, 422] width 858 height 15
click at [67, 420] on icon at bounding box center [71, 422] width 12 height 12
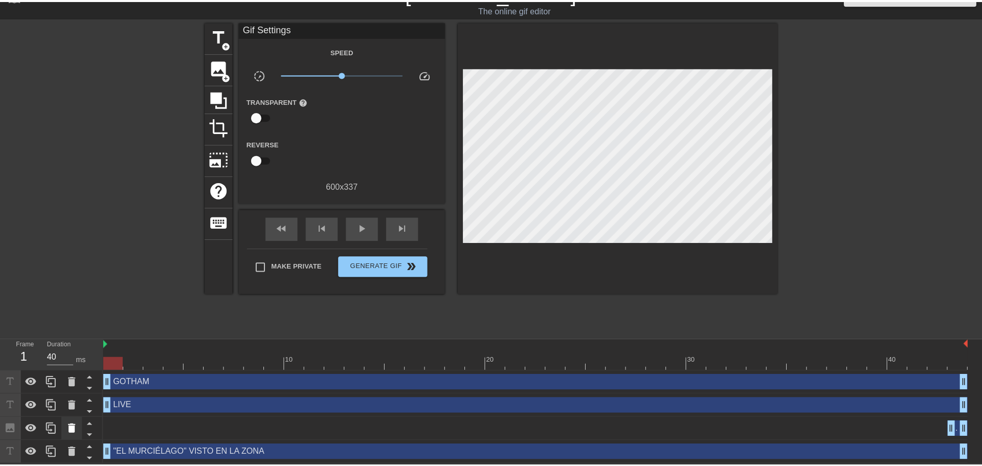
scroll to position [13, 0]
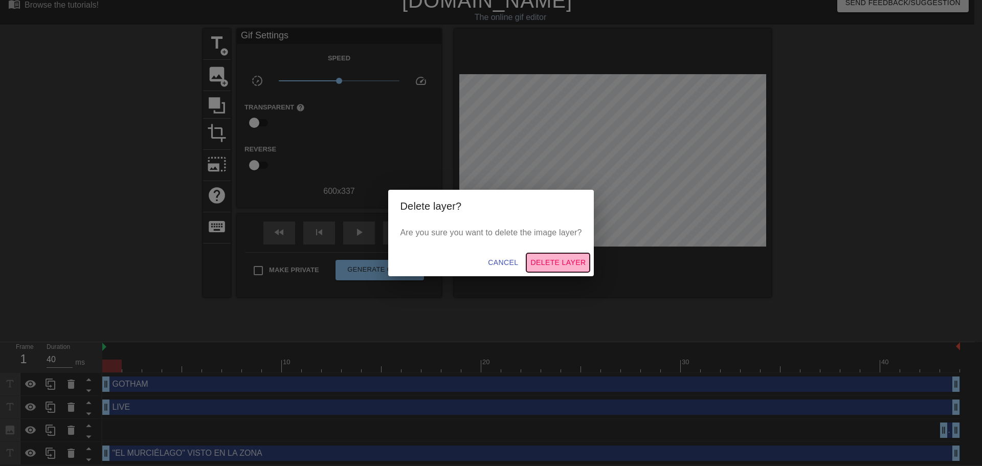
click at [557, 254] on button "Delete Layer" at bounding box center [557, 262] width 63 height 19
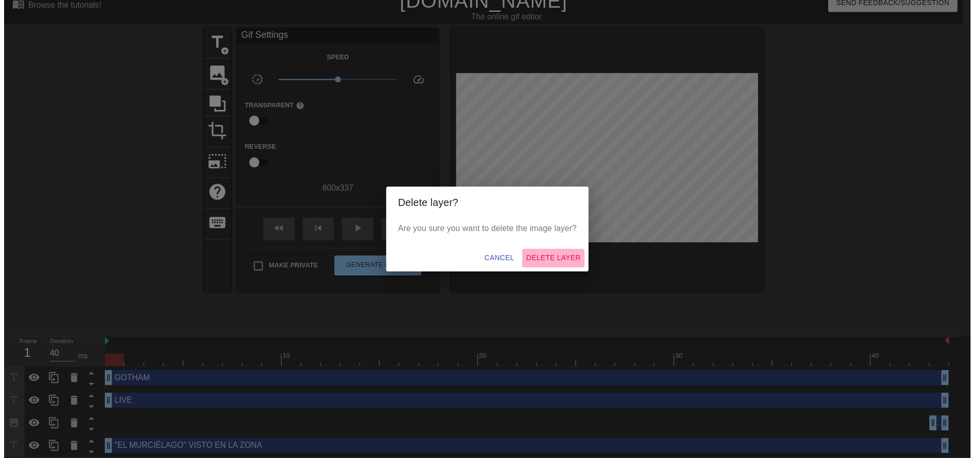
scroll to position [0, 0]
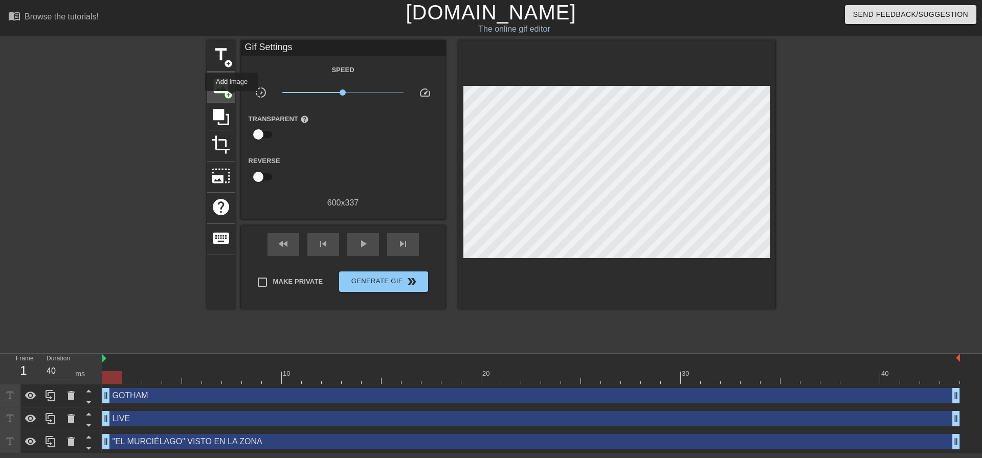
click at [224, 92] on span "add_circle" at bounding box center [228, 95] width 9 height 9
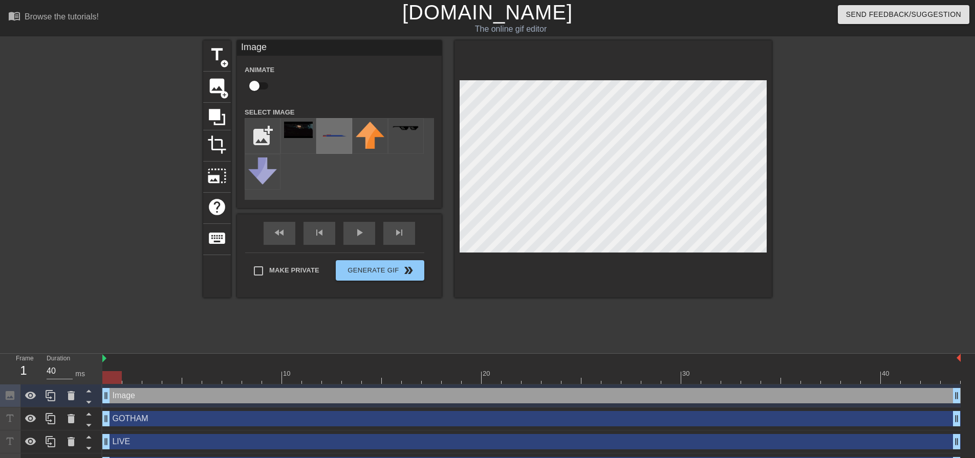
click at [344, 134] on img at bounding box center [334, 130] width 29 height 16
click at [92, 403] on icon at bounding box center [88, 402] width 13 height 13
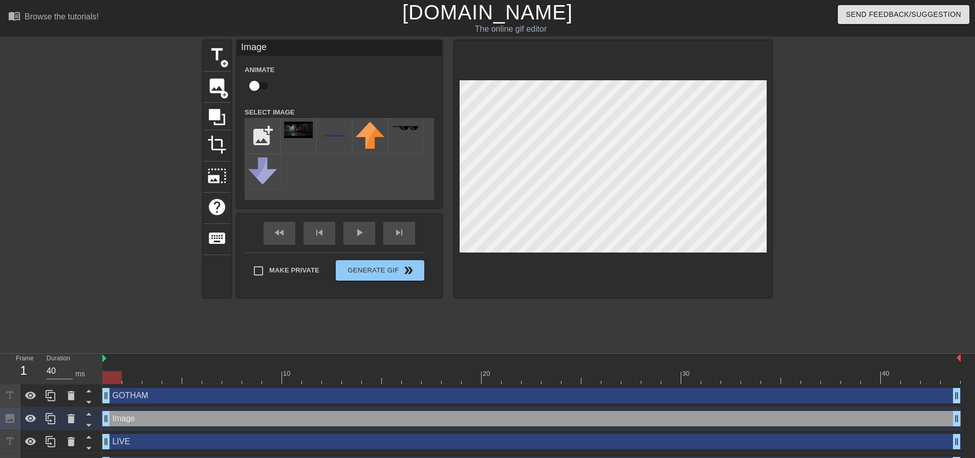
click at [92, 403] on icon at bounding box center [88, 402] width 13 height 13
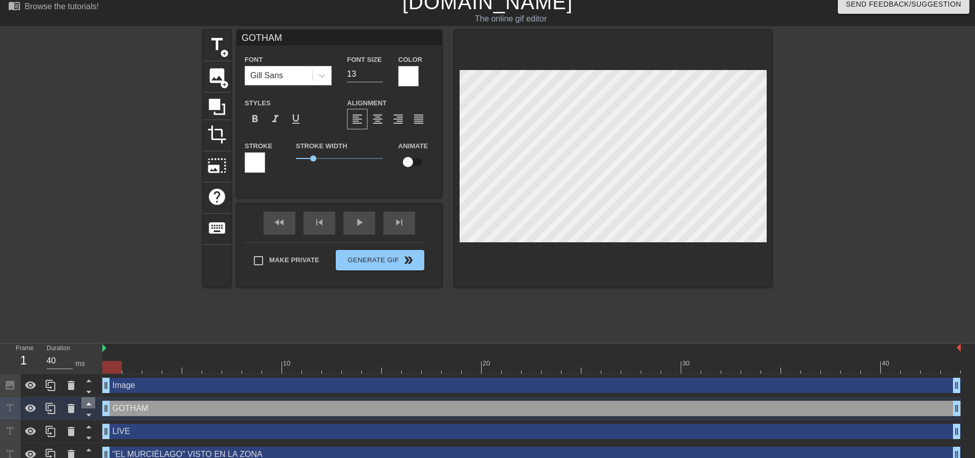
scroll to position [20, 0]
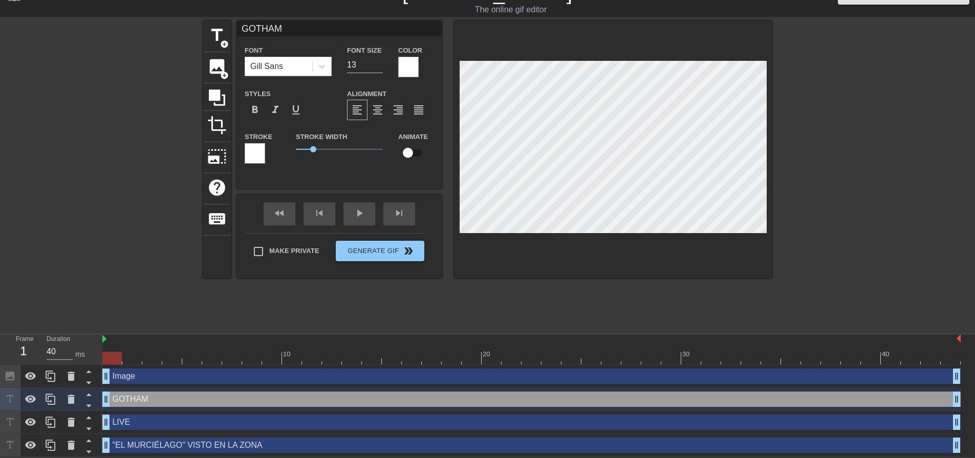
click at [137, 373] on div "Image drag_handle drag_handle" at bounding box center [531, 376] width 858 height 15
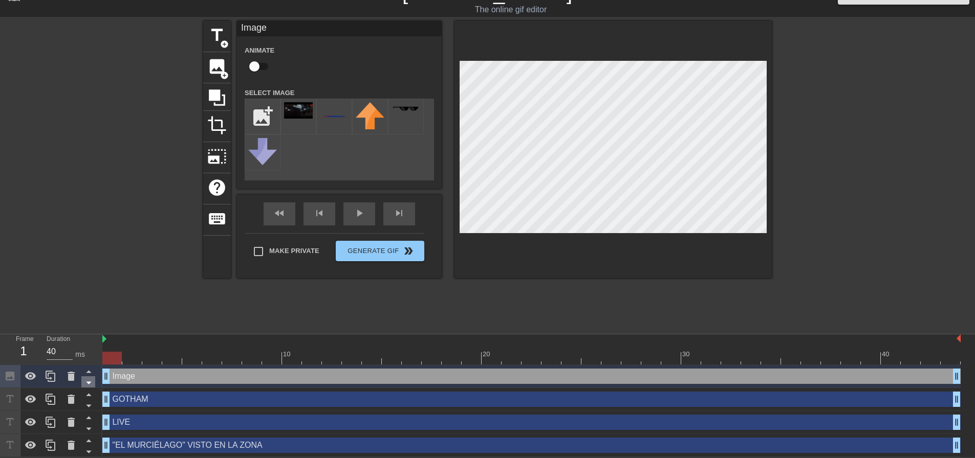
click at [89, 384] on icon at bounding box center [88, 383] width 13 height 13
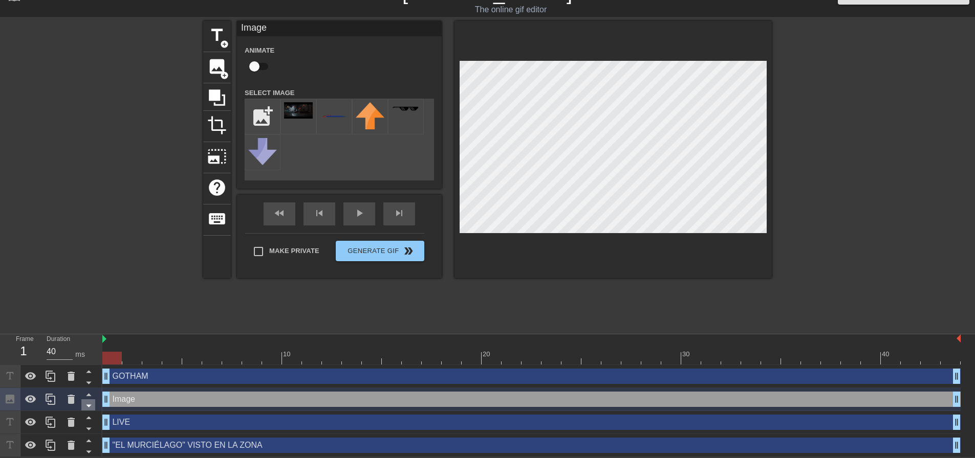
click at [85, 401] on icon at bounding box center [88, 406] width 13 height 13
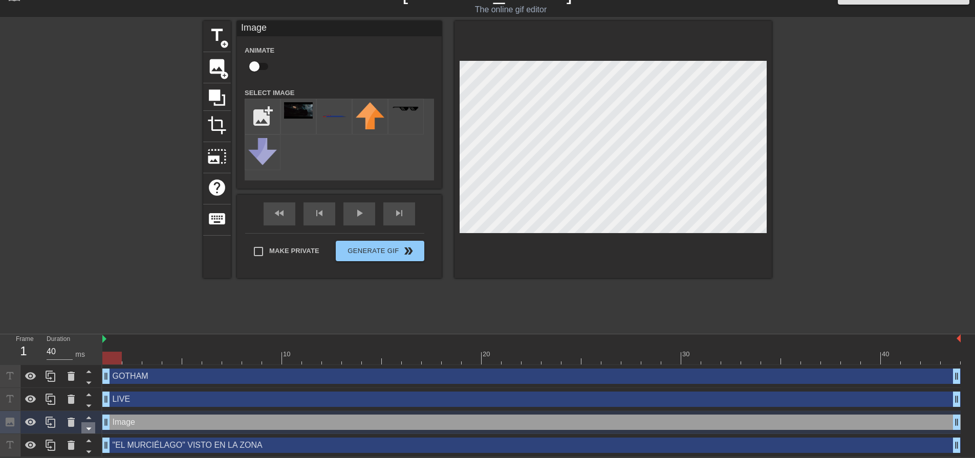
click at [86, 426] on icon at bounding box center [88, 429] width 13 height 13
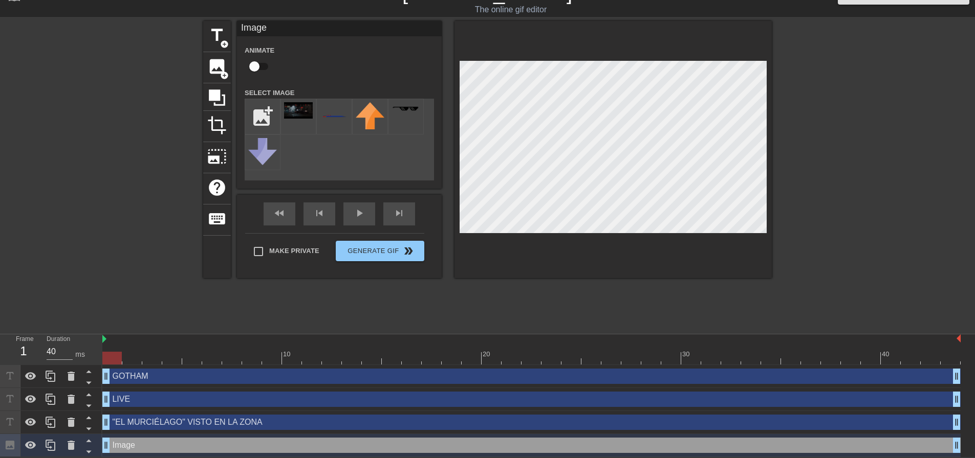
click at [195, 352] on div at bounding box center [531, 358] width 858 height 13
click at [111, 346] on div at bounding box center [112, 351] width 20 height 13
click at [61, 342] on div "Duration 40" at bounding box center [60, 348] width 26 height 25
click at [4, 340] on div "Frame 1 Duration 40 ms" at bounding box center [51, 350] width 102 height 31
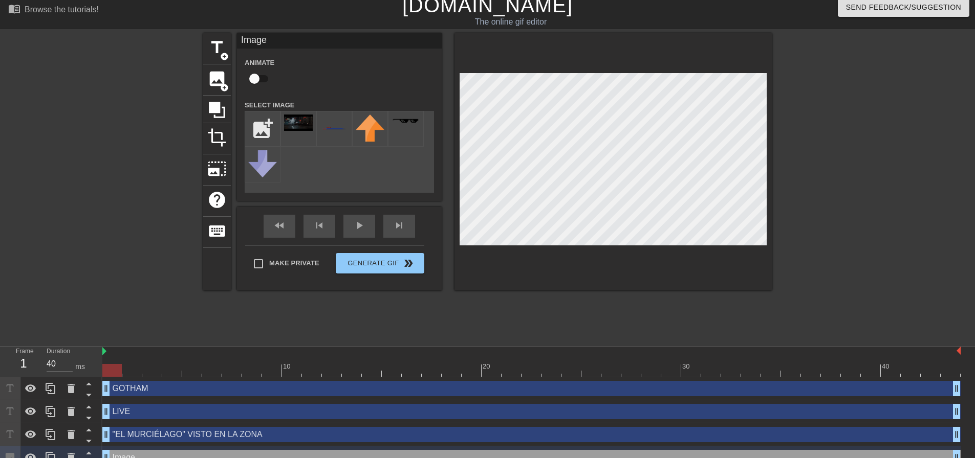
scroll to position [0, 0]
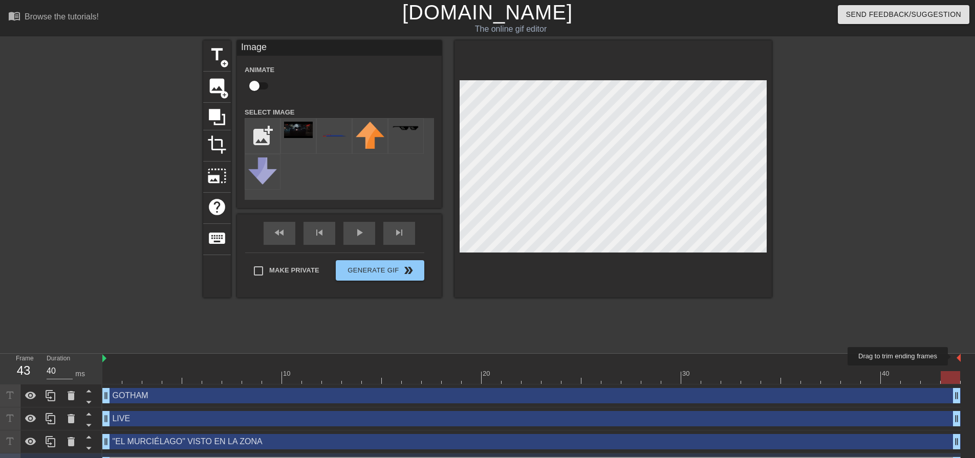
click at [957, 357] on img at bounding box center [958, 358] width 4 height 8
drag, startPoint x: 134, startPoint y: 364, endPoint x: 115, endPoint y: 362, distance: 18.6
click at [120, 362] on div at bounding box center [531, 359] width 858 height 10
click at [290, 137] on img at bounding box center [298, 130] width 29 height 16
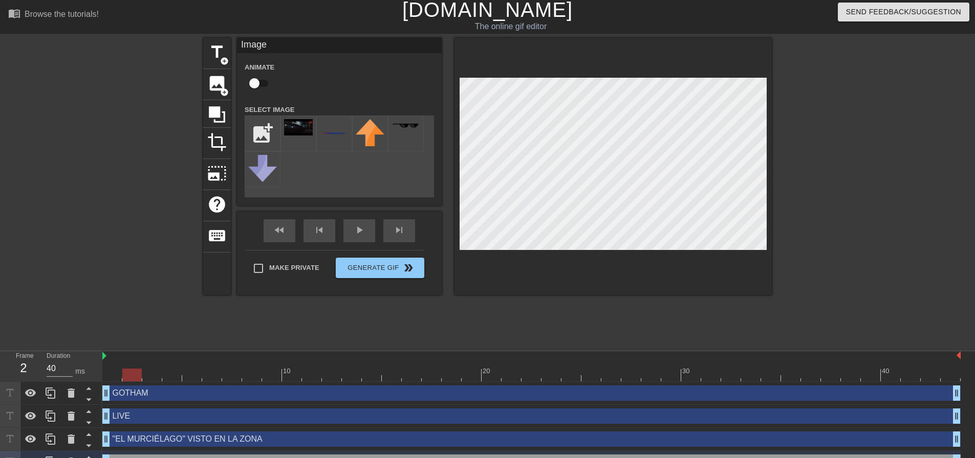
scroll to position [20, 0]
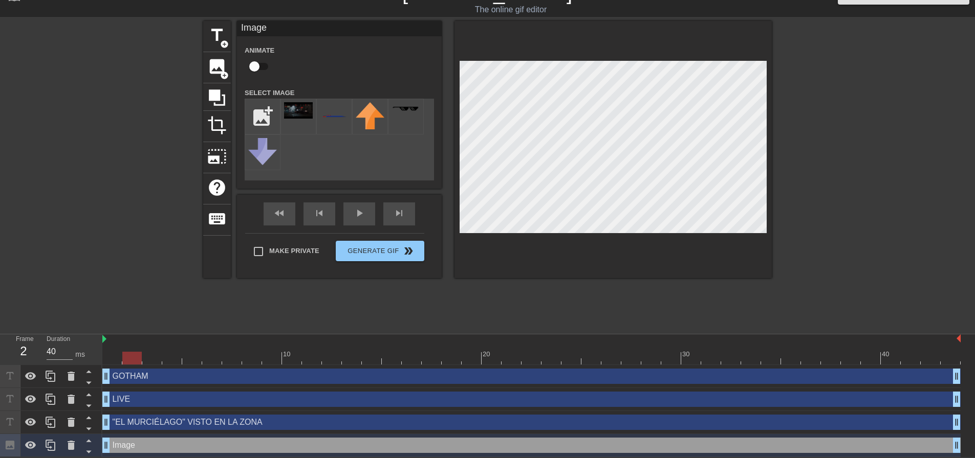
click at [146, 449] on div "Image drag_handle drag_handle" at bounding box center [531, 445] width 858 height 15
click at [146, 448] on div "Image drag_handle drag_handle" at bounding box center [531, 445] width 858 height 15
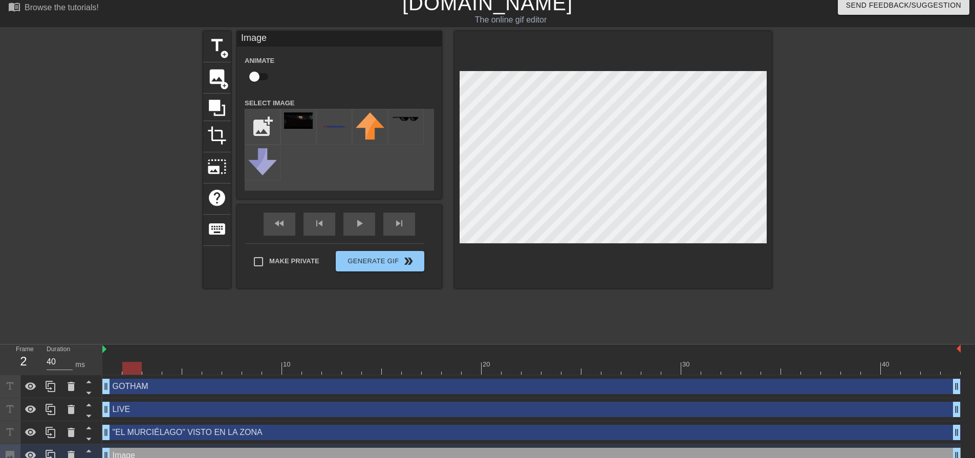
scroll to position [0, 0]
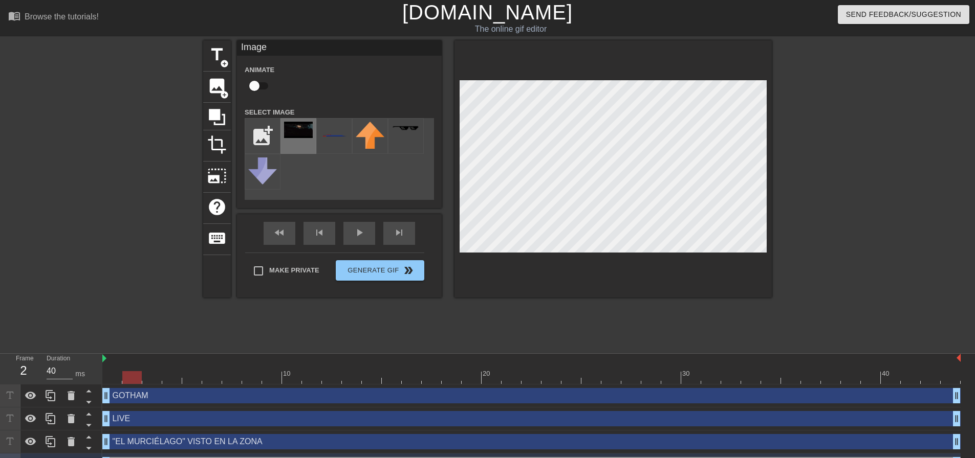
click at [294, 144] on div at bounding box center [298, 136] width 36 height 36
click at [257, 90] on input "checkbox" at bounding box center [254, 85] width 58 height 19
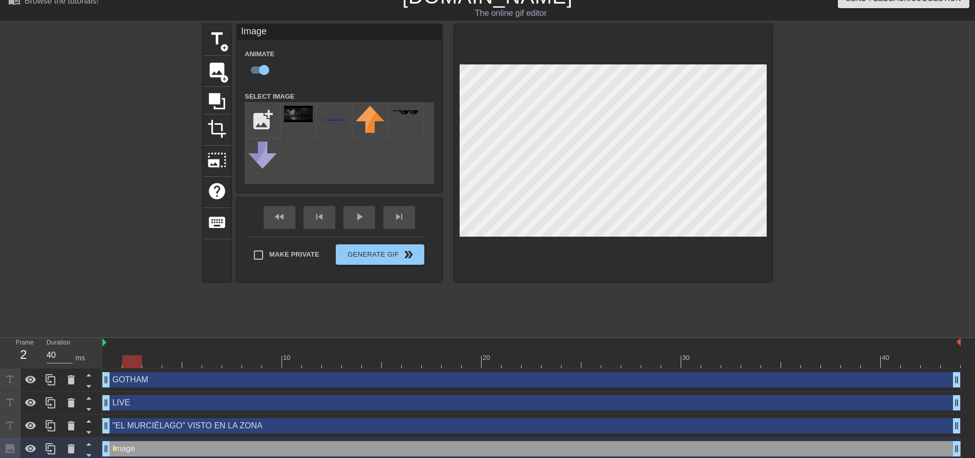
scroll to position [20, 0]
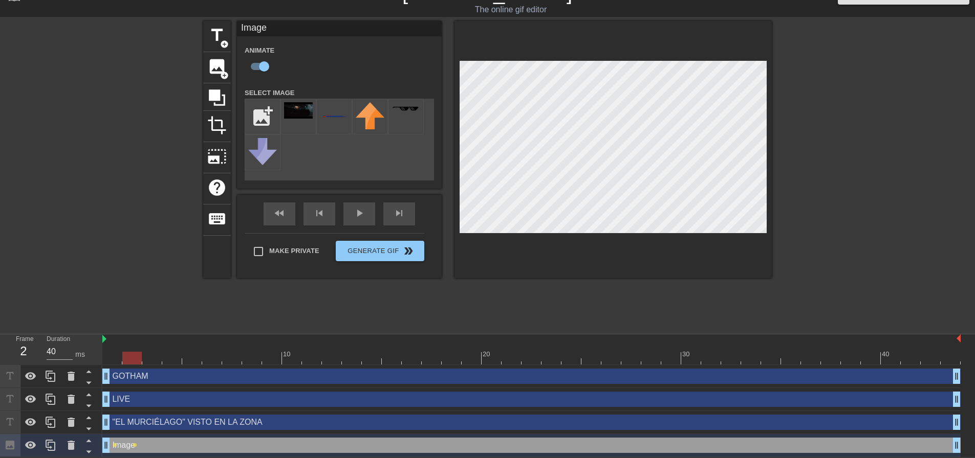
click at [747, 265] on div at bounding box center [612, 149] width 317 height 257
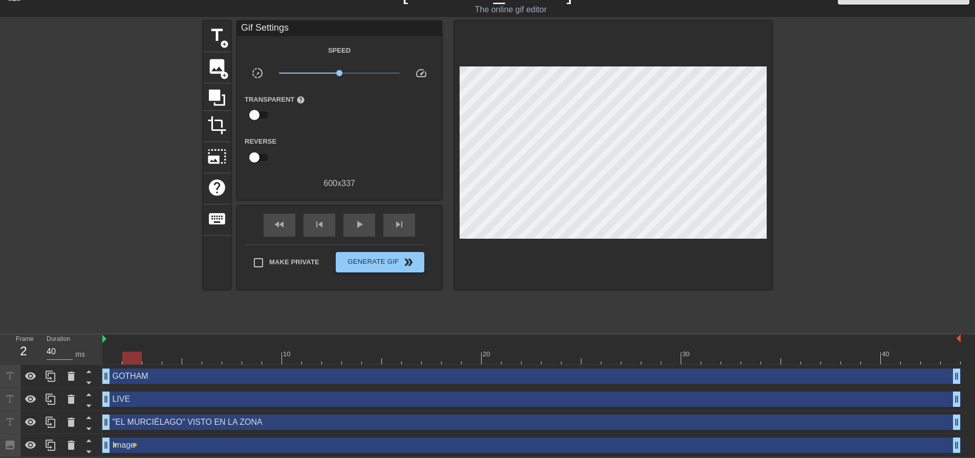
click at [819, 190] on div at bounding box center [860, 174] width 153 height 307
click at [348, 218] on div "play_arrow" at bounding box center [359, 225] width 32 height 23
click at [348, 218] on div "pause" at bounding box center [359, 225] width 32 height 23
click at [292, 224] on div "fast_rewind" at bounding box center [280, 225] width 32 height 23
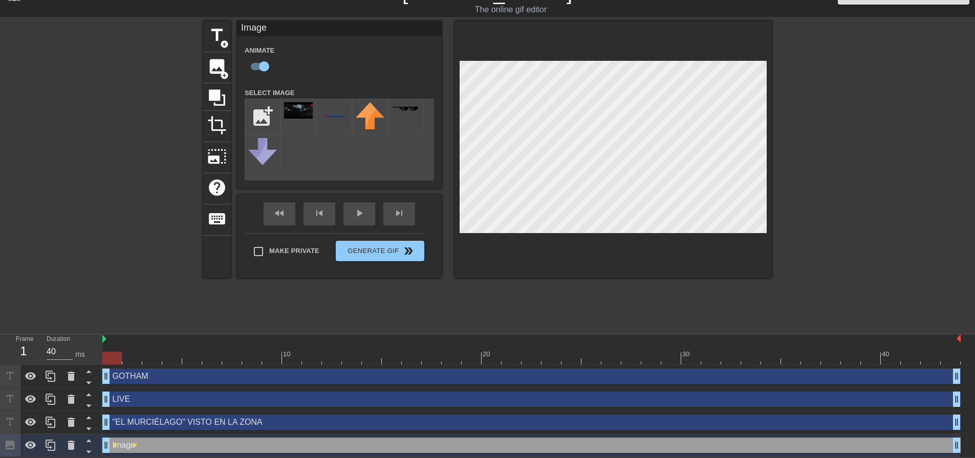
click at [766, 270] on div at bounding box center [612, 149] width 317 height 257
drag, startPoint x: 115, startPoint y: 356, endPoint x: 87, endPoint y: 355, distance: 27.6
click at [87, 355] on div "Frame 1 Duration 40 ms 10 20 30 40 GOTHAM drag_handle drag_handle LIVE drag_han…" at bounding box center [487, 396] width 975 height 123
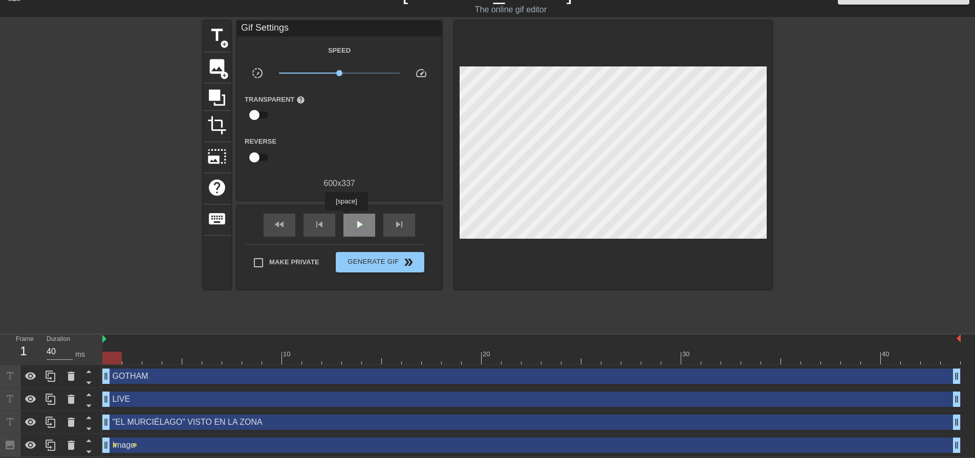
click at [346, 218] on div "play_arrow" at bounding box center [359, 225] width 32 height 23
click at [349, 217] on div "pause" at bounding box center [359, 225] width 32 height 23
click at [283, 224] on span "fast_rewind" at bounding box center [279, 224] width 12 height 12
click at [305, 228] on div "skip_previous" at bounding box center [319, 225] width 32 height 23
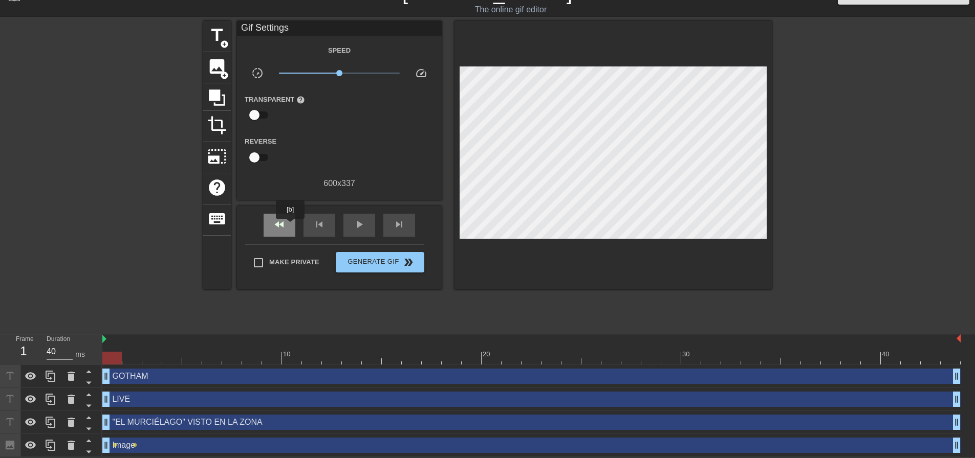
click at [282, 225] on span "fast_rewind" at bounding box center [279, 224] width 12 height 12
click at [152, 447] on div "Image drag_handle drag_handle" at bounding box center [531, 445] width 858 height 15
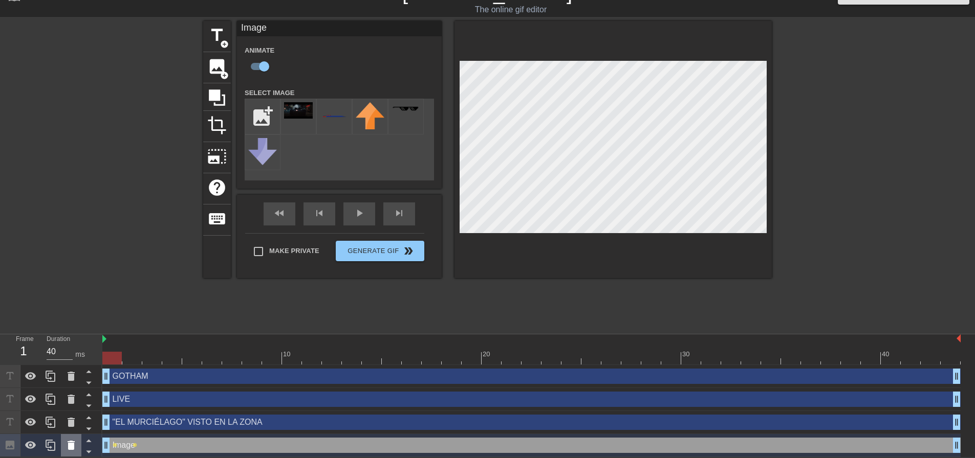
click at [74, 451] on icon at bounding box center [71, 446] width 12 height 12
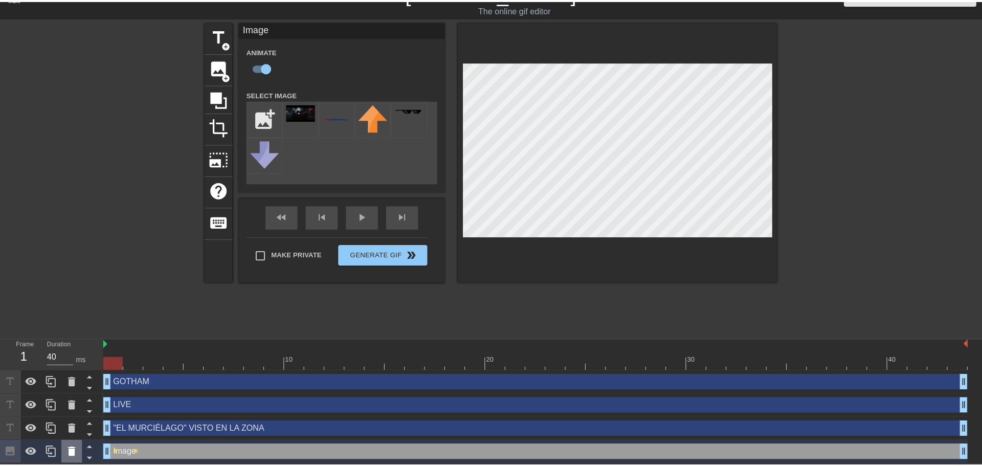
scroll to position [13, 0]
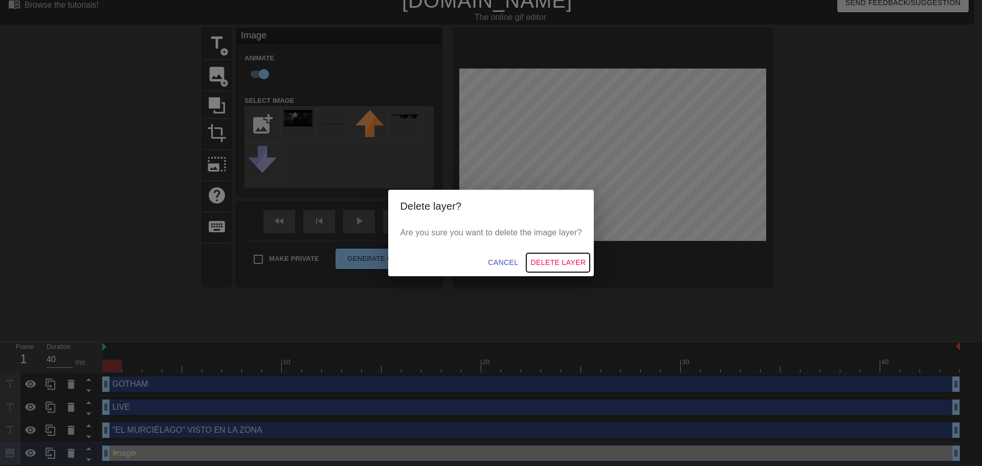
click at [545, 255] on button "Delete Layer" at bounding box center [557, 262] width 63 height 19
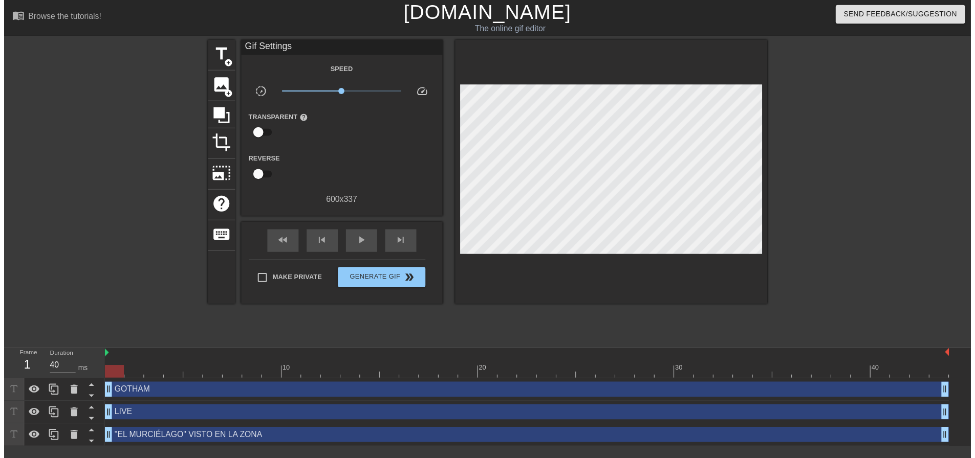
scroll to position [0, 0]
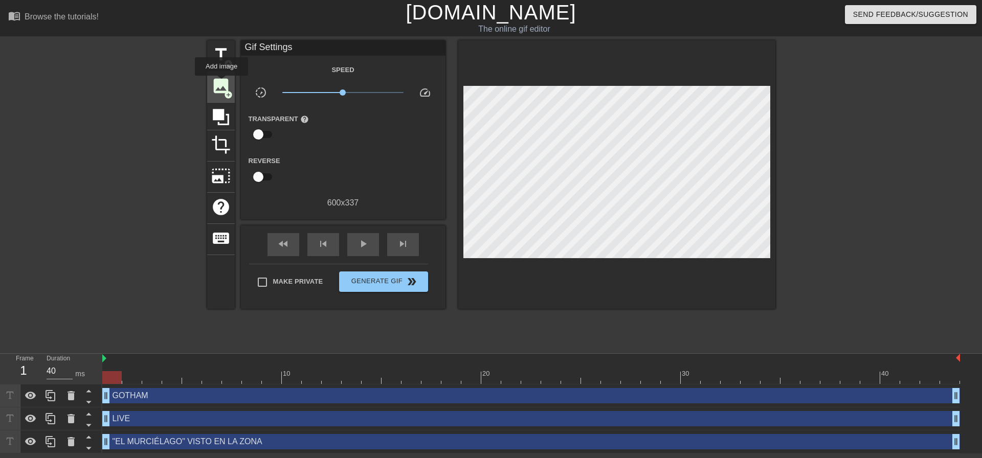
click at [222, 83] on span "image" at bounding box center [220, 85] width 19 height 19
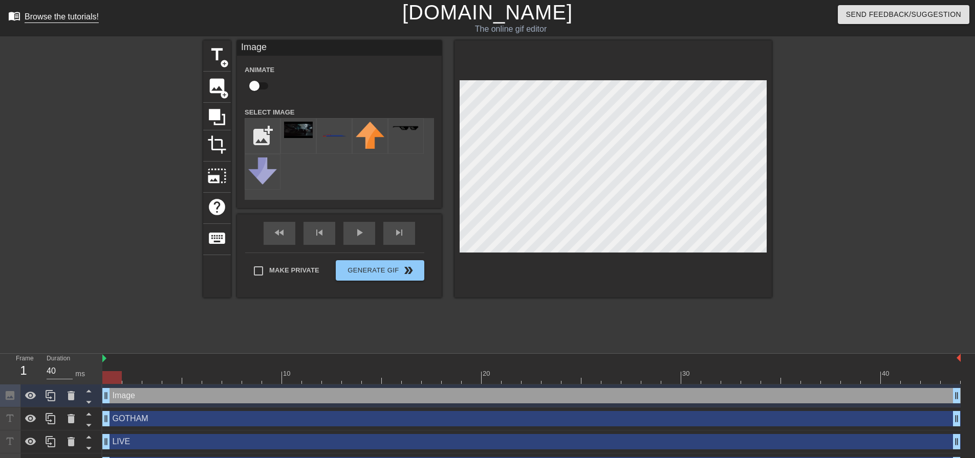
click at [49, 17] on div "Browse the tutorials!" at bounding box center [62, 16] width 74 height 9
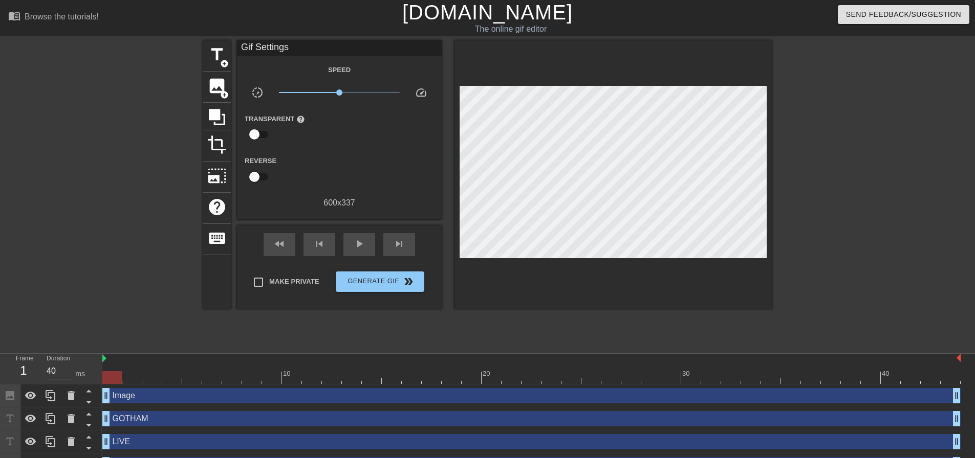
scroll to position [20, 0]
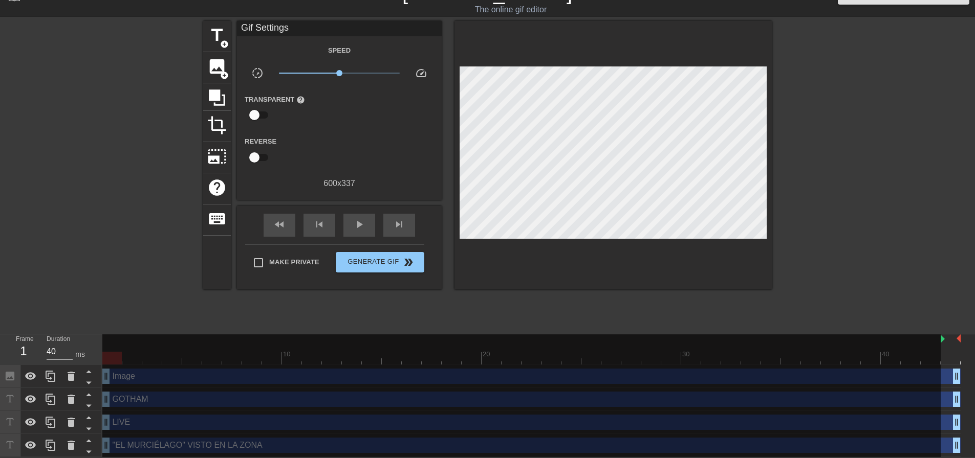
drag, startPoint x: 104, startPoint y: 339, endPoint x: 964, endPoint y: 332, distance: 860.1
click at [964, 332] on div "menu_book Browse the tutorials! [DOMAIN_NAME] The online gif editor Send Feedba…" at bounding box center [487, 219] width 975 height 477
click at [358, 228] on span "play_arrow" at bounding box center [359, 224] width 12 height 12
click at [257, 230] on div "fast_rewind skip_previous pause skip_next" at bounding box center [339, 225] width 167 height 38
click at [275, 226] on span "fast_rewind" at bounding box center [279, 224] width 12 height 12
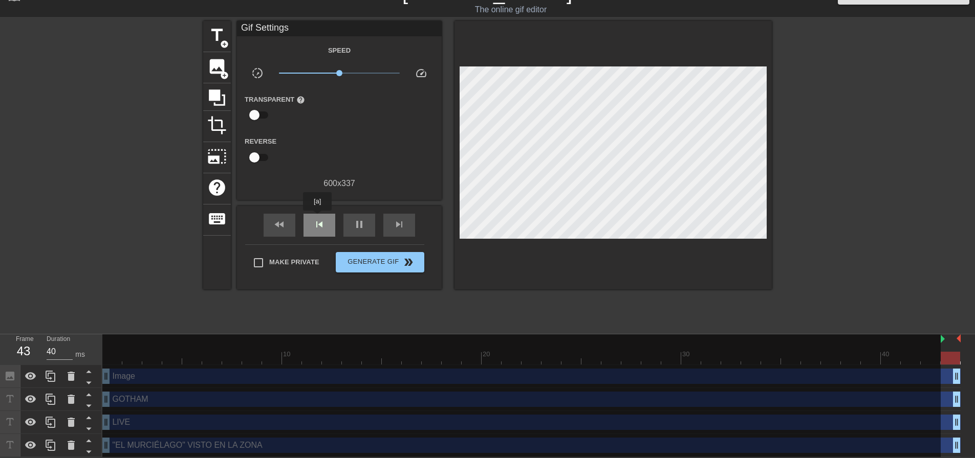
click at [319, 218] on span "skip_previous" at bounding box center [319, 224] width 12 height 12
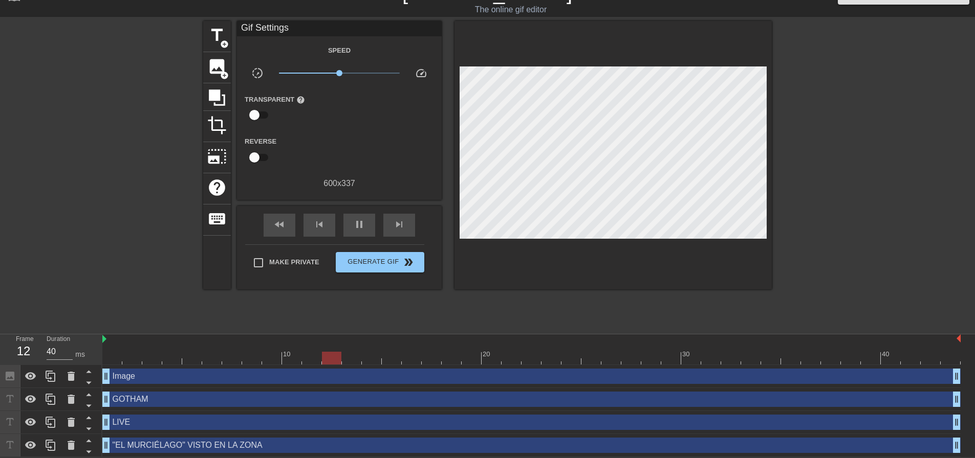
drag, startPoint x: 942, startPoint y: 339, endPoint x: 0, endPoint y: 293, distance: 943.6
click at [0, 293] on div "menu_book Browse the tutorials! [DOMAIN_NAME] The online gif editor Send Feedba…" at bounding box center [487, 219] width 975 height 477
click at [138, 448] on div ""EL MURCIÉLAGO" VISTO EN LA ZONA drag_handle drag_handle" at bounding box center [531, 445] width 858 height 15
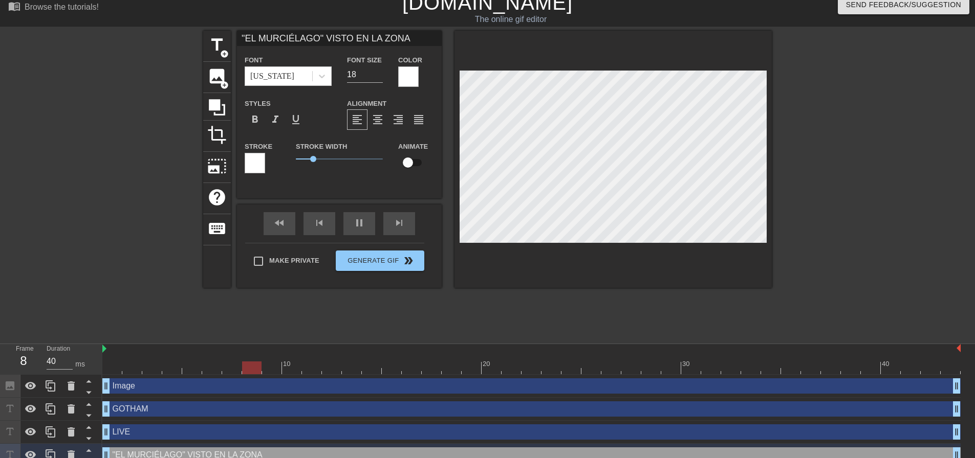
scroll to position [0, 0]
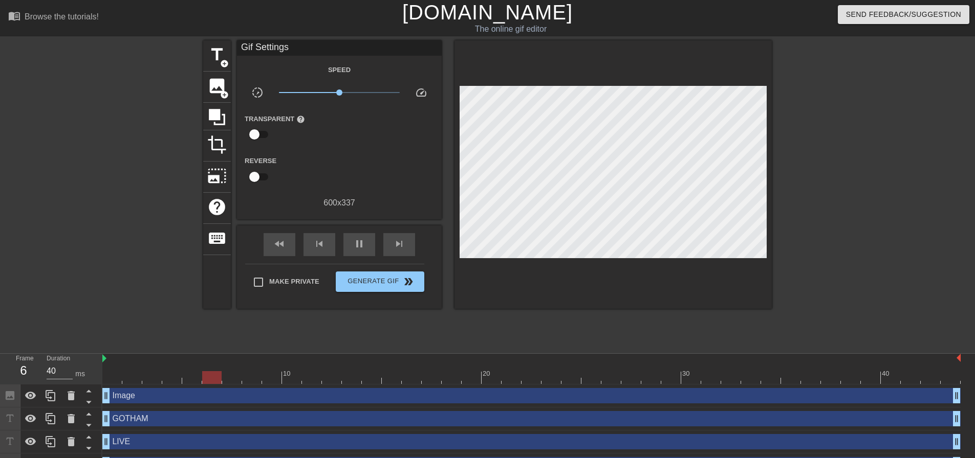
click at [474, 13] on link "[DOMAIN_NAME]" at bounding box center [487, 12] width 170 height 23
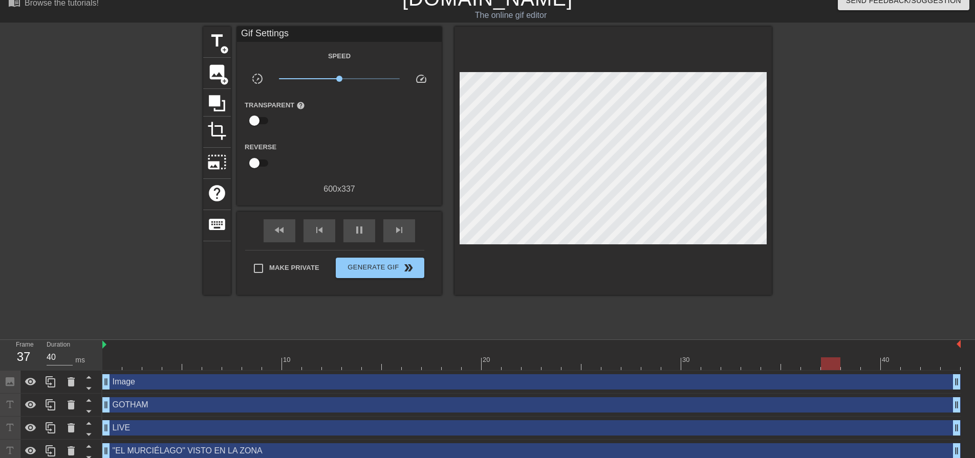
scroll to position [20, 0]
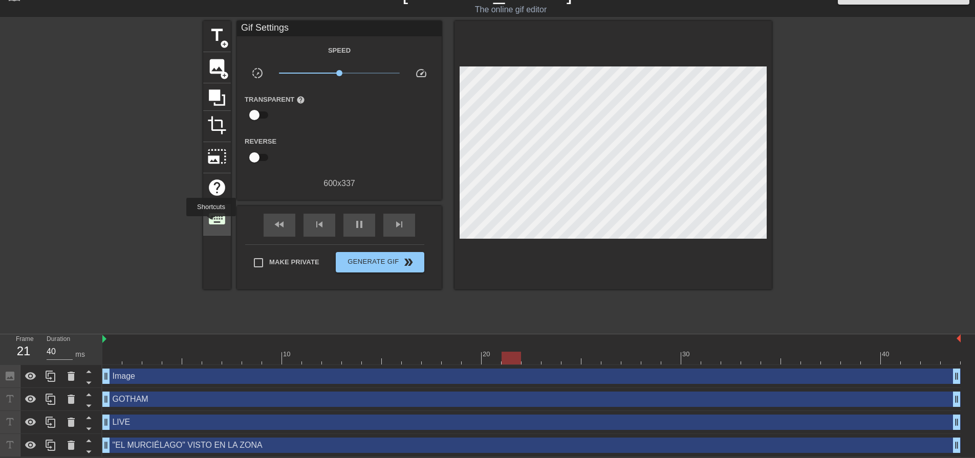
click at [211, 224] on span "keyboard" at bounding box center [216, 218] width 19 height 19
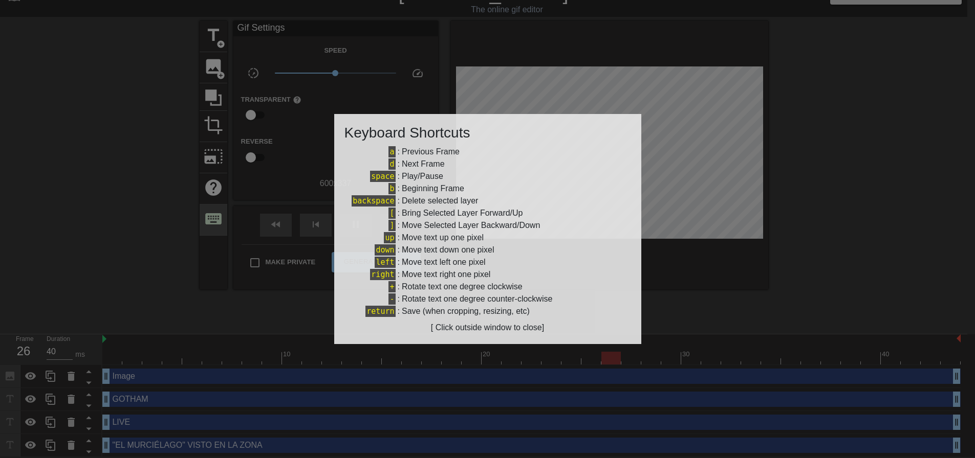
scroll to position [13, 0]
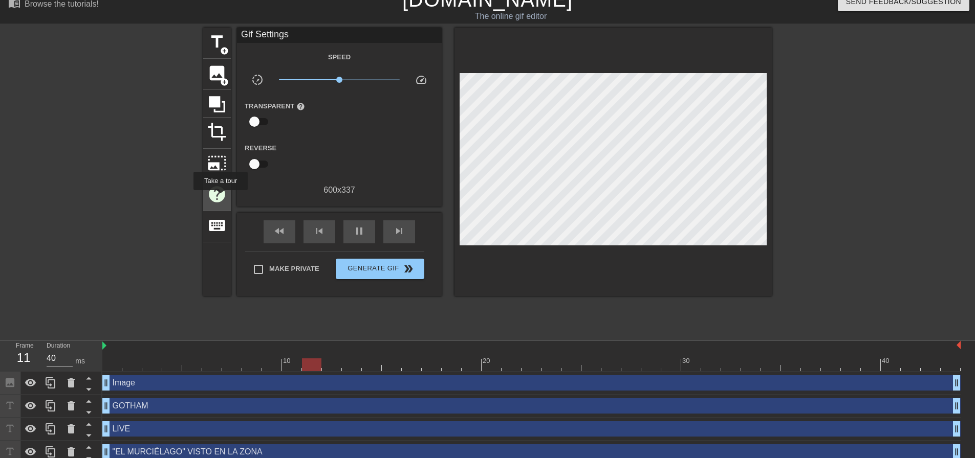
click at [220, 197] on span "help" at bounding box center [216, 194] width 19 height 19
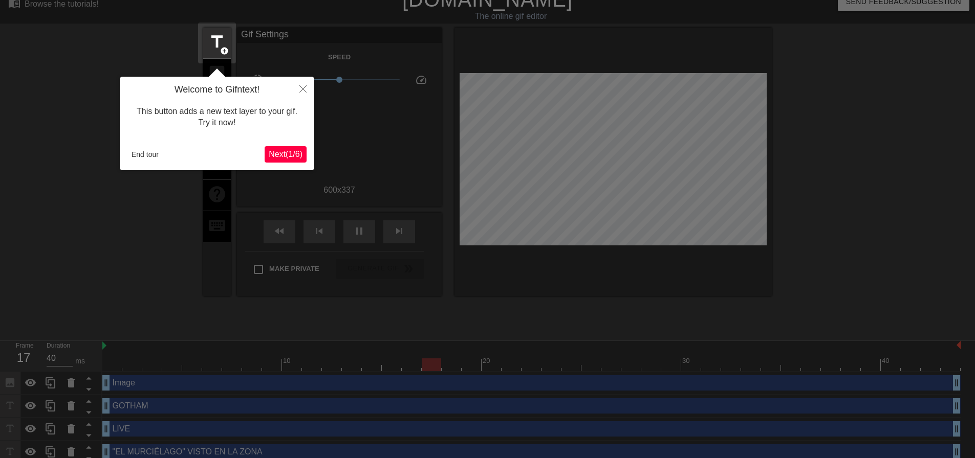
scroll to position [20, 0]
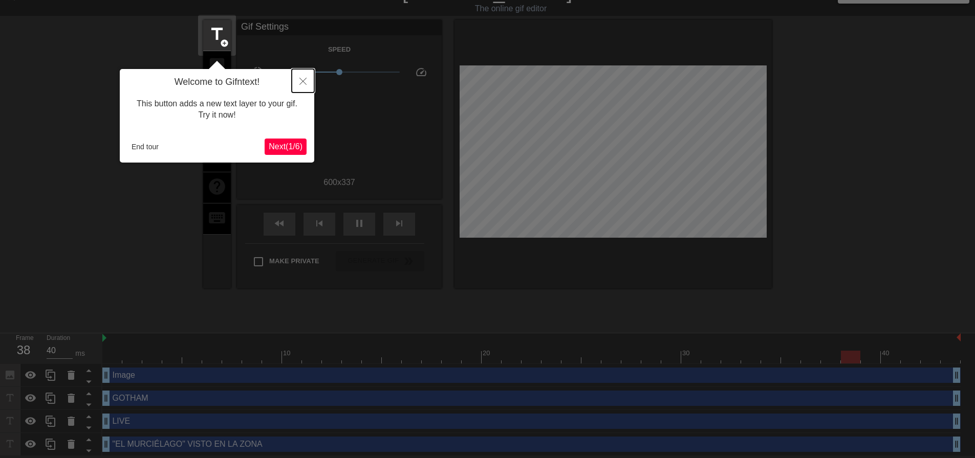
click at [294, 83] on button "Close" at bounding box center [303, 81] width 23 height 24
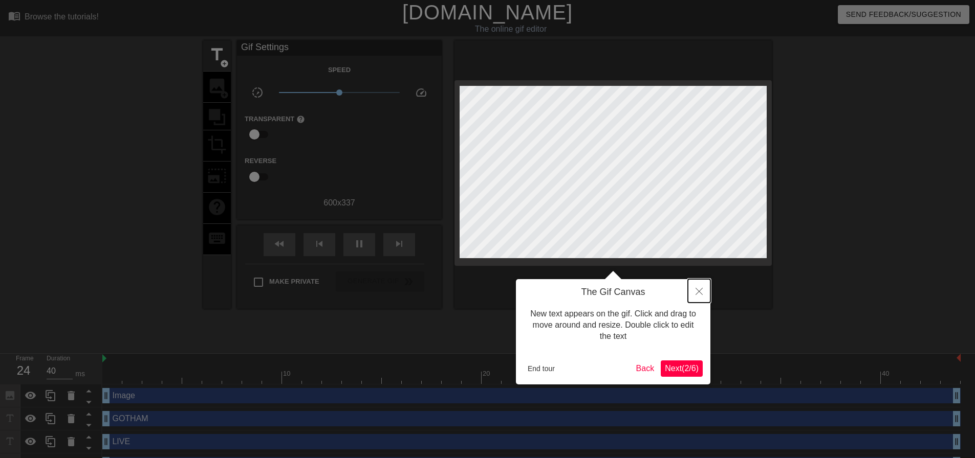
click at [701, 286] on button "Close" at bounding box center [699, 291] width 23 height 24
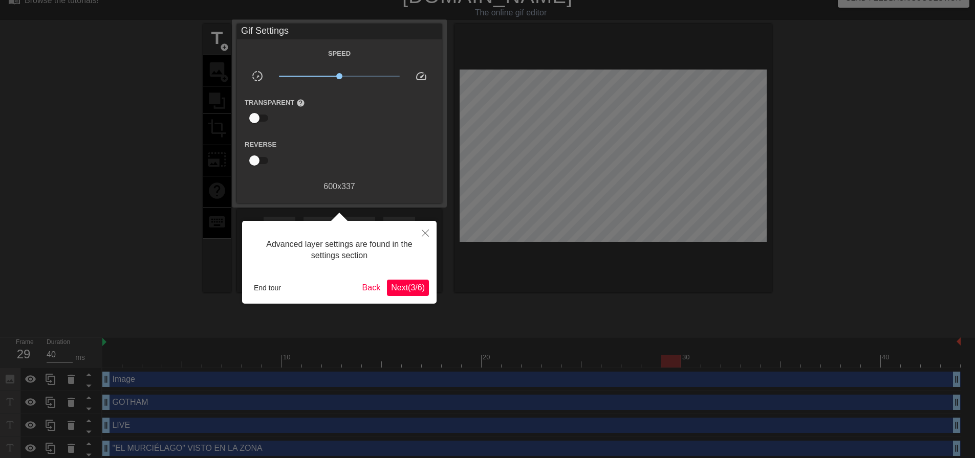
scroll to position [20, 0]
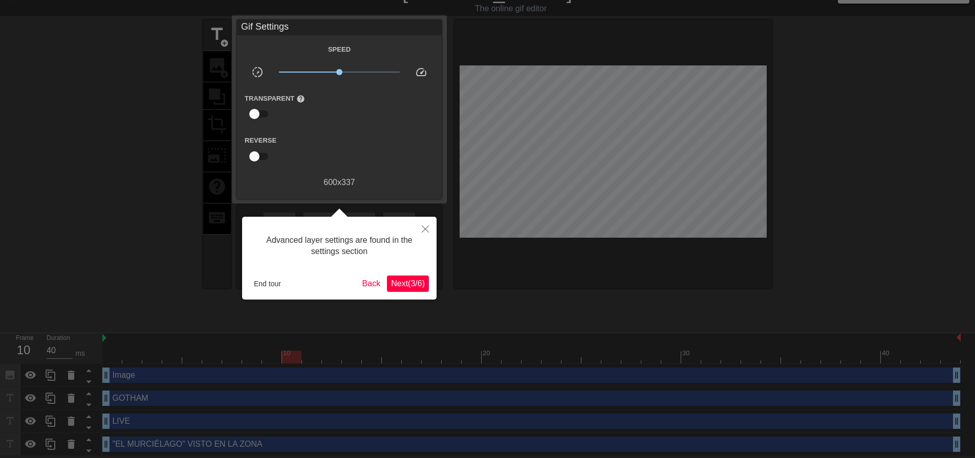
click at [422, 277] on button "Next ( 3 / 6 )" at bounding box center [408, 284] width 42 height 16
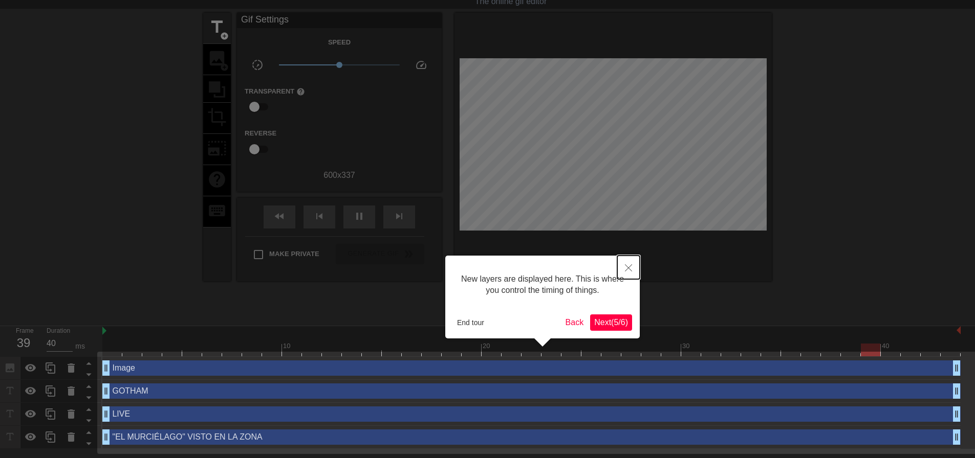
click at [624, 270] on button "Close" at bounding box center [628, 268] width 23 height 24
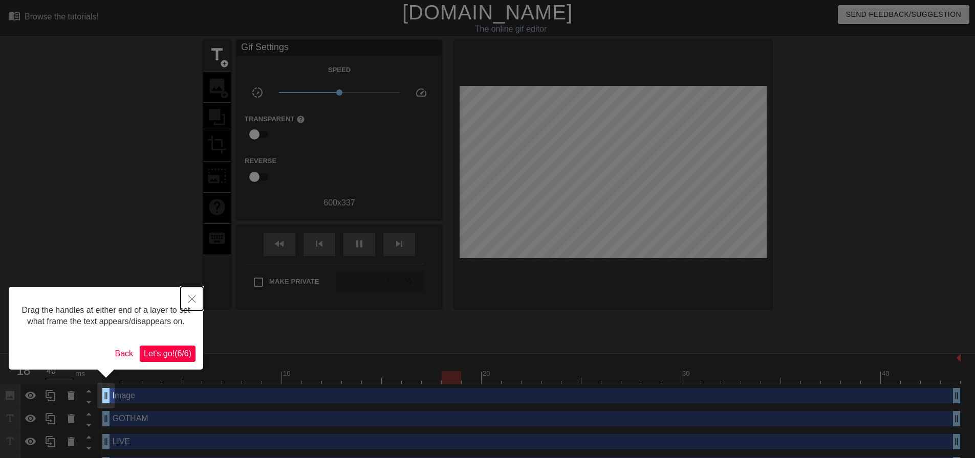
click at [197, 290] on button "Close" at bounding box center [192, 299] width 23 height 24
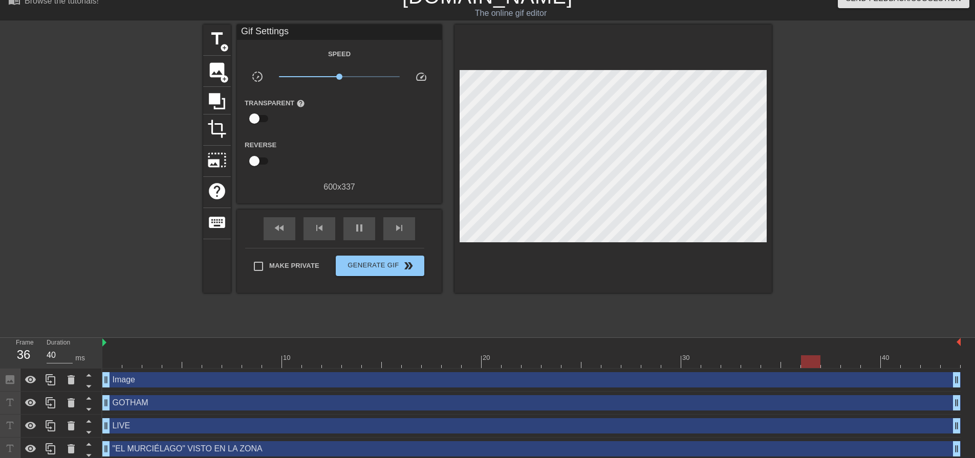
scroll to position [20, 0]
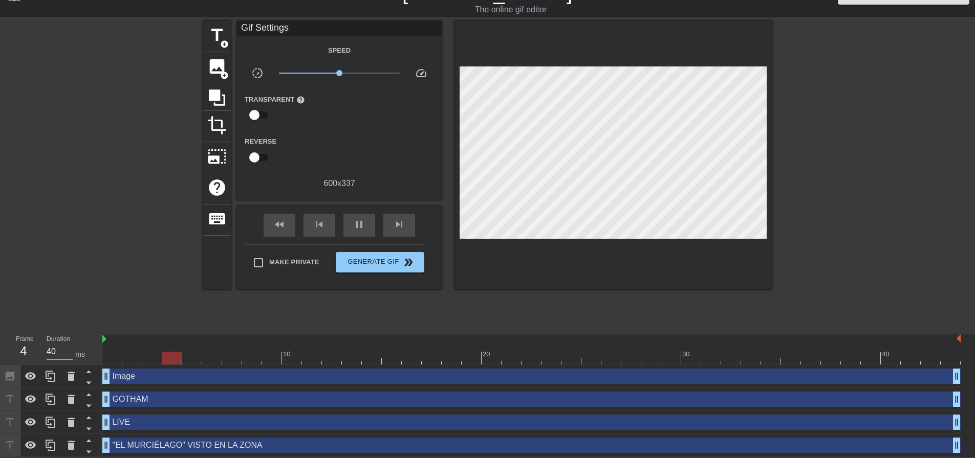
click at [142, 399] on div "GOTHAM drag_handle drag_handle" at bounding box center [531, 399] width 858 height 15
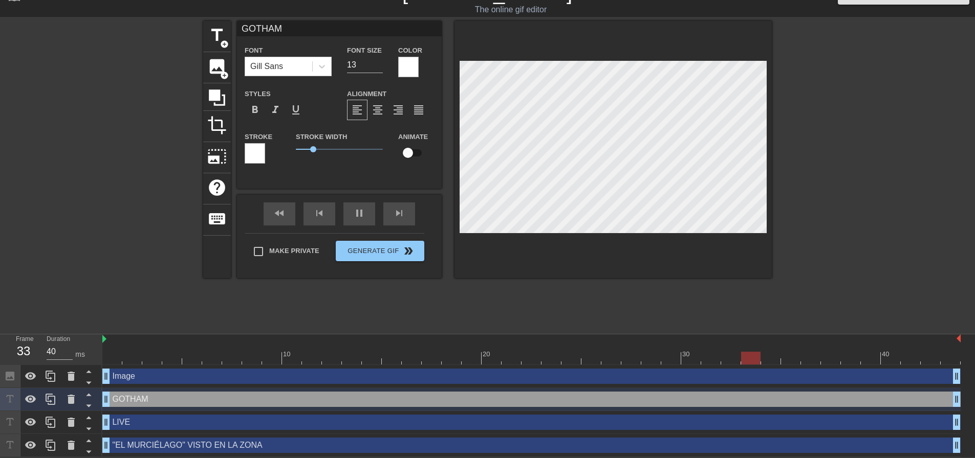
click at [151, 425] on div "LIVE drag_handle drag_handle" at bounding box center [531, 422] width 858 height 15
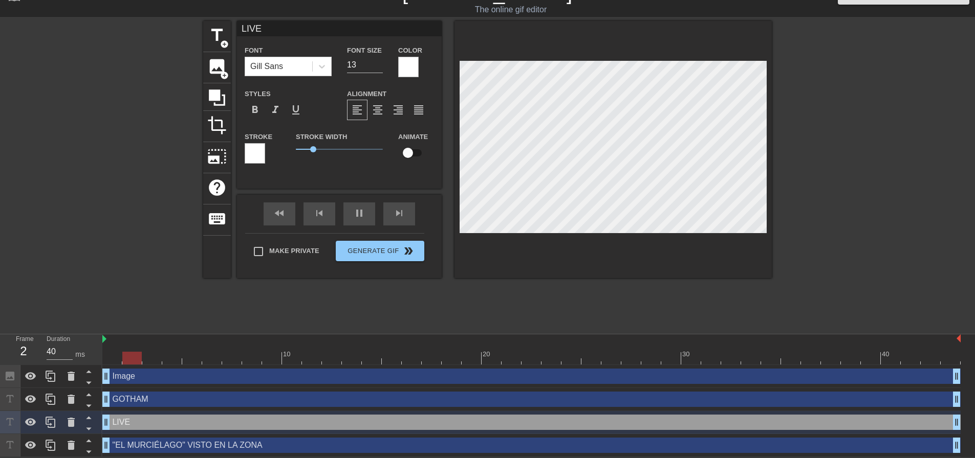
click at [156, 438] on div ""EL MURCIÉLAGO" VISTO EN LA ZONA drag_handle drag_handle" at bounding box center [531, 445] width 858 height 15
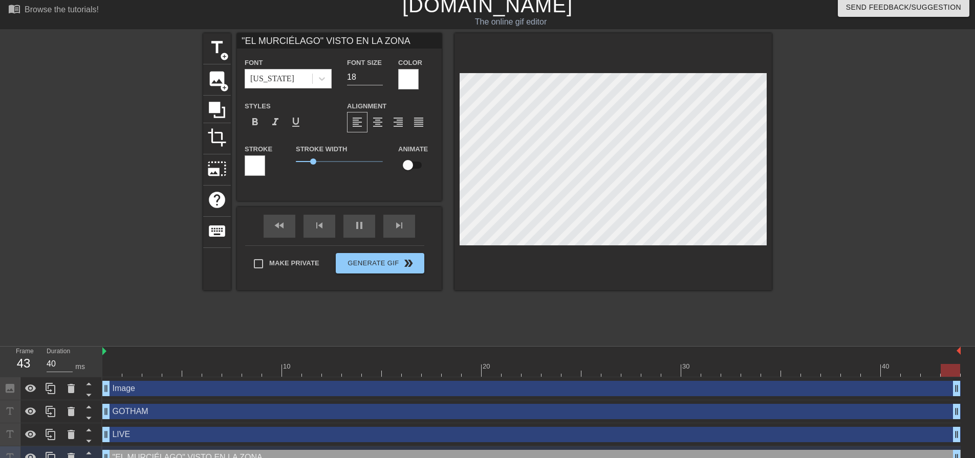
scroll to position [0, 0]
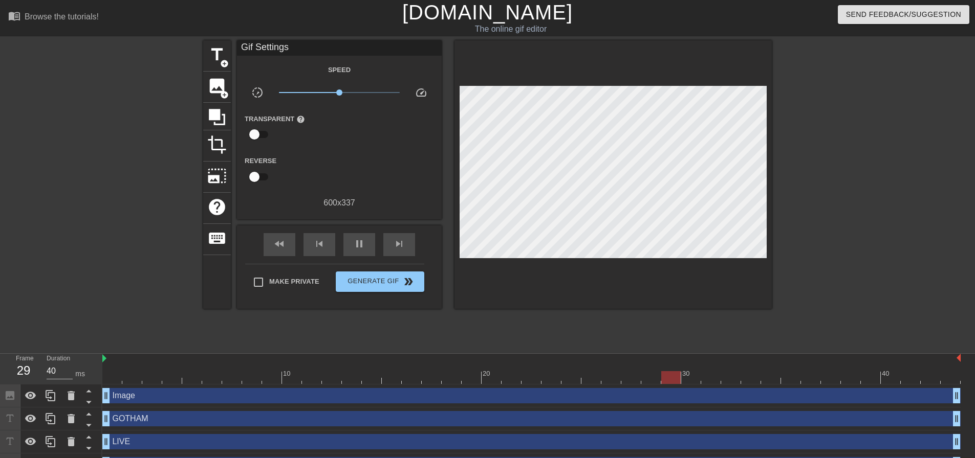
click at [470, 10] on link "[DOMAIN_NAME]" at bounding box center [487, 12] width 170 height 23
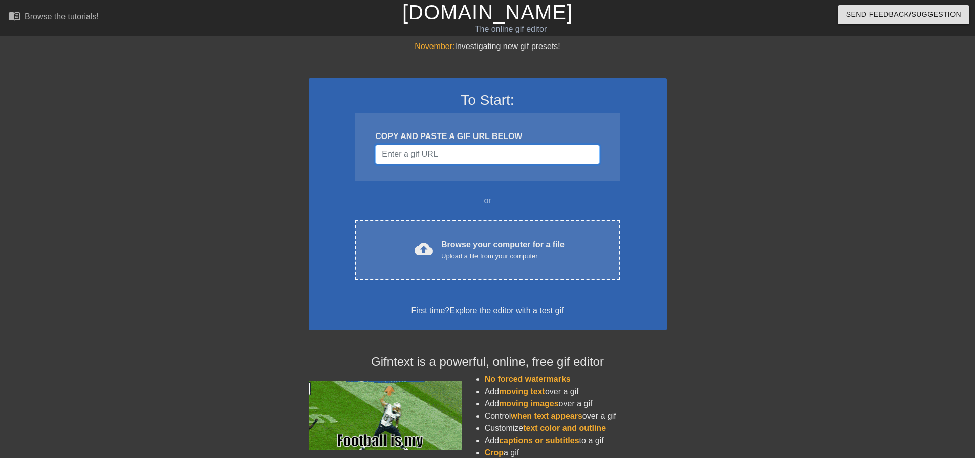
click at [453, 148] on input "Username" at bounding box center [487, 154] width 224 height 19
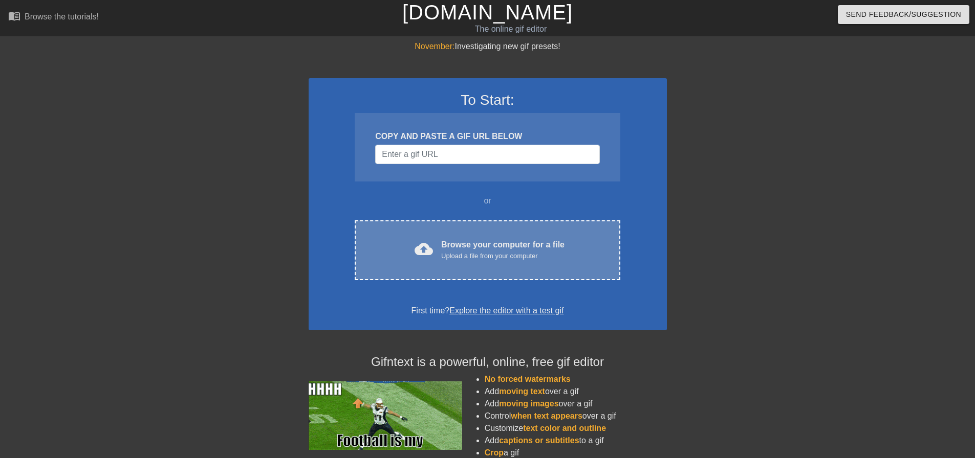
click at [505, 260] on div "Upload a file from your computer" at bounding box center [502, 256] width 123 height 10
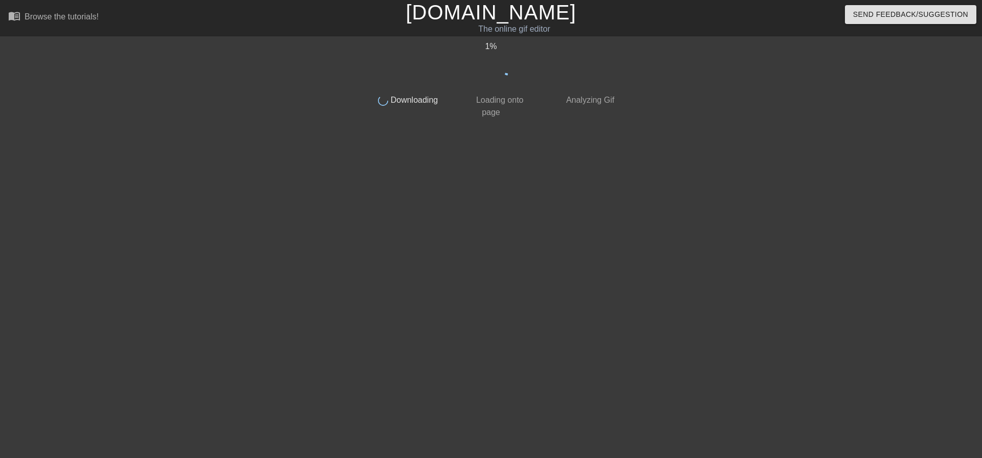
click at [572, 182] on div "1 % done Downloading done Loading onto page done Analyzing Gif" at bounding box center [491, 193] width 257 height 307
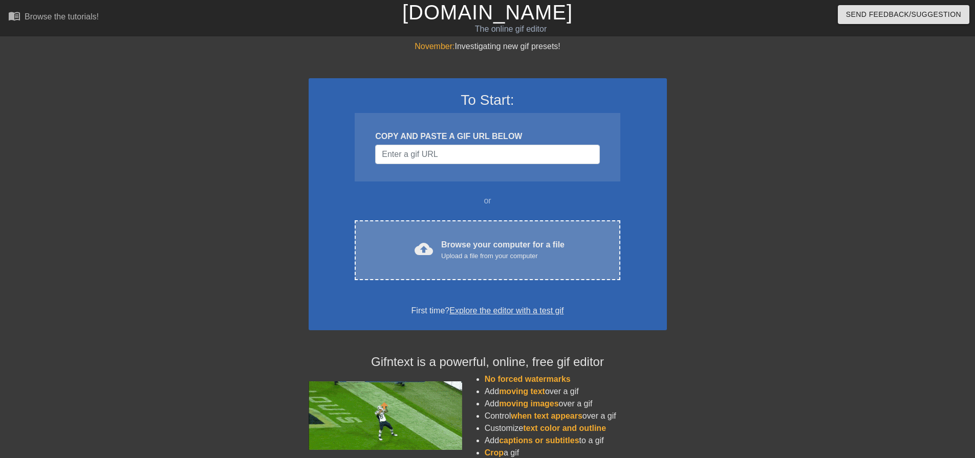
click at [488, 239] on div "Browse your computer for a file Upload a file from your computer" at bounding box center [502, 250] width 123 height 23
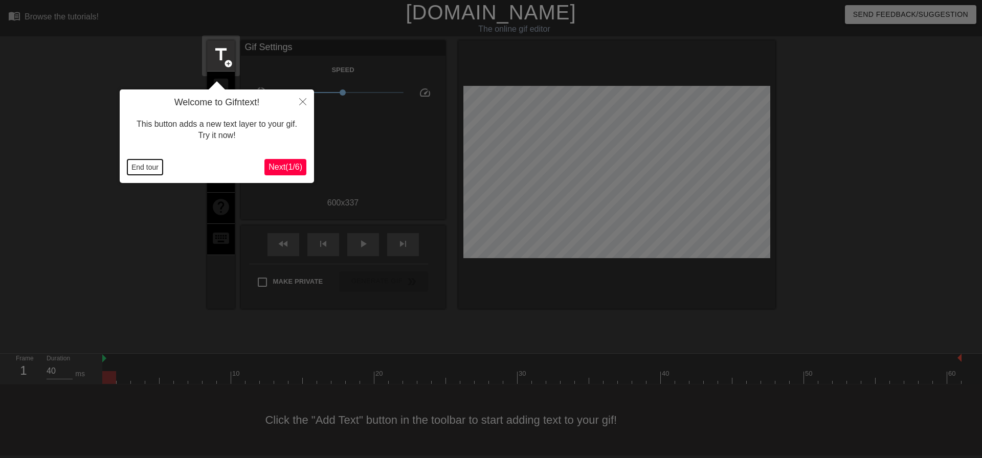
click at [148, 162] on button "End tour" at bounding box center [144, 167] width 35 height 15
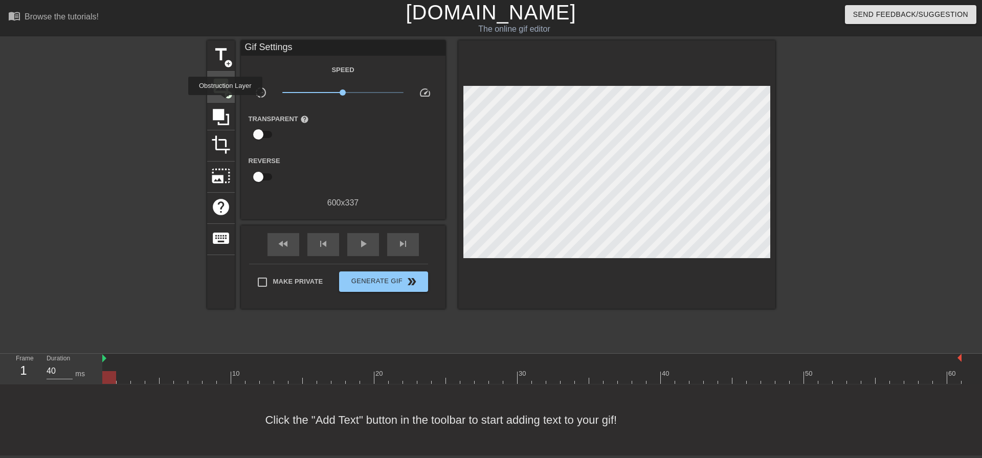
click at [224, 97] on span "add_circle" at bounding box center [228, 95] width 9 height 9
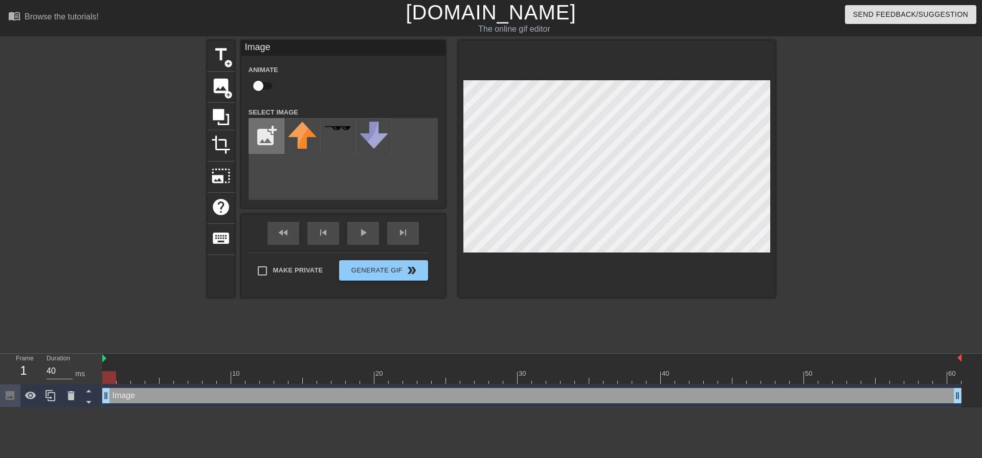
click at [276, 142] on input "file" at bounding box center [266, 136] width 35 height 35
type input "C:\fakepath\breaking-news-lower-third-free-png.webp"
click at [308, 144] on div at bounding box center [302, 136] width 36 height 36
click at [227, 64] on span "add_circle" at bounding box center [228, 63] width 9 height 9
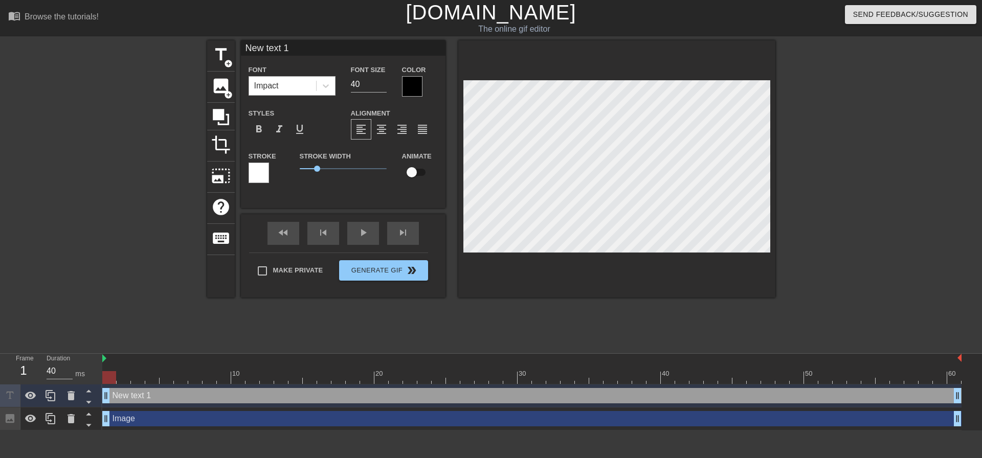
click at [293, 89] on div "Impact" at bounding box center [282, 86] width 67 height 18
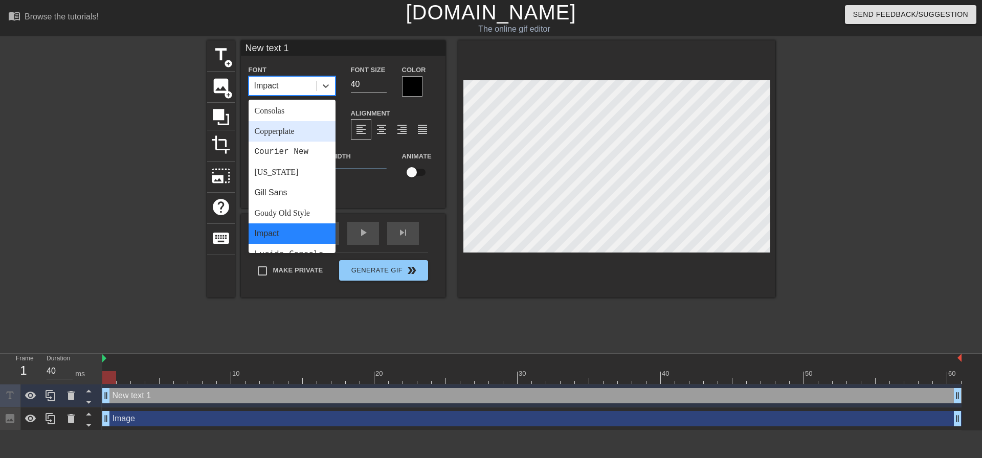
scroll to position [205, 0]
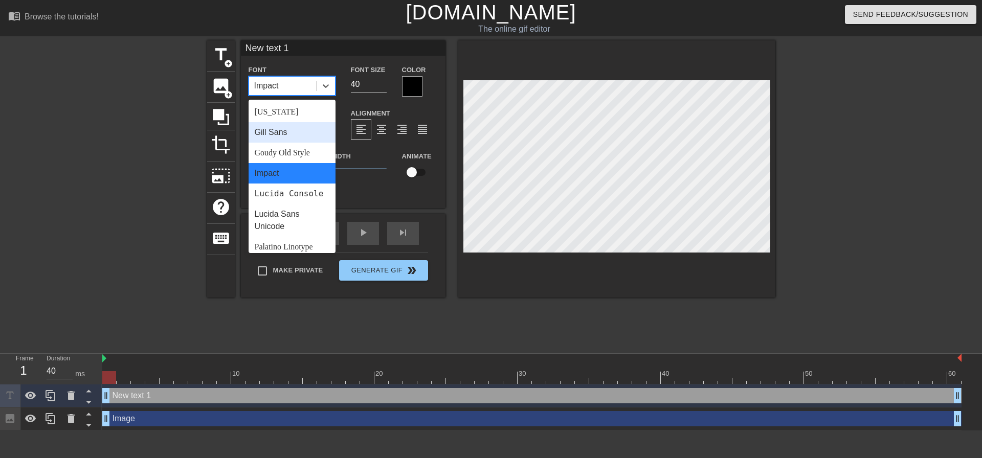
click at [286, 134] on div "Gill Sans" at bounding box center [292, 132] width 87 height 20
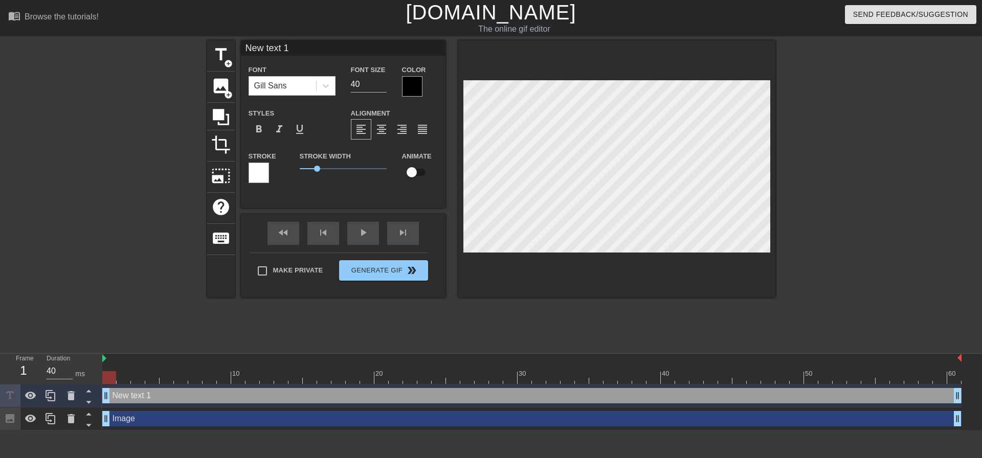
click at [419, 92] on div at bounding box center [412, 86] width 20 height 20
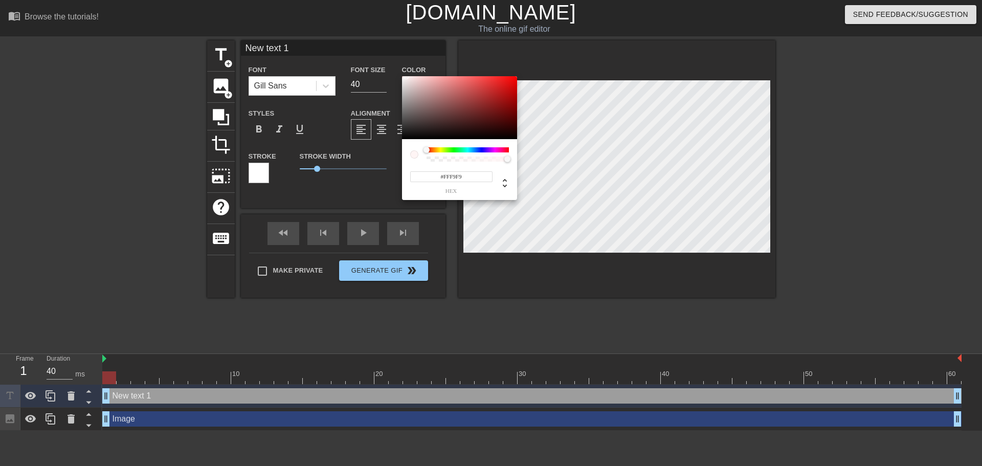
type input "#FFFFFF"
drag, startPoint x: 422, startPoint y: 98, endPoint x: 382, endPoint y: 51, distance: 62.1
click at [384, 52] on div "#FFFFFF hex" at bounding box center [491, 233] width 982 height 466
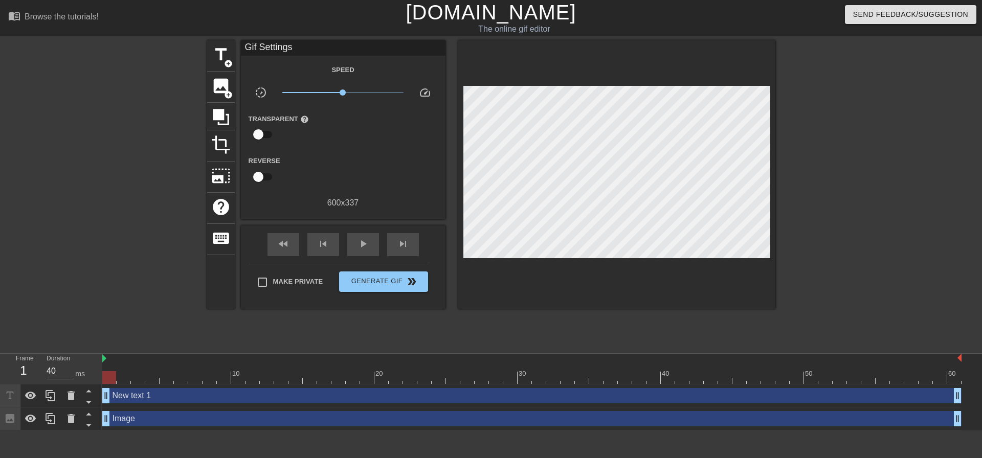
click at [132, 400] on div "New text 1 drag_handle drag_handle" at bounding box center [532, 395] width 860 height 15
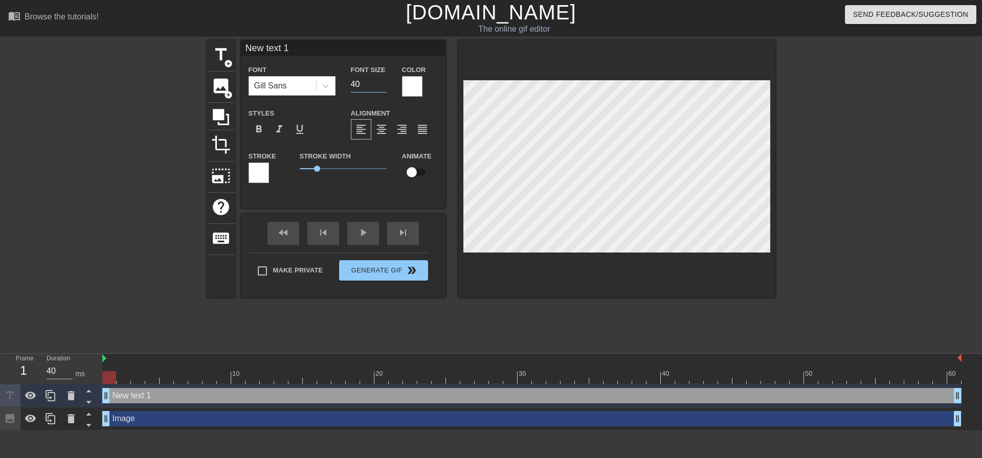
click at [374, 90] on input "40" at bounding box center [369, 84] width 36 height 16
drag, startPoint x: 371, startPoint y: 89, endPoint x: 328, endPoint y: 84, distance: 42.8
click at [334, 83] on div "Font Gill Sans Font Size 40 Color" at bounding box center [343, 79] width 205 height 33
type input "13"
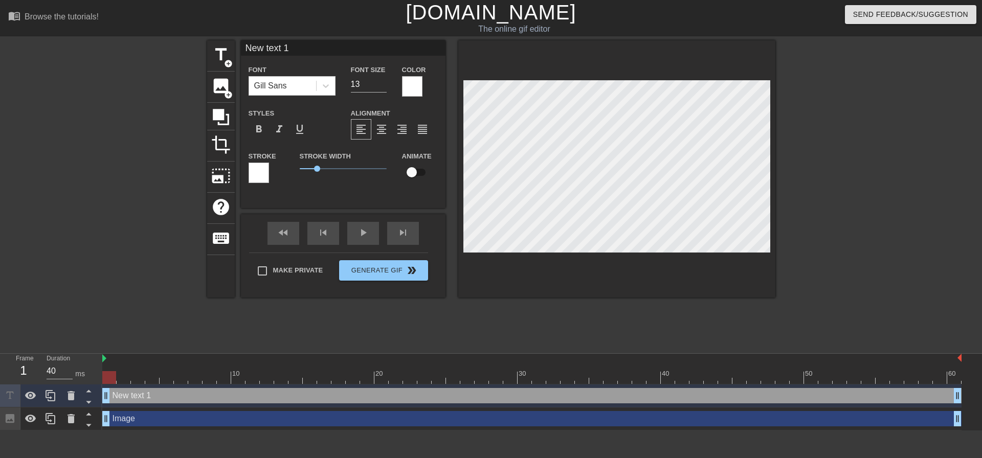
type input "L"
type textarea "L"
type input "LI"
type textarea "LI"
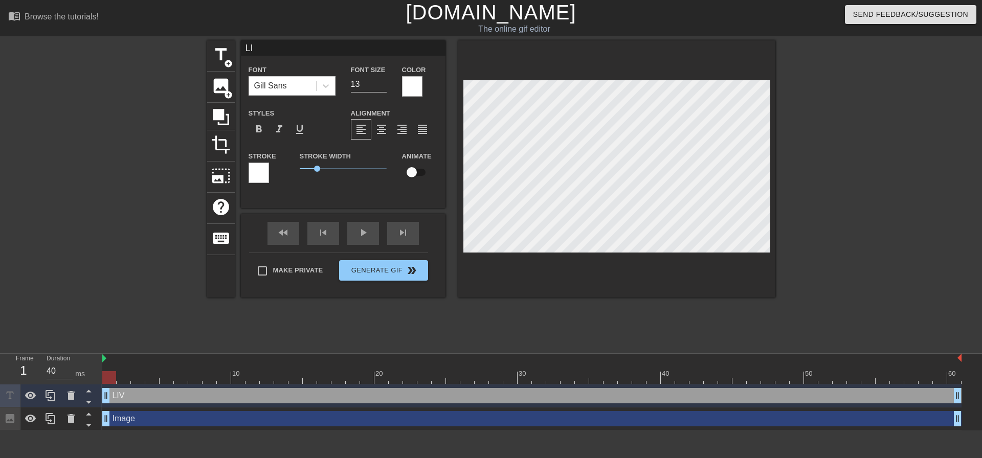
type input "LIV"
type textarea "LIV"
type input "LIVE"
type textarea "LIVE"
click at [122, 244] on div at bounding box center [117, 193] width 153 height 307
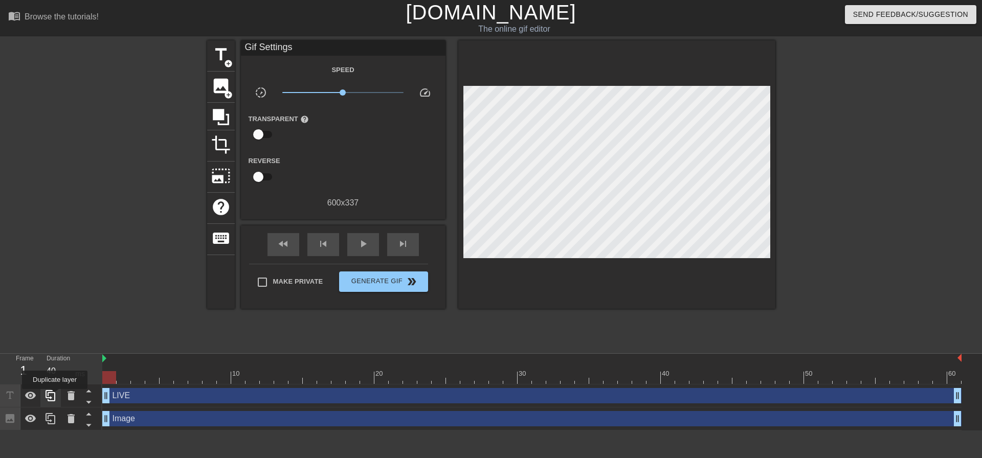
click at [51, 395] on icon at bounding box center [51, 396] width 12 height 12
click at [49, 391] on icon at bounding box center [51, 395] width 10 height 11
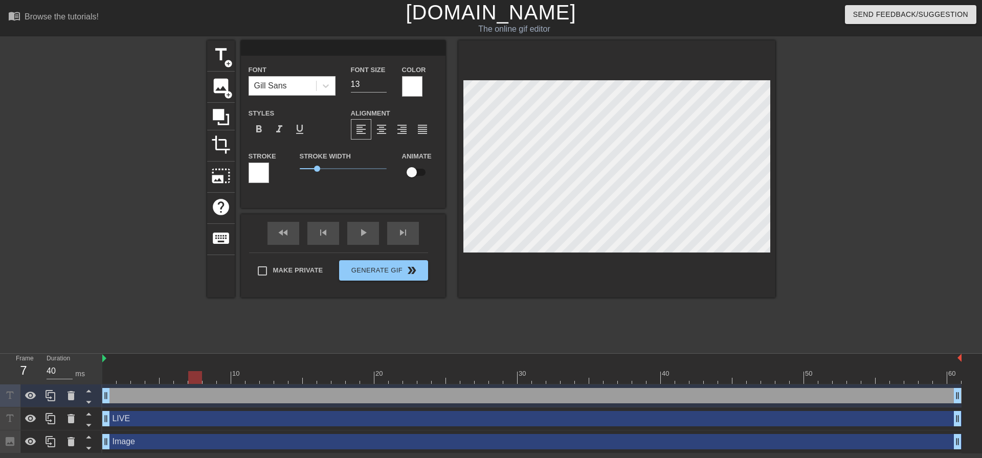
click at [197, 381] on div at bounding box center [532, 377] width 860 height 13
click at [130, 399] on div "drag_handle drag_handle" at bounding box center [532, 395] width 860 height 15
click at [65, 392] on icon at bounding box center [71, 396] width 12 height 12
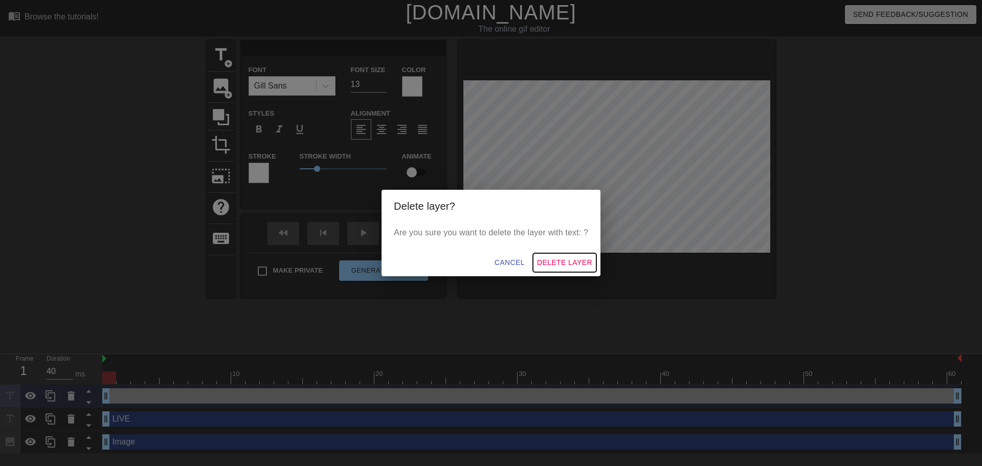
click at [575, 256] on button "Delete Layer" at bounding box center [564, 262] width 63 height 19
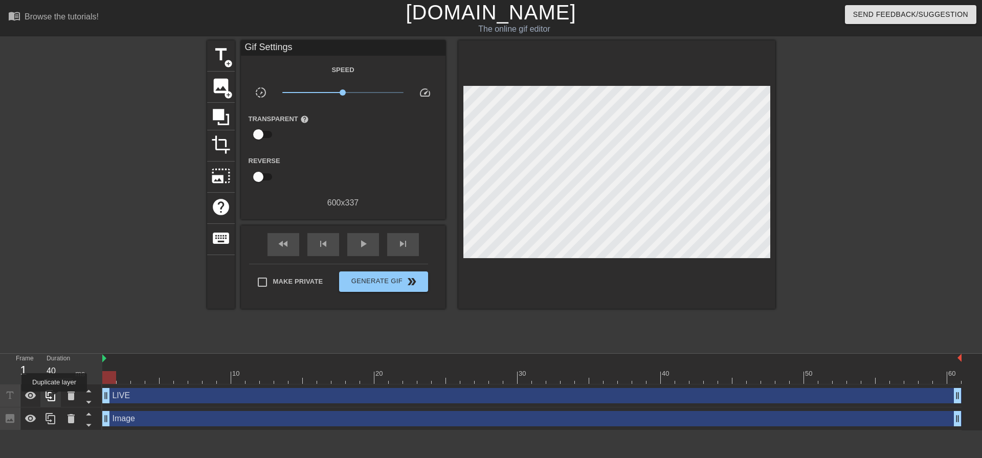
click at [52, 399] on icon at bounding box center [51, 396] width 12 height 12
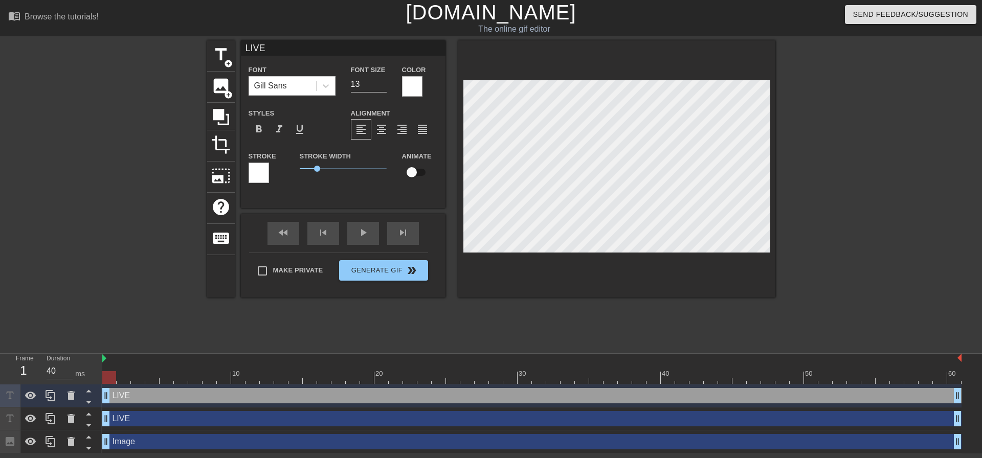
type input "G"
type textarea "G"
type input "GO"
type textarea "GO"
type input "GOT"
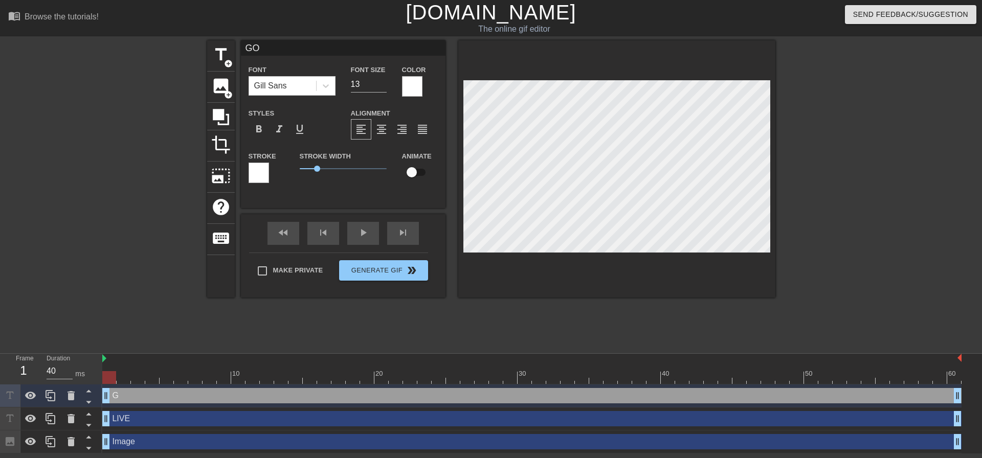
type textarea "GOT"
type input "GOTH"
type textarea "GOTH"
type input "[GEOGRAPHIC_DATA]"
type textarea "[GEOGRAPHIC_DATA]"
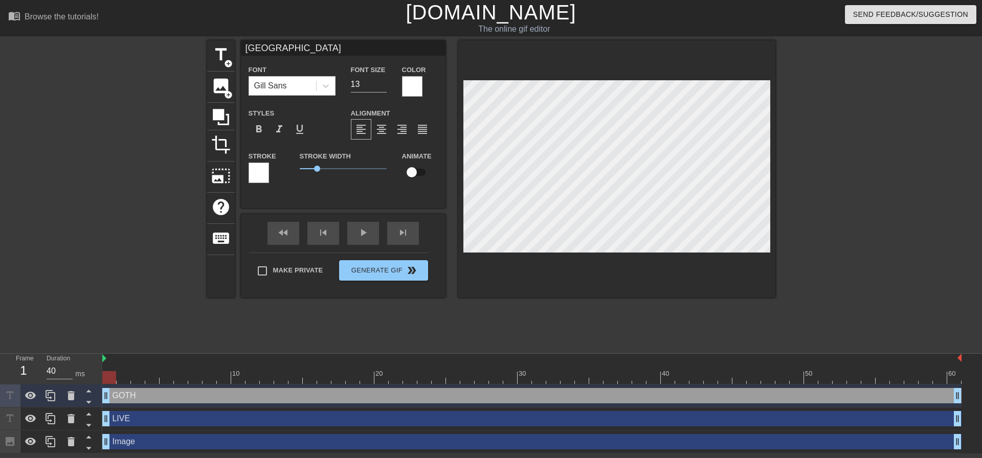
type input "GOTHAM"
type textarea "GOTHAM"
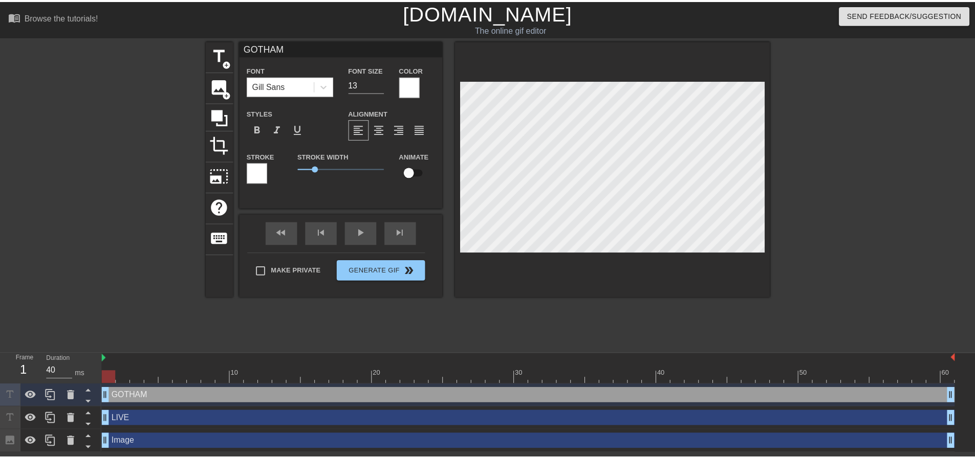
scroll to position [2, 2]
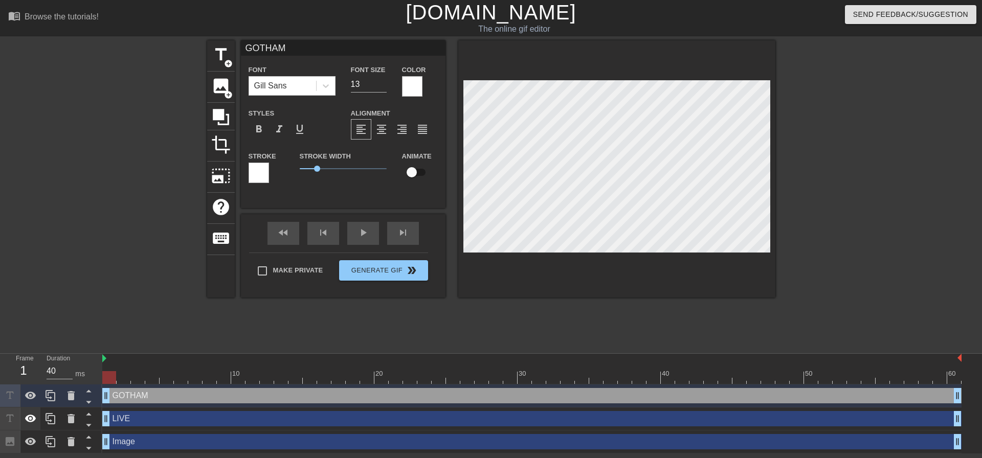
click at [31, 422] on icon at bounding box center [30, 419] width 11 height 8
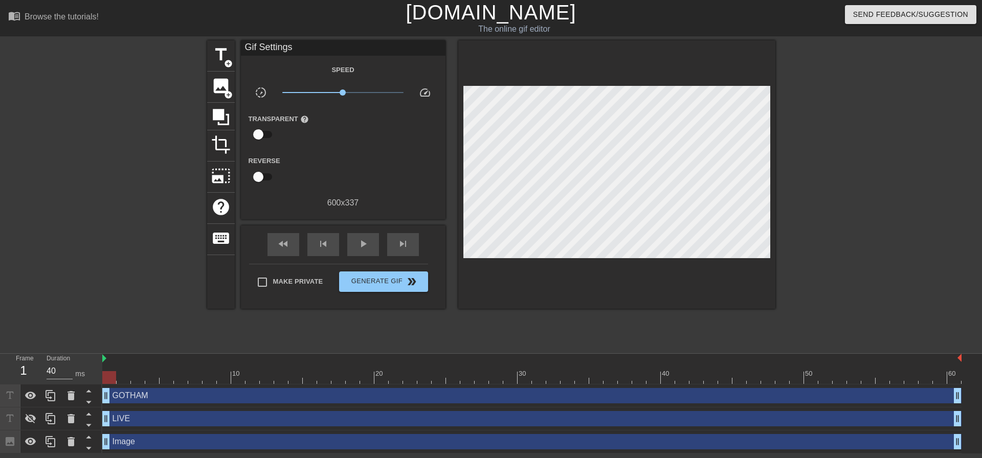
click at [184, 389] on div "GOTHAM drag_handle drag_handle" at bounding box center [532, 396] width 860 height 23
click at [186, 392] on div "GOTHAM drag_handle drag_handle" at bounding box center [532, 395] width 860 height 15
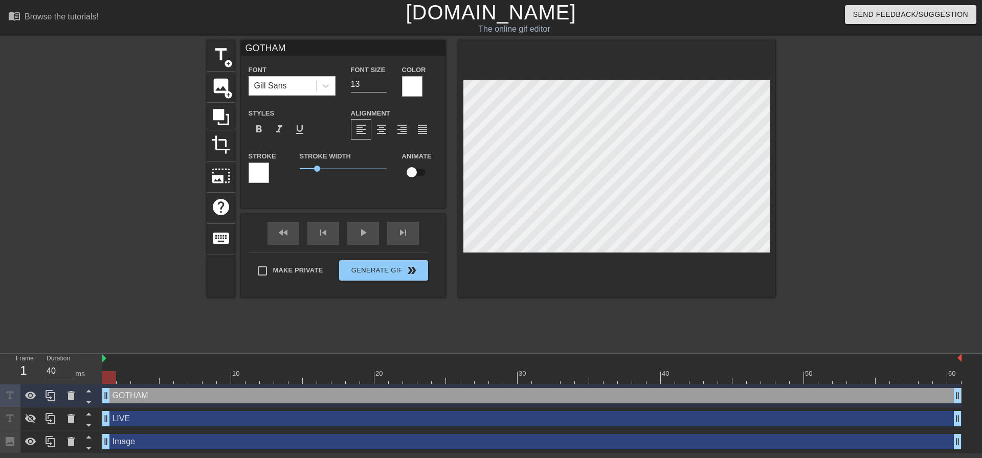
click at [461, 332] on div "title add_circle image add_circle crop photo_size_select_large help keyboard GO…" at bounding box center [491, 193] width 568 height 307
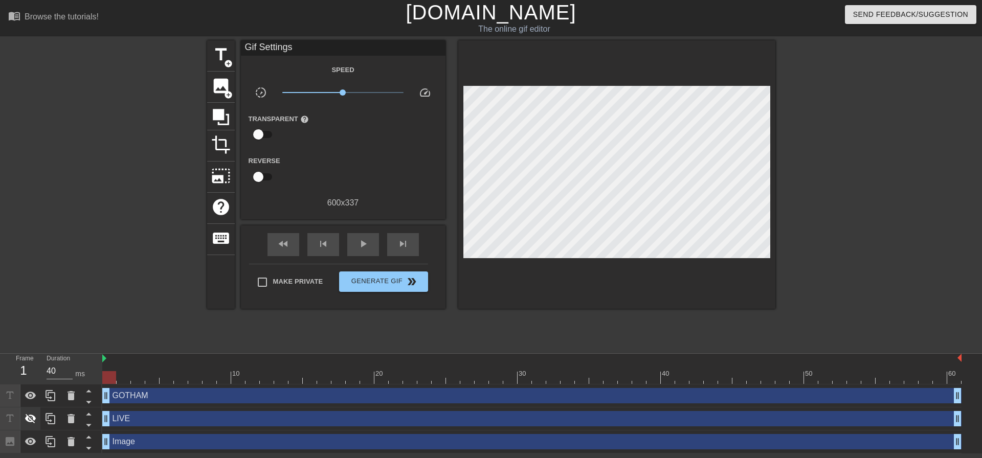
click at [31, 413] on icon at bounding box center [31, 419] width 12 height 12
click at [224, 62] on span "add_circle" at bounding box center [228, 63] width 9 height 9
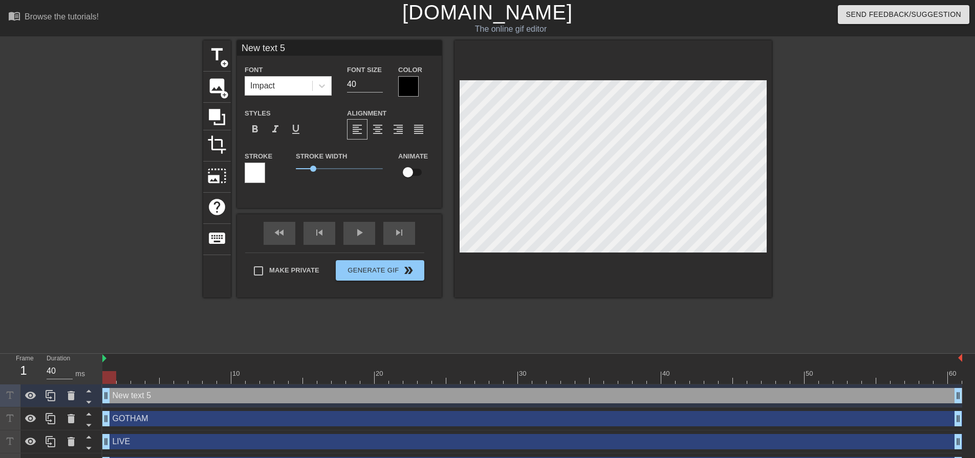
click at [407, 85] on div at bounding box center [408, 86] width 20 height 20
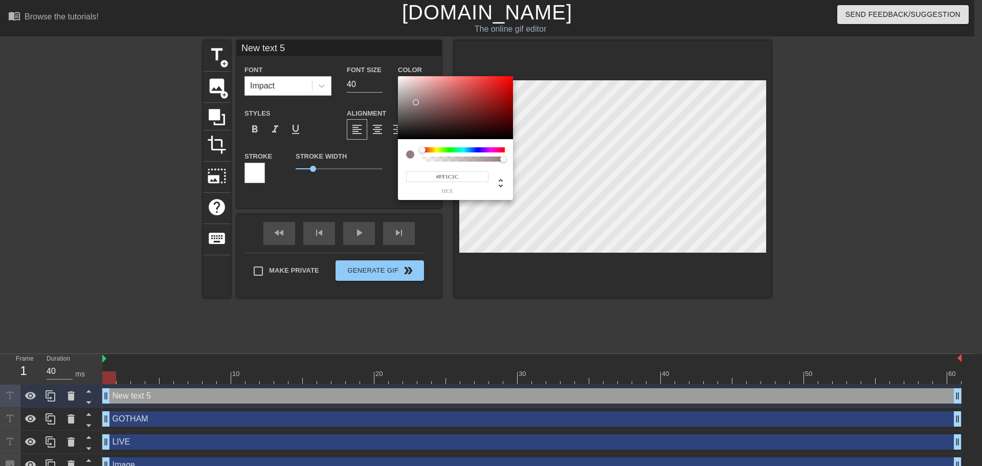
type input "#FFFFFF"
drag, startPoint x: 415, startPoint y: 102, endPoint x: 375, endPoint y: 42, distance: 72.2
click at [378, 43] on div "#FFFFFF hex" at bounding box center [491, 233] width 982 height 466
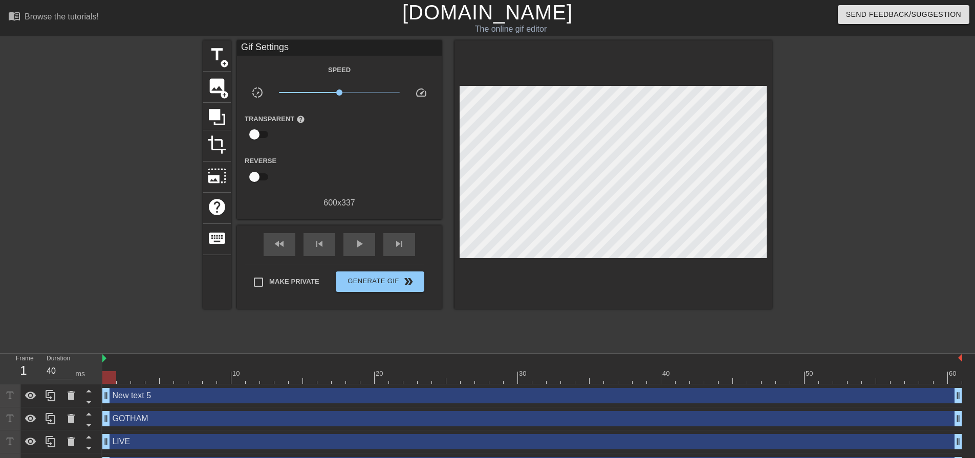
click at [147, 403] on div "New text 5 drag_handle drag_handle" at bounding box center [532, 395] width 860 height 15
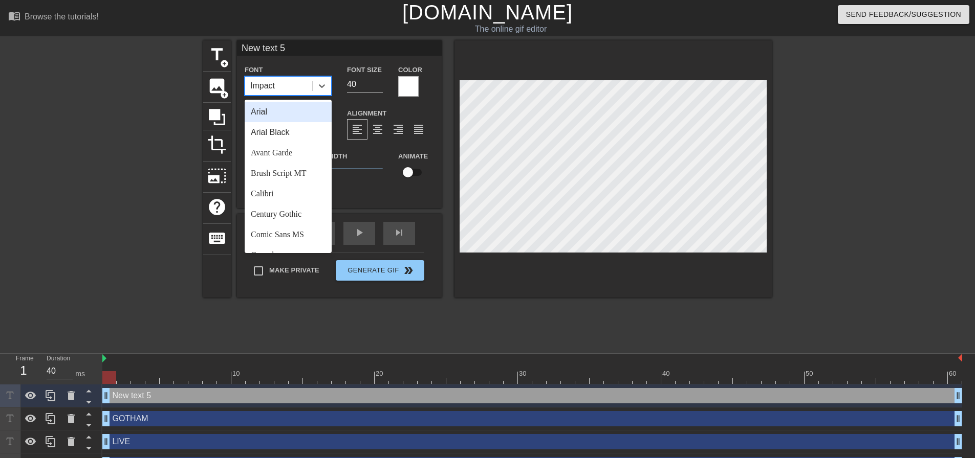
click at [277, 85] on div "Impact" at bounding box center [278, 86] width 67 height 18
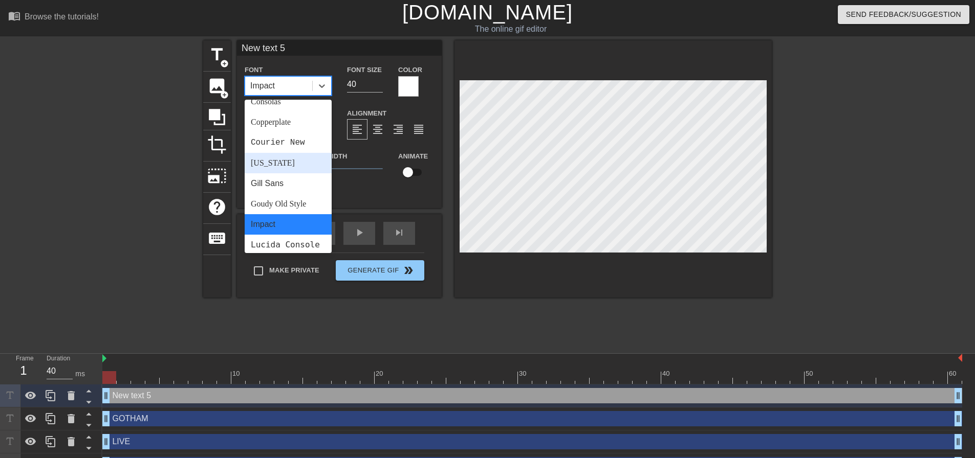
click at [275, 156] on div "[US_STATE]" at bounding box center [288, 163] width 87 height 20
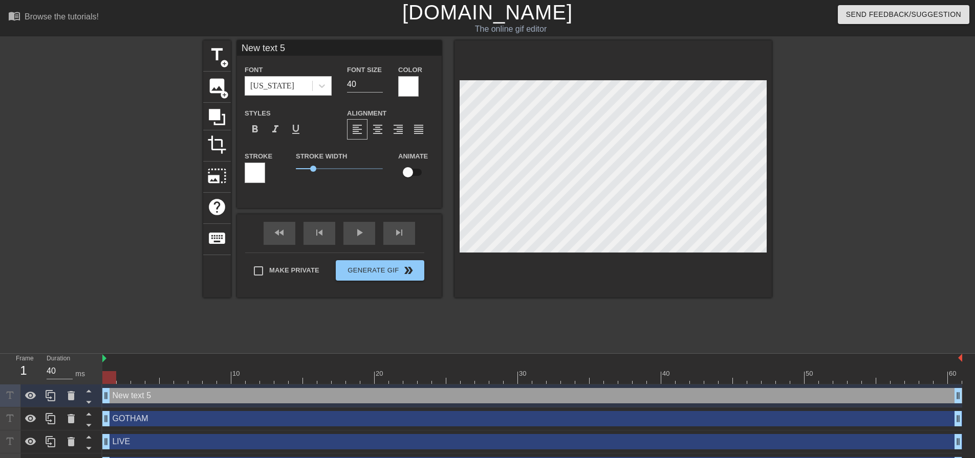
scroll to position [2, 3]
type input """
type textarea """
type input ""B"
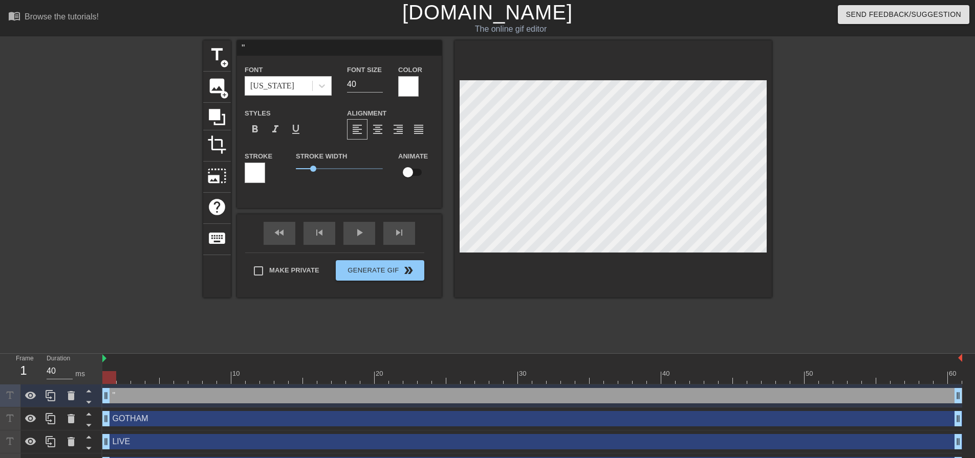
type textarea ""B"
type input ""BA"
type textarea ""BA"
type input ""BAT"
type textarea ""BAT"
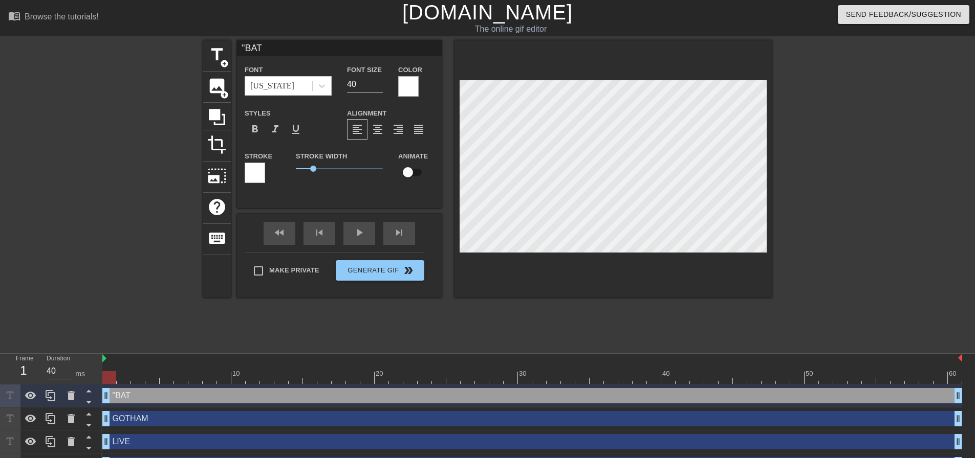
type input ""BATM"
type textarea ""BATM"
type input ""BATMA"
type textarea ""BATMA"
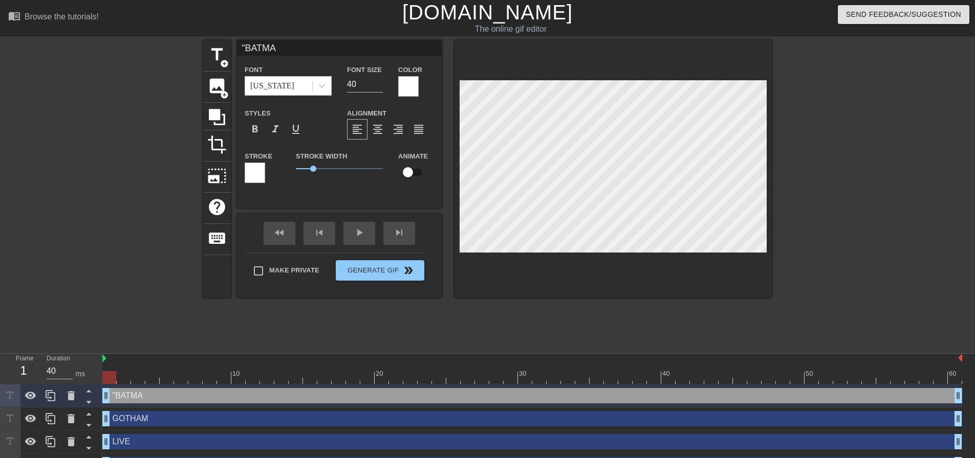
type input ""BATMAN"
type textarea ""BATMAN"
type input ""BATMAN""
type textarea ""BATMAN""
type input ""BATMAN""
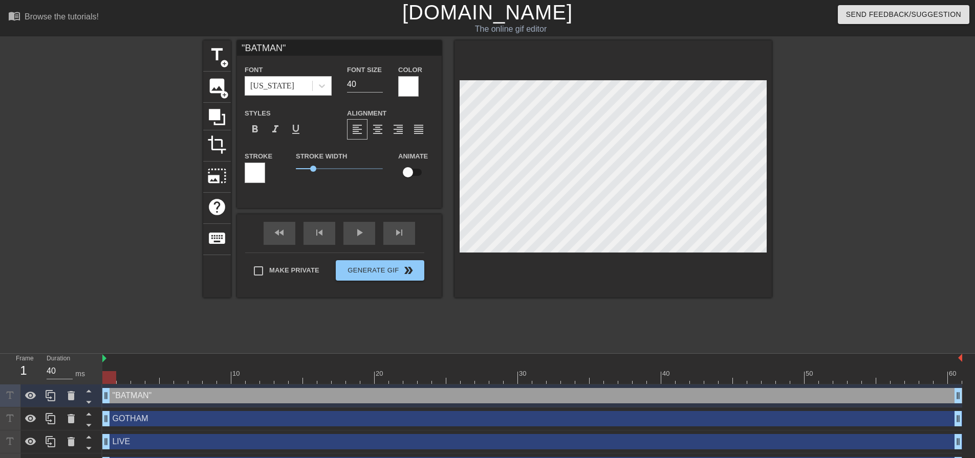
type textarea ""BATMAN""
type input ""BATMAN" V"
type textarea ""BATMAN" V"
type input ""BATMAN" VI"
type textarea ""BATMAN" VI"
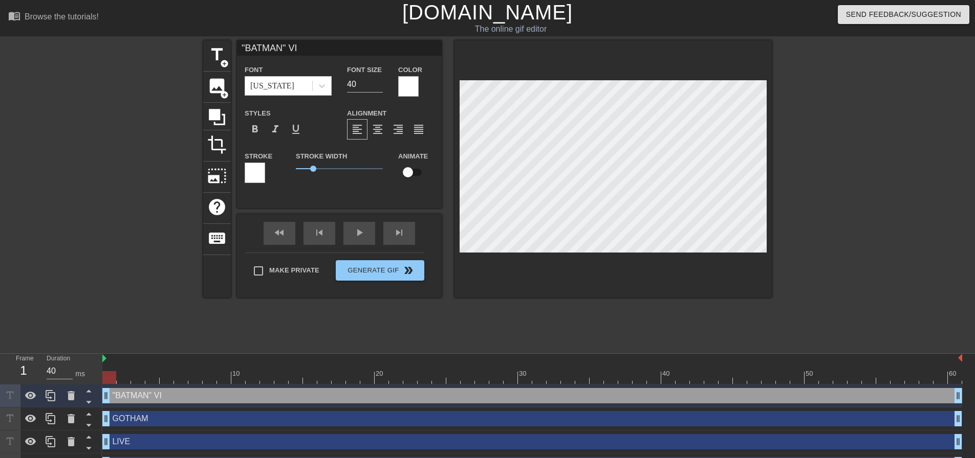
type input ""BATMAN" VIS"
type textarea ""BATMAN" VIS"
type input ""BATMAN" VIST"
type textarea ""BATMAN" VIST"
type input ""BATMAN" VISTO"
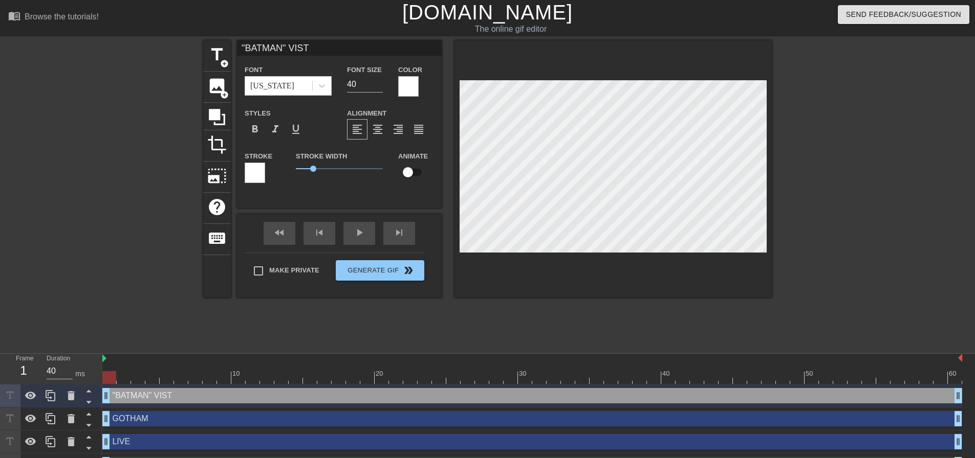
type textarea ""BATMAN" VISTO"
type input ""BATMAN" VISTO"
type textarea ""BATMAN" VISTO"
type input ""BATMAN" VISTO E"
type textarea ""BATMAN" VISTO E"
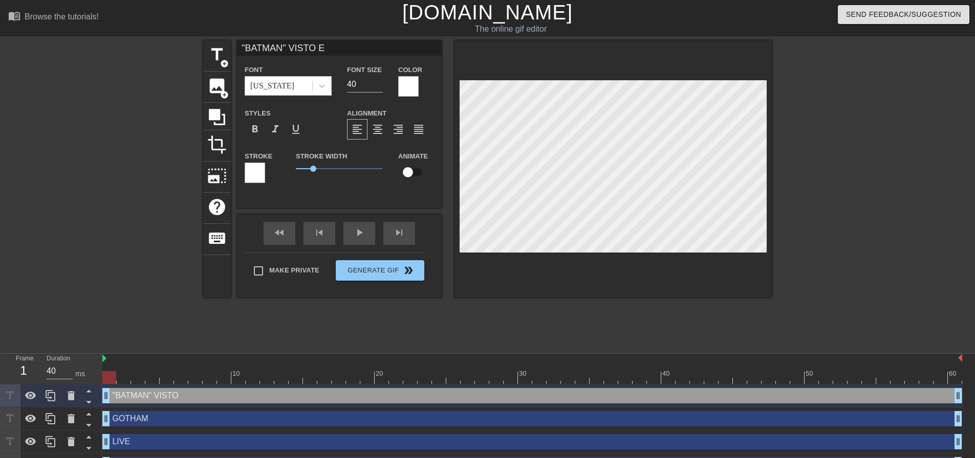
type input ""BATMAN" VISTO EN"
type textarea ""BATMAN" VISTO EN"
type input ""BATMAN" VISTO EN"
type textarea ""BATMAN" VISTO EN"
type input ""BATMAN" VISTO EN L"
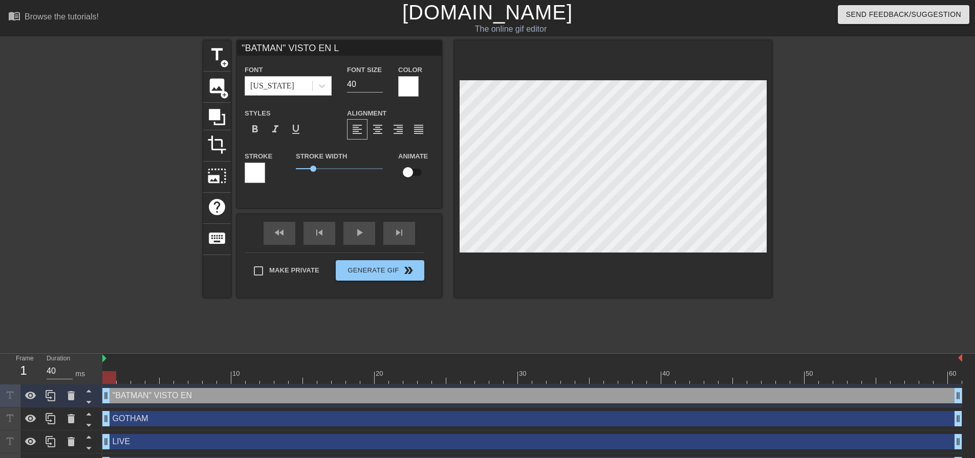
type textarea ""BATMAN" VISTO EN L"
type input ""BATMAN" VISTO EN LA"
type textarea ""BATMAN" VISTO EN LA"
type input ""BATMAN" VISTO EN LA"
type textarea ""BATMAN" VISTO EN LA"
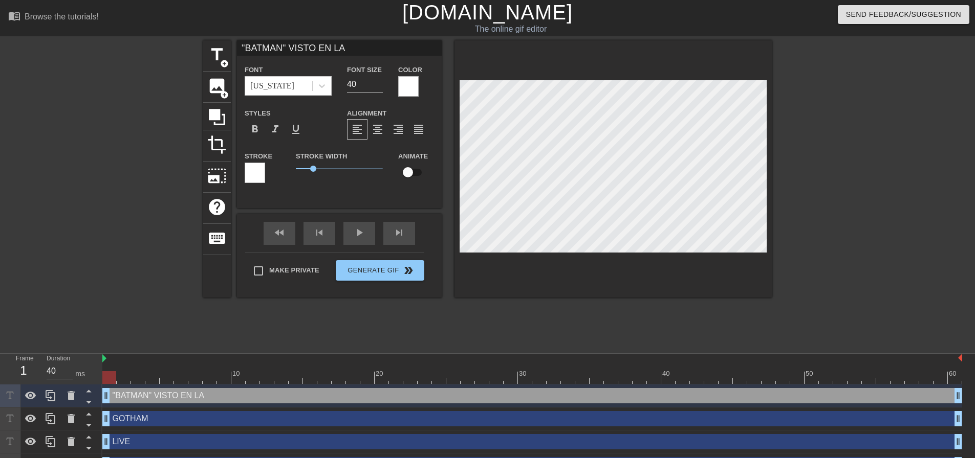
type input ""BATMAN" VISTO EN LA Z"
type textarea ""BATMAN" VISTO EN LA Z"
type input ""BATMAN" VISTO EN LA ZO"
type textarea ""BATMAN" VISTO EN LA ZO"
type input ""BATMAN" VISTO EN LA ZON"
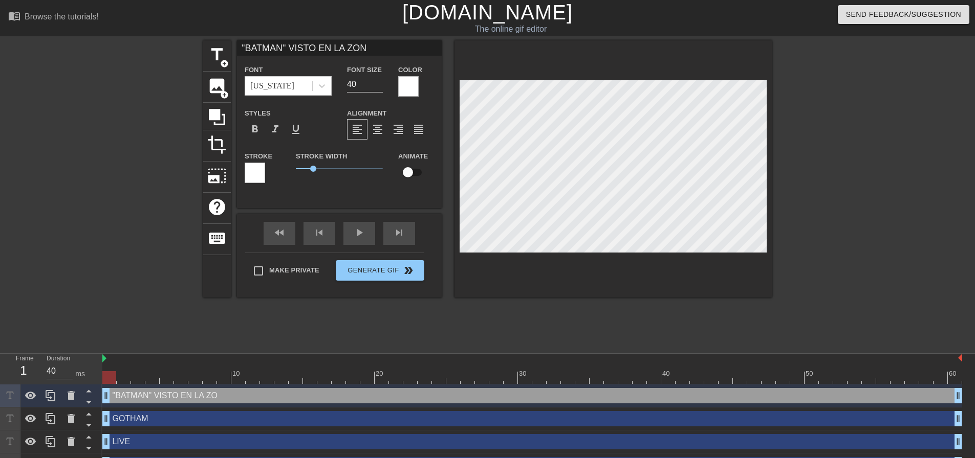
type textarea ""BATMAN" VISTO EN LA ZON"
type input ""BATMAN" VISTO EN LA ZONA"
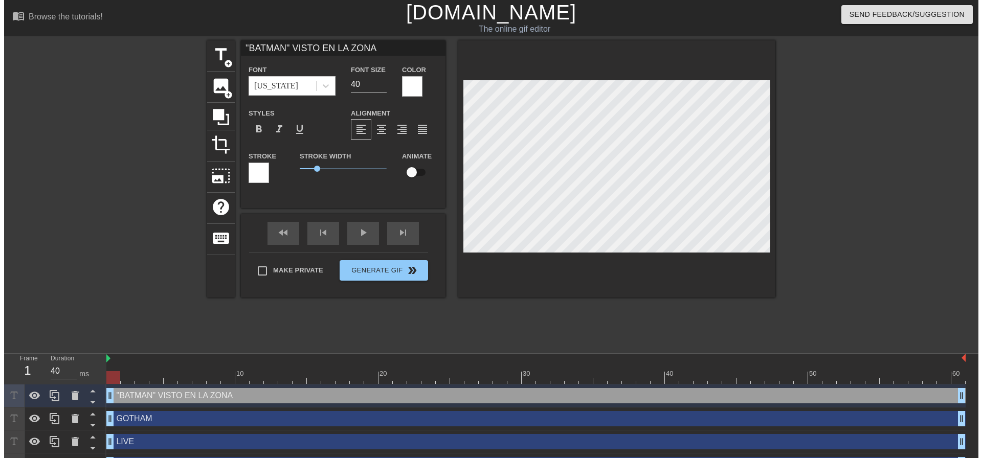
scroll to position [2, 7]
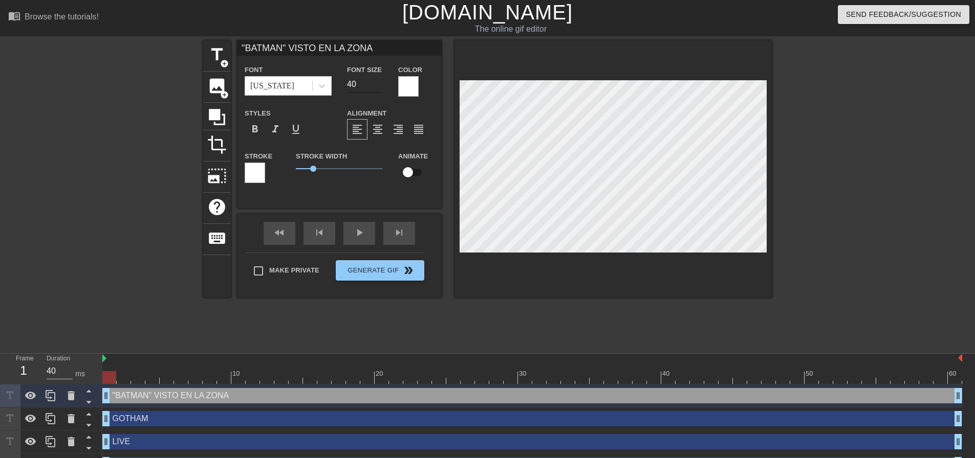
type textarea ""BATMAN" VISTO EN LA ZONA"
click at [370, 89] on input "40" at bounding box center [365, 84] width 36 height 16
type input "25"
click at [835, 258] on div at bounding box center [860, 193] width 153 height 307
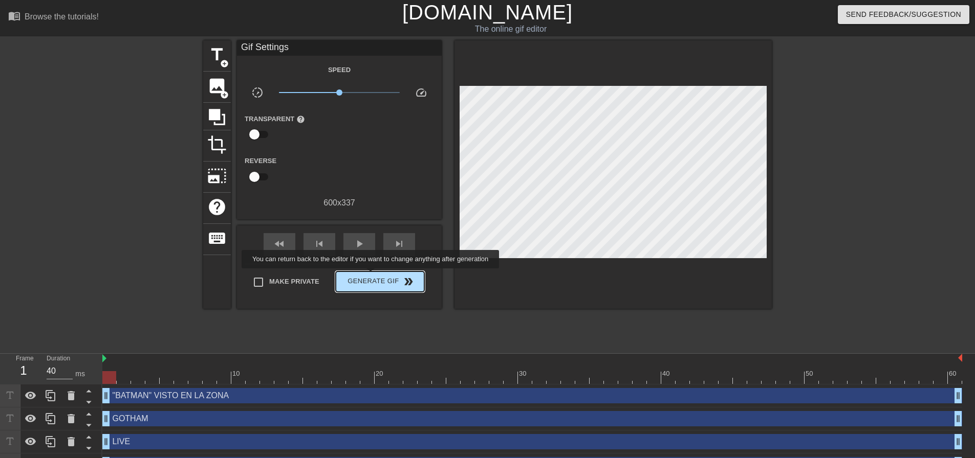
click at [371, 276] on span "Generate Gif double_arrow" at bounding box center [380, 282] width 80 height 12
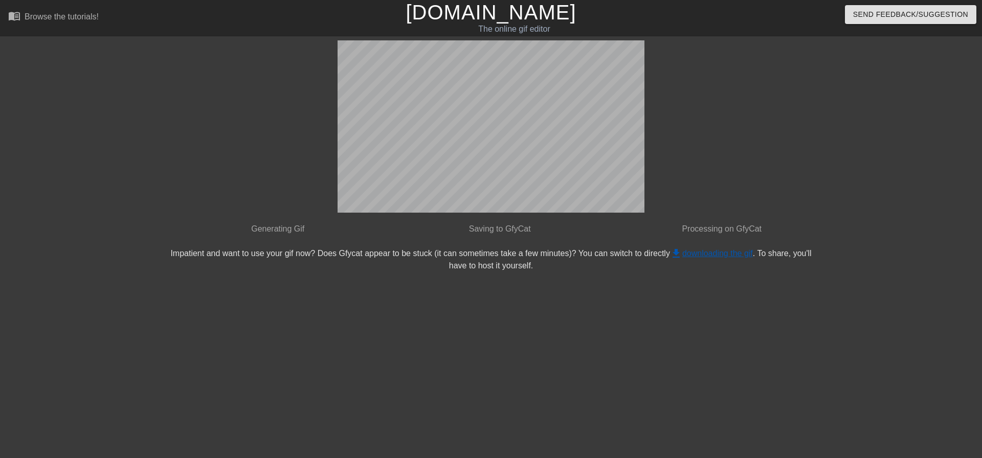
click at [719, 252] on link "get_app downloading the gif" at bounding box center [711, 253] width 83 height 9
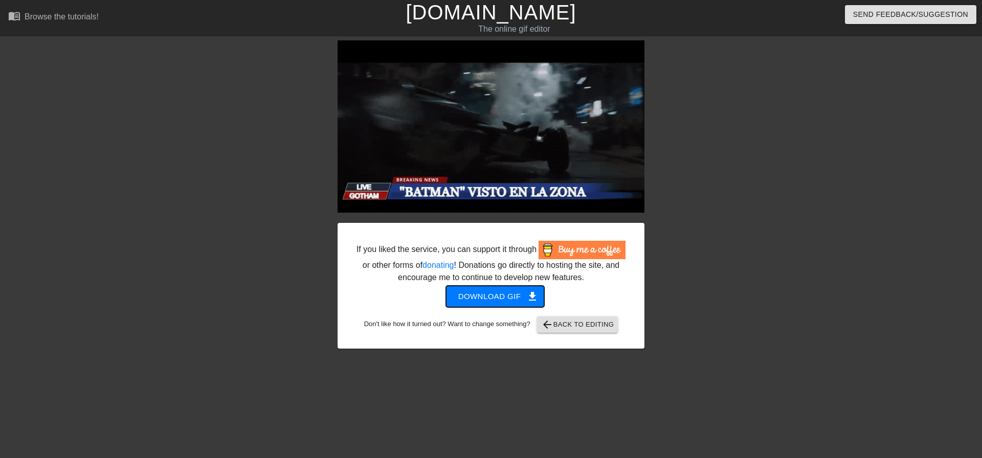
click at [516, 305] on button "Download gif get_app" at bounding box center [495, 296] width 99 height 21
